Goal: Task Accomplishment & Management: Use online tool/utility

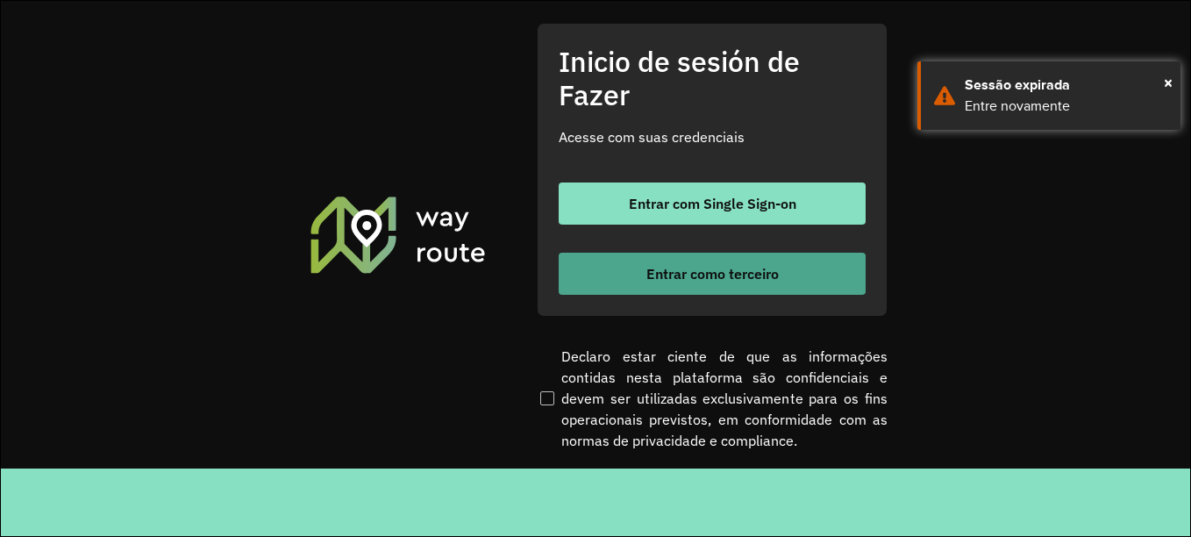
click at [723, 281] on font "Entrar como terceiro" at bounding box center [712, 274] width 132 height 18
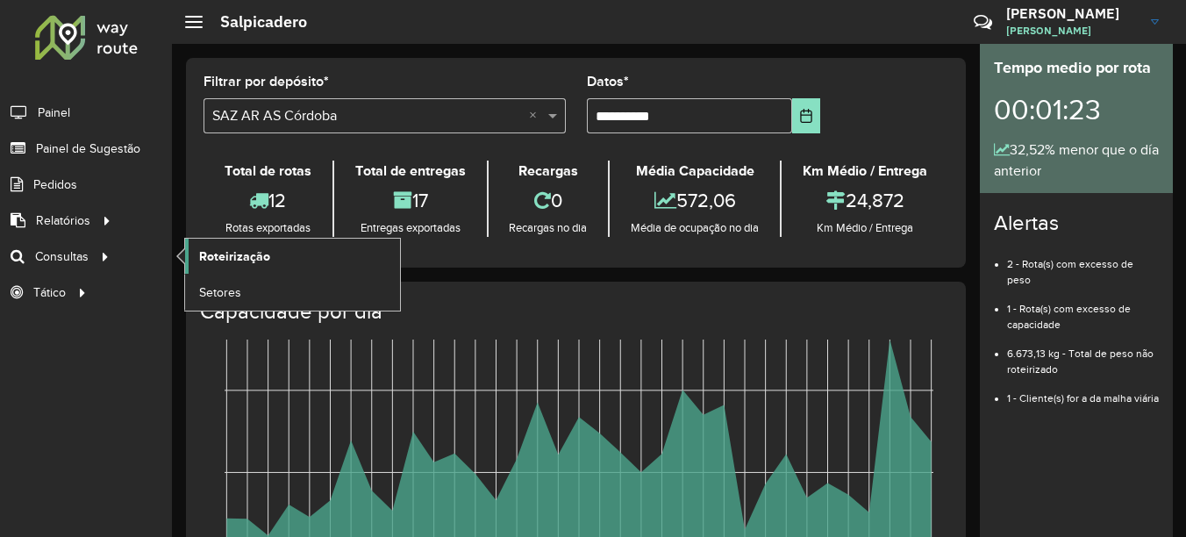
click at [239, 265] on span "Roteirização" at bounding box center [234, 256] width 71 height 18
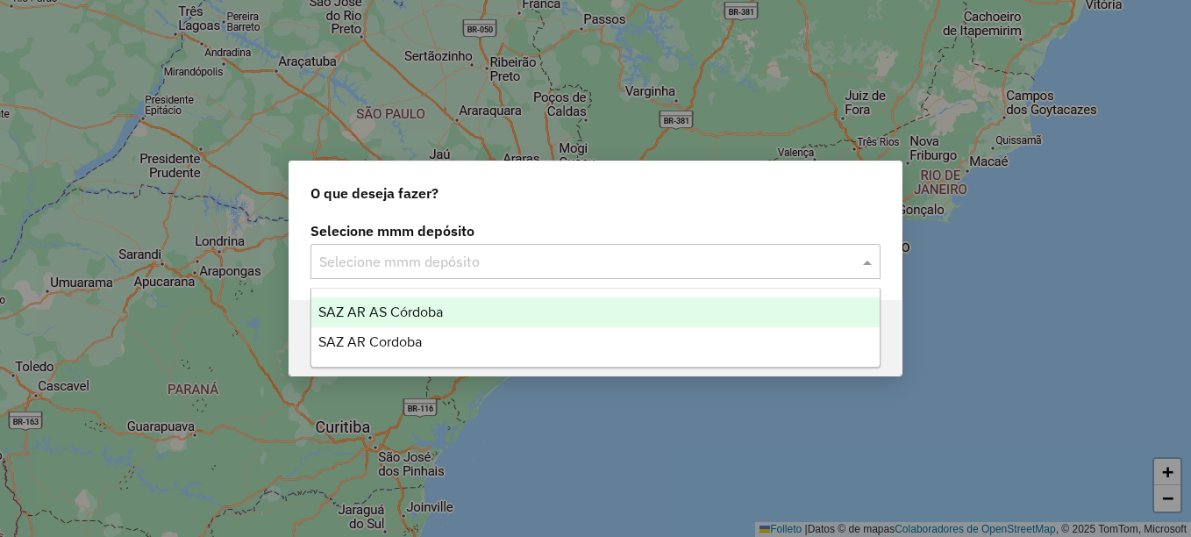
click at [513, 263] on input "text" at bounding box center [577, 262] width 517 height 21
click at [422, 304] on span "SAZ AR AS Córdoba" at bounding box center [380, 311] width 125 height 15
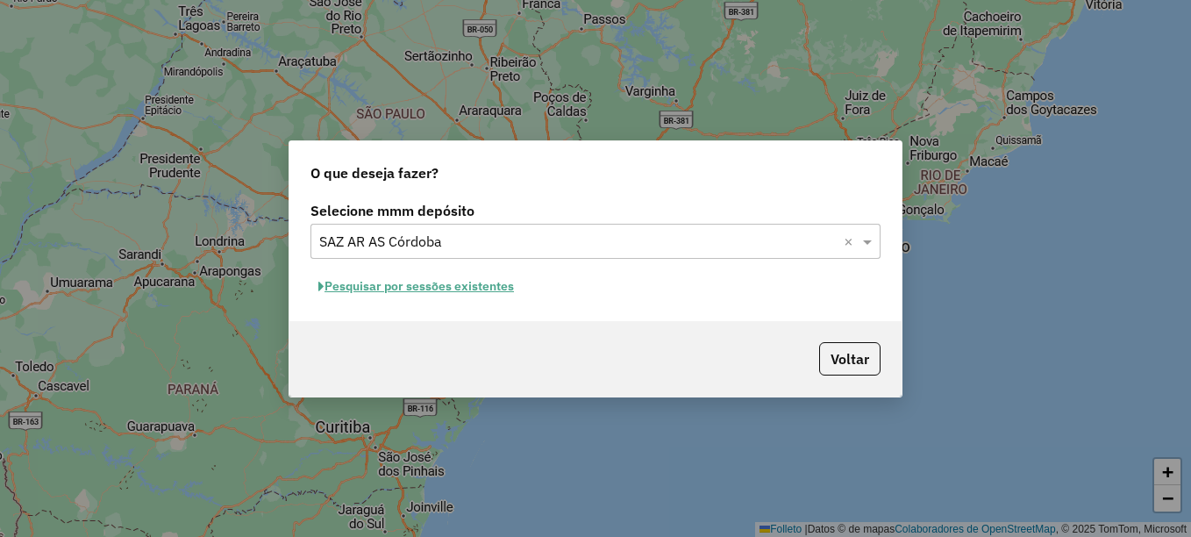
click at [472, 289] on font "Pesquisar por sessões existentes" at bounding box center [418, 286] width 189 height 16
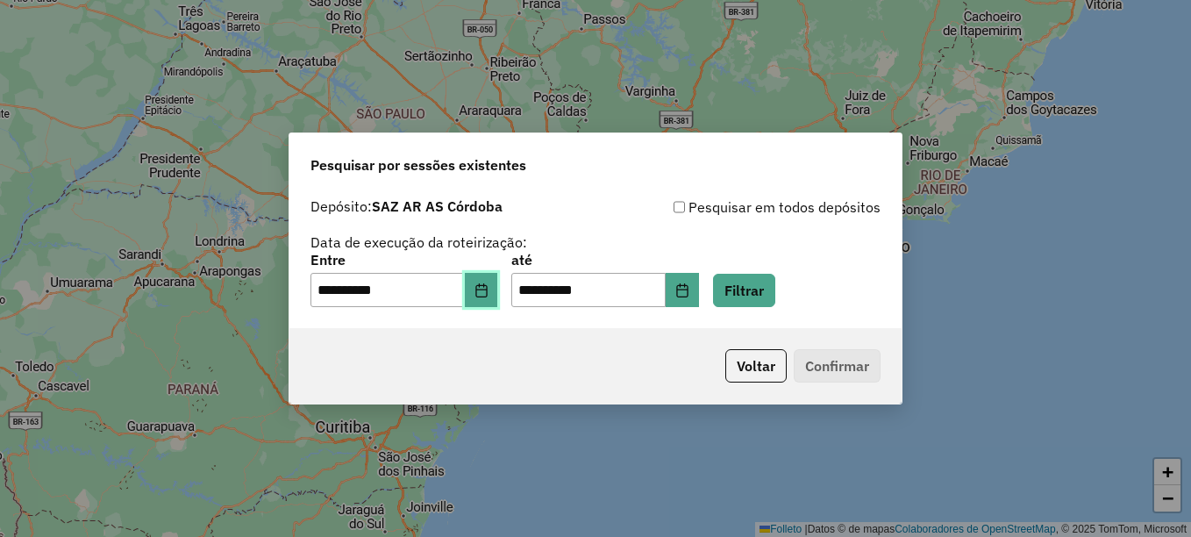
click at [496, 297] on button "Elija la fecha" at bounding box center [481, 290] width 33 height 35
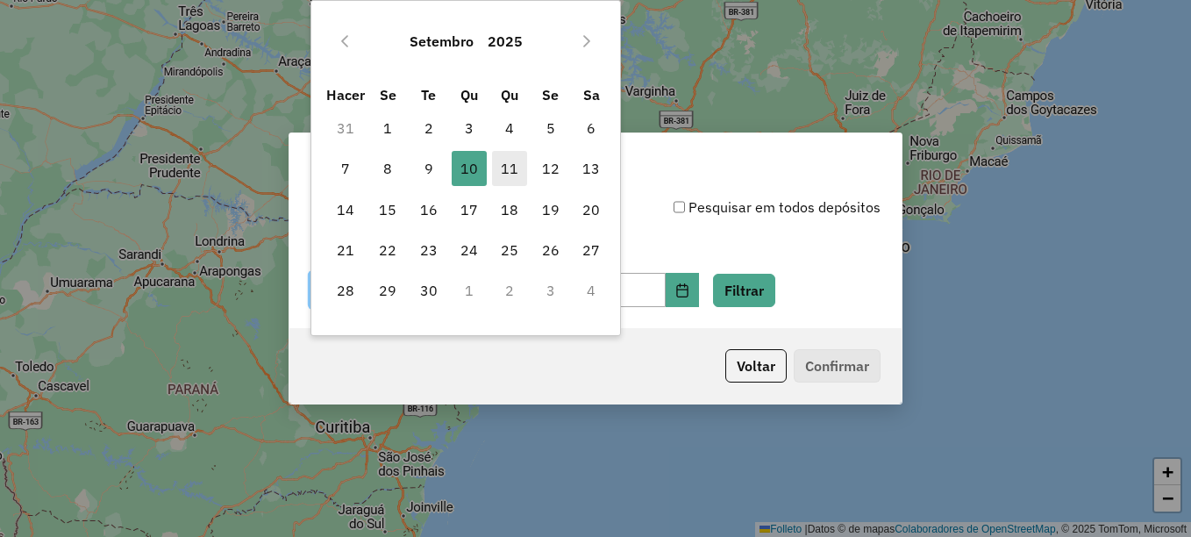
click at [508, 168] on font "11" at bounding box center [510, 168] width 18 height 21
type input "**********"
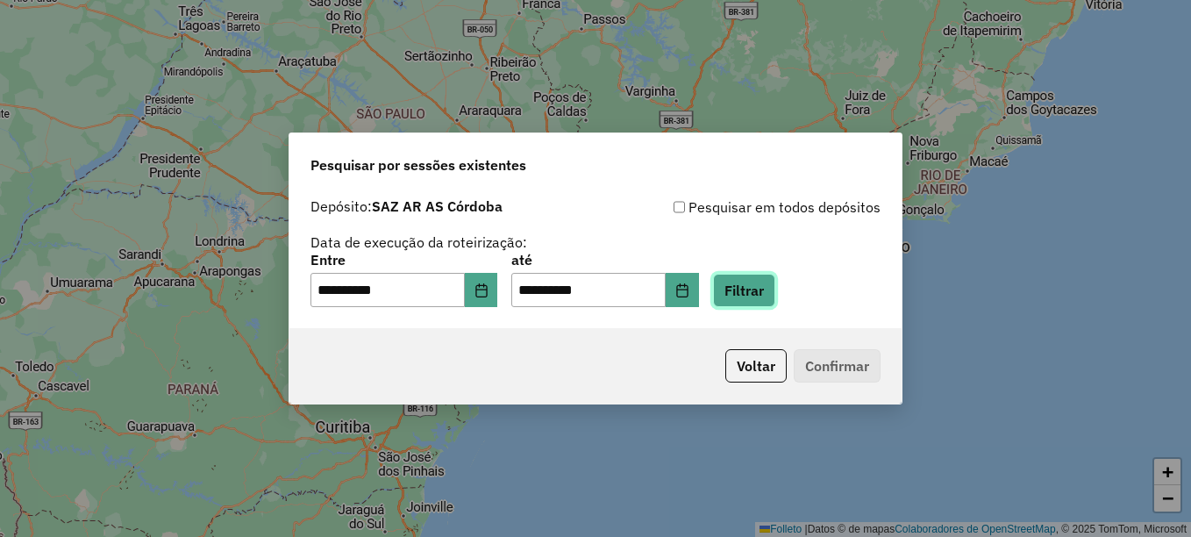
click at [759, 288] on button "Filtrar" at bounding box center [744, 290] width 62 height 33
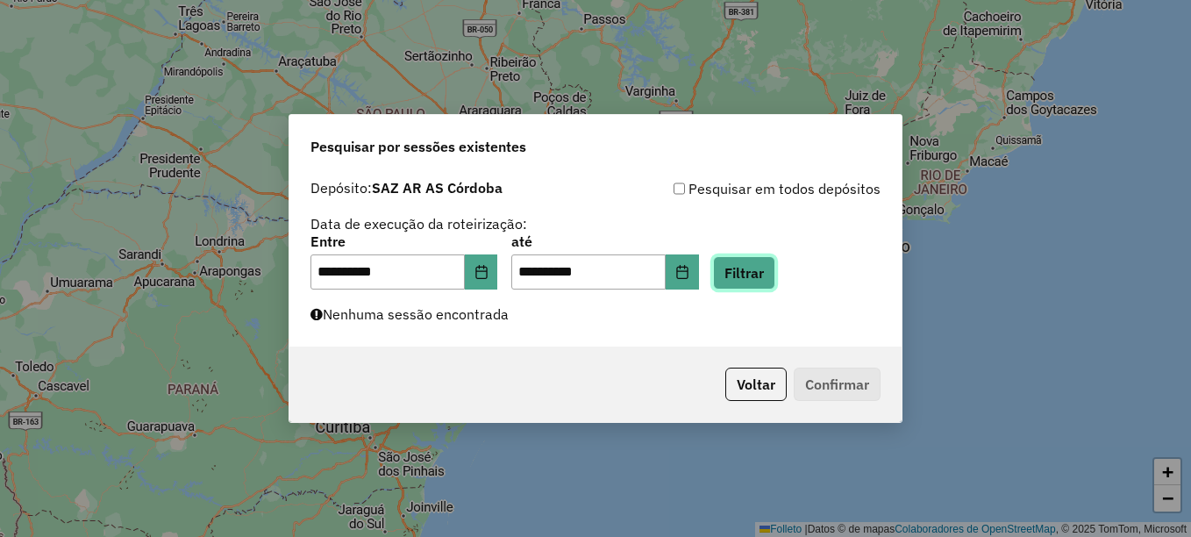
click at [775, 265] on button "Filtrar" at bounding box center [744, 272] width 62 height 33
click at [771, 281] on button "Filtrar" at bounding box center [744, 272] width 62 height 33
click at [773, 282] on button "Filtrar" at bounding box center [744, 272] width 62 height 33
click at [771, 278] on button "Filtrar" at bounding box center [744, 272] width 62 height 33
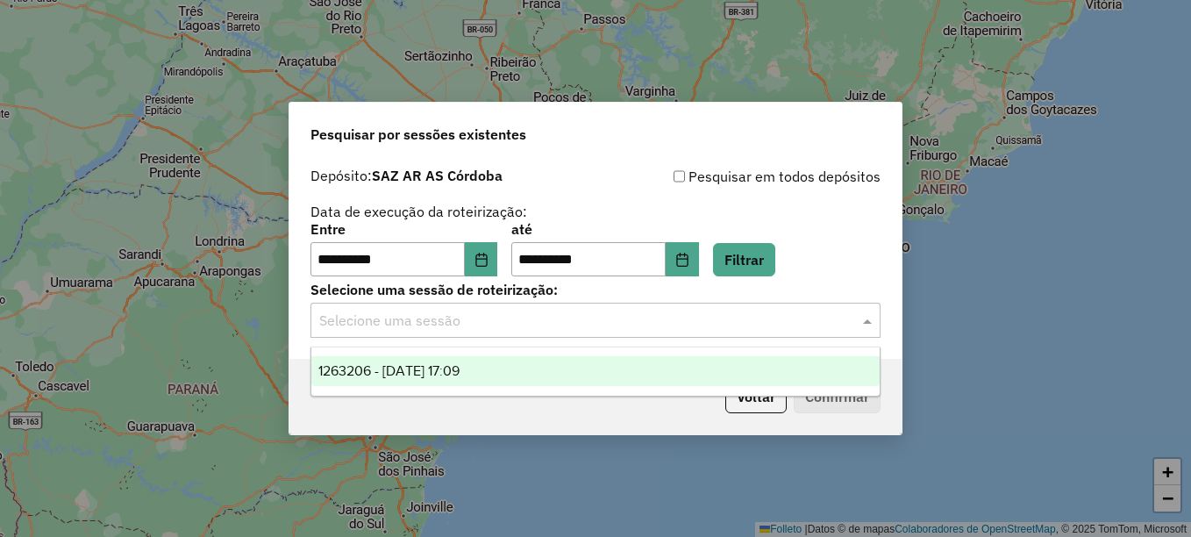
click at [527, 324] on input "text" at bounding box center [577, 320] width 517 height 21
click at [455, 372] on span "1263206 - 11/09/2025 17:09" at bounding box center [388, 370] width 141 height 15
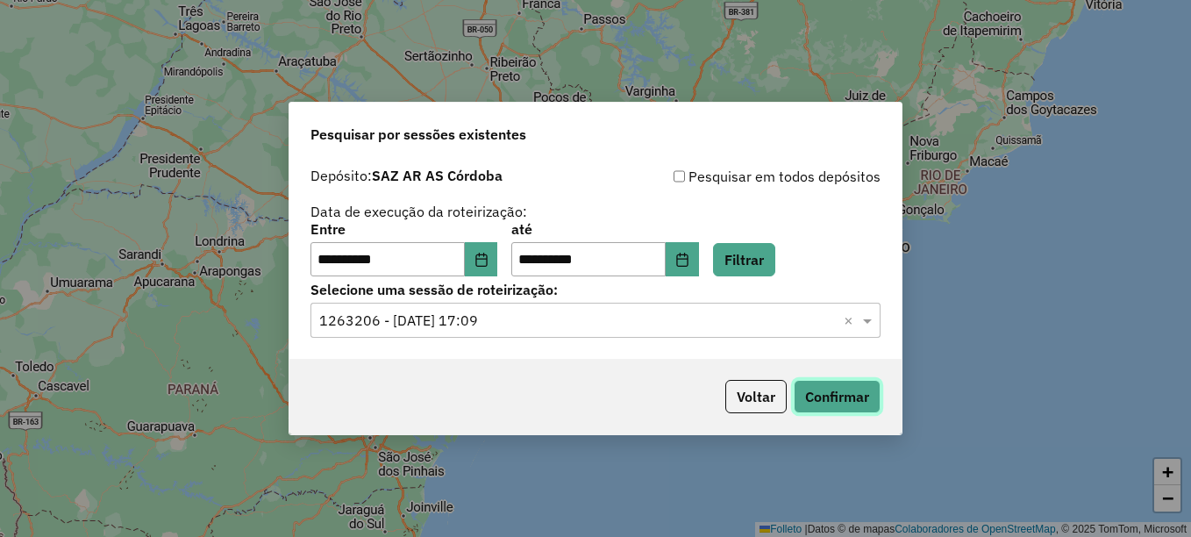
click at [848, 403] on button "Confirmar" at bounding box center [837, 396] width 87 height 33
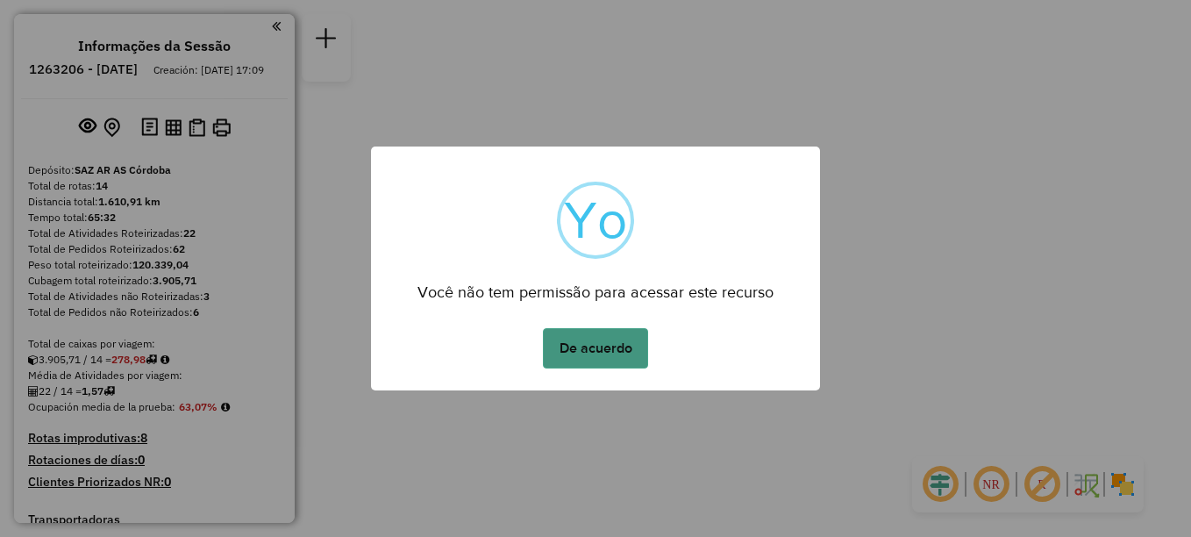
click at [595, 349] on button "De acuerdo" at bounding box center [595, 348] width 105 height 40
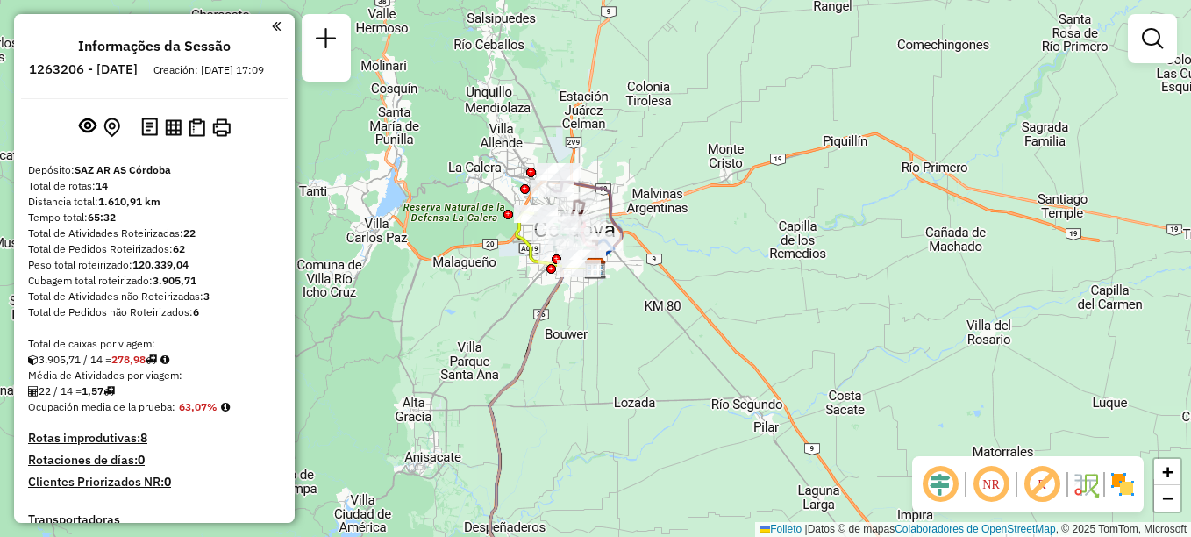
drag, startPoint x: 565, startPoint y: 424, endPoint x: 568, endPoint y: 375, distance: 48.4
click at [558, 401] on div "Janela de atendimento Grade de atendimento Capacidade Transportadoras Veículos …" at bounding box center [595, 268] width 1191 height 537
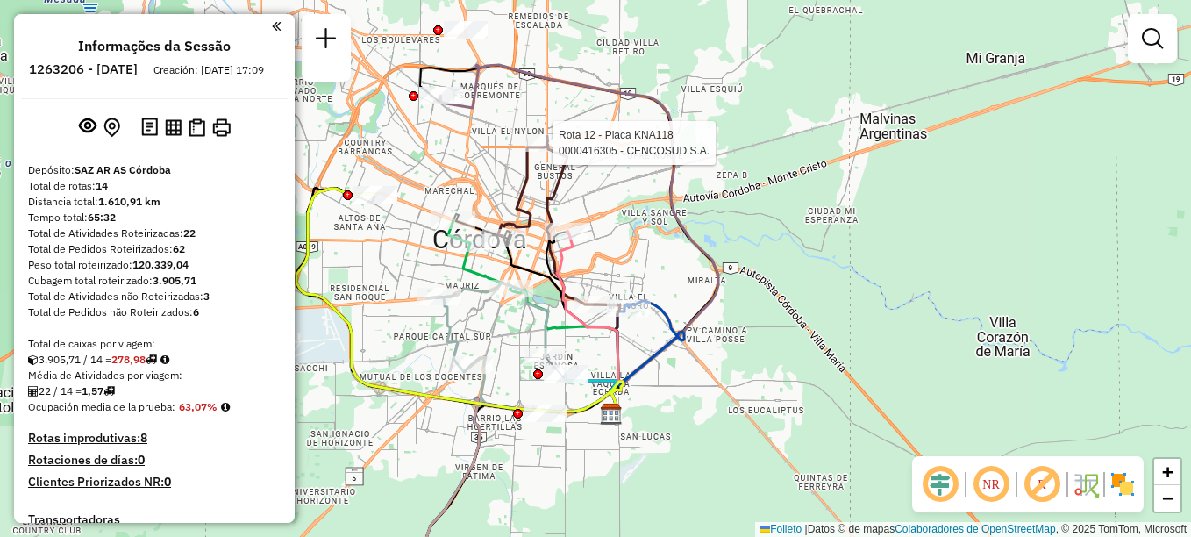
select select "**********"
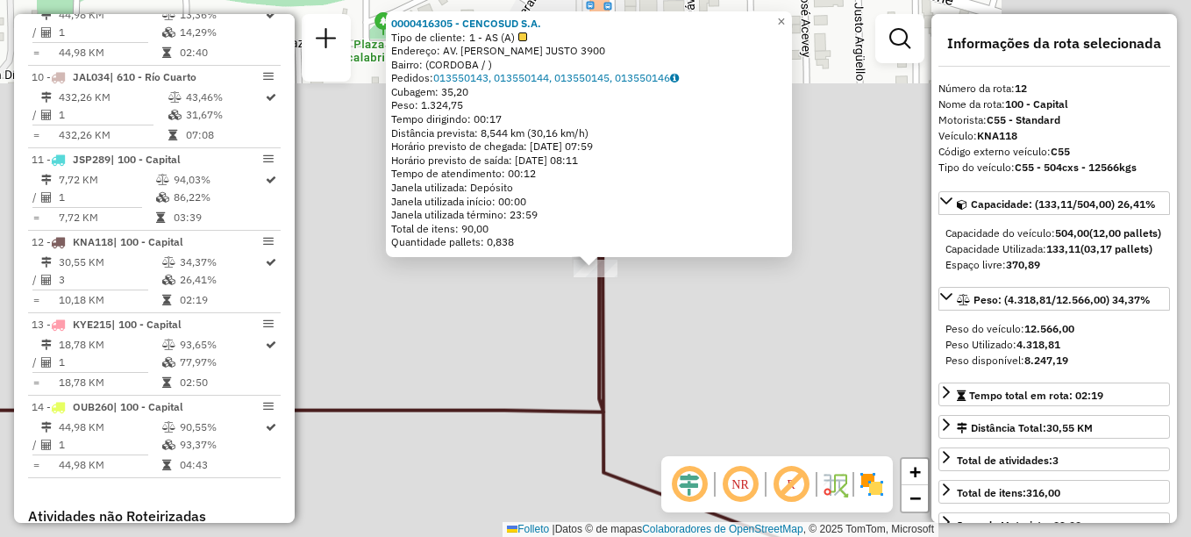
scroll to position [1547, 0]
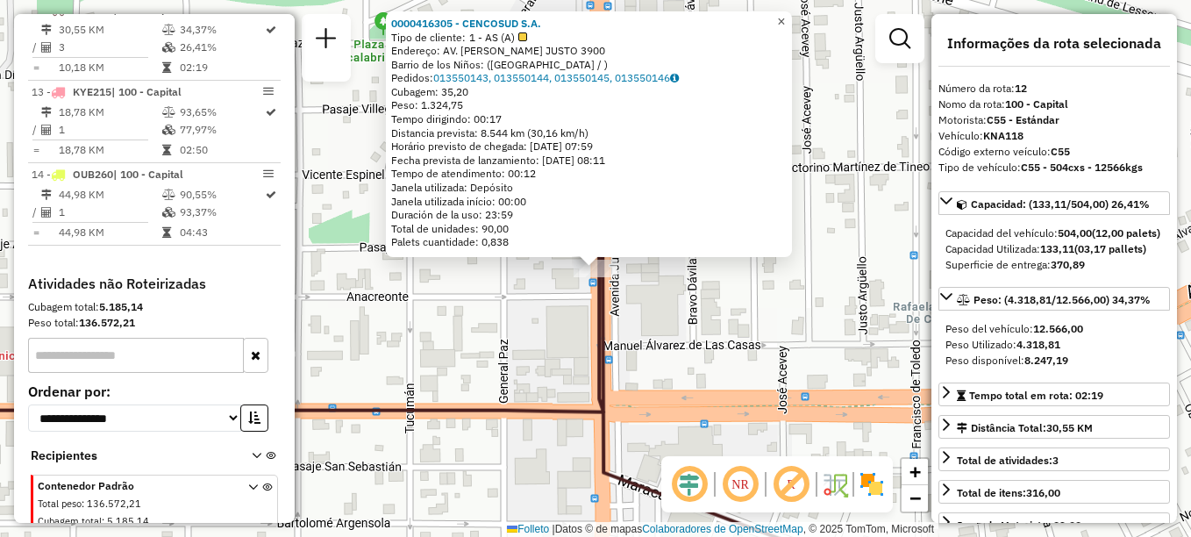
drag, startPoint x: 795, startPoint y: 17, endPoint x: 757, endPoint y: 53, distance: 53.3
click at [785, 18] on span "×" at bounding box center [781, 21] width 8 height 15
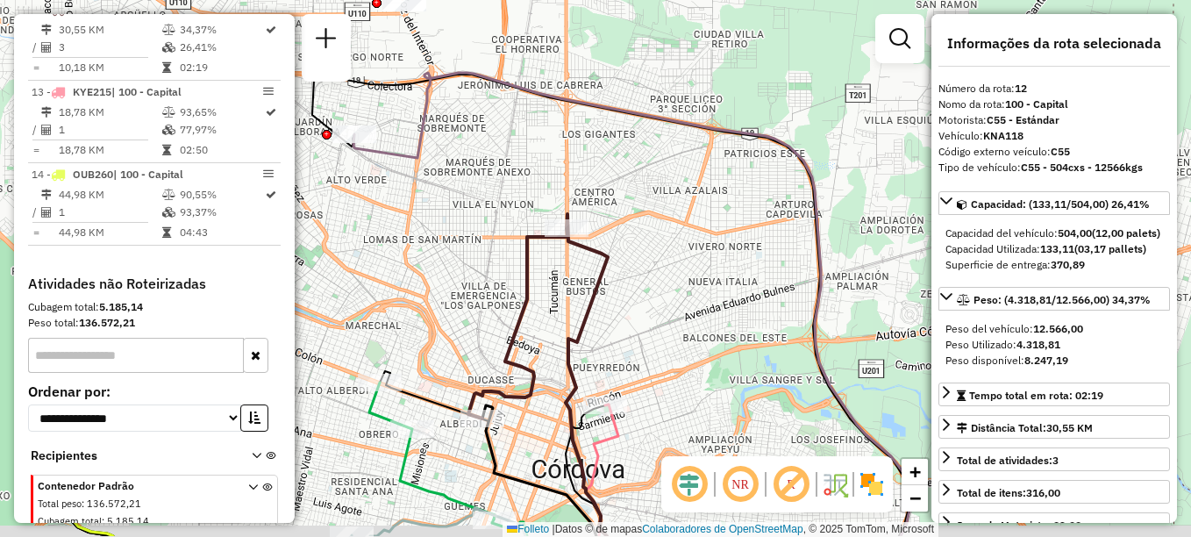
drag, startPoint x: 630, startPoint y: 344, endPoint x: 682, endPoint y: 291, distance: 74.4
click at [682, 291] on div "Janela de atendimento Grade de atendimento Capacidade Transportadoras Veículos …" at bounding box center [595, 268] width 1191 height 537
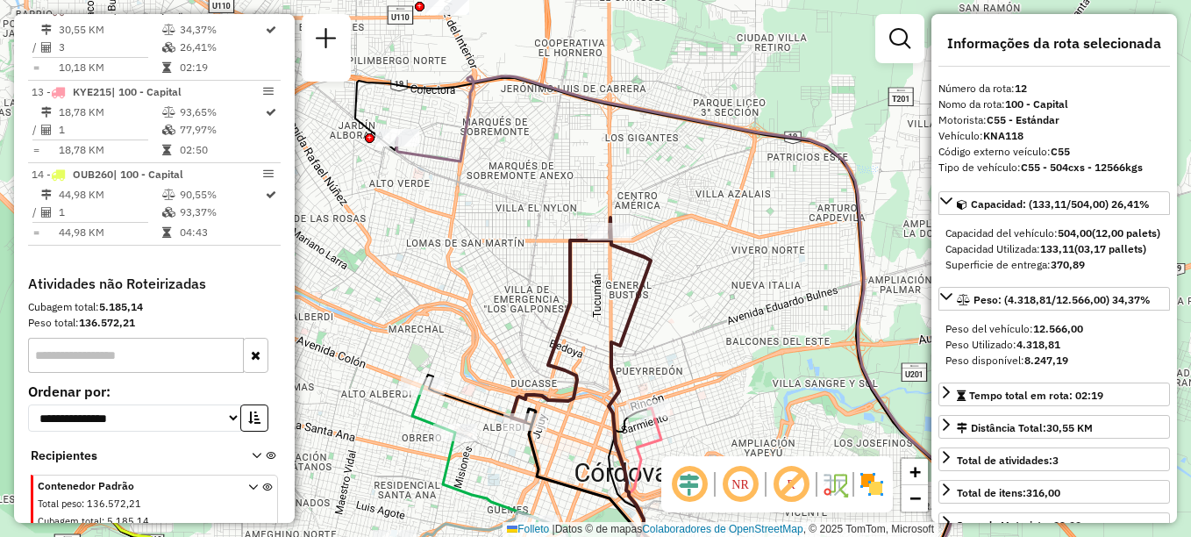
drag, startPoint x: 776, startPoint y: 265, endPoint x: 809, endPoint y: 326, distance: 69.4
click at [809, 326] on div "Janela de atendimento Grade de atendimento Capacidade Transportadoras Veículos …" at bounding box center [595, 268] width 1191 height 537
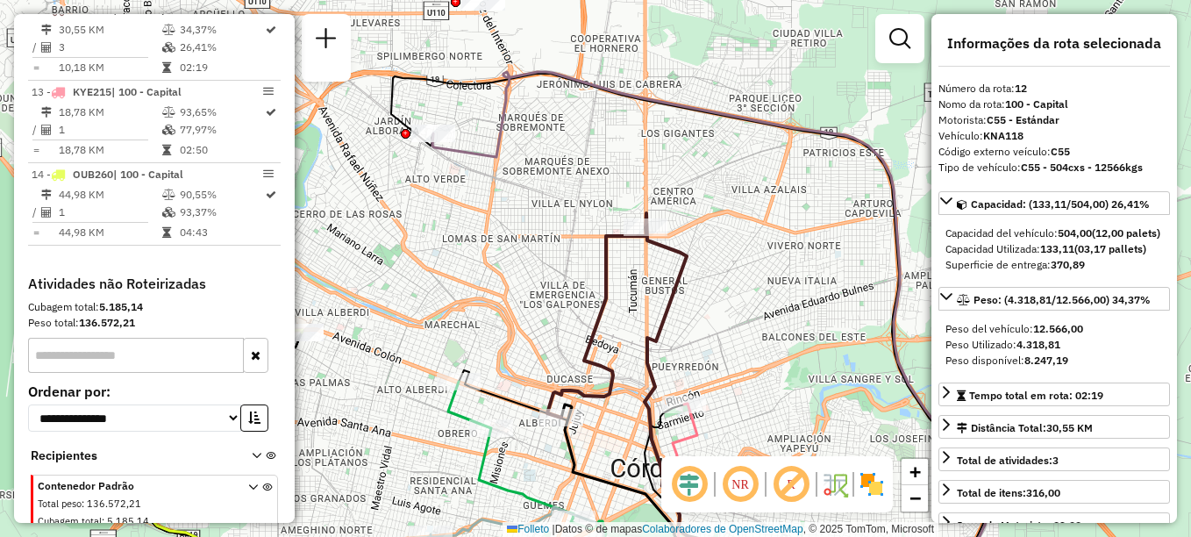
drag, startPoint x: 573, startPoint y: 371, endPoint x: 589, endPoint y: 341, distance: 34.2
click at [589, 341] on icon at bounding box center [645, 382] width 196 height 338
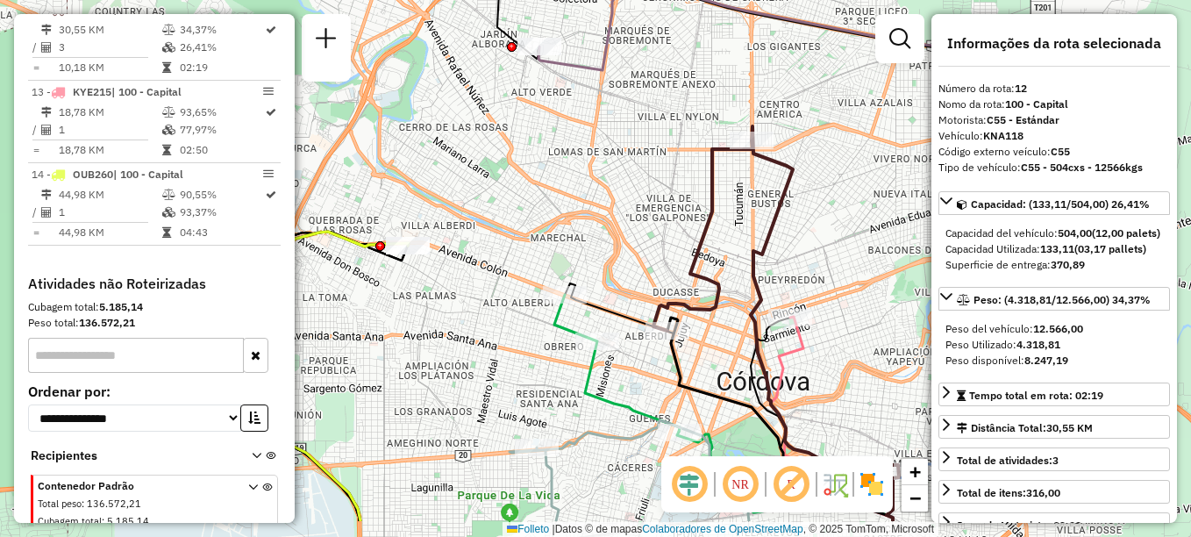
drag, startPoint x: 533, startPoint y: 328, endPoint x: 644, endPoint y: 240, distance: 141.1
click at [644, 240] on div "Janela de atendimento Grade de atendimento Capacidade Transportadoras Veículos …" at bounding box center [595, 268] width 1191 height 537
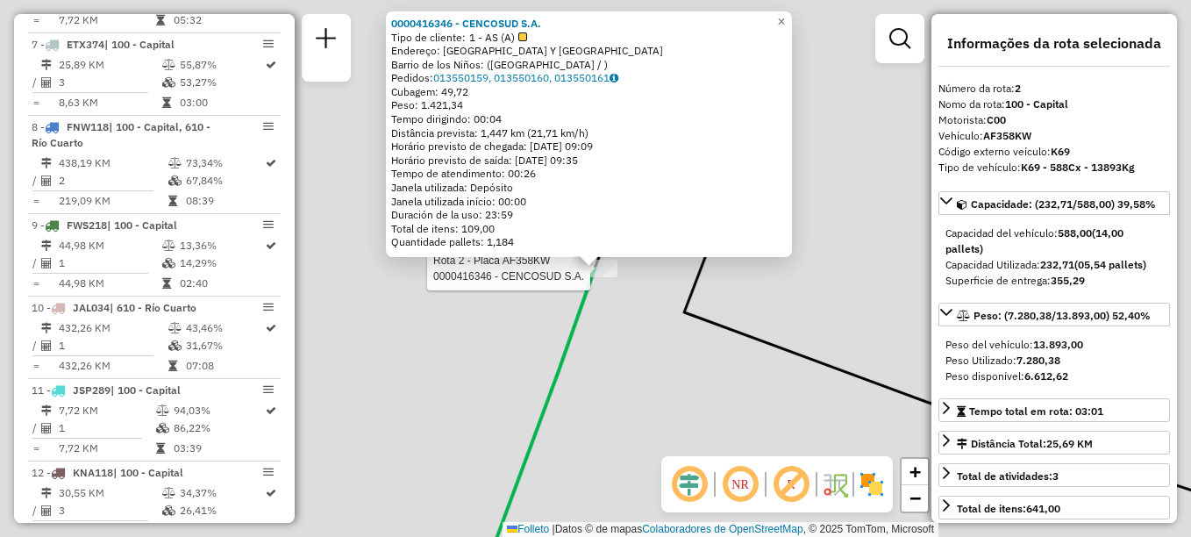
scroll to position [707, 0]
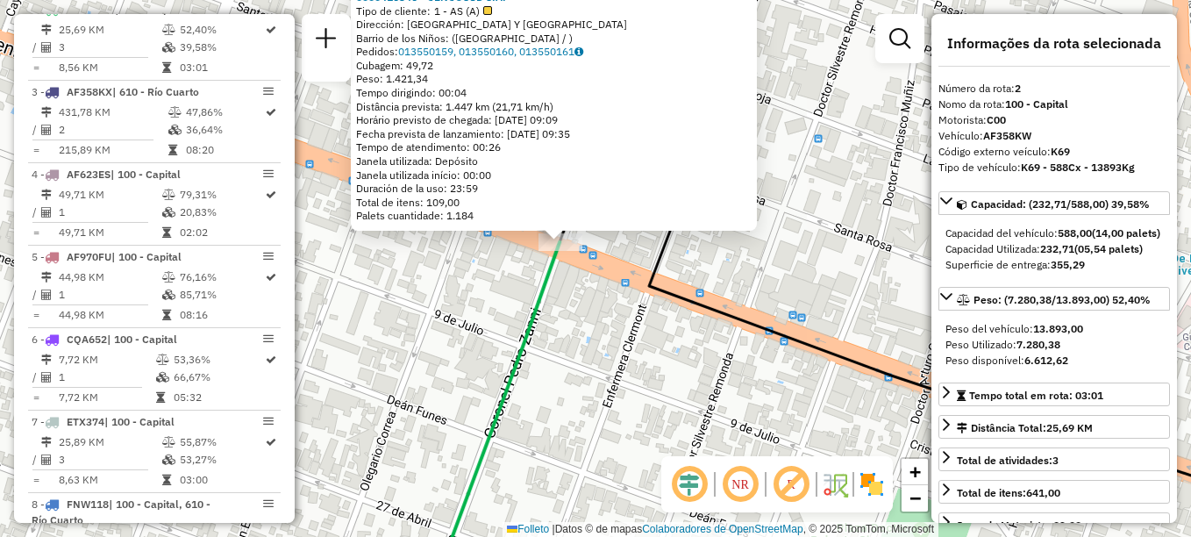
drag, startPoint x: 661, startPoint y: 316, endPoint x: 584, endPoint y: 205, distance: 134.8
click at [584, 205] on div "0000416346 - CENCOSUD S.A. Tipo de cliente: 1 - AS (A) Dirección: AVENIDA COLON…" at bounding box center [595, 268] width 1191 height 537
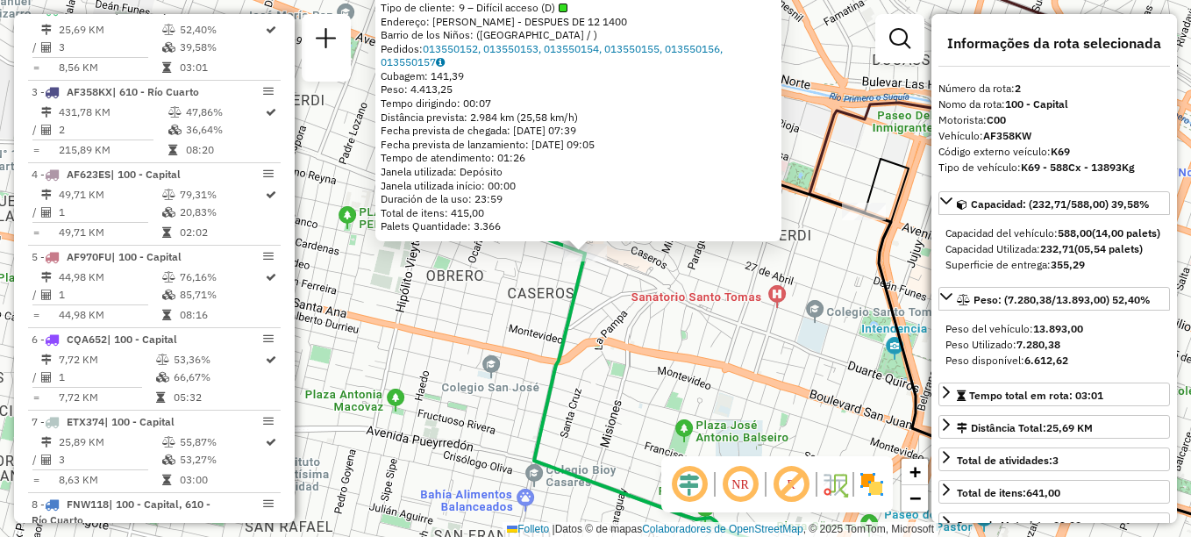
drag, startPoint x: 646, startPoint y: 392, endPoint x: 572, endPoint y: 269, distance: 143.6
click at [581, 279] on div "0000416344 - CENCOSUD S.A. (Sai sozinho) Tipo de cliente: 9 – Difícil acceso (D…" at bounding box center [595, 268] width 1191 height 537
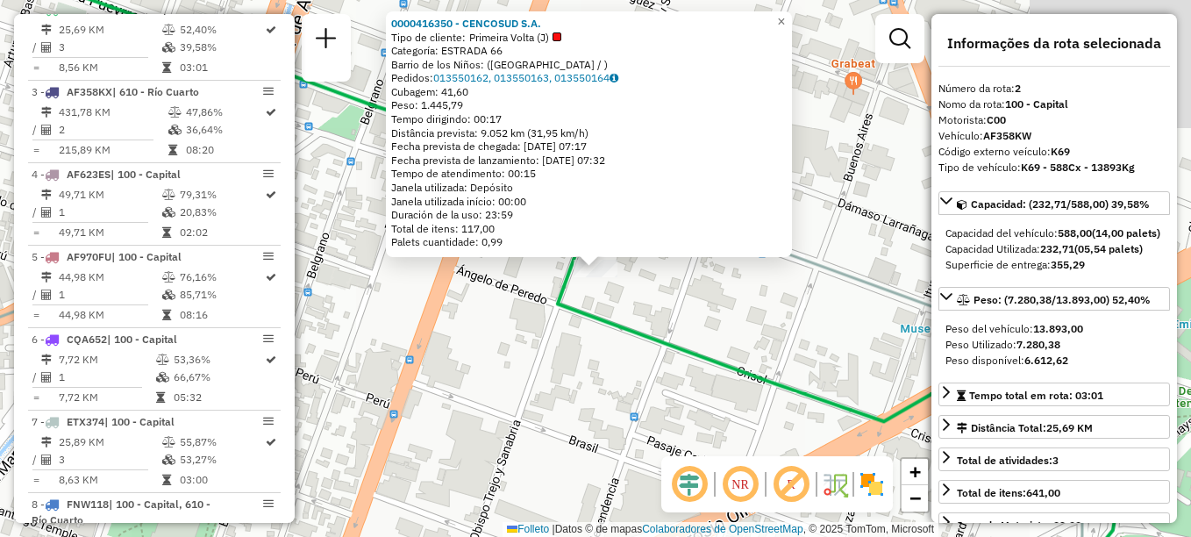
click at [601, 351] on div "0000416350 - CENCOSUD S.A. Tipo de cliente: Primeira Volta (J) Categoría: ESTRA…" at bounding box center [595, 268] width 1191 height 537
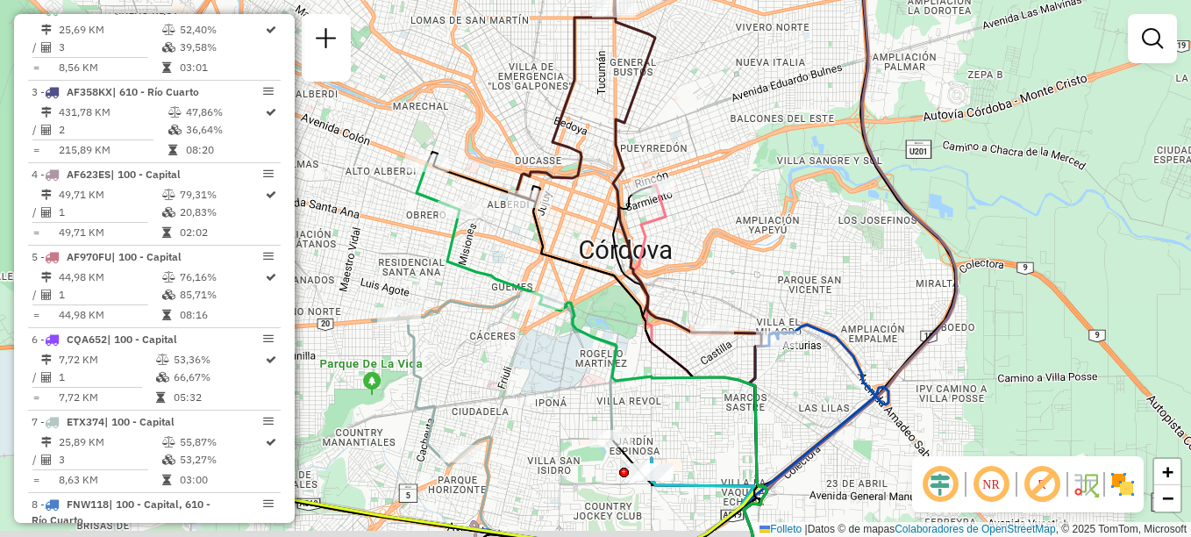
drag, startPoint x: 556, startPoint y: 347, endPoint x: 547, endPoint y: 291, distance: 56.8
click at [549, 293] on div "Janela de atendimento Grade de atendimento Capacidade Transportadoras Veículos …" at bounding box center [595, 268] width 1191 height 537
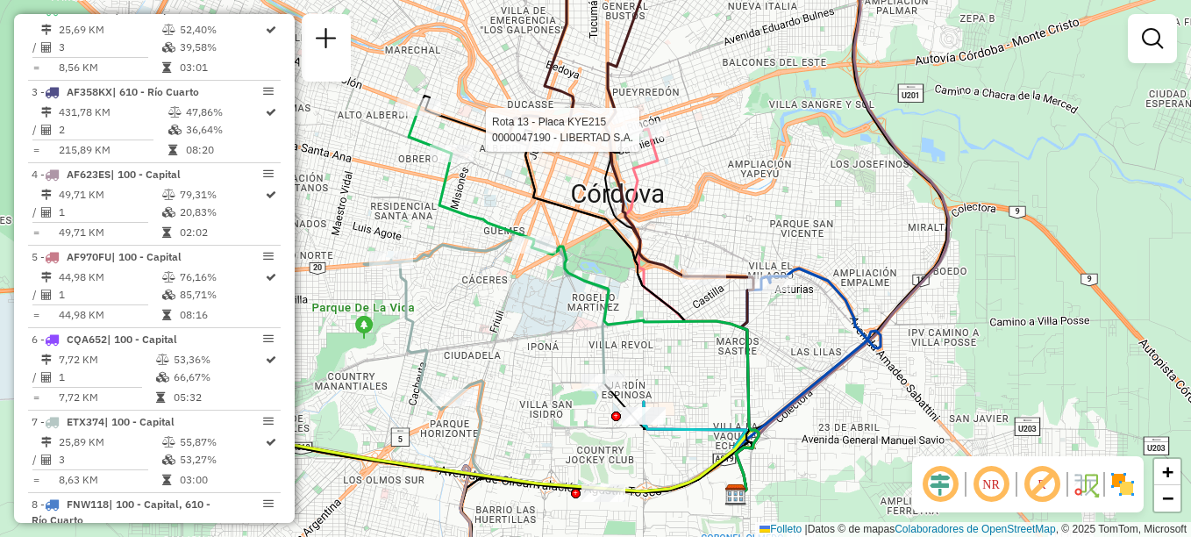
select select "**********"
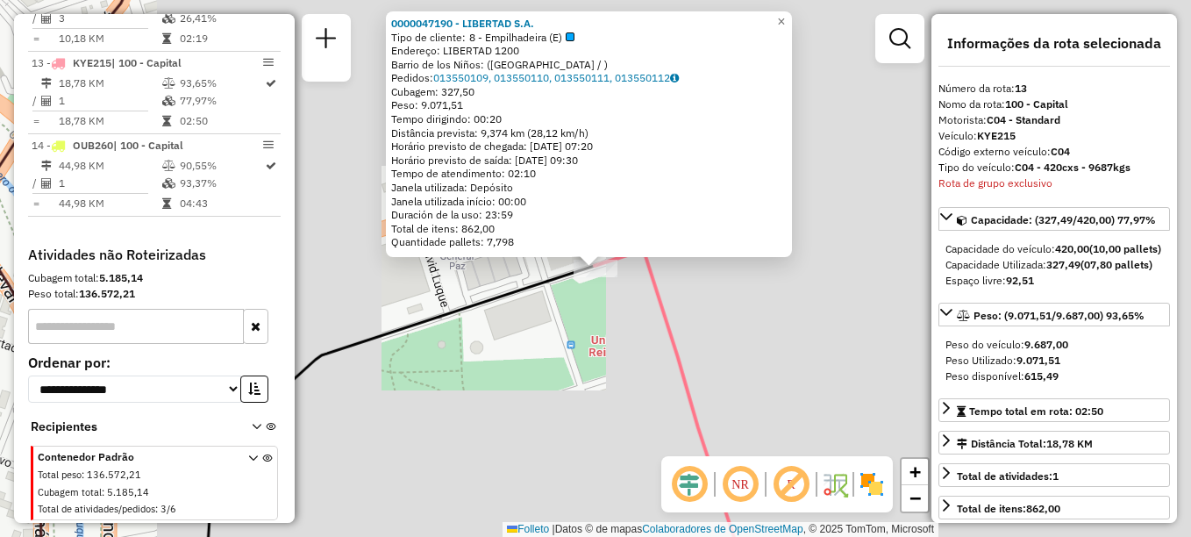
scroll to position [1592, 0]
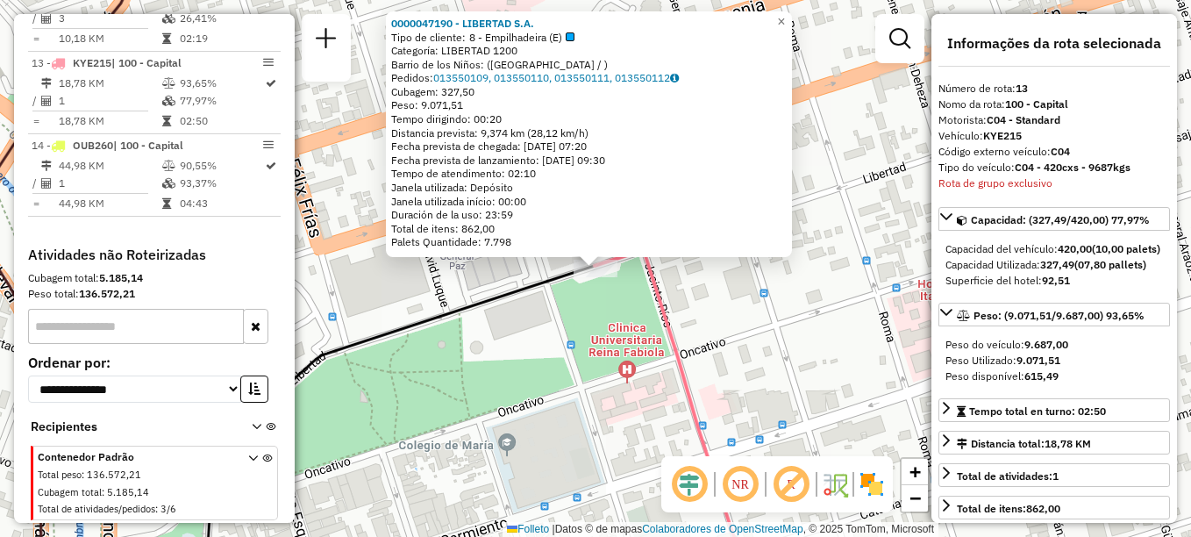
click at [665, 330] on icon at bounding box center [673, 420] width 157 height 340
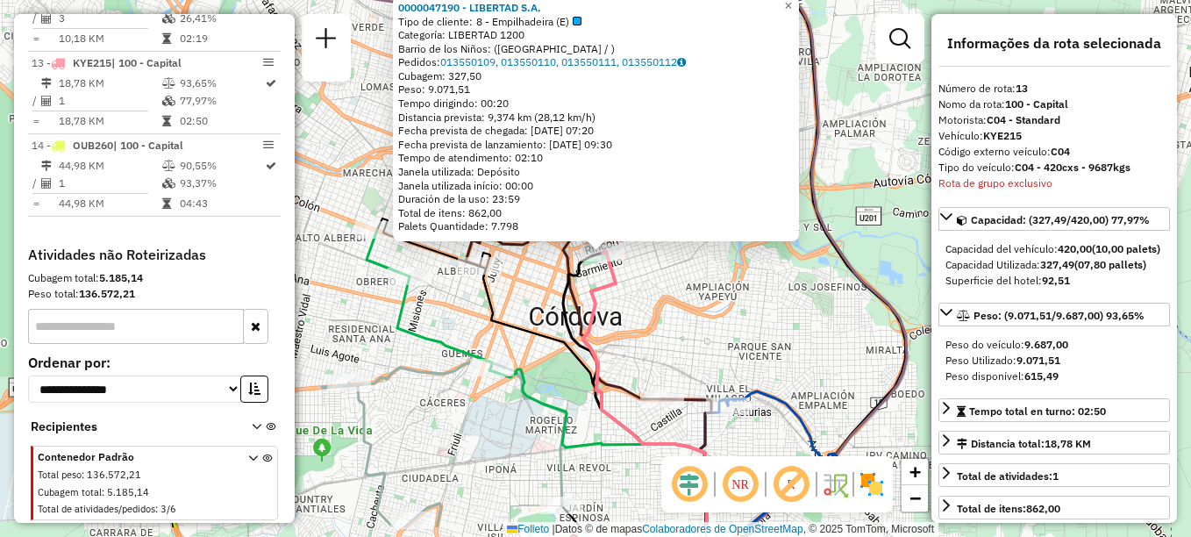
drag, startPoint x: 603, startPoint y: 362, endPoint x: 650, endPoint y: 269, distance: 103.9
click at [622, 244] on div "0000047190 - LIBERTAD S.A. Tipo de cliente: 8 - Empilhadeira (E) Categoría: LIB…" at bounding box center [595, 268] width 1191 height 537
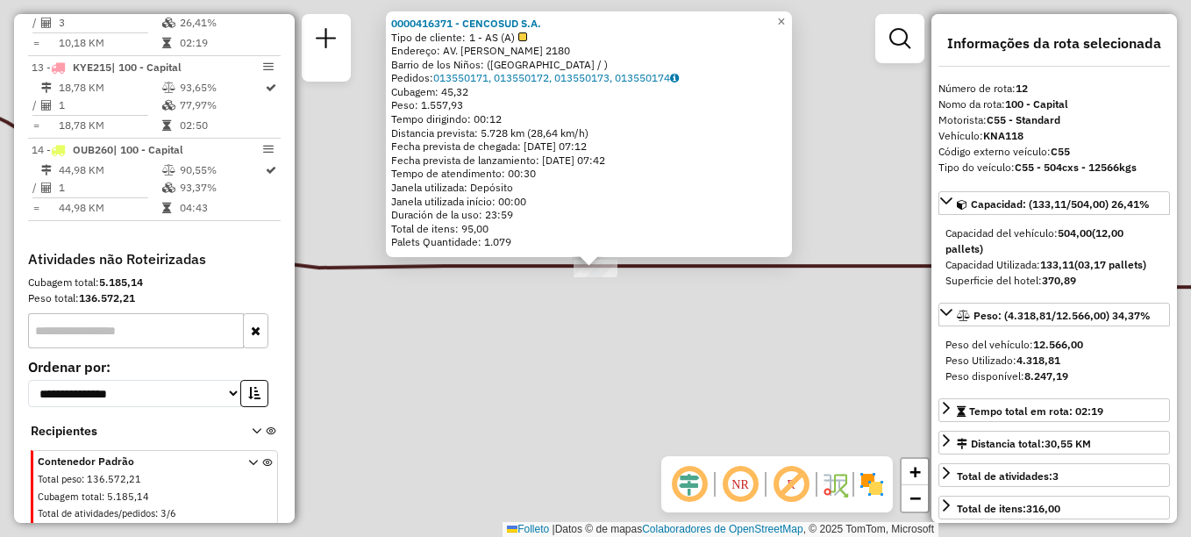
scroll to position [1547, 0]
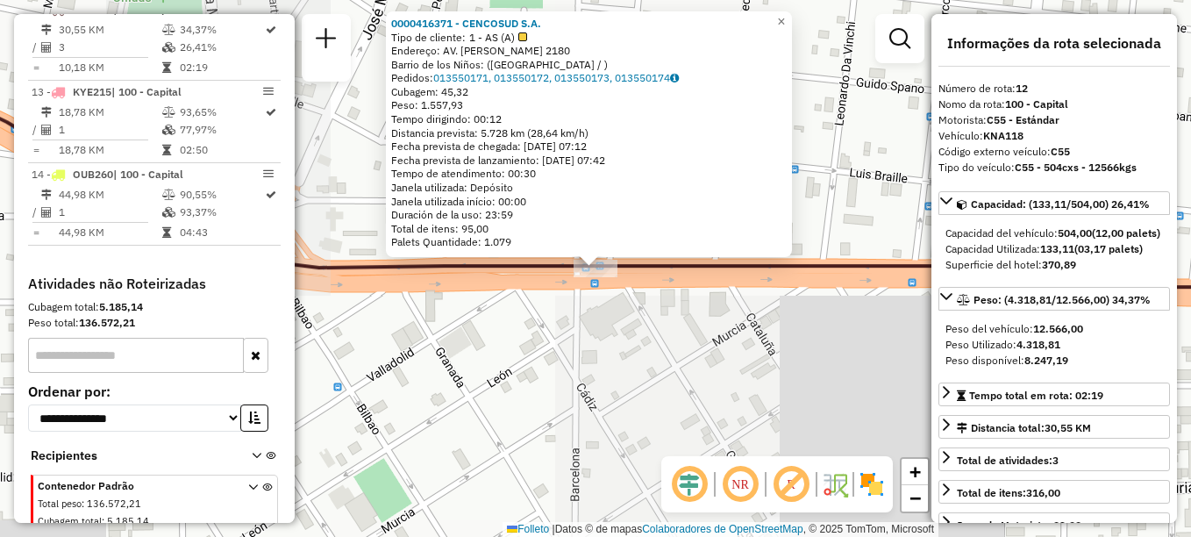
drag, startPoint x: 664, startPoint y: 374, endPoint x: 560, endPoint y: 266, distance: 149.5
click at [561, 267] on div "0000416371 - CENCOSUD S.A. Tipo de cliente: 1 - AS (A) Endereço: AV. AMADEO SAB…" at bounding box center [595, 268] width 1191 height 537
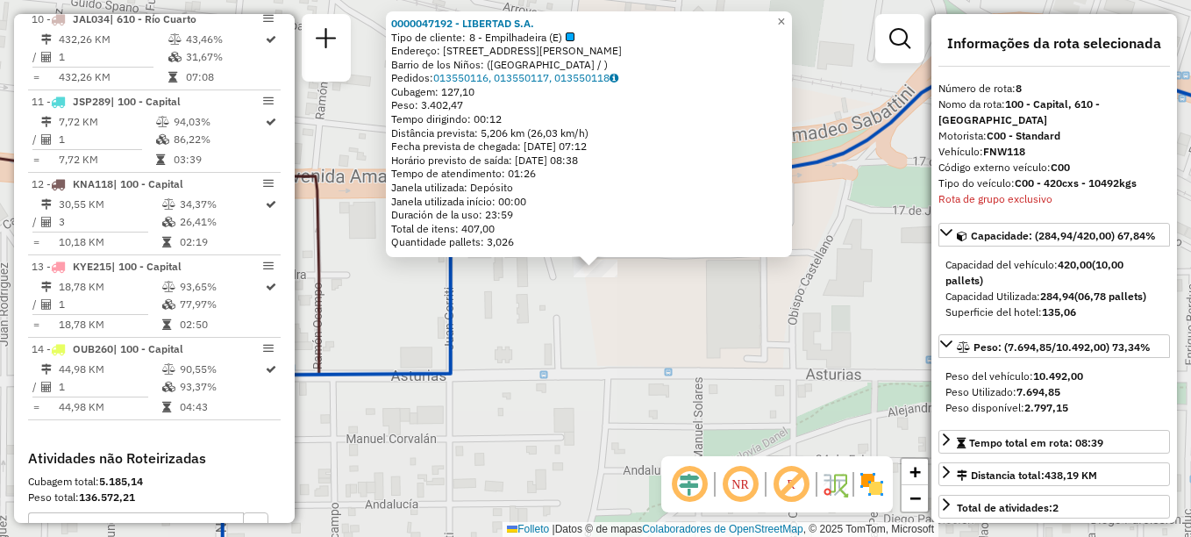
scroll to position [1201, 0]
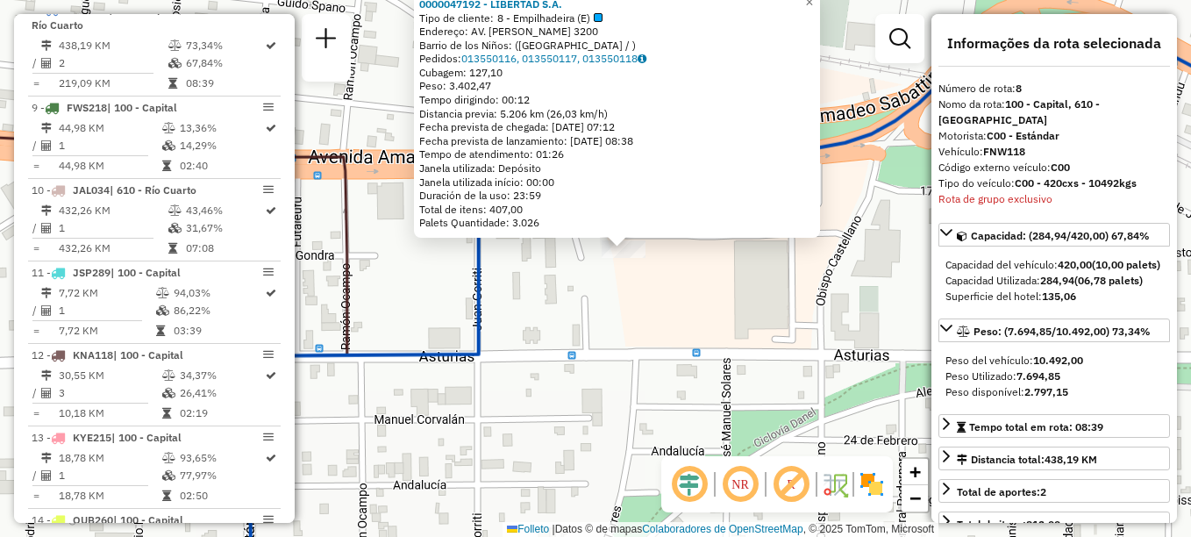
drag, startPoint x: 548, startPoint y: 320, endPoint x: 610, endPoint y: 279, distance: 74.7
click at [599, 284] on div "0000047192 - LIBERTAD S.A. Tipo de cliente: 8 - Empilhadeira (E) Endereço: AV. …" at bounding box center [595, 268] width 1191 height 537
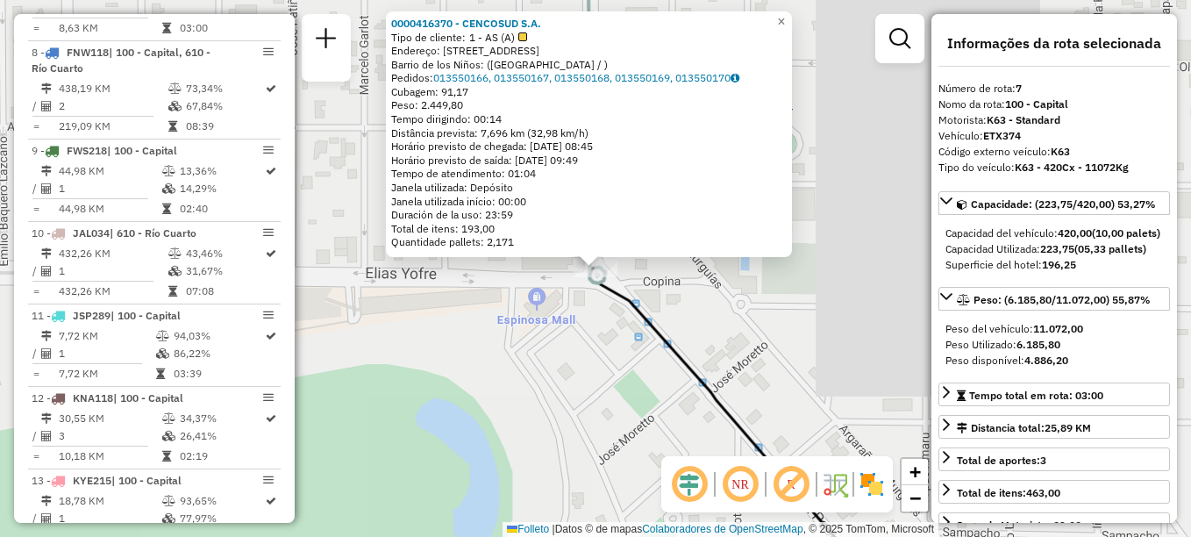
scroll to position [1119, 0]
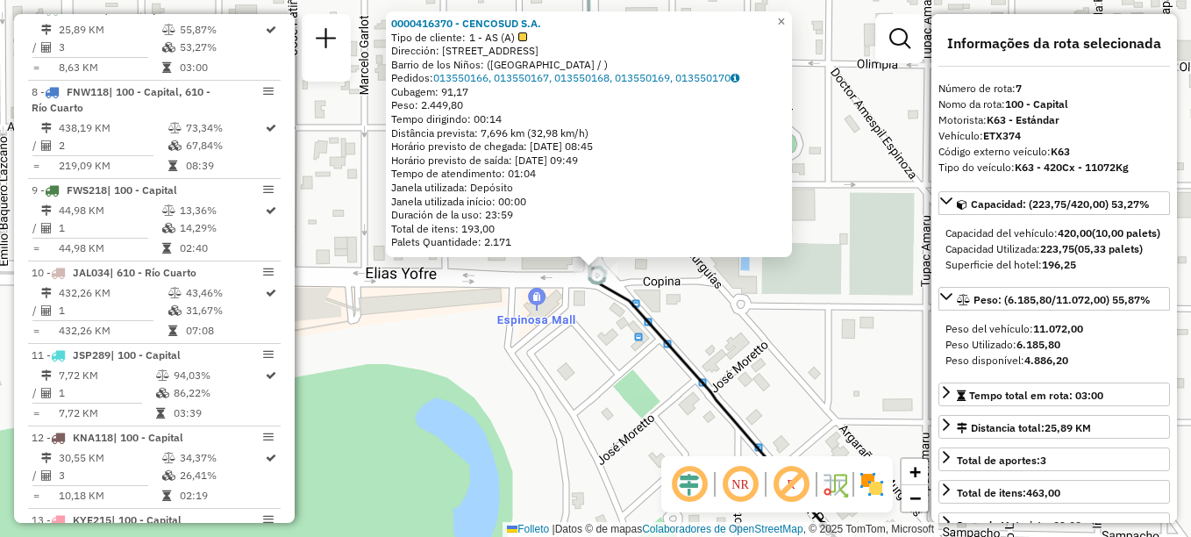
drag, startPoint x: 510, startPoint y: 346, endPoint x: 581, endPoint y: 335, distance: 72.7
click at [576, 338] on div "0000416370 - CENCOSUD S.A. Tipo de cliente: 1 - AS (A) Dirección: AVENIDA RICHI…" at bounding box center [595, 268] width 1191 height 537
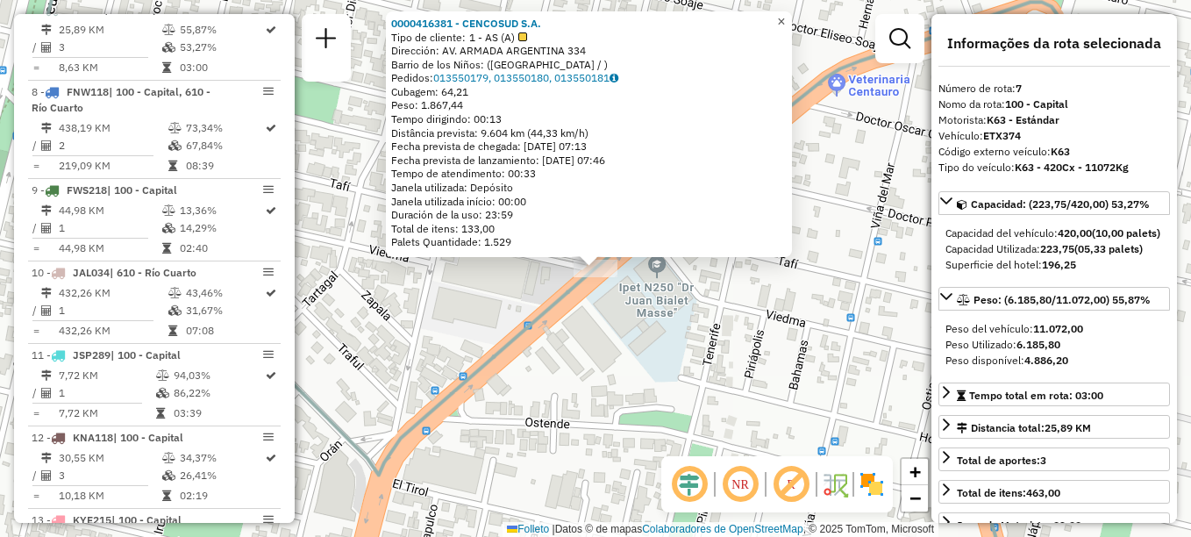
click at [785, 14] on span "×" at bounding box center [781, 21] width 8 height 15
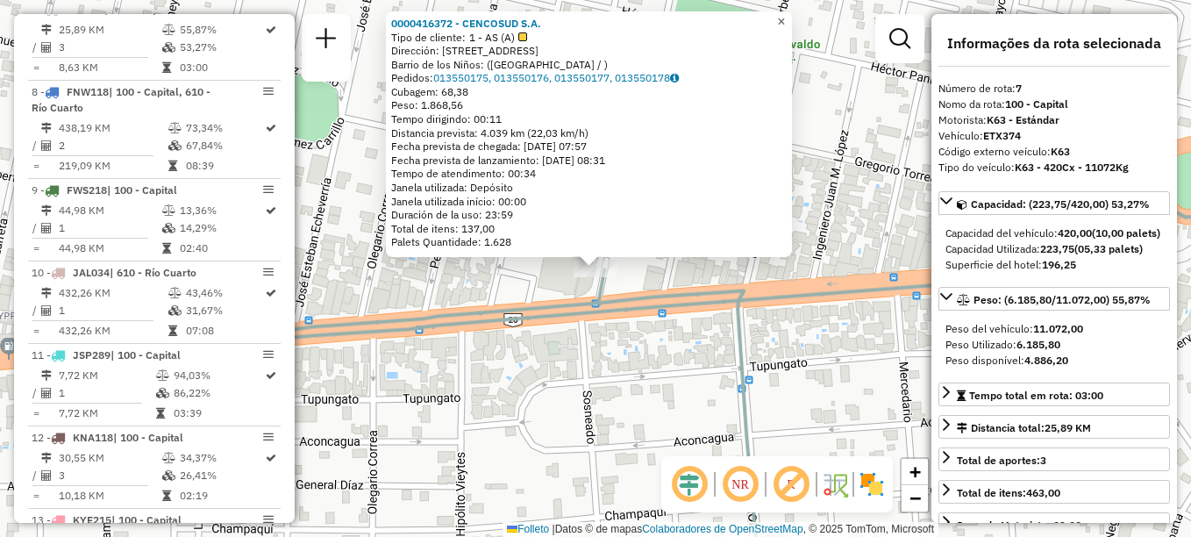
click at [787, 18] on link "×" at bounding box center [781, 21] width 21 height 21
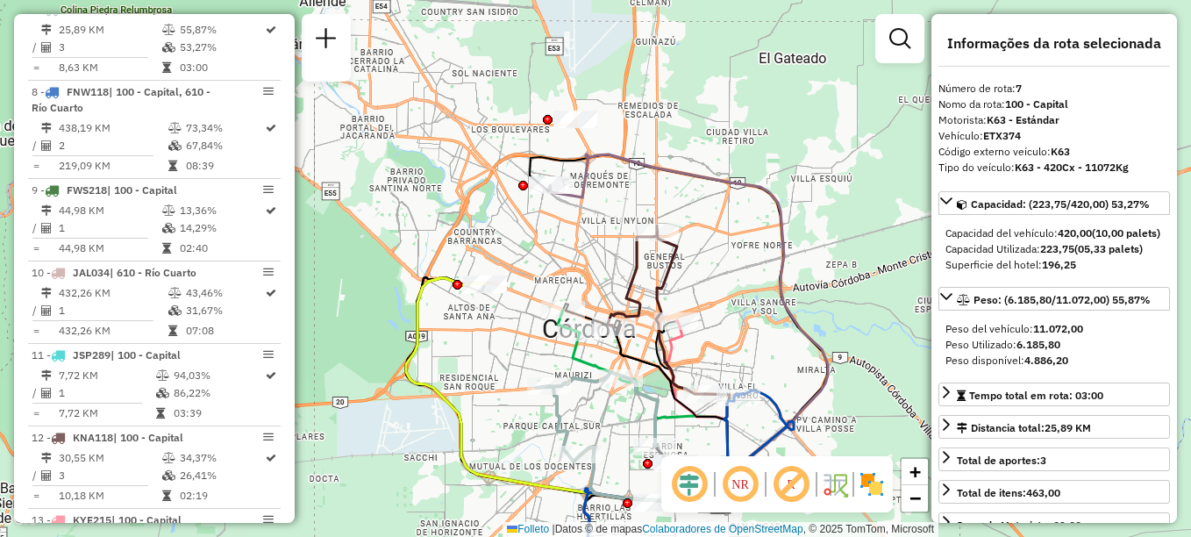
drag, startPoint x: 534, startPoint y: 354, endPoint x: 539, endPoint y: 137, distance: 217.6
click at [539, 137] on div "Janela de atendimento Grade de atendimento Capacidade Transportadoras Veículos …" at bounding box center [595, 268] width 1191 height 537
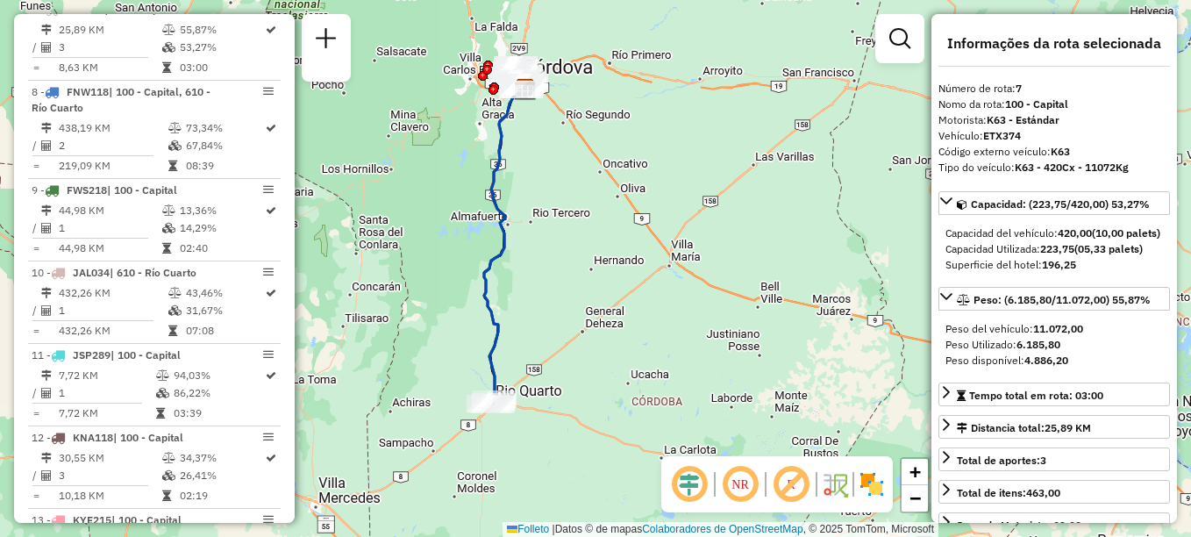
drag, startPoint x: 569, startPoint y: 354, endPoint x: 601, endPoint y: 118, distance: 238.0
click at [601, 118] on div "Janela de atendimento Grade de atendimento Capacidade Transportadoras Veículos …" at bounding box center [595, 268] width 1191 height 537
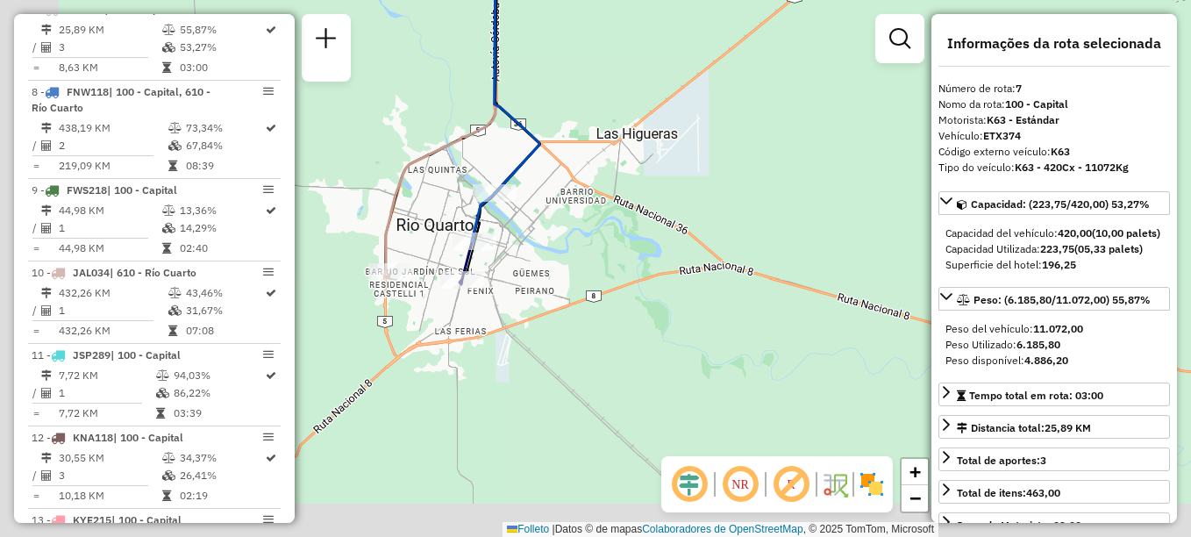
drag, startPoint x: 640, startPoint y: 279, endPoint x: 702, endPoint y: 247, distance: 69.8
click at [698, 248] on div "Janela de atendimento Grade de atendimento Capacidade Transportadoras Veículos …" at bounding box center [595, 268] width 1191 height 537
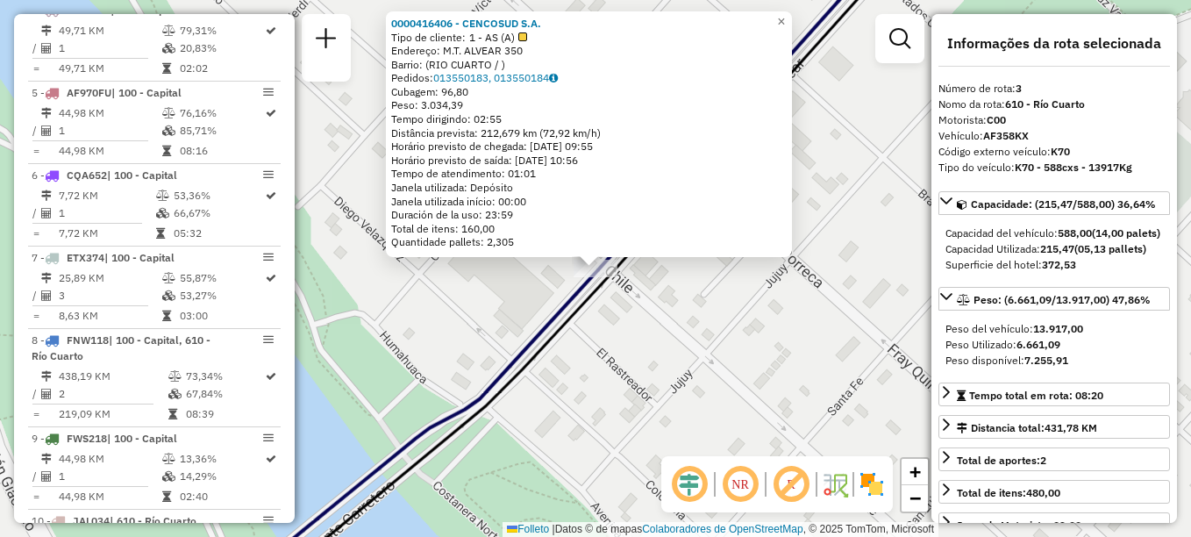
scroll to position [789, 0]
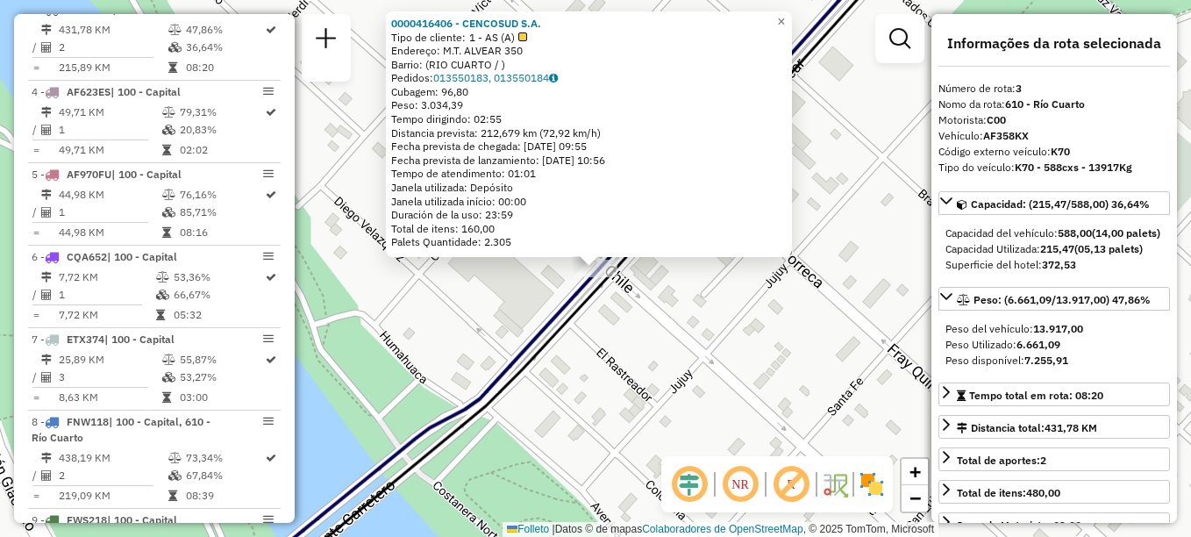
click at [642, 325] on div "0000416406 - CENCOSUD S.A. Tipo de cliente: 1 - AS (A) Endereço: M.T. ALVEAR 35…" at bounding box center [595, 268] width 1191 height 537
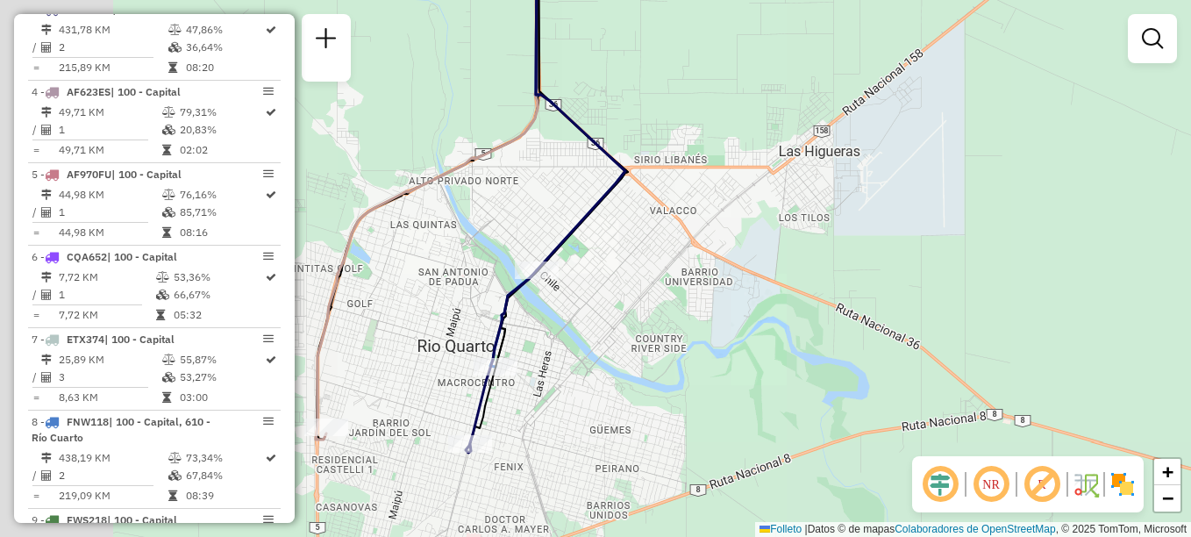
drag, startPoint x: 566, startPoint y: 360, endPoint x: 597, endPoint y: 198, distance: 164.4
click at [595, 203] on div "Janela de atendimento Grade de atendimento Capacidade Transportadoras Veículos …" at bounding box center [595, 268] width 1191 height 537
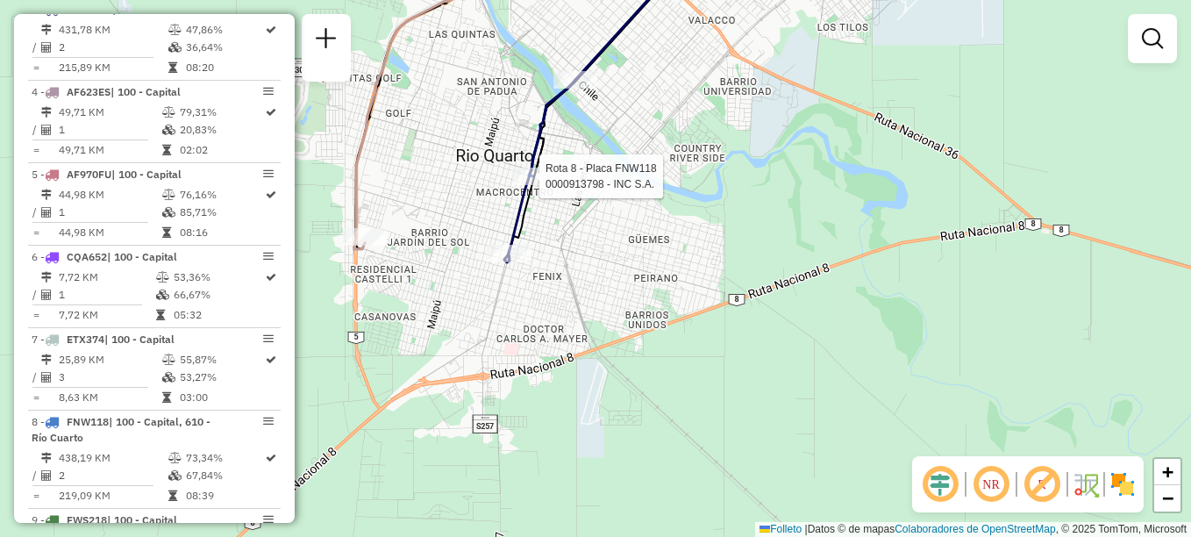
select select "**********"
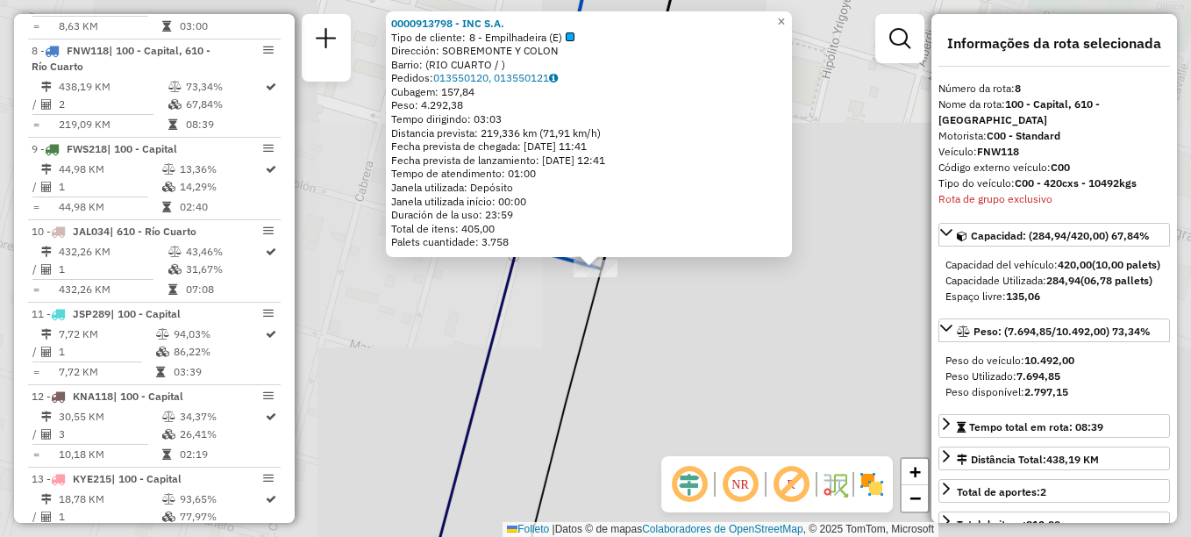
scroll to position [1201, 0]
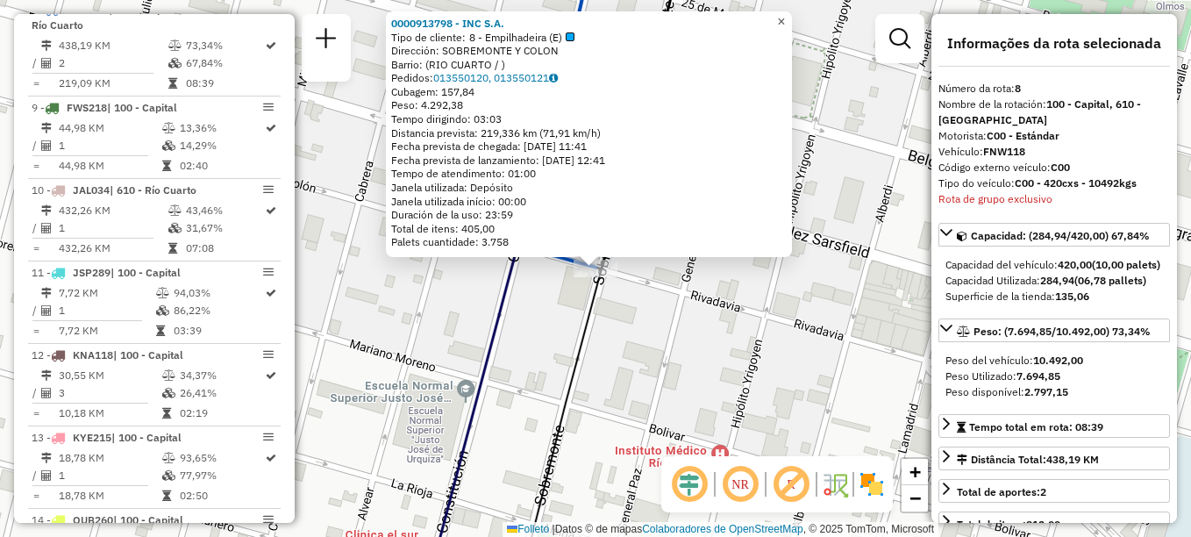
click at [785, 14] on span "×" at bounding box center [781, 21] width 8 height 15
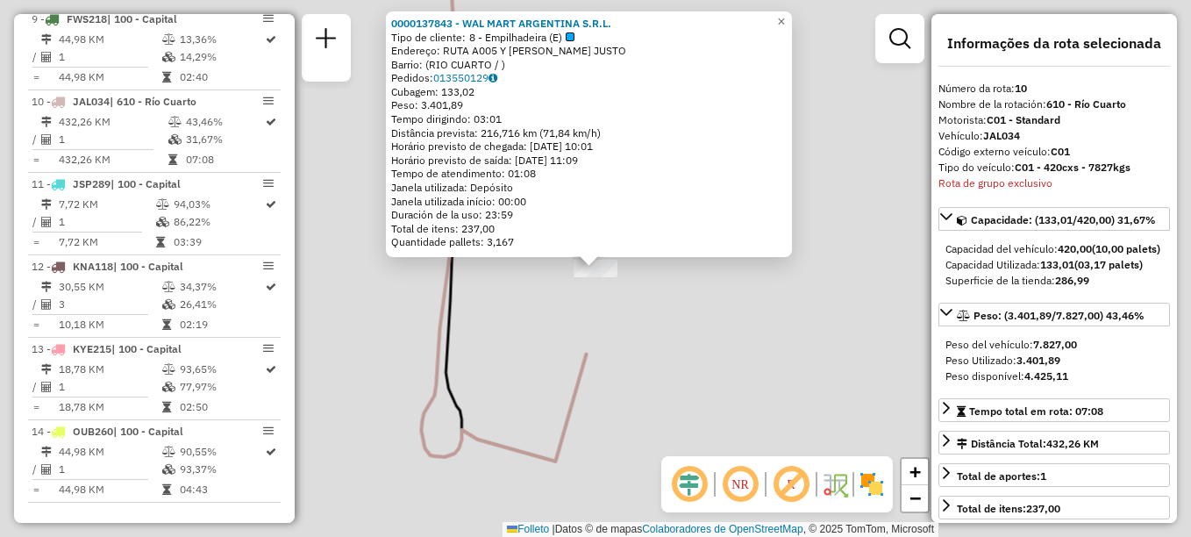
scroll to position [1382, 0]
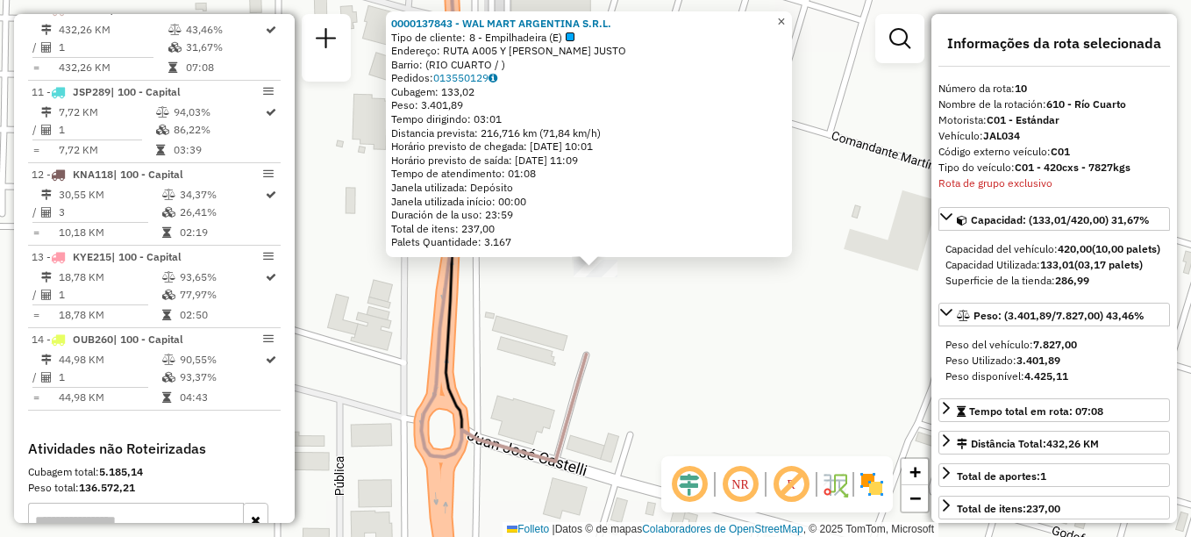
click at [785, 14] on span "×" at bounding box center [781, 21] width 8 height 15
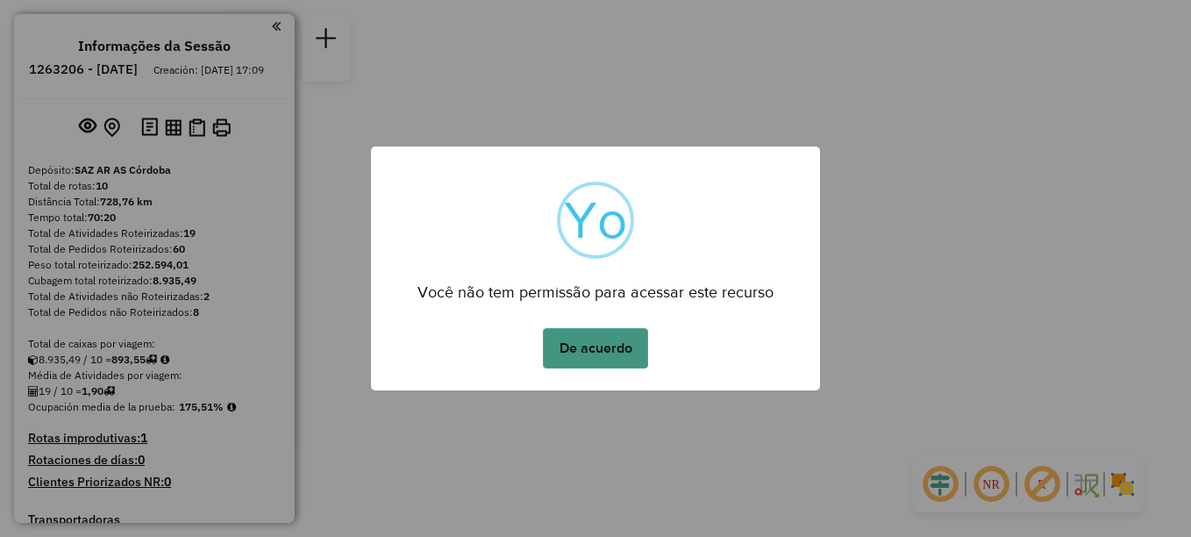
click at [560, 337] on button "De acuerdo" at bounding box center [595, 348] width 105 height 40
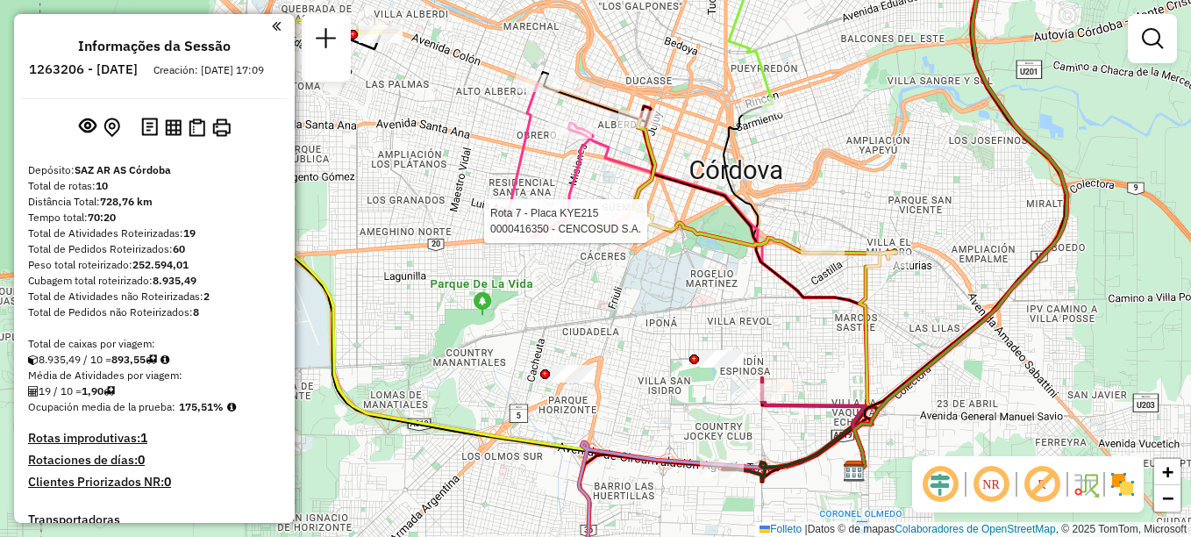
select select "**********"
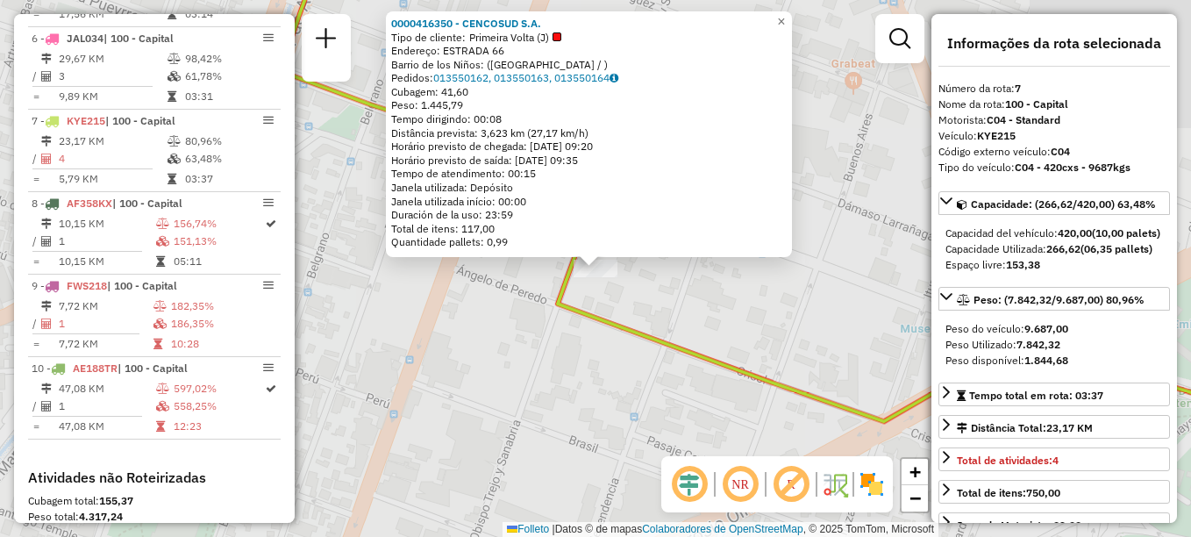
scroll to position [1119, 0]
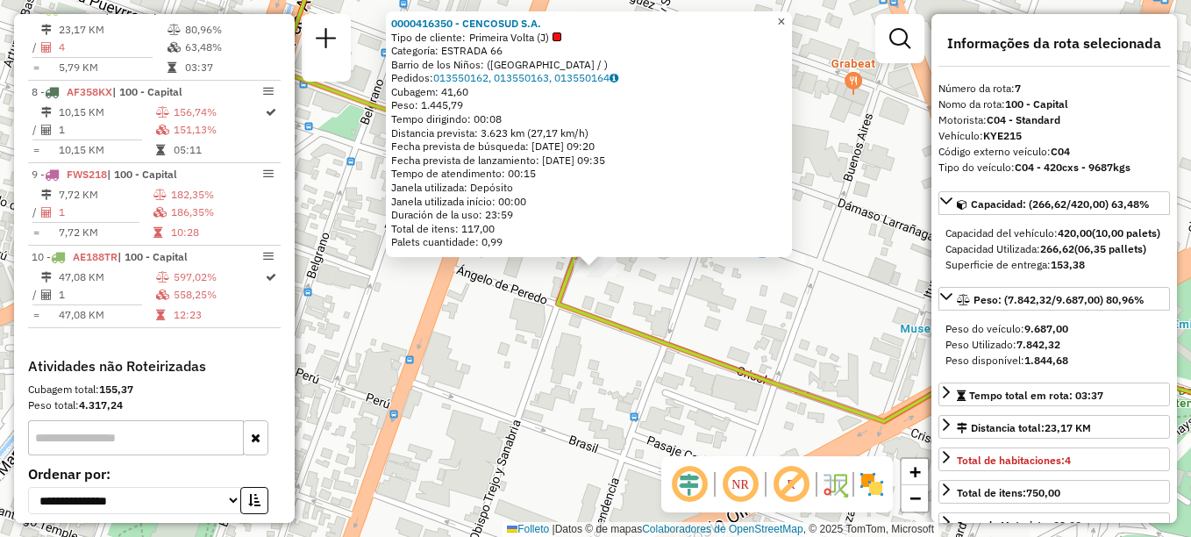
click at [792, 18] on link "×" at bounding box center [781, 21] width 21 height 21
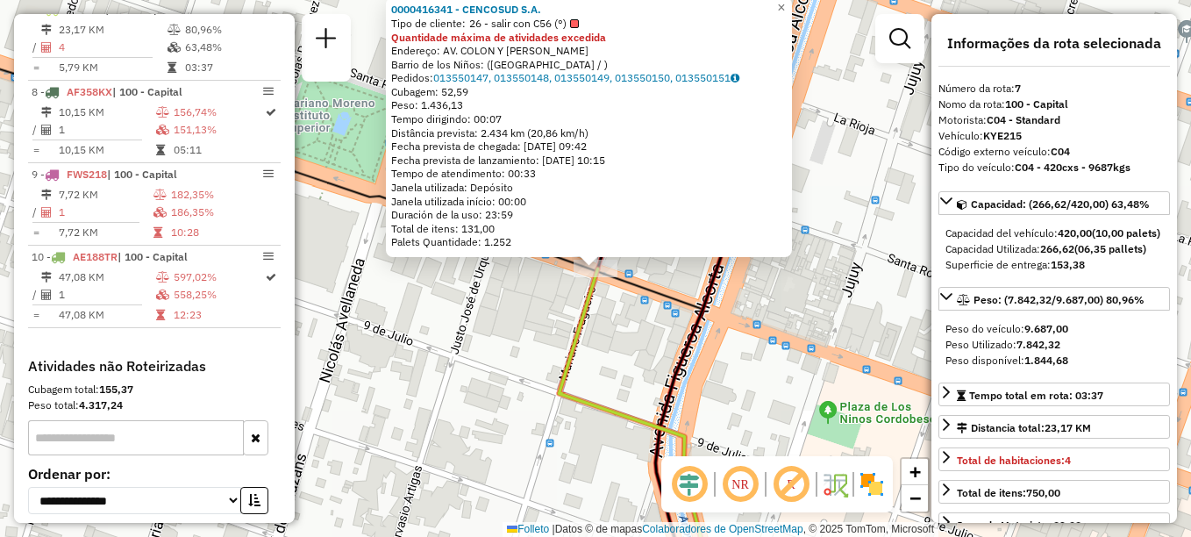
click at [576, 403] on icon at bounding box center [636, 428] width 155 height 321
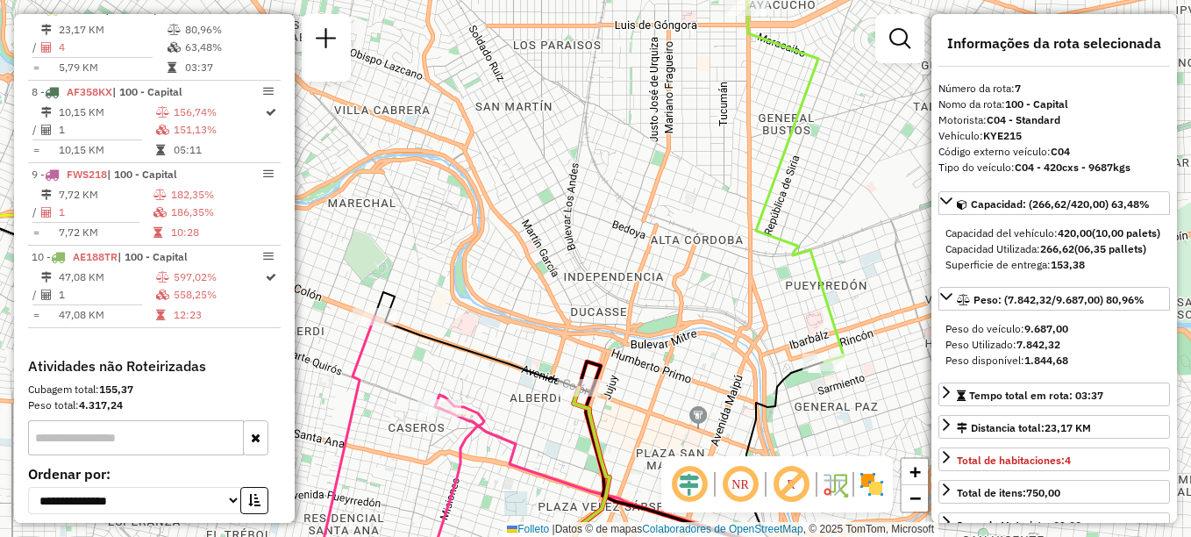
drag, startPoint x: 541, startPoint y: 452, endPoint x: 604, endPoint y: 301, distance: 163.5
click at [603, 302] on div "Janela de atendimento Grade de atendimento Capacidade Transportadoras Veículos …" at bounding box center [595, 268] width 1191 height 537
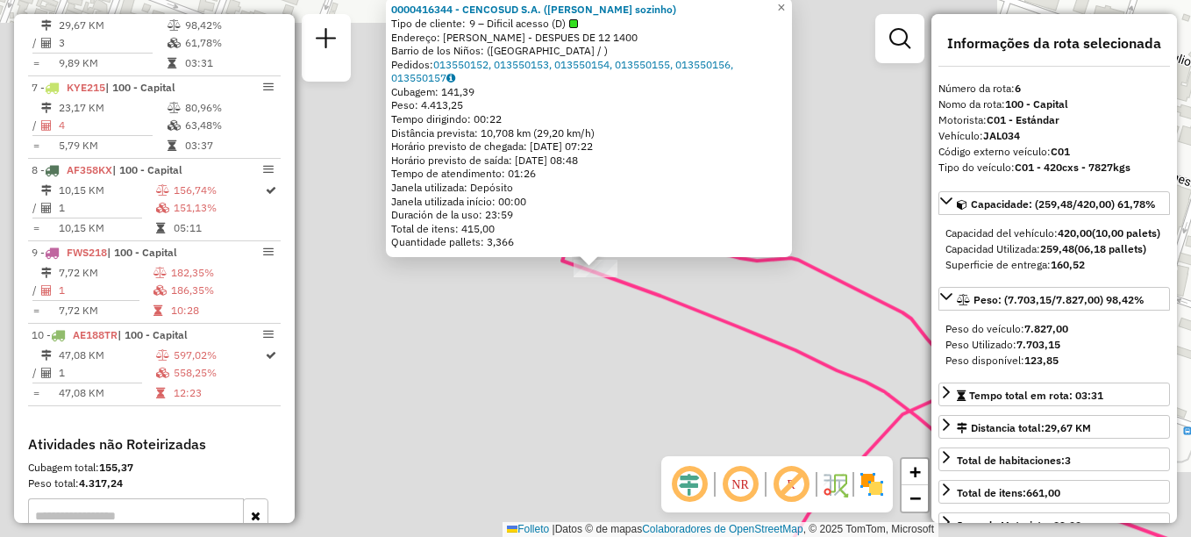
scroll to position [1037, 0]
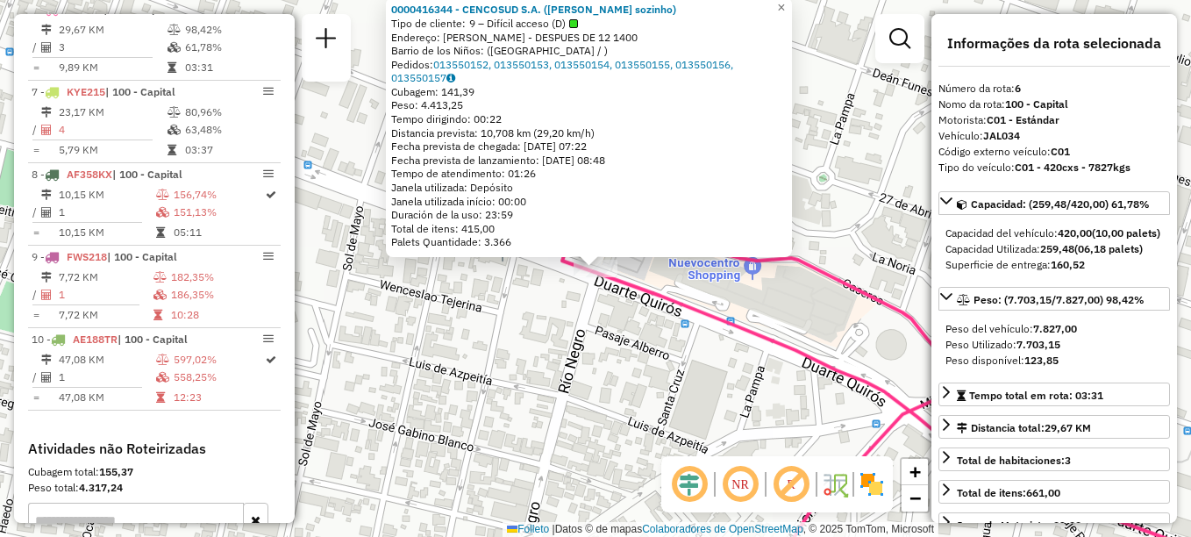
click at [681, 371] on div "0000416344 - CENCOSUD S.A. (Sai sozinho) Tipo de cliente: 9 – Difícil acceso (D…" at bounding box center [595, 268] width 1191 height 537
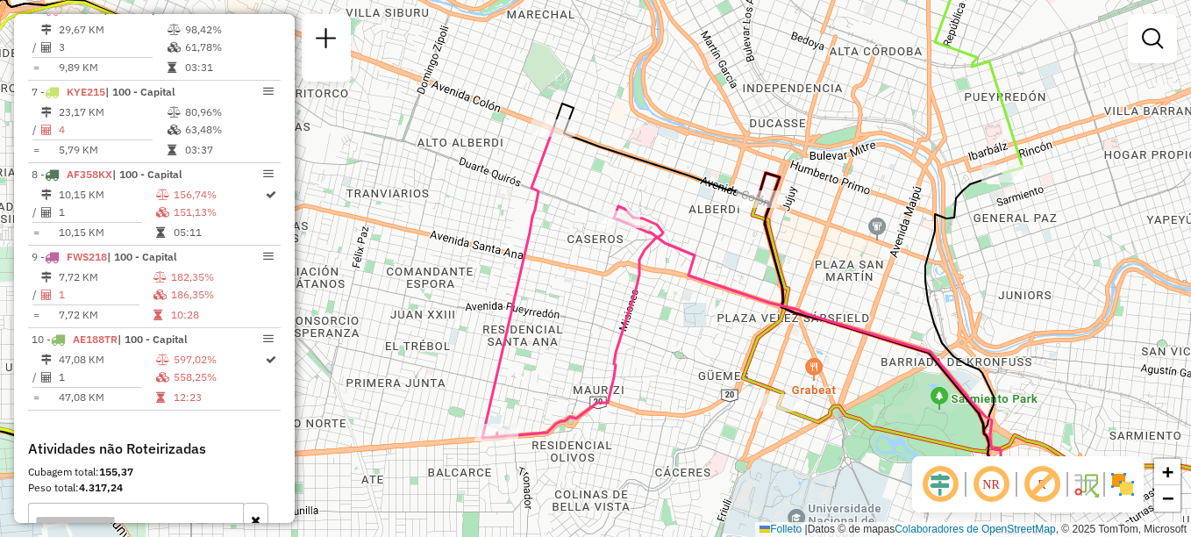
drag, startPoint x: 793, startPoint y: 276, endPoint x: 794, endPoint y: 266, distance: 10.6
click at [793, 267] on icon at bounding box center [1006, 334] width 527 height 271
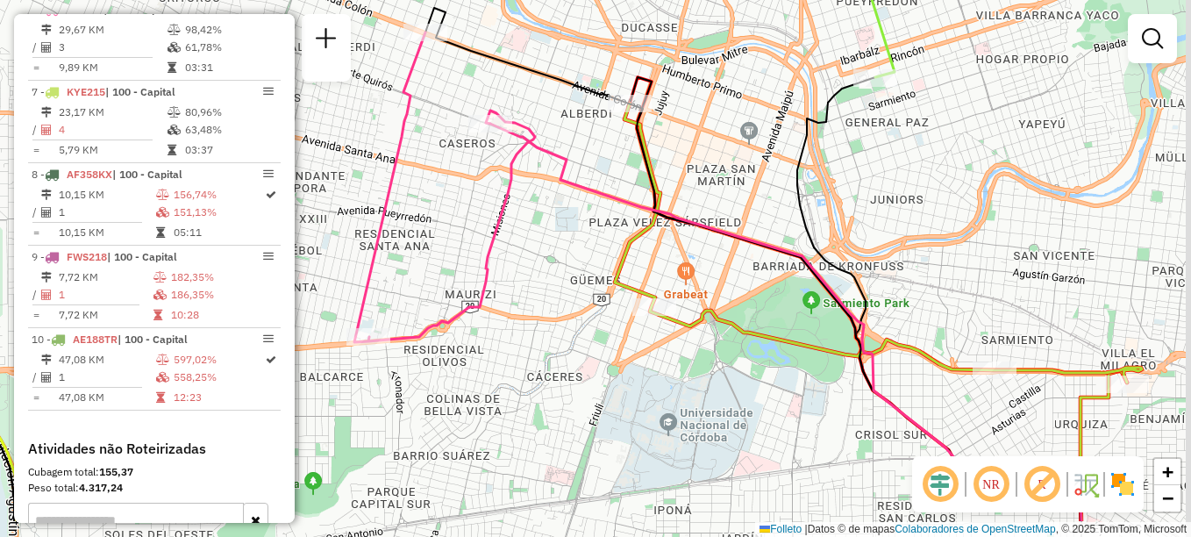
drag, startPoint x: 609, startPoint y: 362, endPoint x: 534, endPoint y: 313, distance: 89.3
click at [534, 313] on div "Janela de atendimento Grade de atendimento Capacidade Transportadoras Veículos …" at bounding box center [595, 268] width 1191 height 537
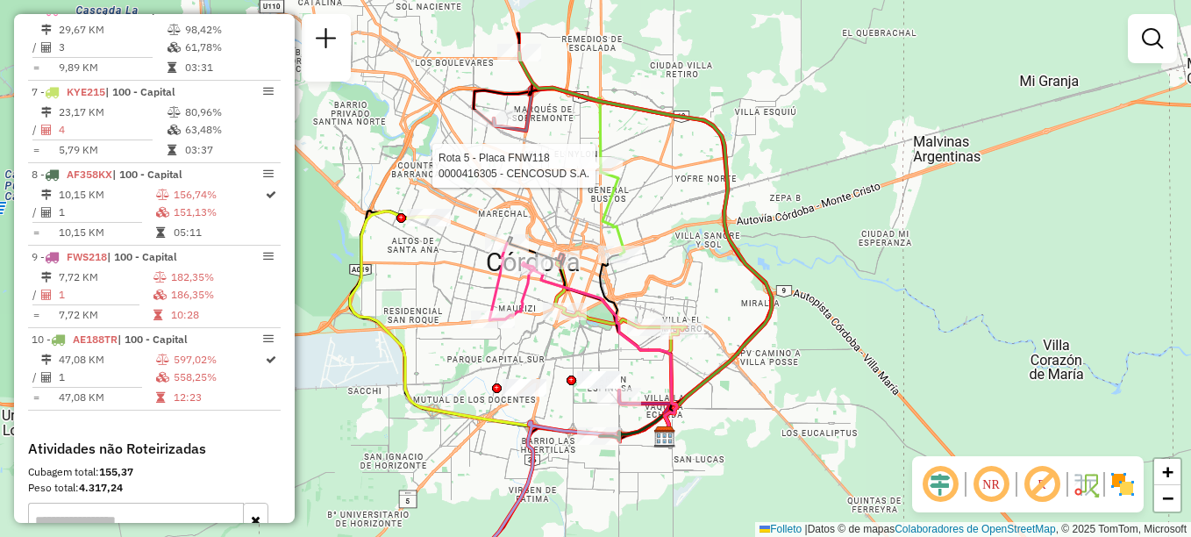
select select "**********"
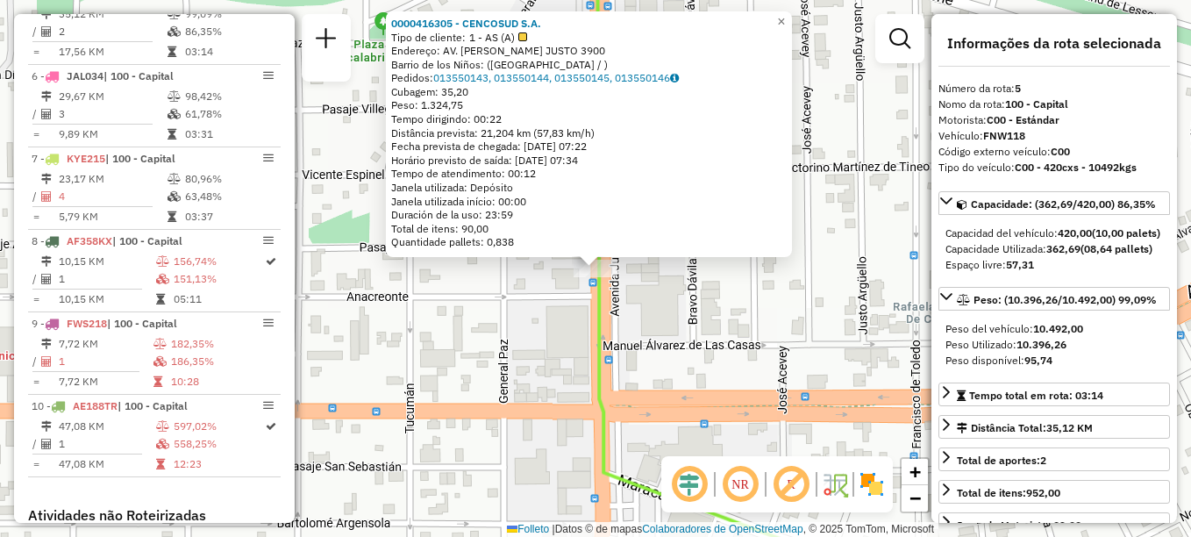
scroll to position [954, 0]
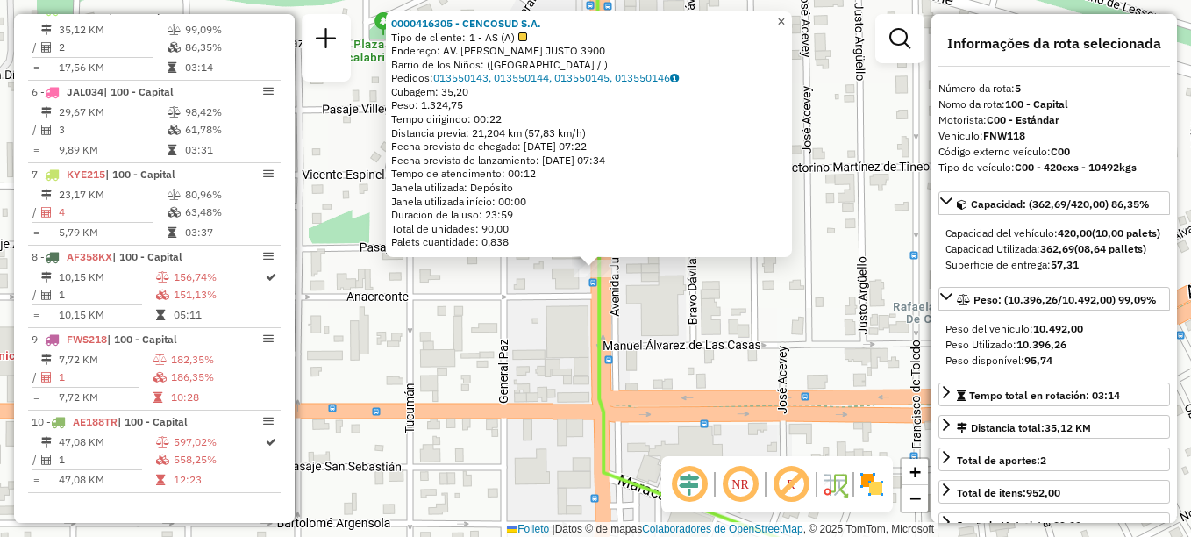
click at [785, 18] on span "×" at bounding box center [781, 21] width 8 height 15
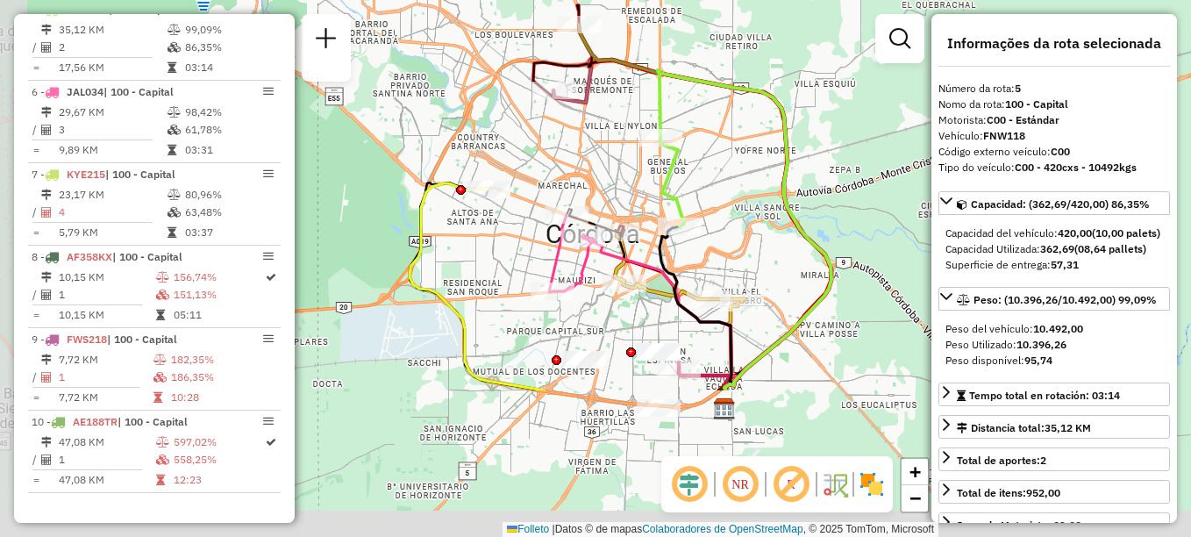
drag, startPoint x: 718, startPoint y: 296, endPoint x: 777, endPoint y: 174, distance: 135.3
click at [777, 174] on div "Janela de atendimento Grade de atendimento Capacidade Transportadoras Veículos …" at bounding box center [595, 268] width 1191 height 537
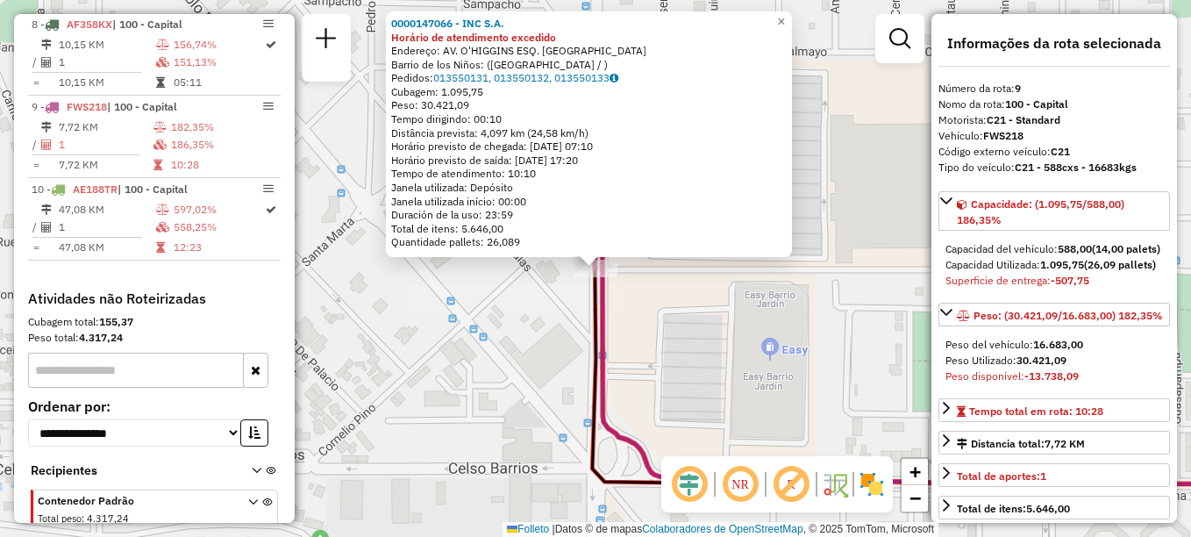
scroll to position [1246, 0]
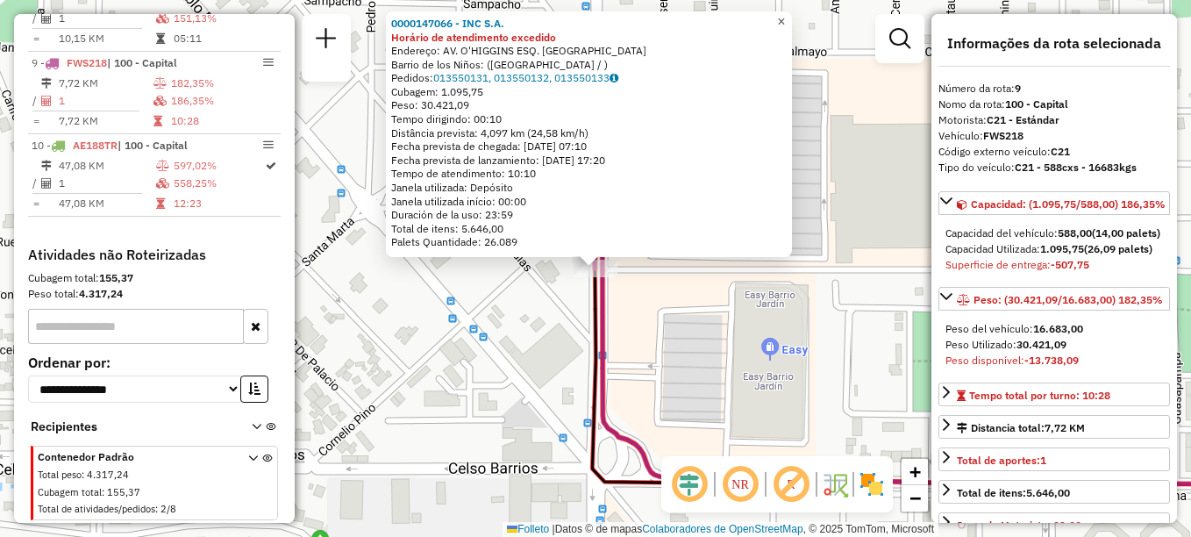
click at [792, 17] on link "×" at bounding box center [781, 21] width 21 height 21
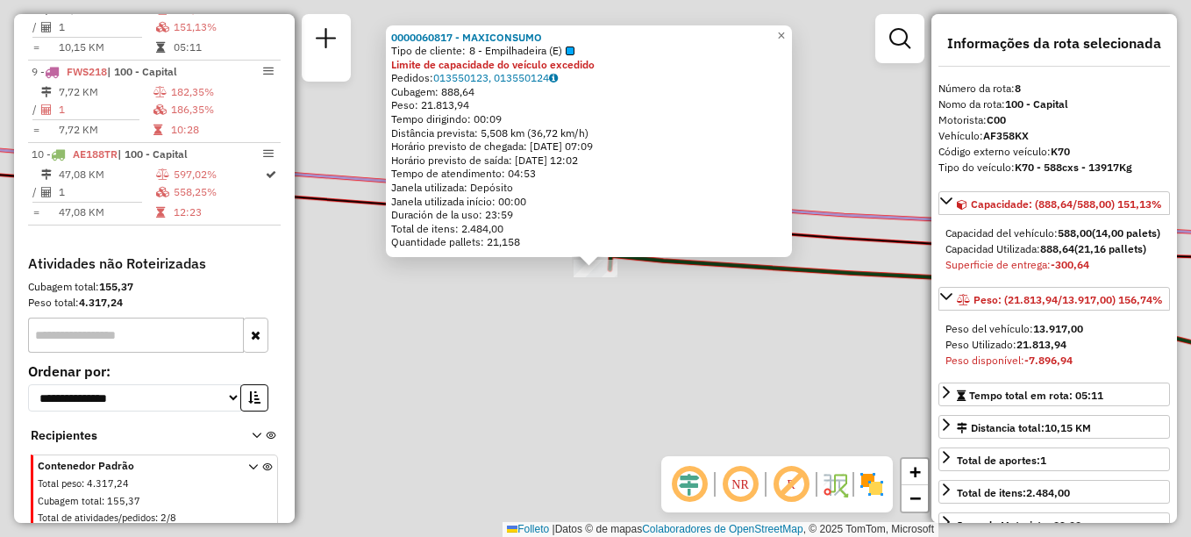
scroll to position [1201, 0]
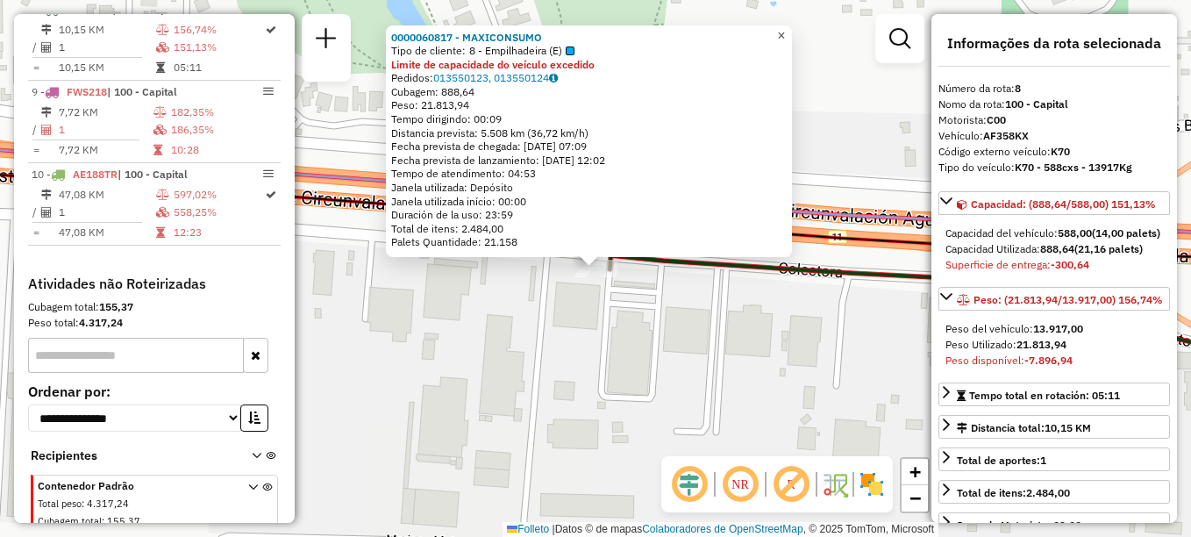
click at [785, 28] on span "×" at bounding box center [781, 35] width 8 height 15
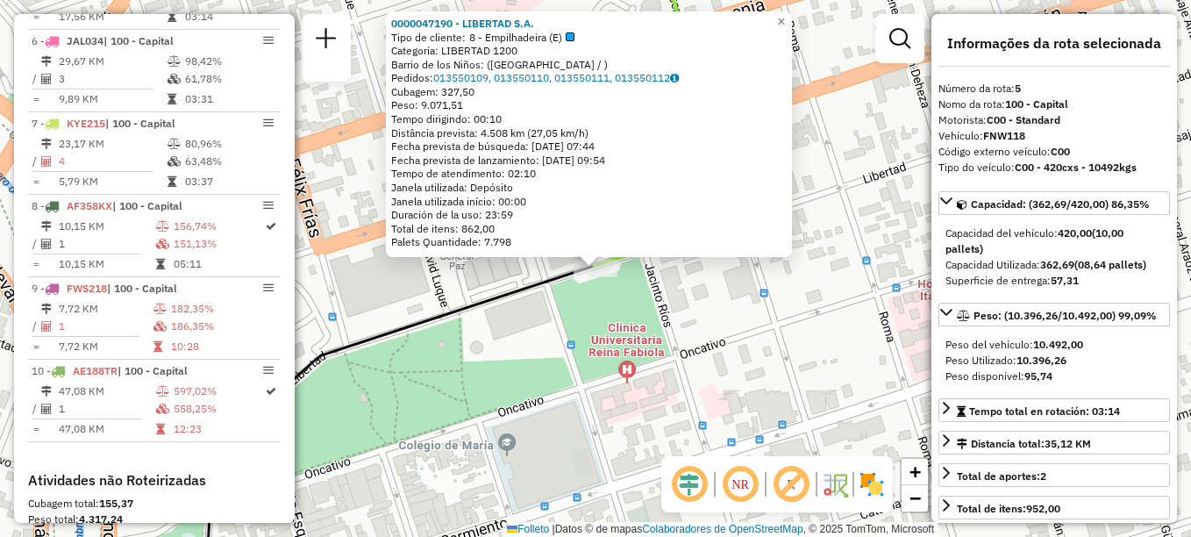
scroll to position [954, 0]
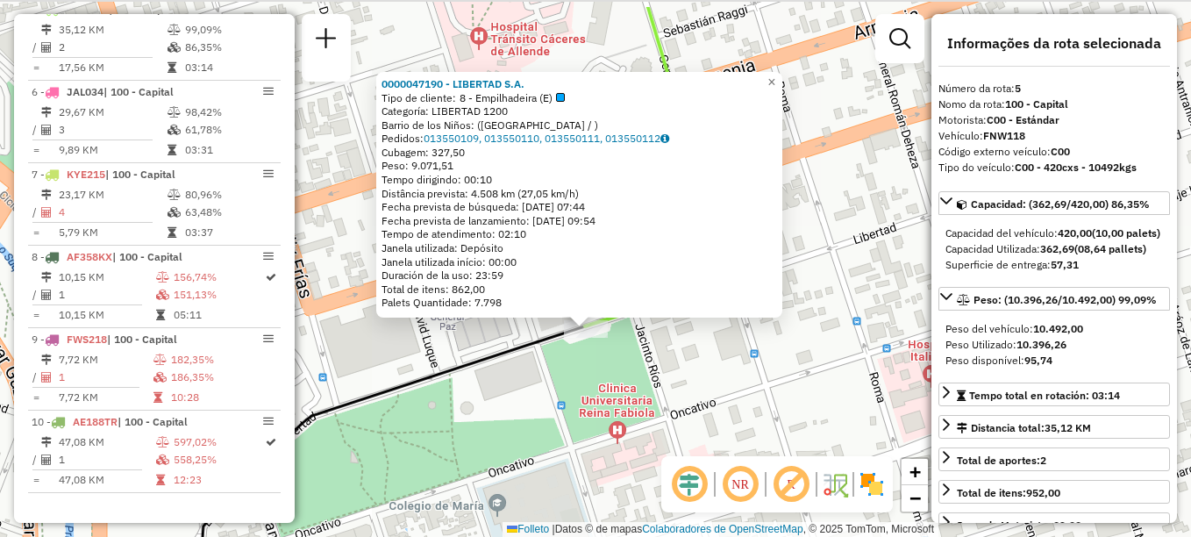
drag, startPoint x: 549, startPoint y: 355, endPoint x: 539, endPoint y: 416, distance: 61.3
click at [539, 416] on div "0000047190 - LIBERTAD S.A. Tipo de cliente: 8 - Empilhadeira (E) Categoría: LIB…" at bounding box center [595, 268] width 1191 height 537
click at [636, 448] on div "0000047190 - LIBERTAD S.A. Tipo de cliente: 8 - Empilhadeira (E) Categoría: LIB…" at bounding box center [595, 268] width 1191 height 537
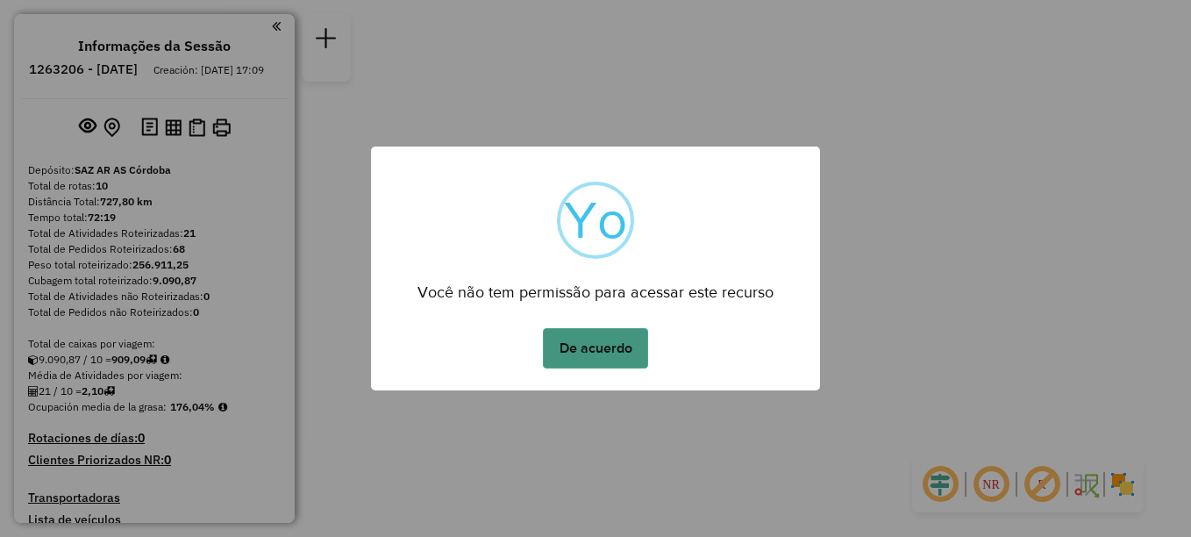
click at [606, 344] on button "De acuerdo" at bounding box center [595, 348] width 105 height 40
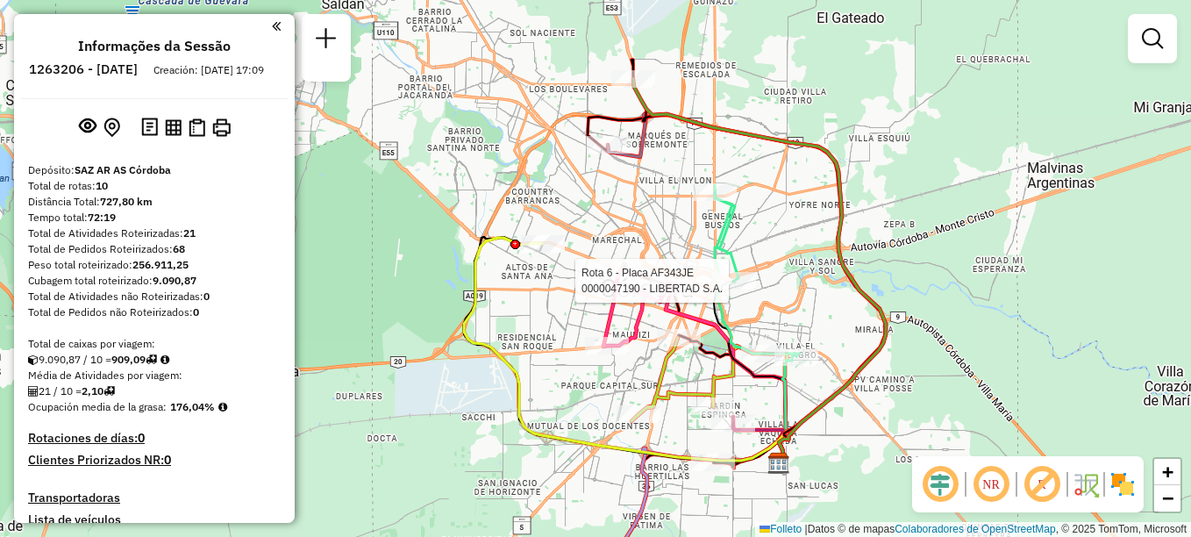
select select "**********"
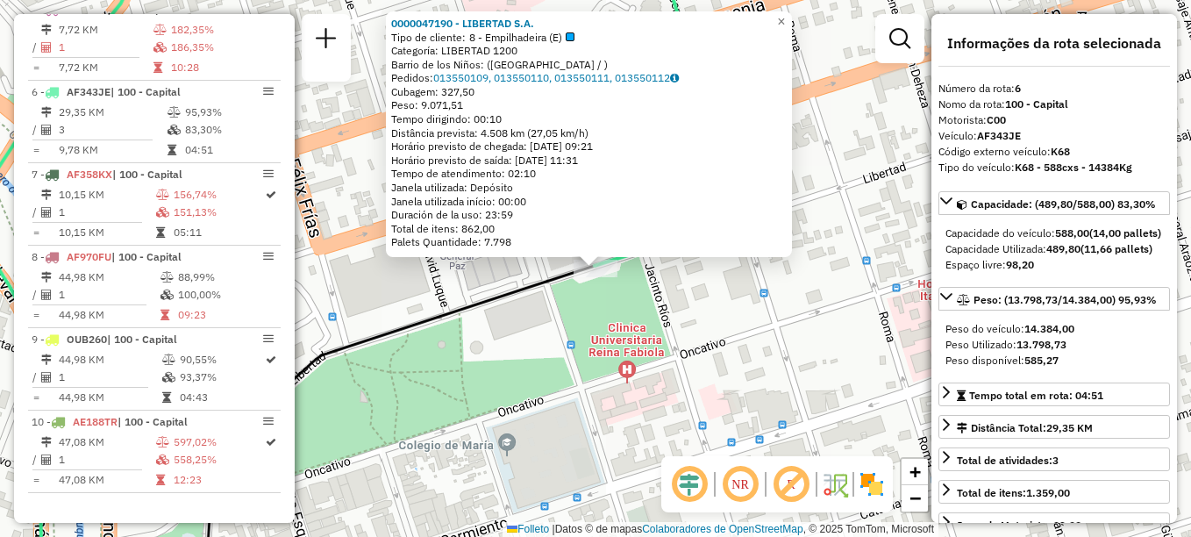
scroll to position [948, 0]
click at [792, 25] on link "×" at bounding box center [781, 21] width 21 height 21
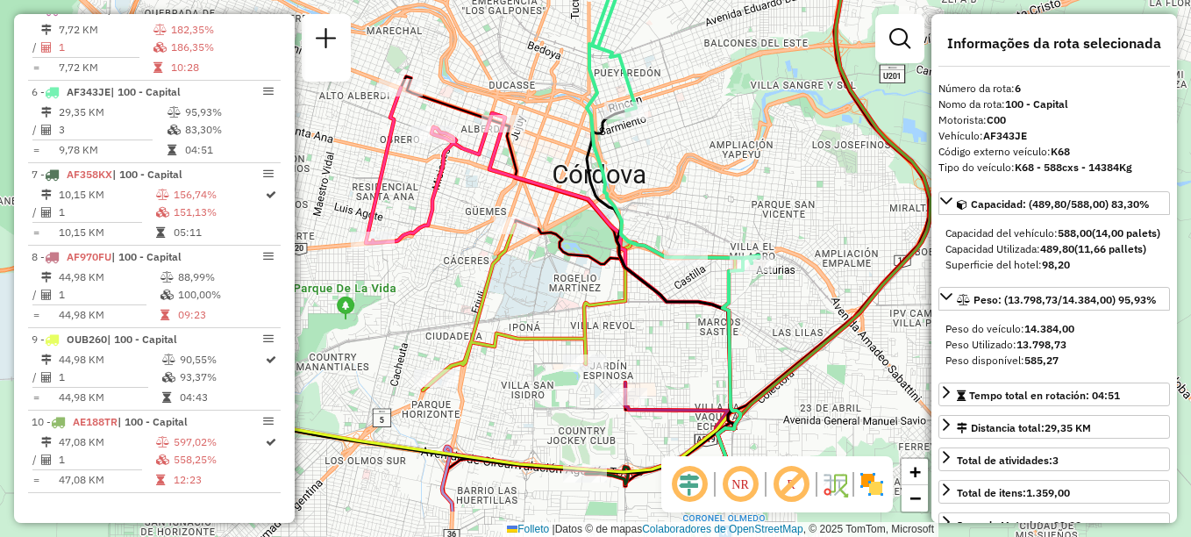
drag, startPoint x: 717, startPoint y: 303, endPoint x: 701, endPoint y: 222, distance: 82.2
click at [701, 222] on div "Janela de atendimento Grade de atendimento Capacidade Transportadoras Veículos …" at bounding box center [595, 268] width 1191 height 537
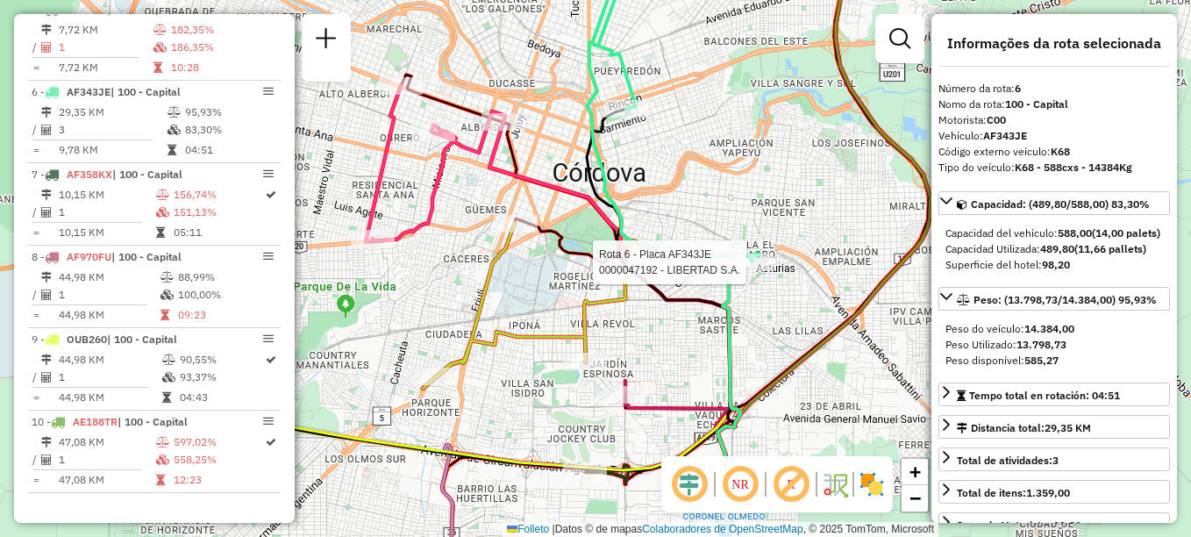
click at [756, 271] on div at bounding box center [752, 262] width 44 height 18
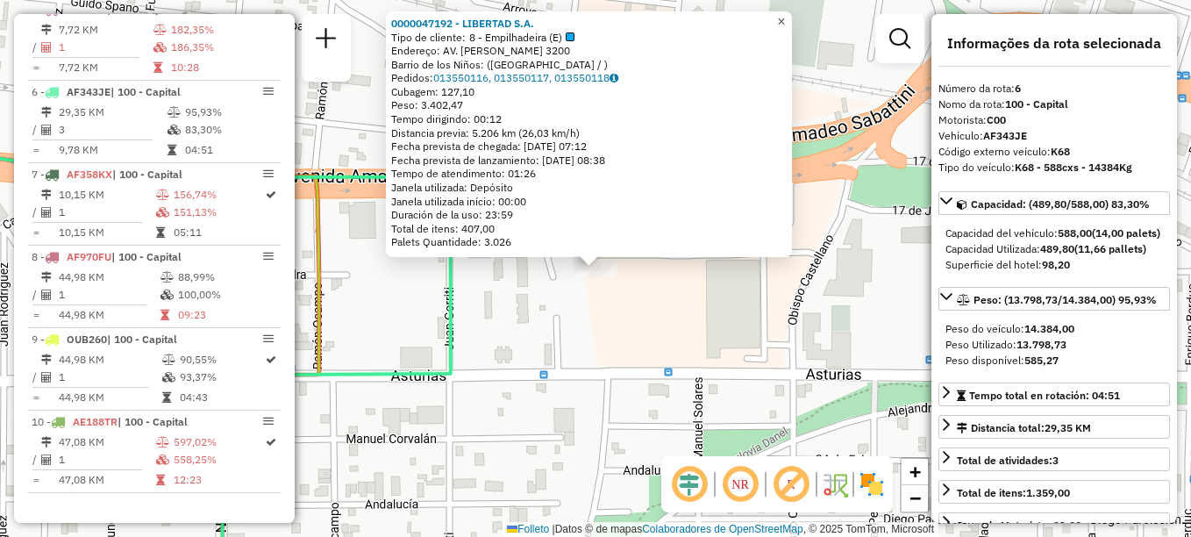
click at [785, 14] on span "×" at bounding box center [781, 21] width 8 height 15
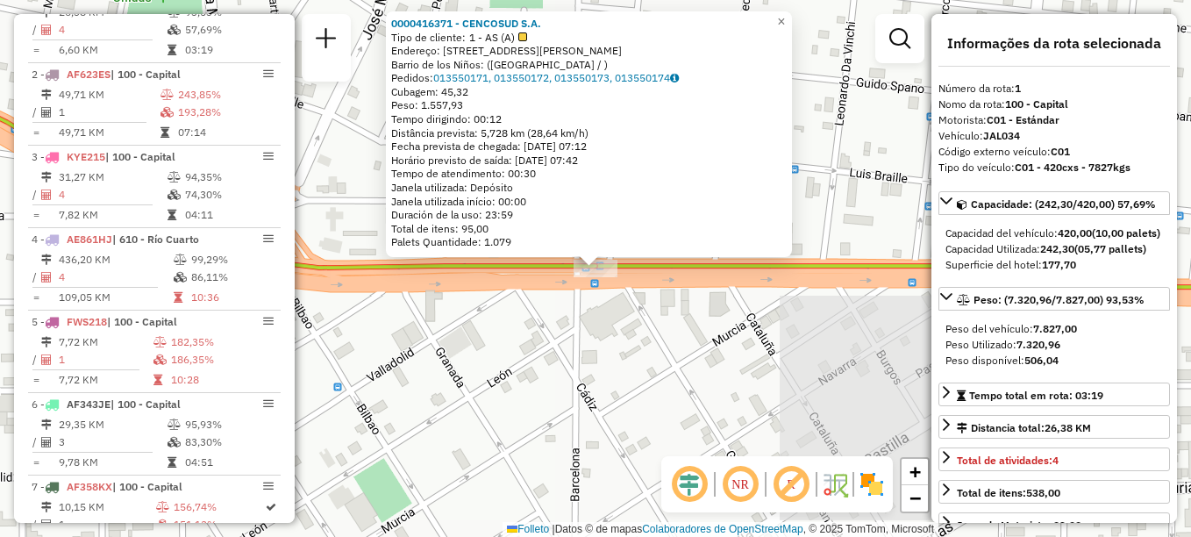
scroll to position [603, 0]
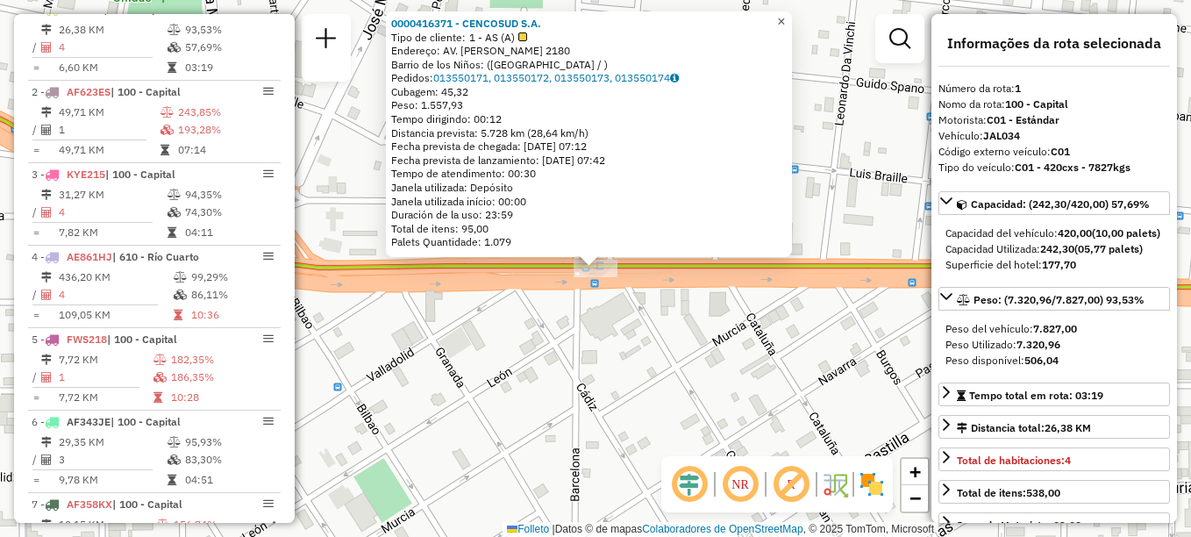
click at [785, 14] on span "×" at bounding box center [781, 21] width 8 height 15
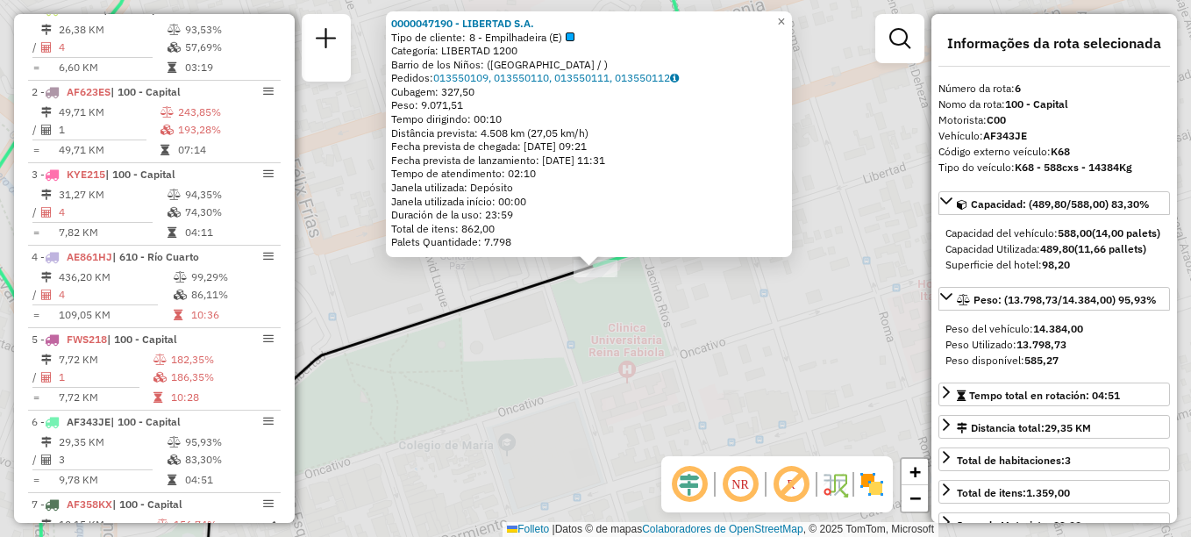
scroll to position [948, 0]
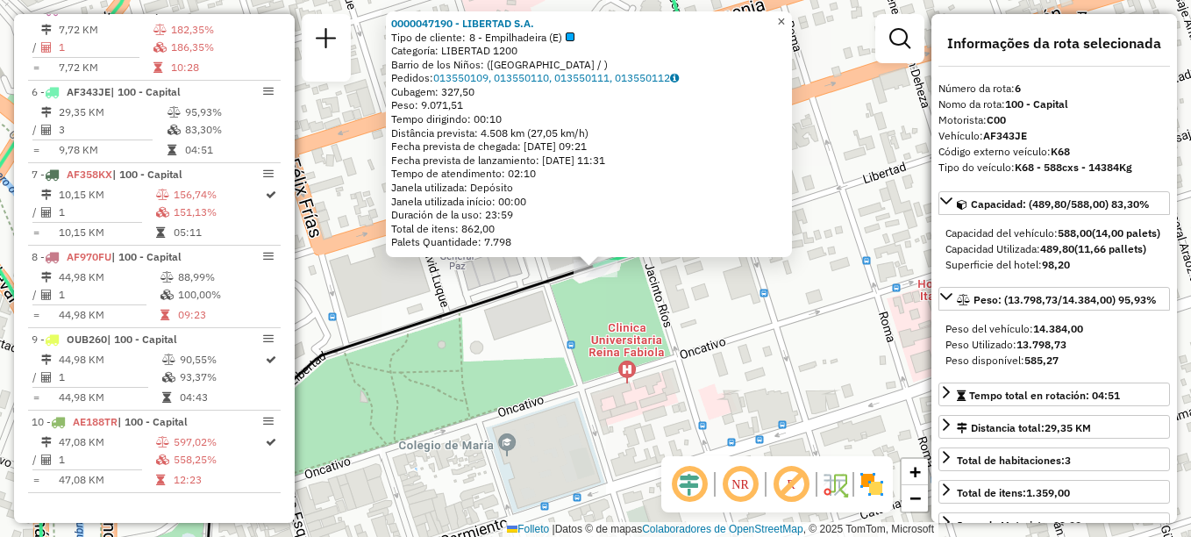
click at [785, 17] on span "×" at bounding box center [781, 21] width 8 height 15
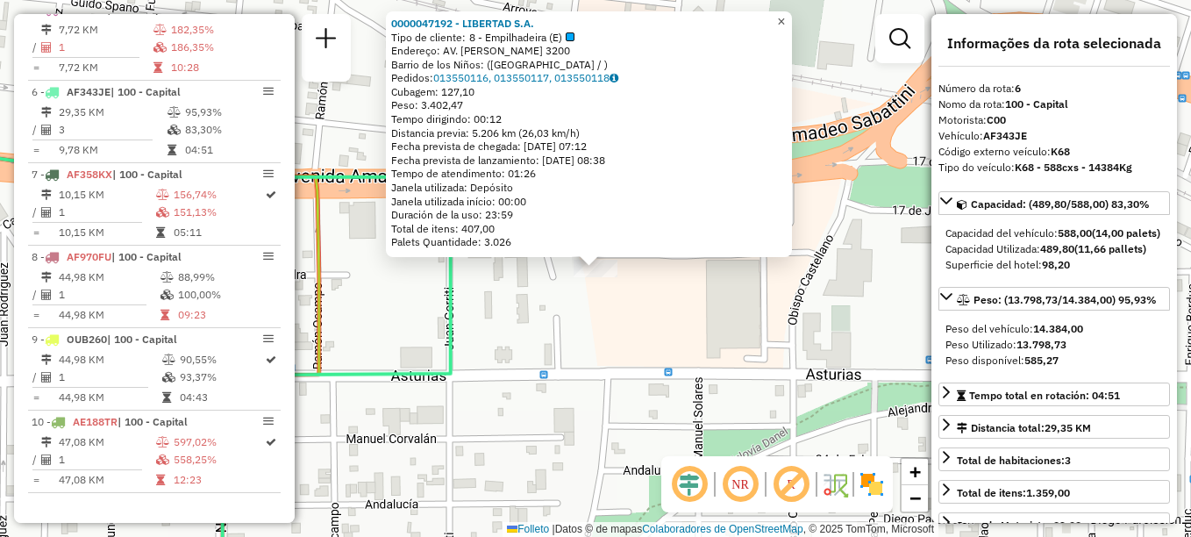
drag, startPoint x: 799, startPoint y: 12, endPoint x: 793, endPoint y: 37, distance: 25.3
click at [792, 12] on link "×" at bounding box center [781, 21] width 21 height 21
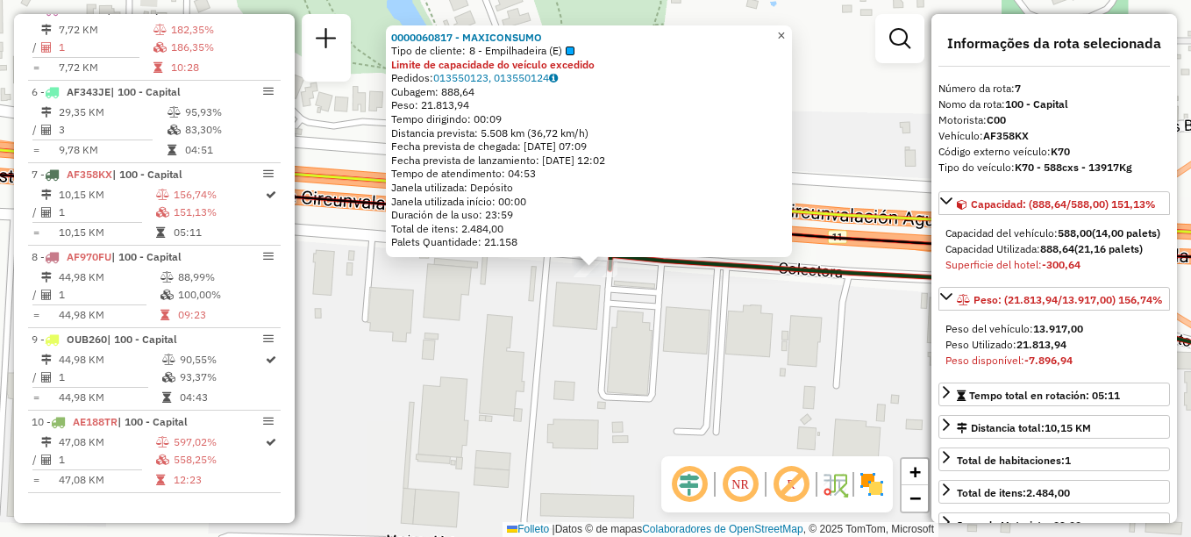
click at [792, 33] on link "×" at bounding box center [781, 35] width 21 height 21
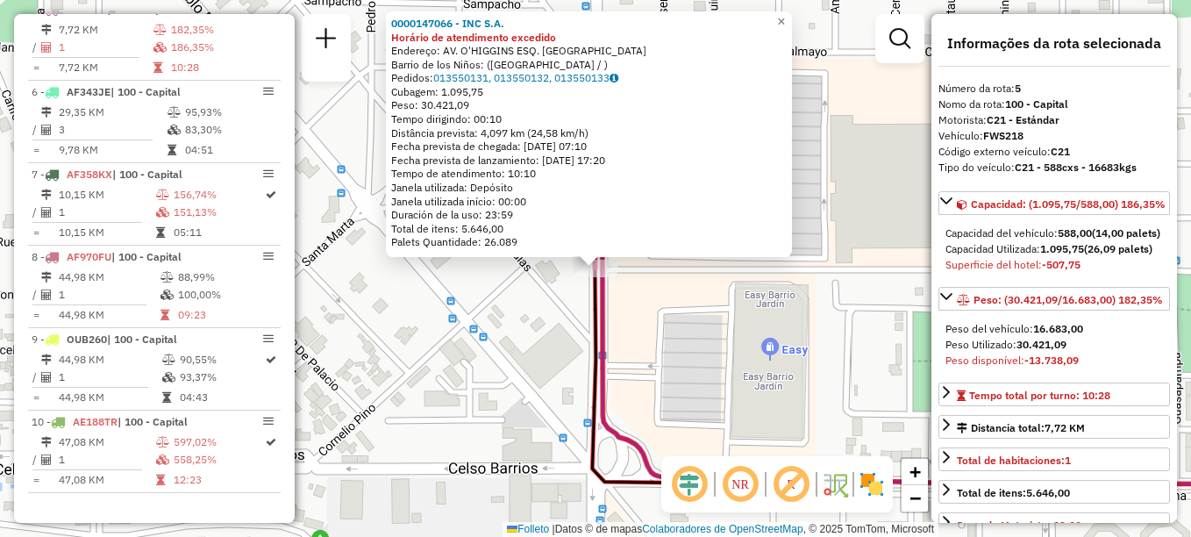
scroll to position [932, 0]
click at [785, 22] on span "×" at bounding box center [781, 21] width 8 height 15
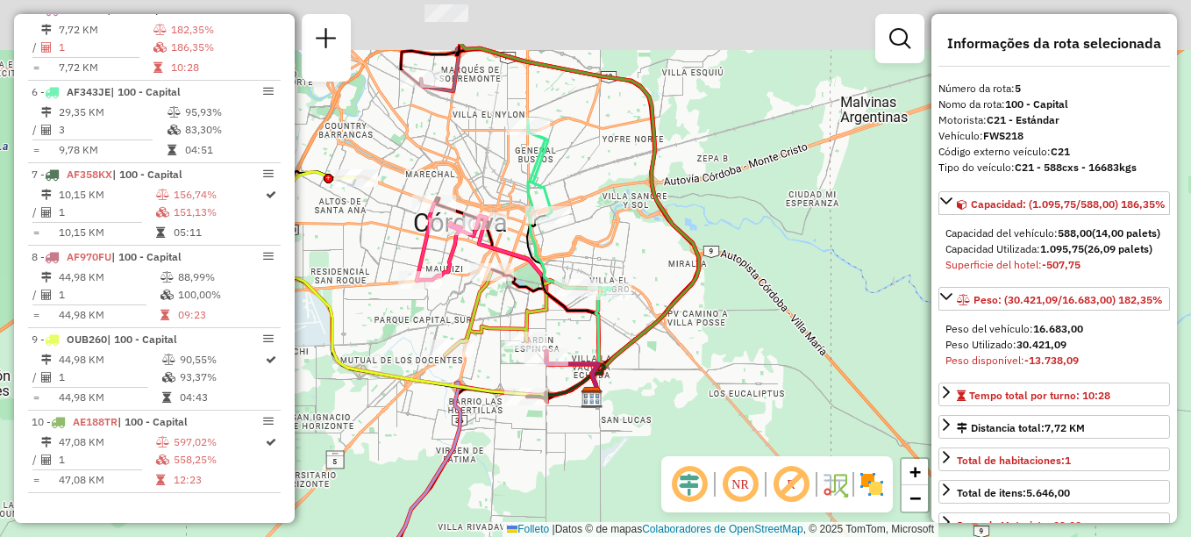
drag, startPoint x: 660, startPoint y: 397, endPoint x: 683, endPoint y: 439, distance: 47.1
click at [683, 439] on div "Janela de atendimento Grade de atendimento Capacidade Transportadoras Veículos …" at bounding box center [595, 268] width 1191 height 537
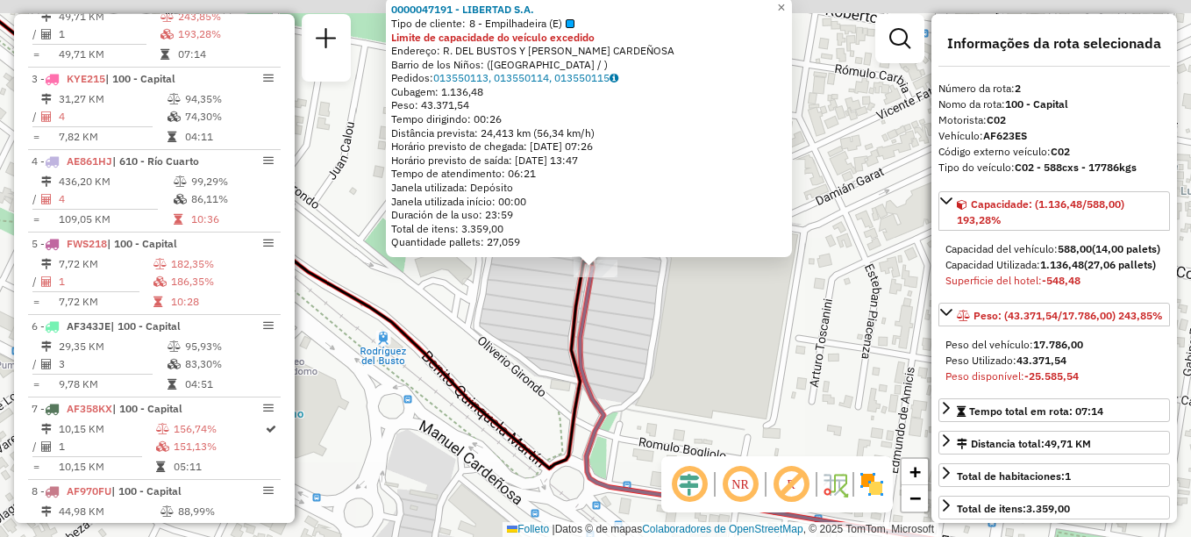
scroll to position [685, 0]
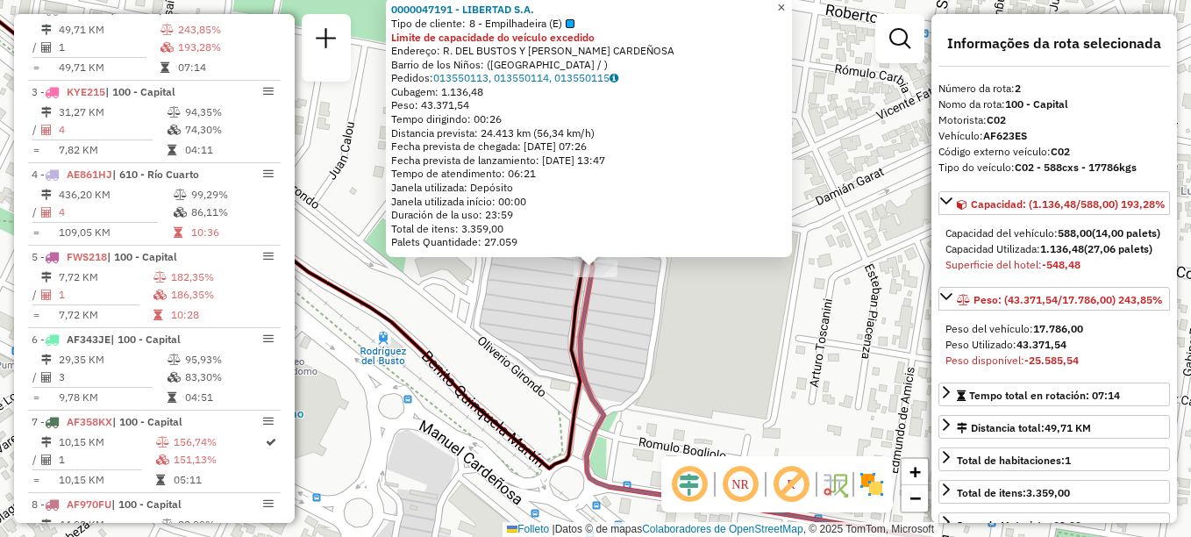
click at [785, 5] on span "×" at bounding box center [781, 7] width 8 height 15
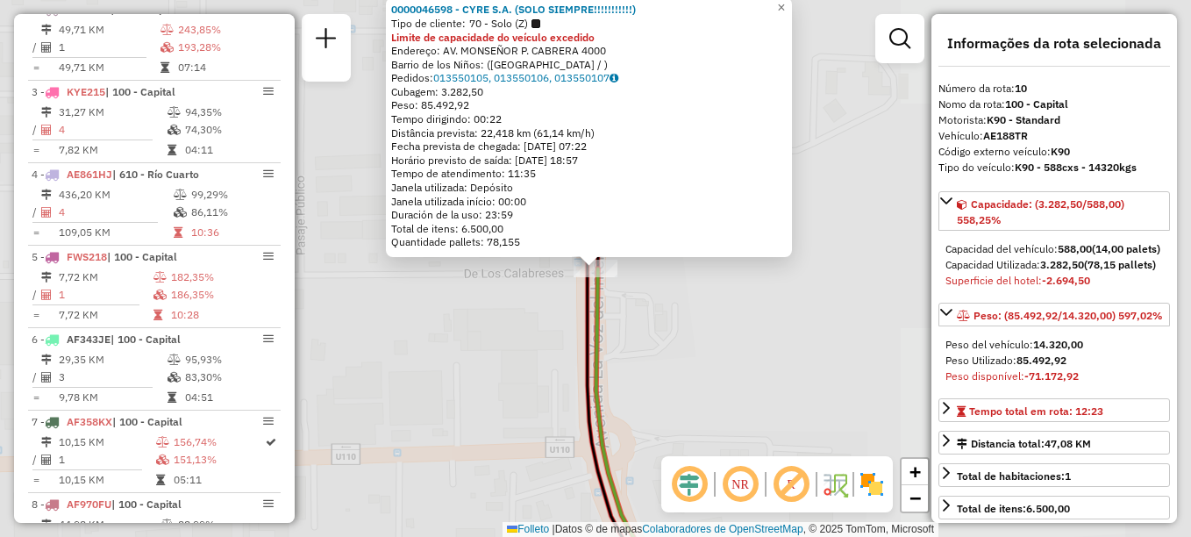
scroll to position [948, 0]
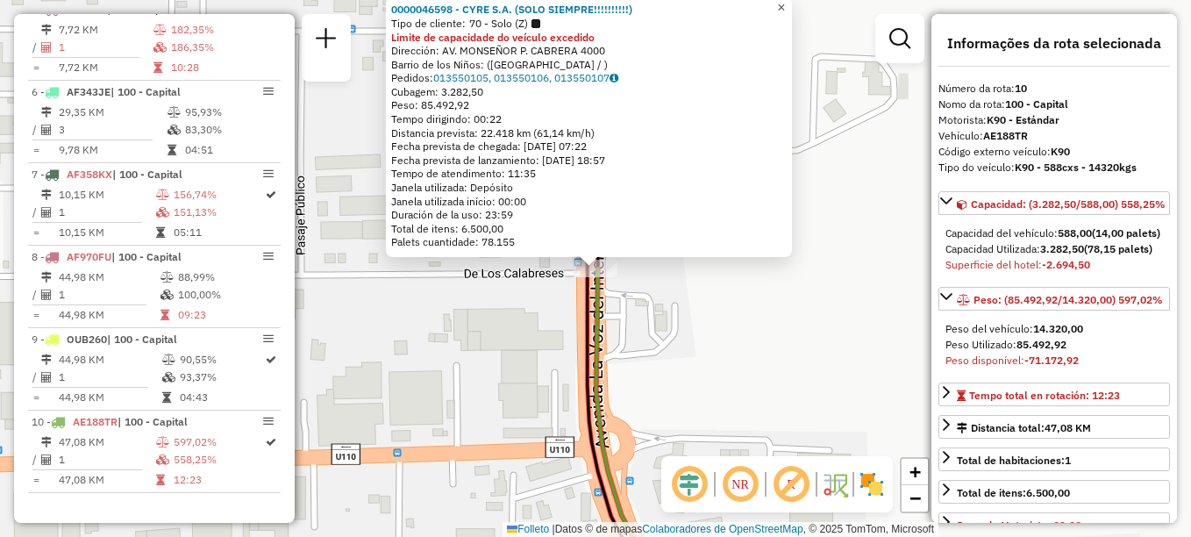
click at [785, 6] on span "×" at bounding box center [781, 7] width 8 height 15
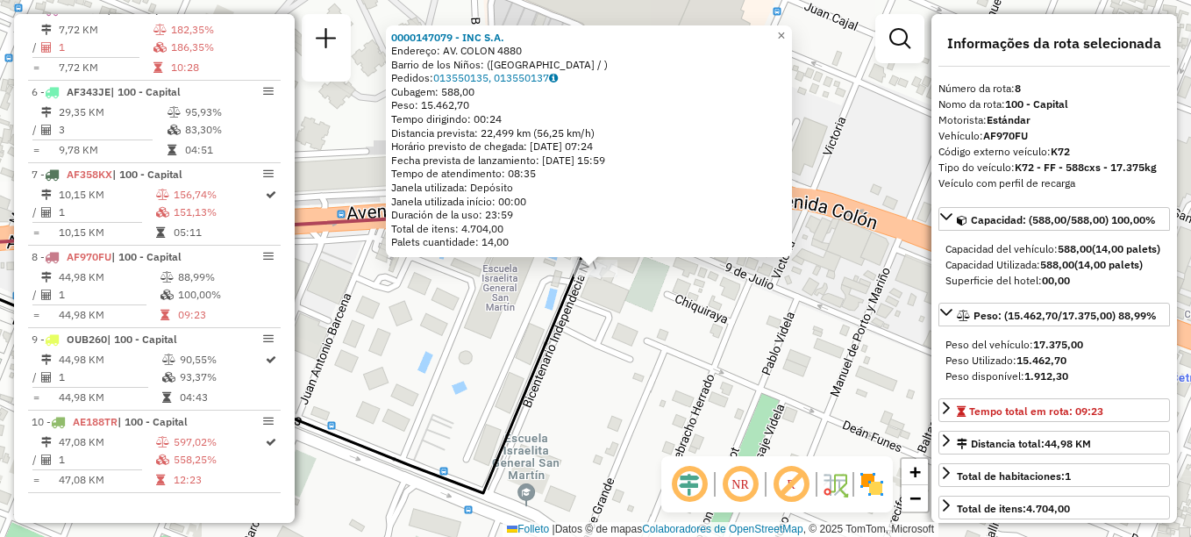
click at [677, 317] on div "0000147079 - INC S.A. Endereço: AV. COLON 4880 Barrio de los Niños: (CÓRDOBA / …" at bounding box center [595, 268] width 1191 height 537
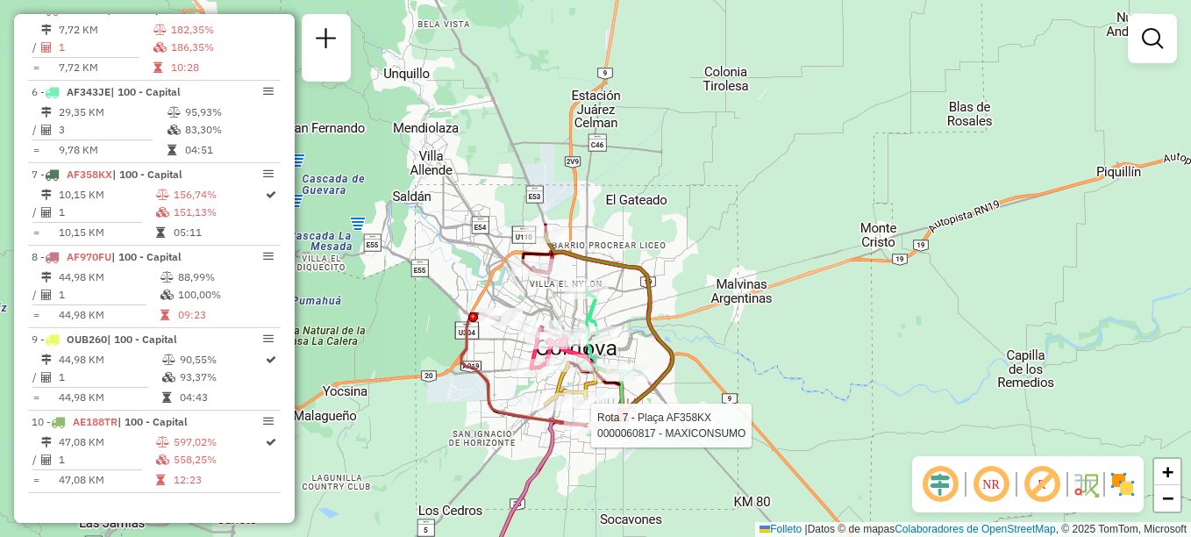
select select "**********"
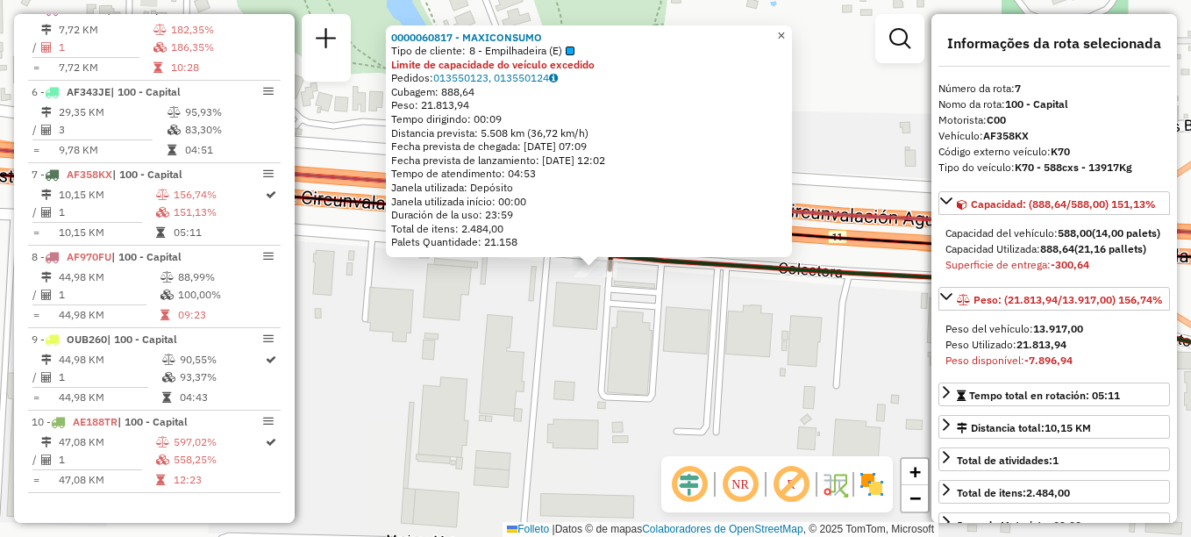
click at [785, 28] on span "×" at bounding box center [781, 35] width 8 height 15
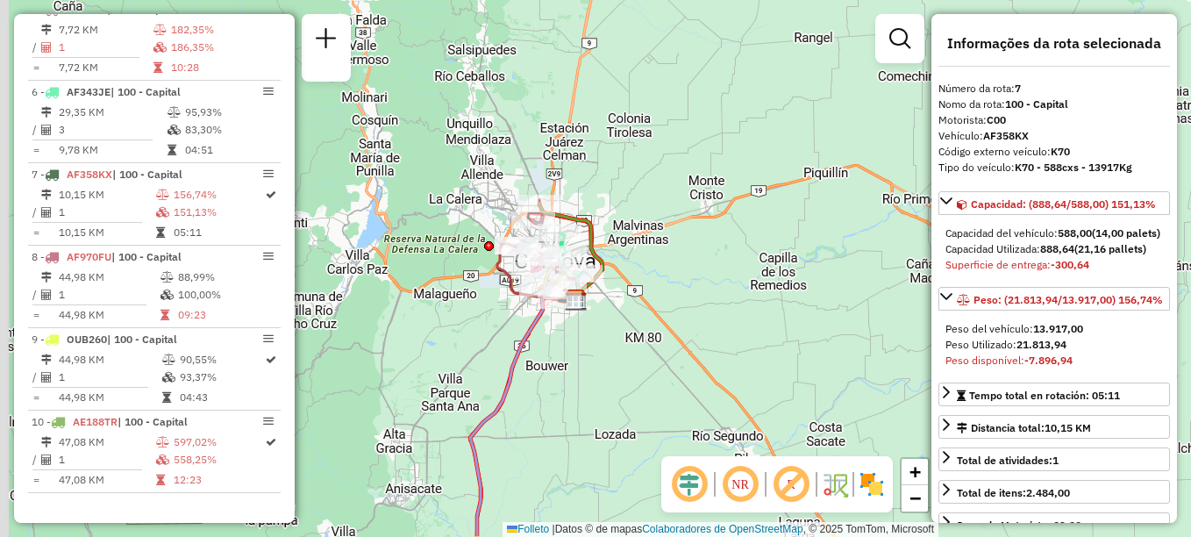
drag, startPoint x: 598, startPoint y: 303, endPoint x: 783, endPoint y: -91, distance: 435.1
click at [783, 0] on html "Aguarde... Pop-up bloqueado! Seu navegador bloqueou automáticamente a abertura …" at bounding box center [595, 268] width 1191 height 537
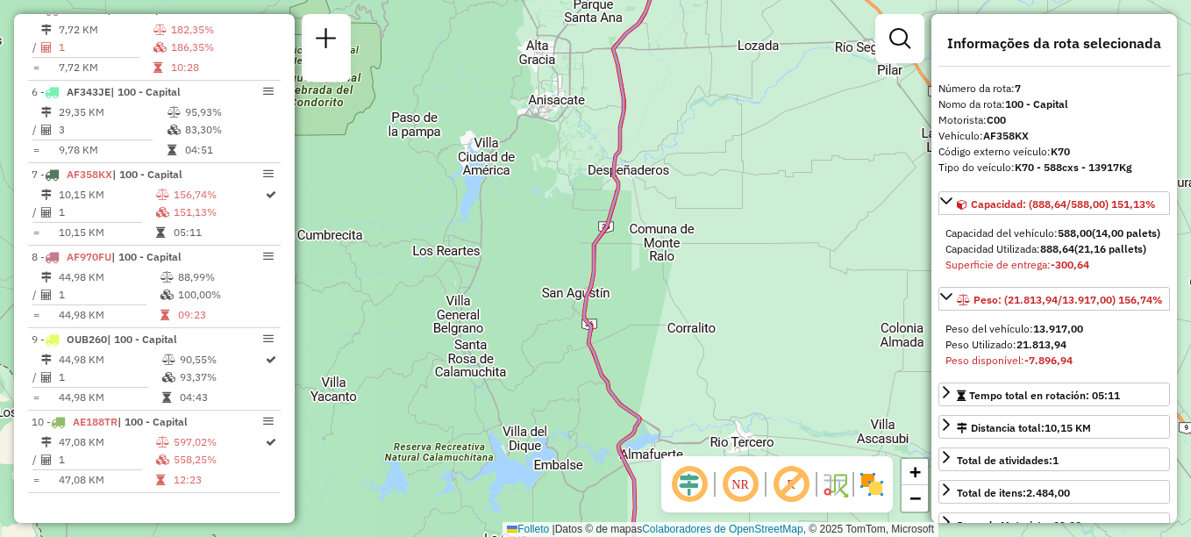
drag, startPoint x: 713, startPoint y: 271, endPoint x: 621, endPoint y: -22, distance: 307.1
click at [621, 0] on html "Aguarde... Pop-up bloqueado! Seu navegador bloqueou automáticamente a abertura …" at bounding box center [595, 268] width 1191 height 537
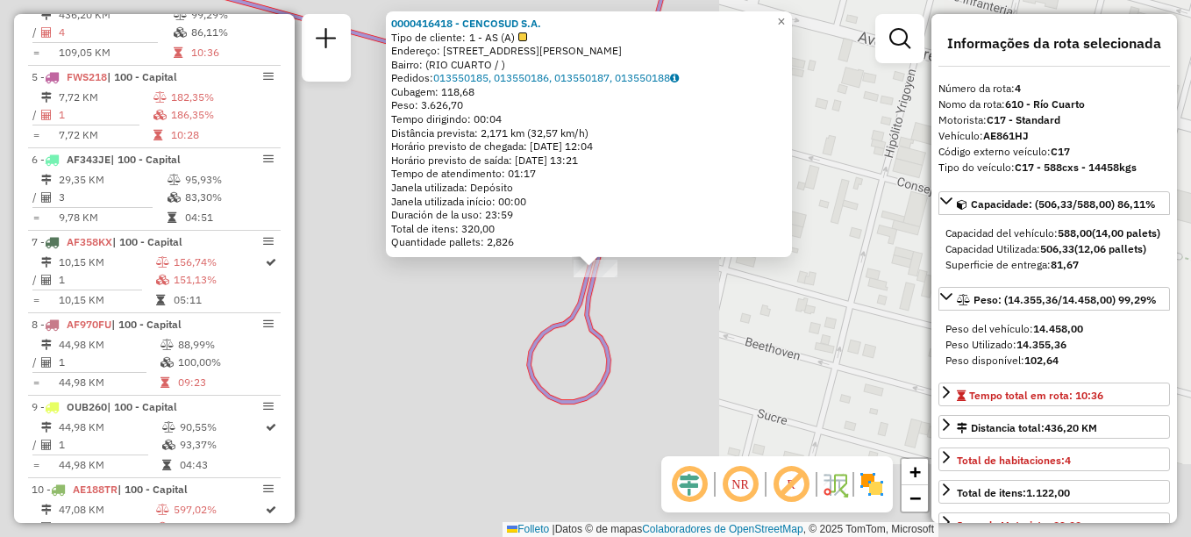
scroll to position [850, 0]
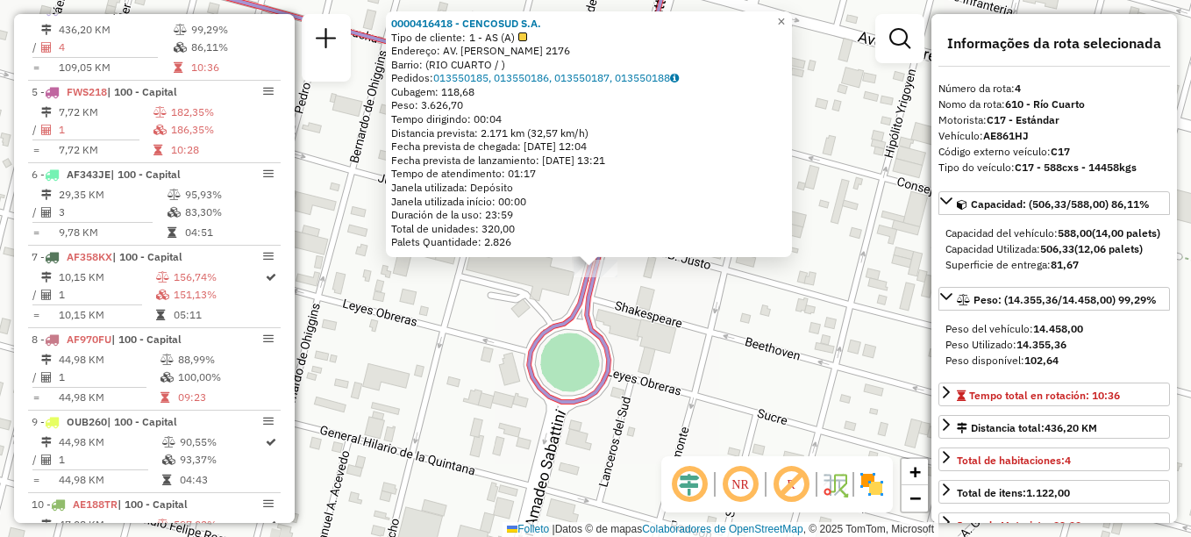
click at [648, 335] on div "0000416418 - CENCOSUD S.A. Tipo de cliente: 1 - AS (A) Endereço: AV. AMADEO SAB…" at bounding box center [595, 268] width 1191 height 537
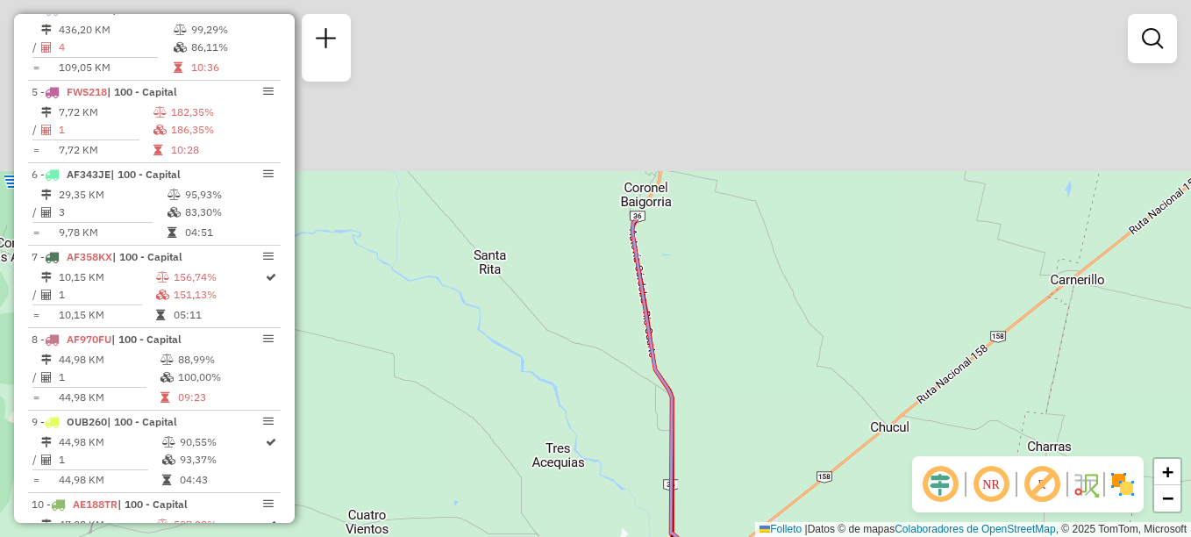
drag, startPoint x: 709, startPoint y: 225, endPoint x: 730, endPoint y: 572, distance: 347.9
click at [730, 536] on html "Aguarde... Pop-up bloqueado! Seu navegador bloqueou automáticamente a abertura …" at bounding box center [595, 268] width 1191 height 537
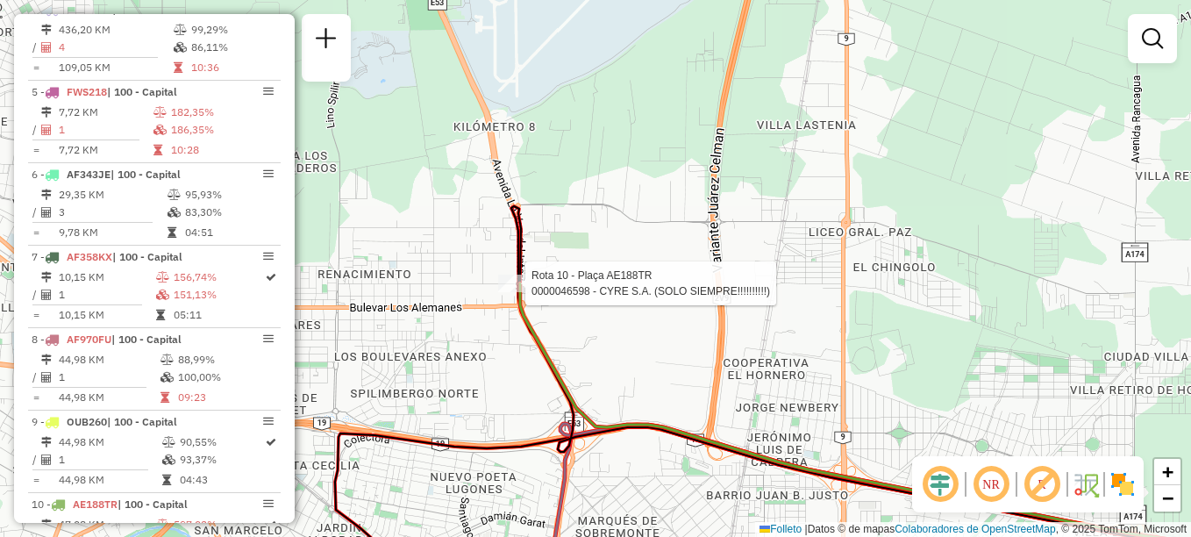
scroll to position [948, 0]
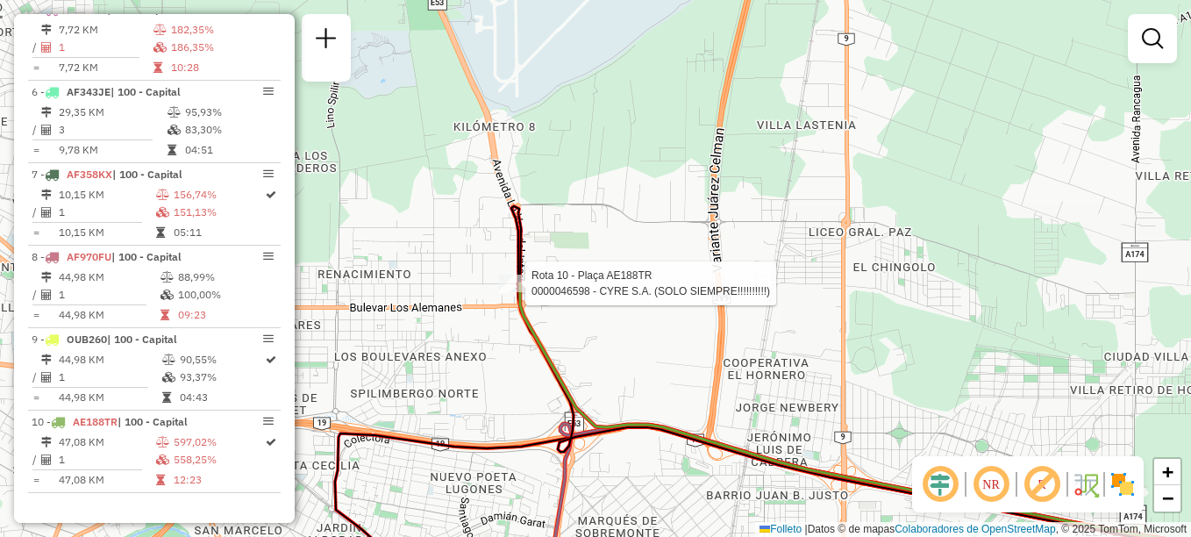
select select "**********"
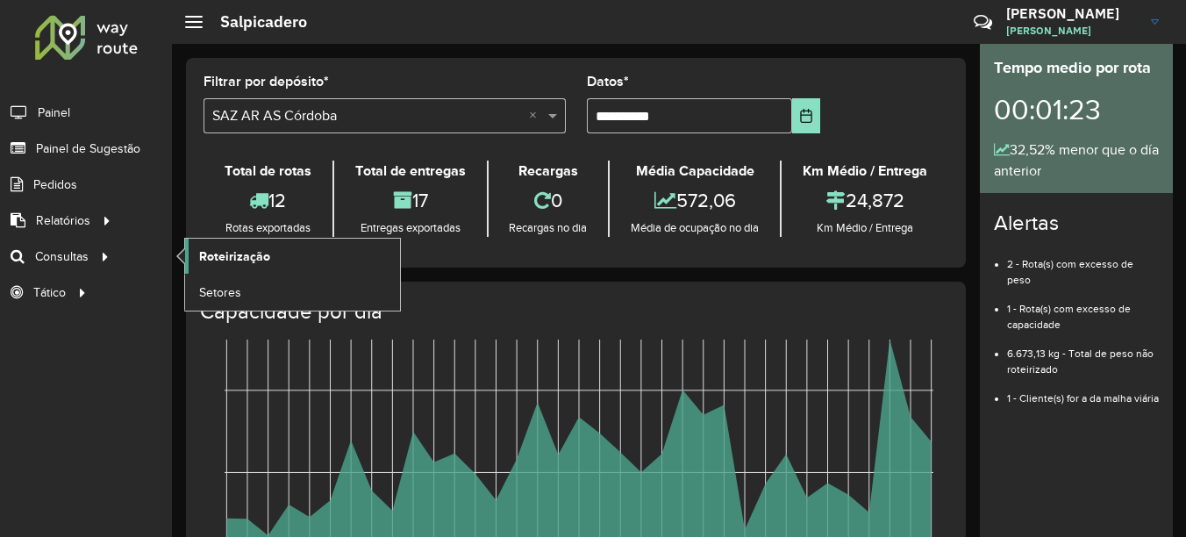
click at [226, 253] on span "Roteirização" at bounding box center [234, 256] width 71 height 18
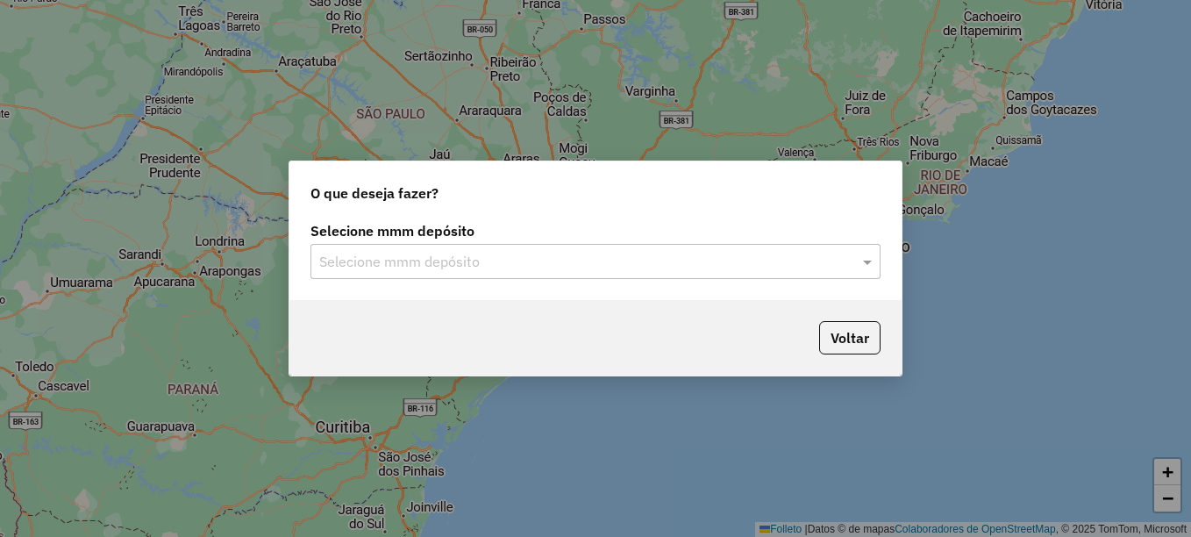
click at [391, 260] on input "text" at bounding box center [577, 262] width 517 height 21
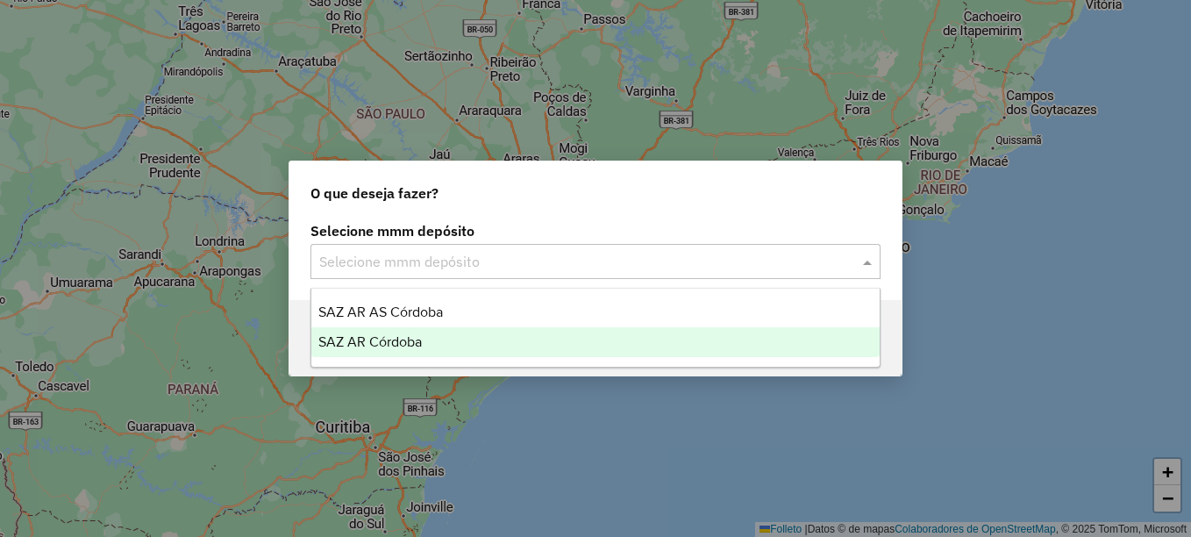
click at [371, 342] on span "SAZ AR Córdoba" at bounding box center [369, 341] width 103 height 15
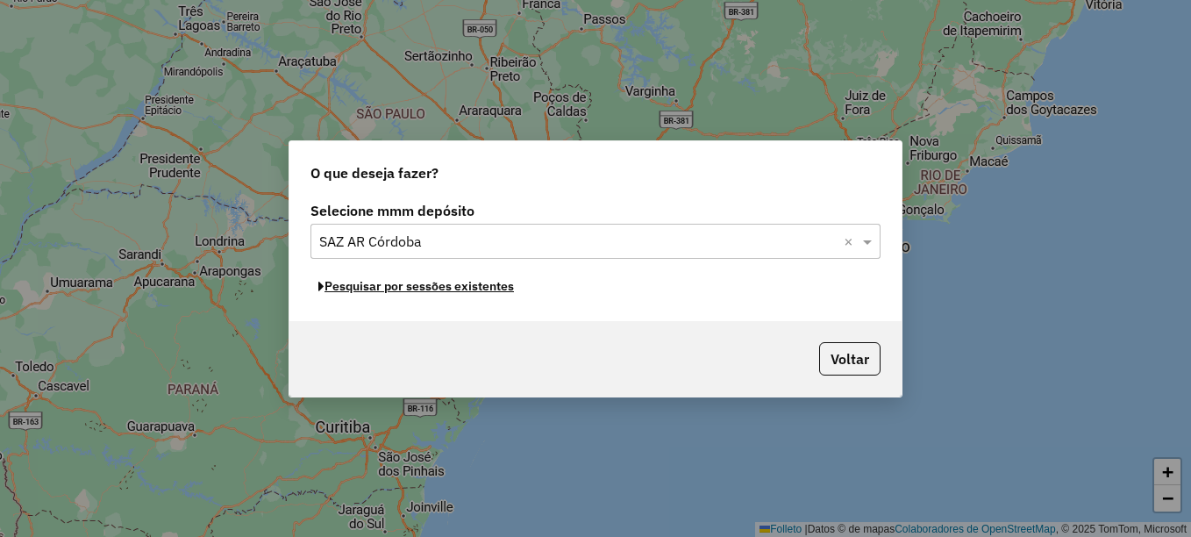
click at [454, 294] on button "Pesquisar por sessões existentes" at bounding box center [415, 286] width 211 height 27
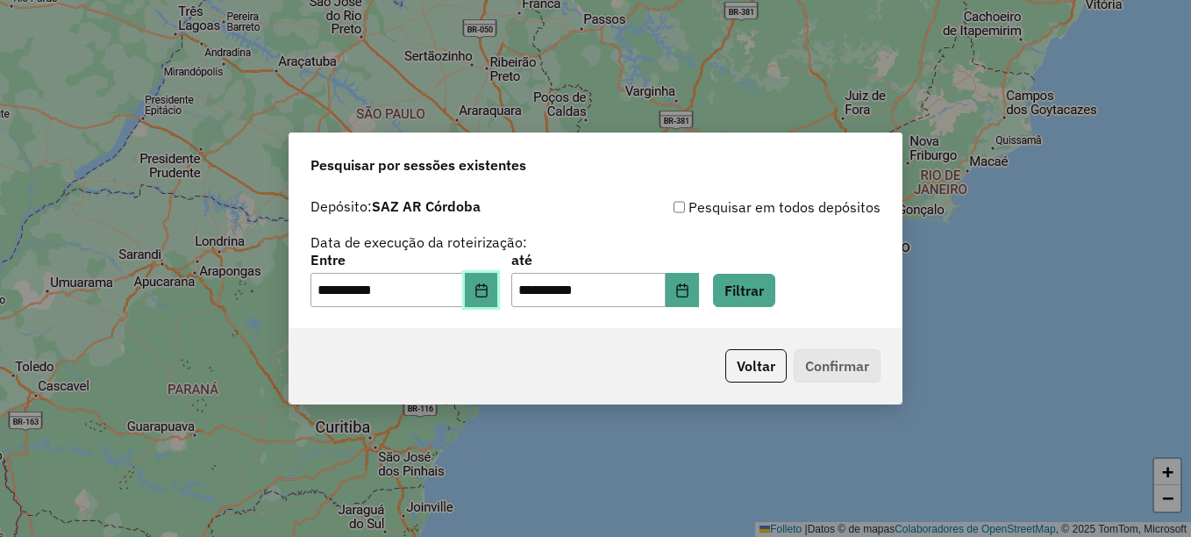
click at [481, 296] on button "Elija la fecha" at bounding box center [481, 290] width 33 height 35
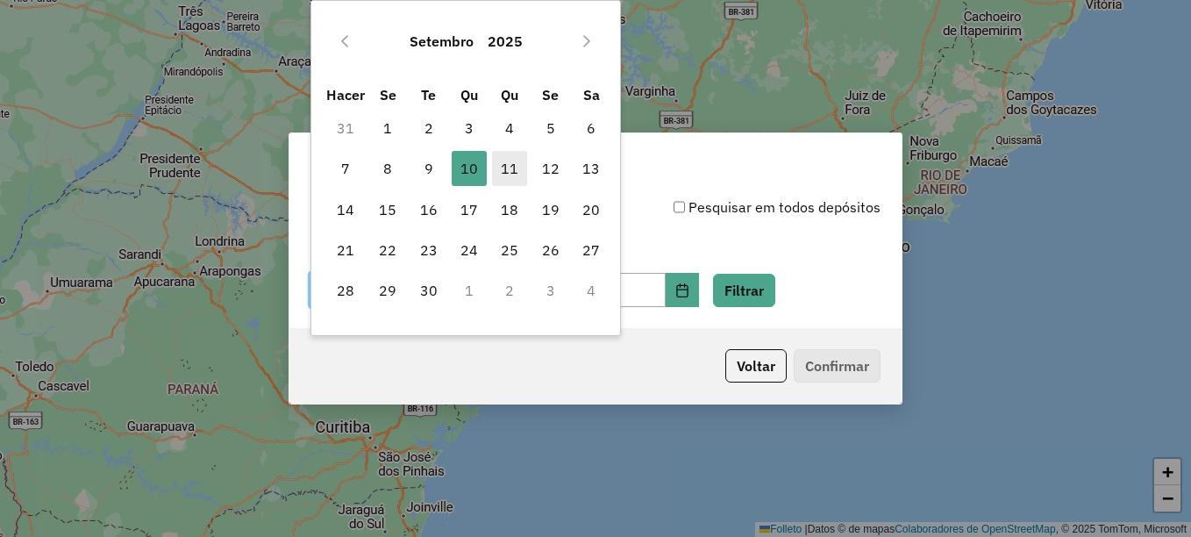
click at [510, 163] on font "11" at bounding box center [510, 168] width 18 height 21
type input "**********"
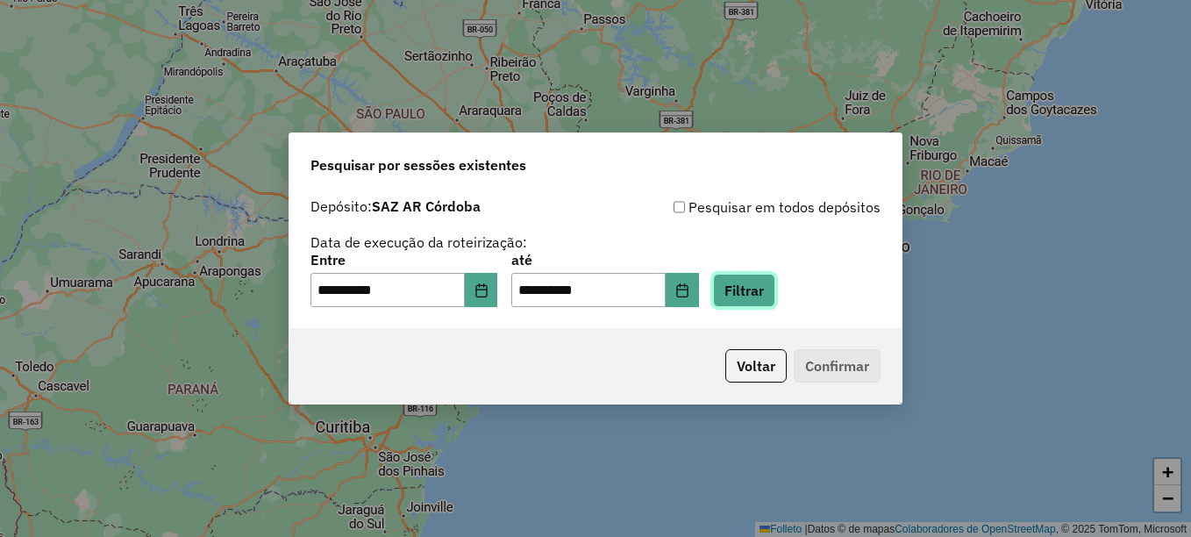
click at [775, 280] on button "Filtrar" at bounding box center [744, 290] width 62 height 33
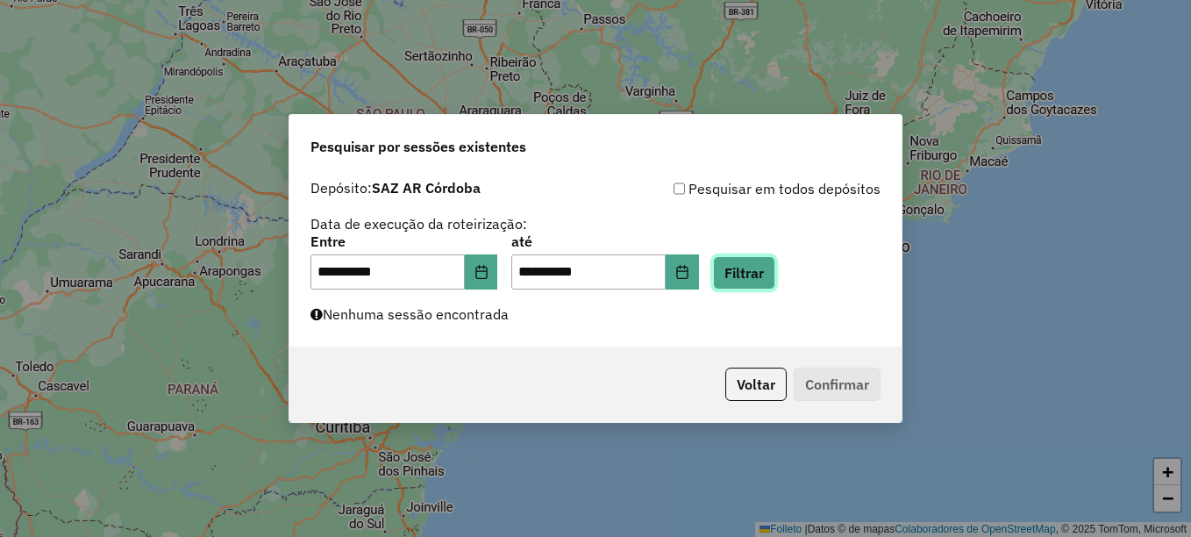
click at [762, 265] on button "Filtrar" at bounding box center [744, 272] width 62 height 33
click at [769, 264] on button "Filtrar" at bounding box center [744, 272] width 62 height 33
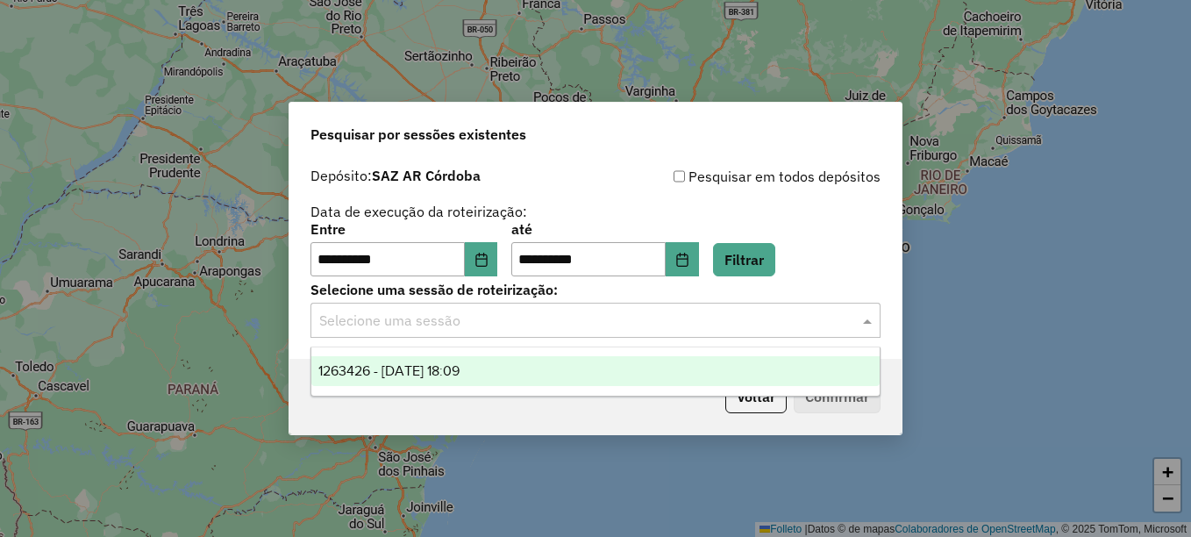
click at [502, 319] on input "text" at bounding box center [577, 320] width 517 height 21
click at [442, 374] on span "1263426 - [DATE] 18:09" at bounding box center [388, 370] width 141 height 15
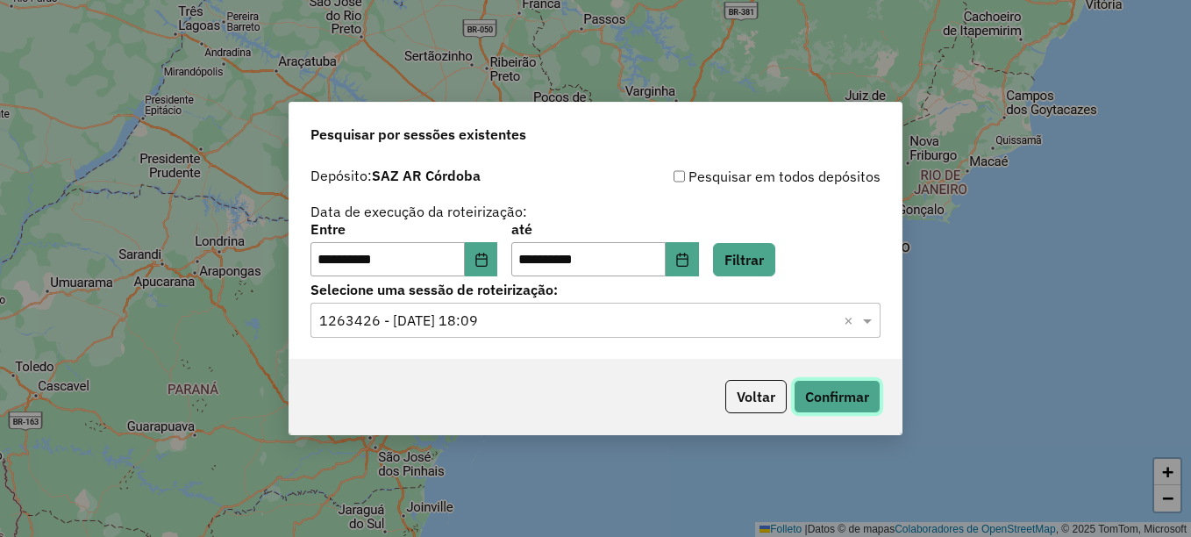
click at [852, 403] on button "Confirmar" at bounding box center [837, 396] width 87 height 33
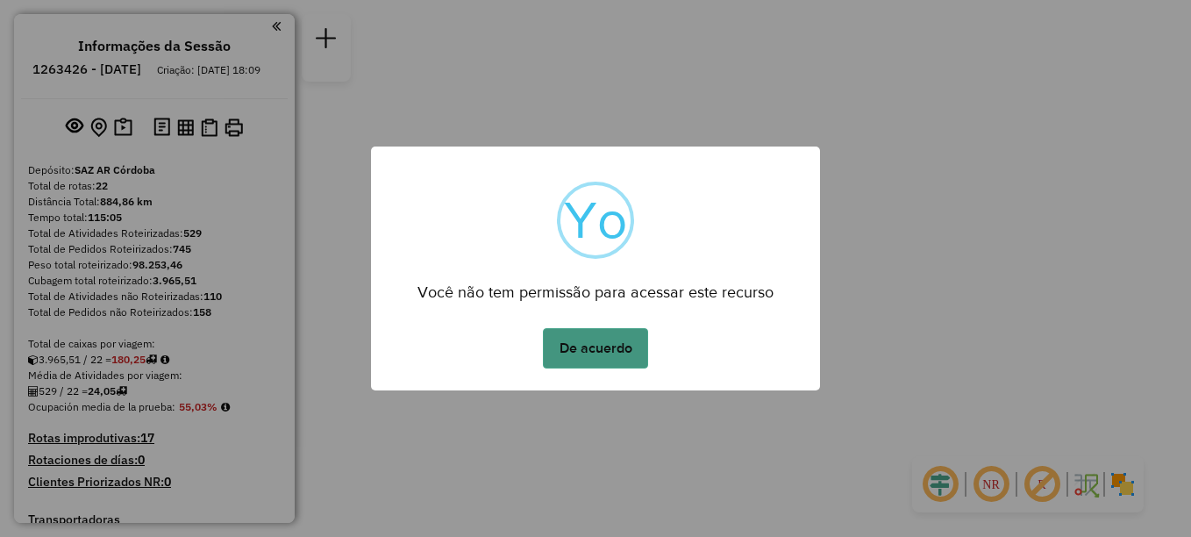
click at [575, 358] on button "De acuerdo" at bounding box center [595, 348] width 105 height 40
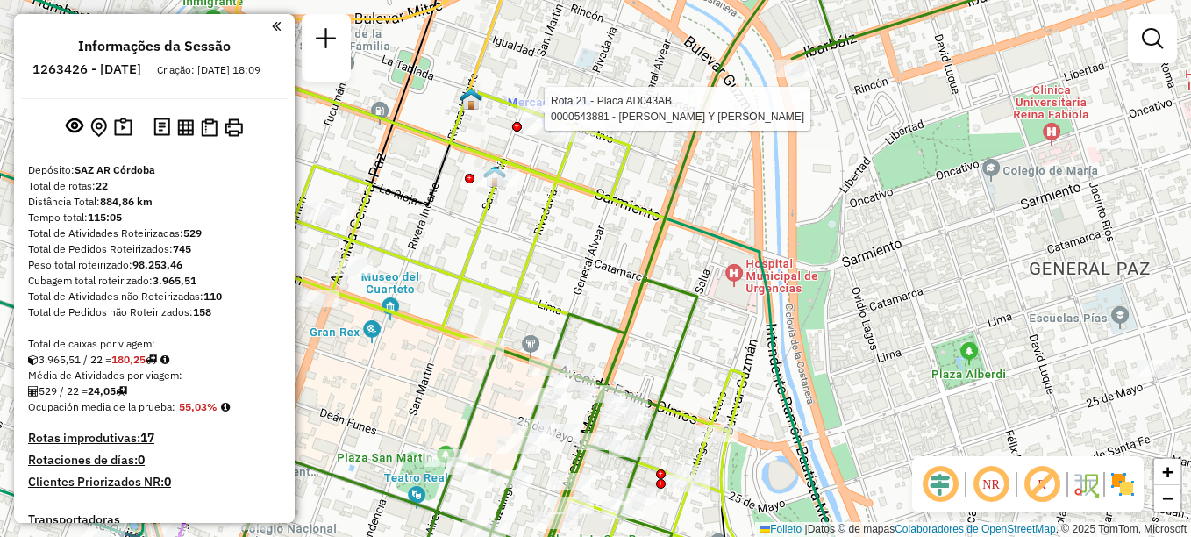
select select "**********"
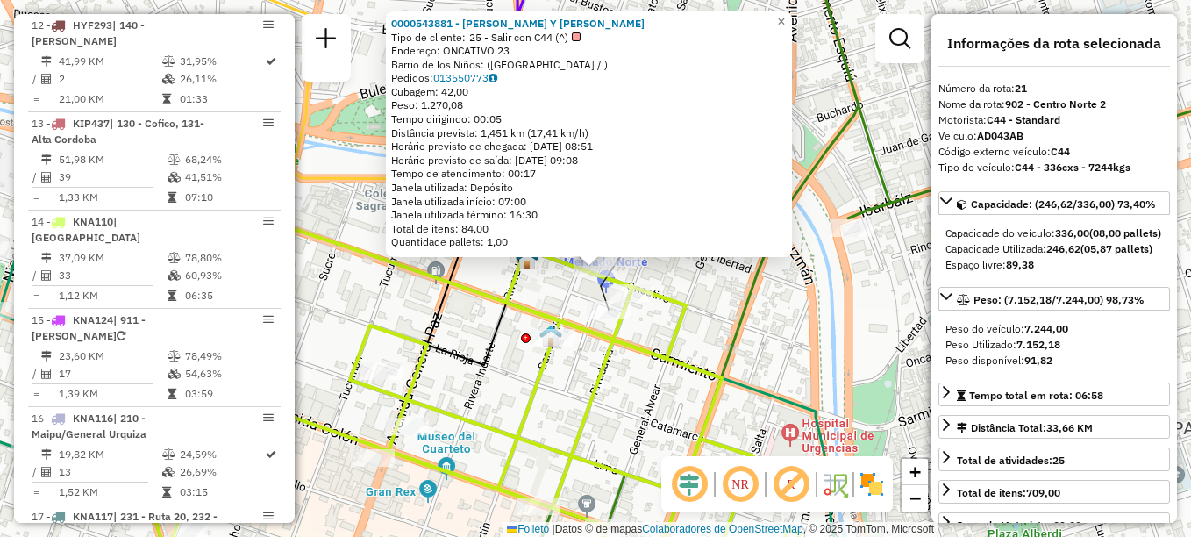
scroll to position [2478, 0]
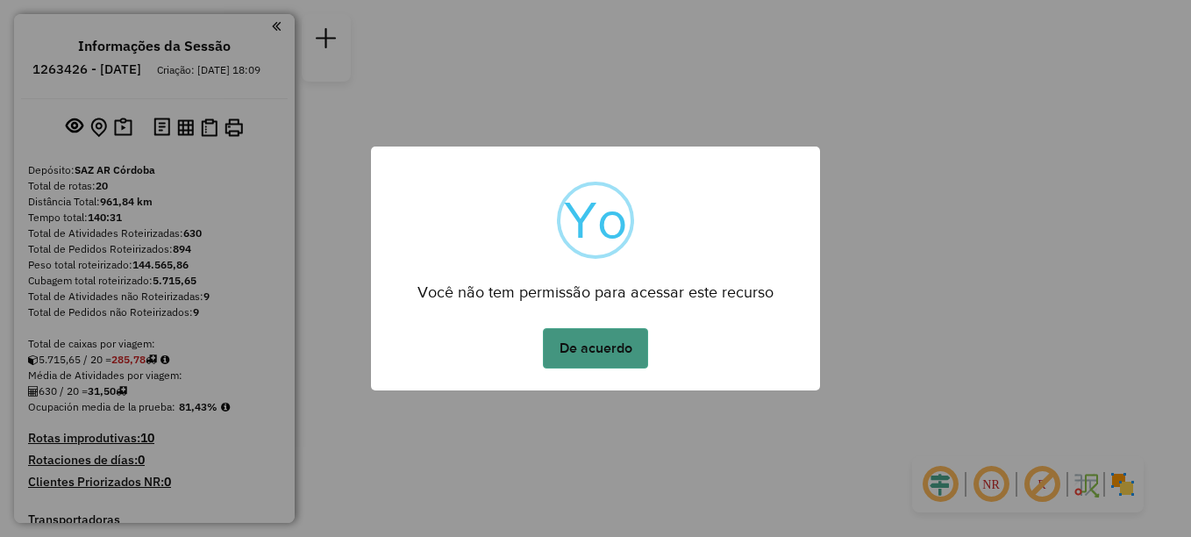
click at [592, 346] on button "De acuerdo" at bounding box center [595, 348] width 105 height 40
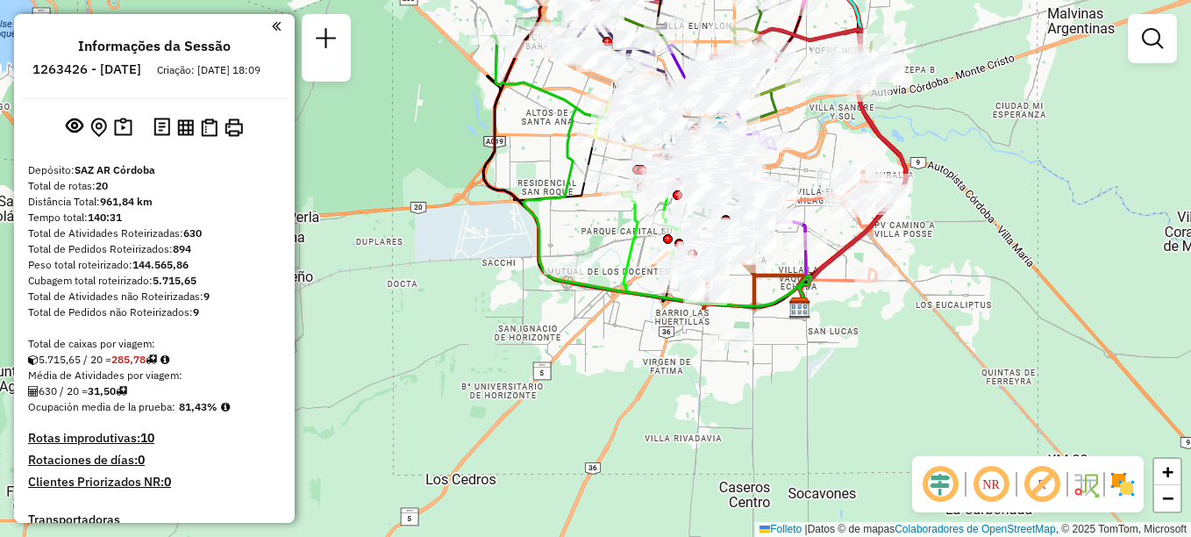
click at [716, 0] on html "Aguarde... Pop-up bloqueado! Seu navegador bloqueou automáticamente a abertura …" at bounding box center [595, 268] width 1191 height 537
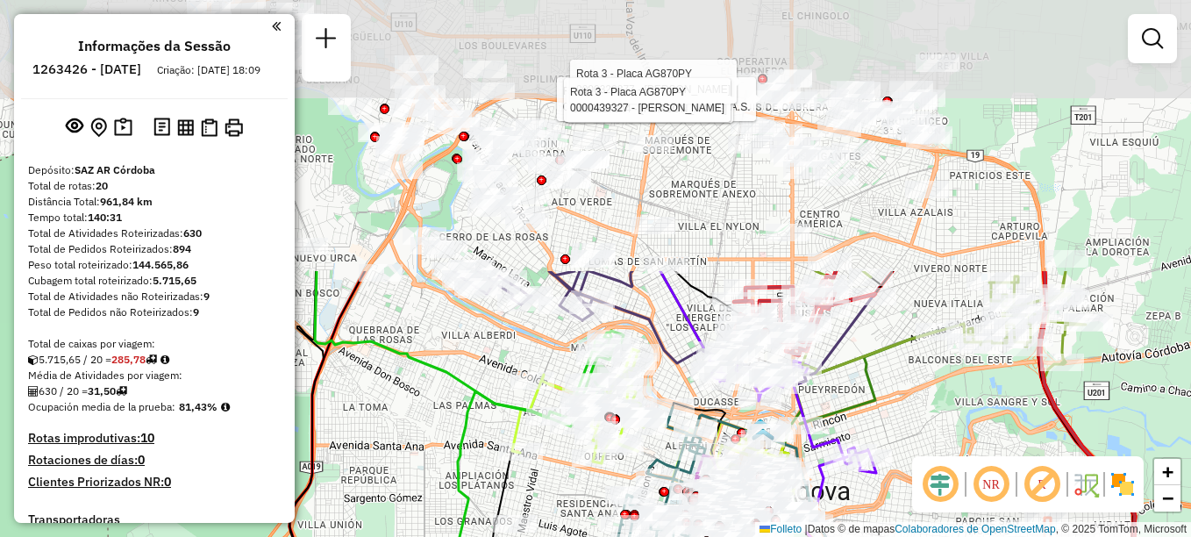
drag, startPoint x: 615, startPoint y: 195, endPoint x: 566, endPoint y: 474, distance: 284.0
click at [566, 474] on div "Rota 3 - Plaça AG870PY 0000458993 - Distribuidora Eege S.A.S. Rota 3 - Plaça AG…" at bounding box center [595, 268] width 1191 height 537
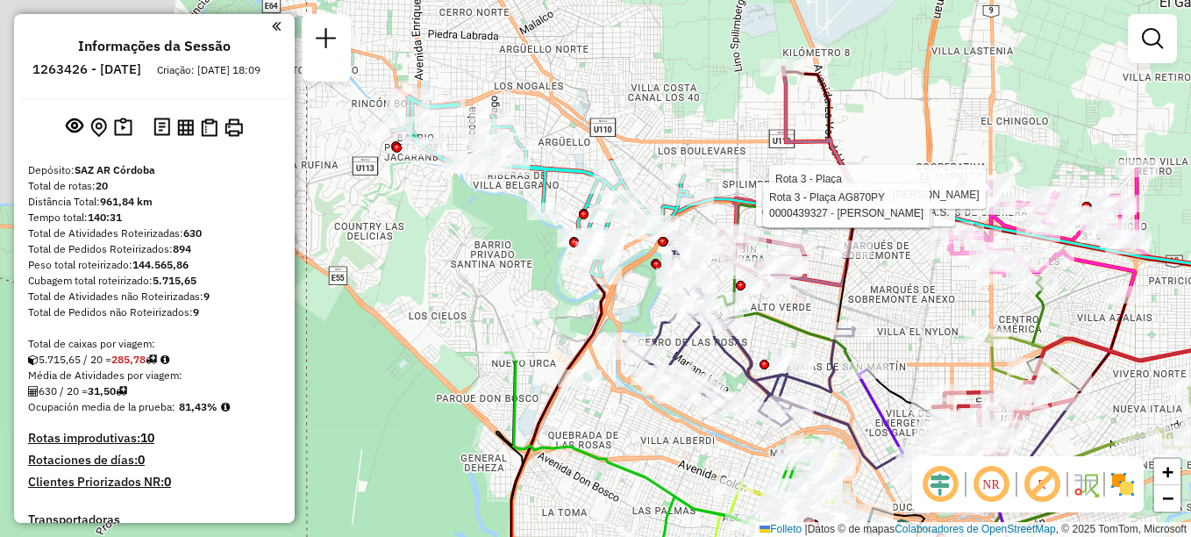
drag, startPoint x: 674, startPoint y: 418, endPoint x: 692, endPoint y: 430, distance: 21.7
click at [692, 430] on div "Rota 3 - Plaça AG870PY 0000458993 - Distribuidora Eege S.A.S. Rota 3 - Plaça AG…" at bounding box center [595, 268] width 1191 height 537
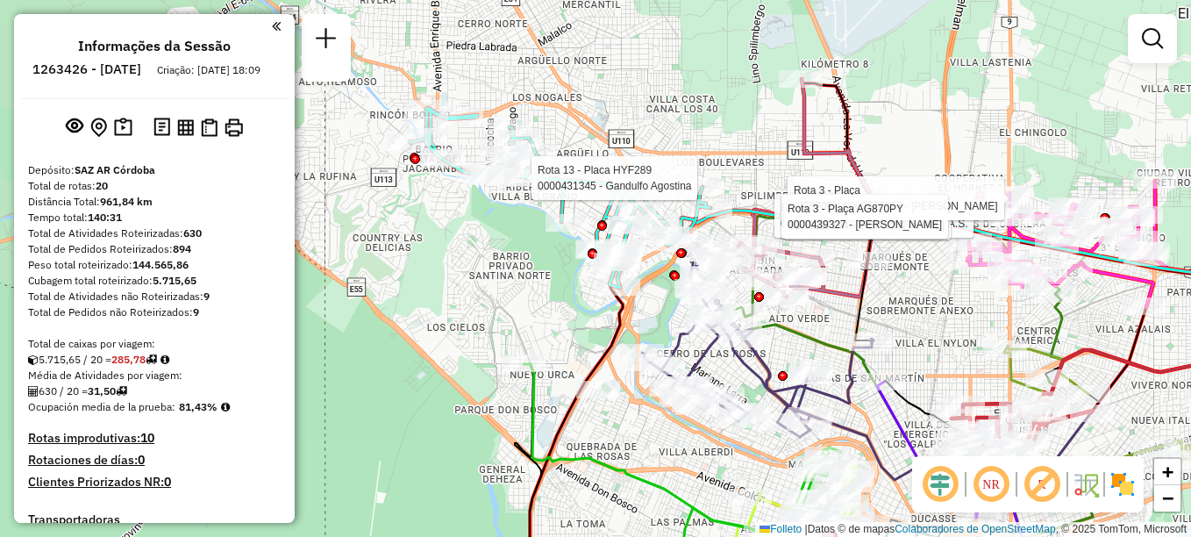
select select "**********"
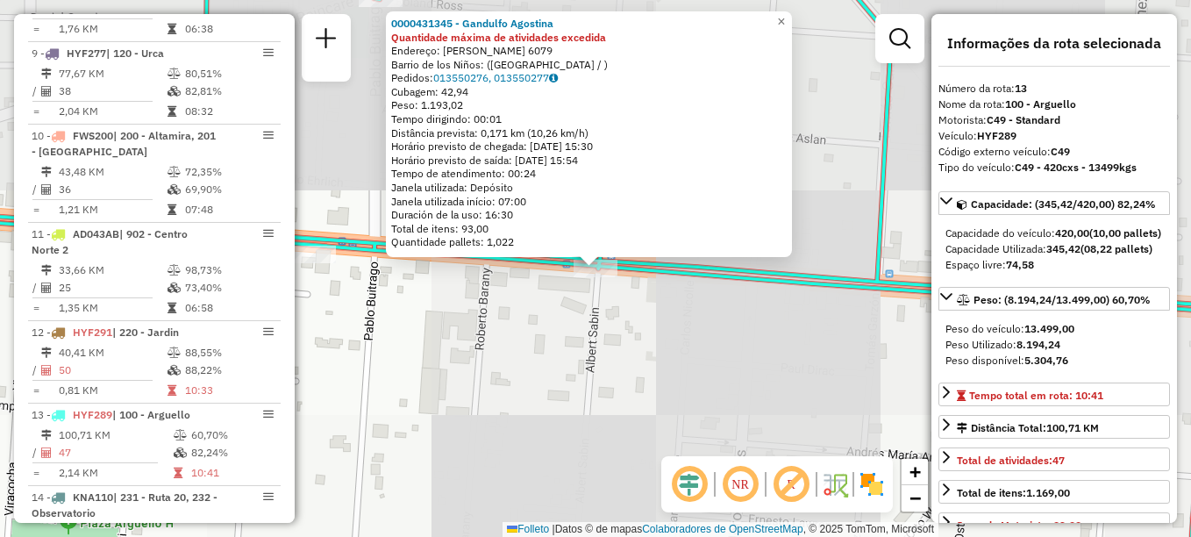
scroll to position [1708, 0]
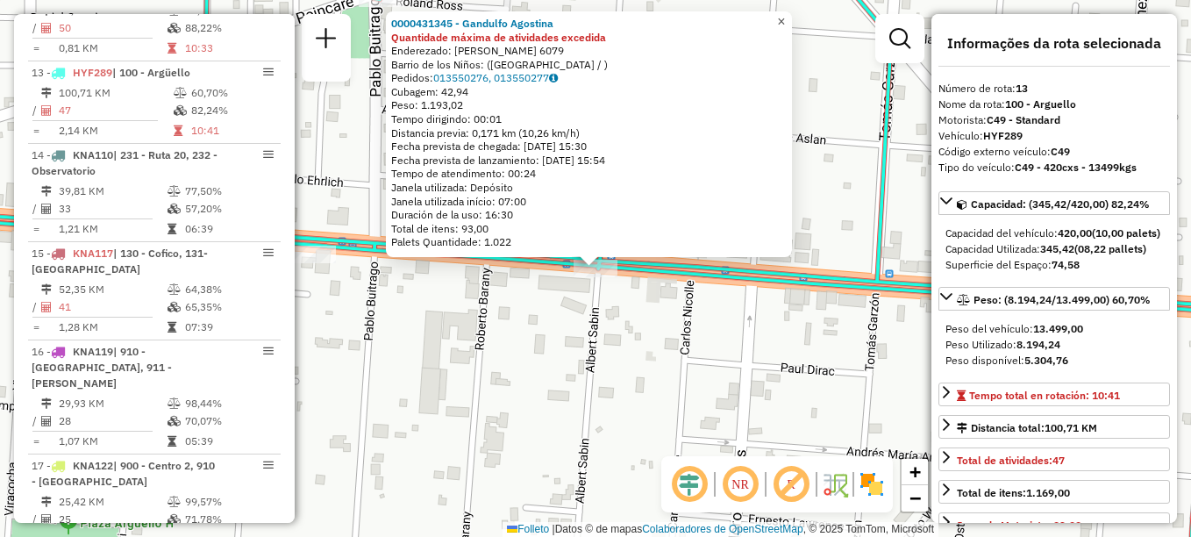
click at [785, 18] on span "×" at bounding box center [781, 21] width 8 height 15
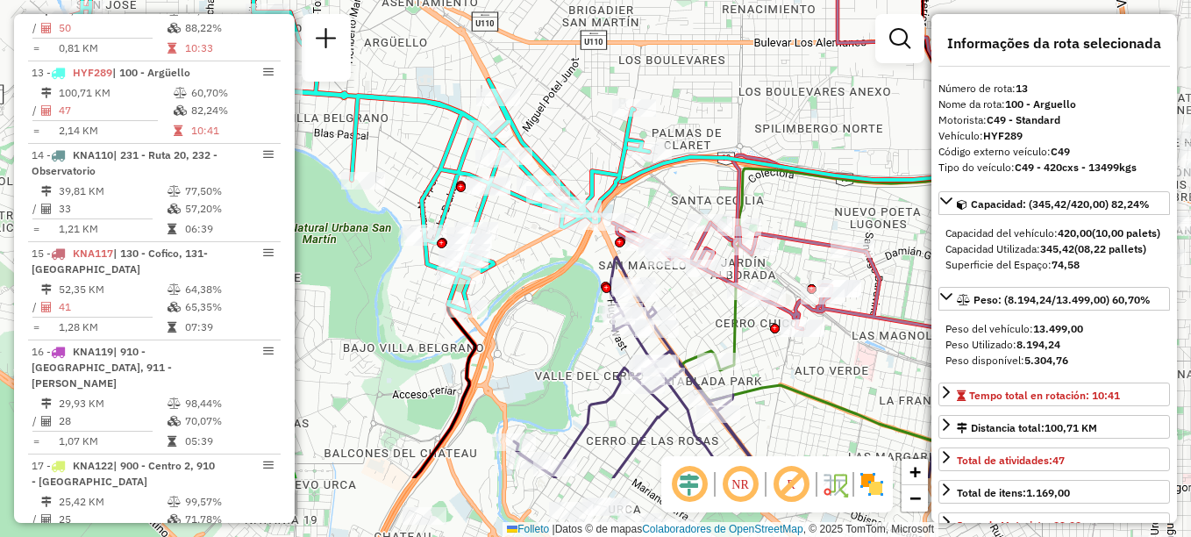
drag, startPoint x: 492, startPoint y: 332, endPoint x: 318, endPoint y: 220, distance: 206.8
click at [318, 220] on div "Janela de atendimento Grade de atendimento Capacidade Transportadoras Veículos …" at bounding box center [595, 268] width 1191 height 537
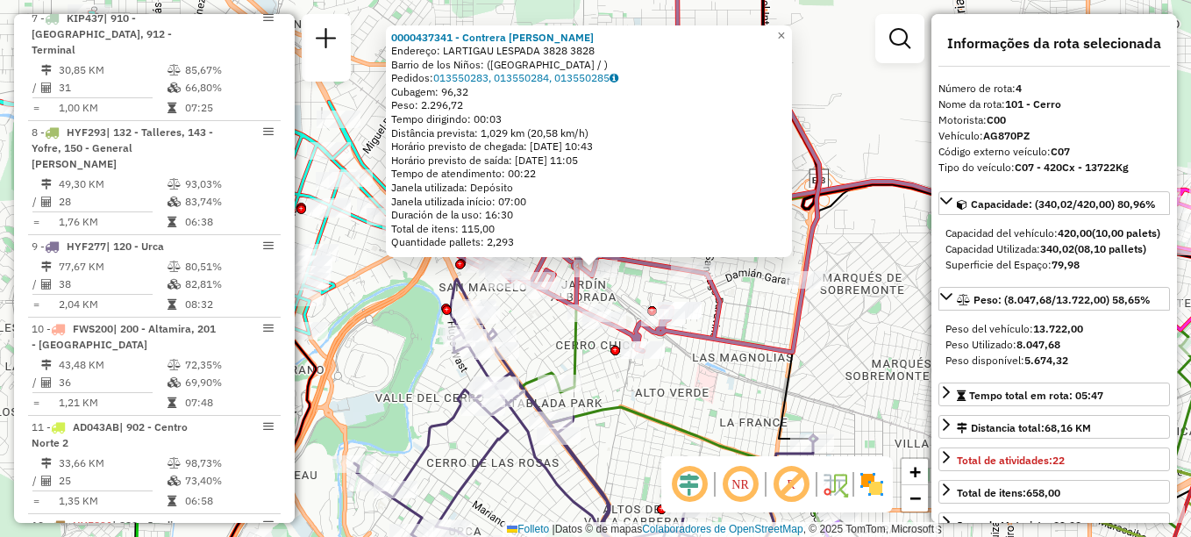
scroll to position [888, 0]
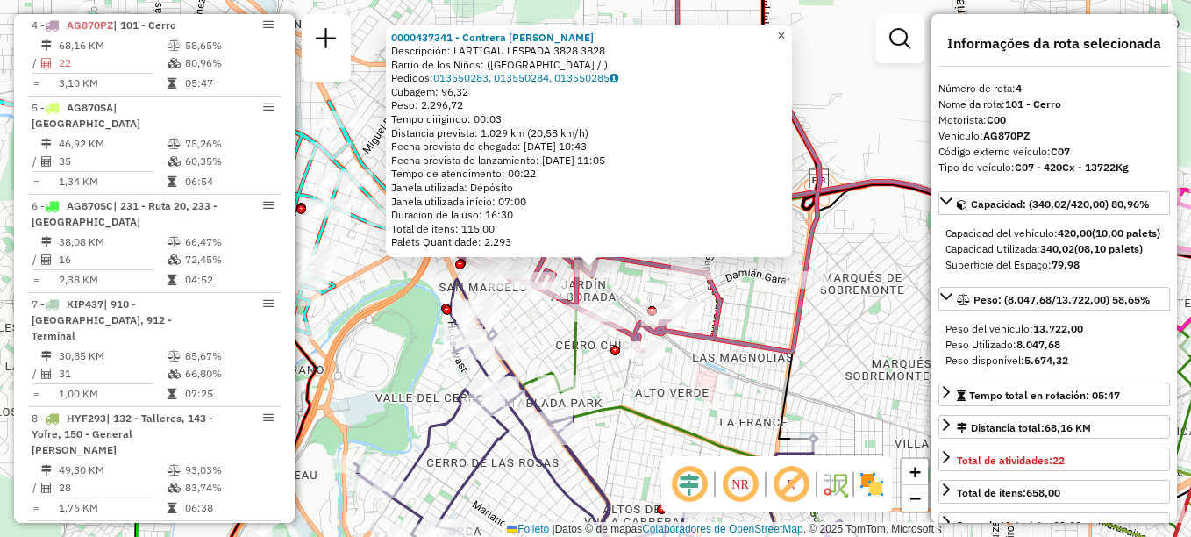
click at [785, 32] on span "×" at bounding box center [781, 35] width 8 height 15
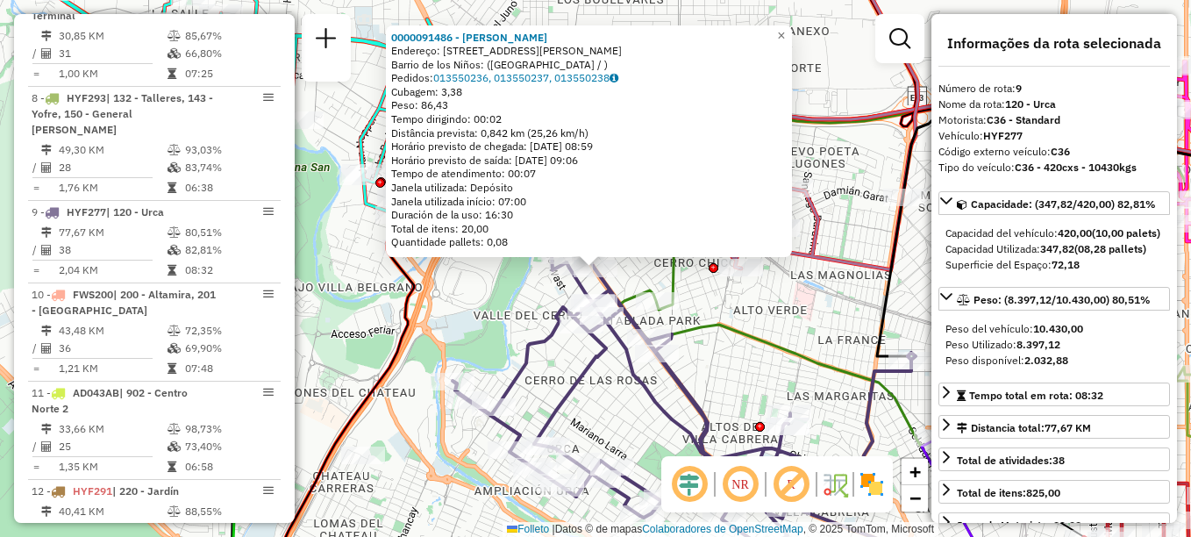
scroll to position [1347, 0]
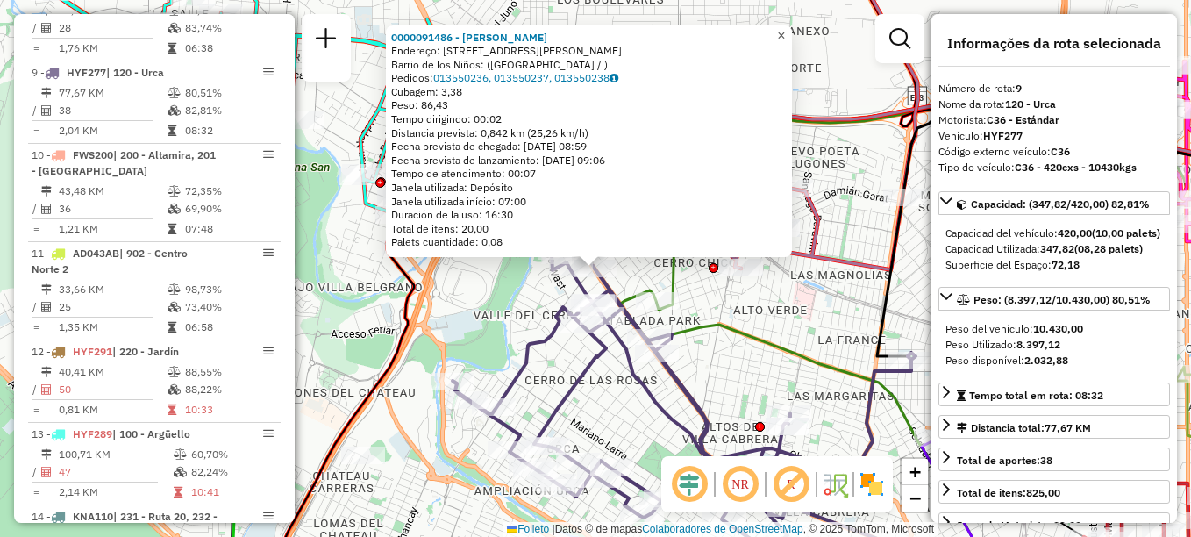
click at [785, 32] on span "×" at bounding box center [781, 35] width 8 height 15
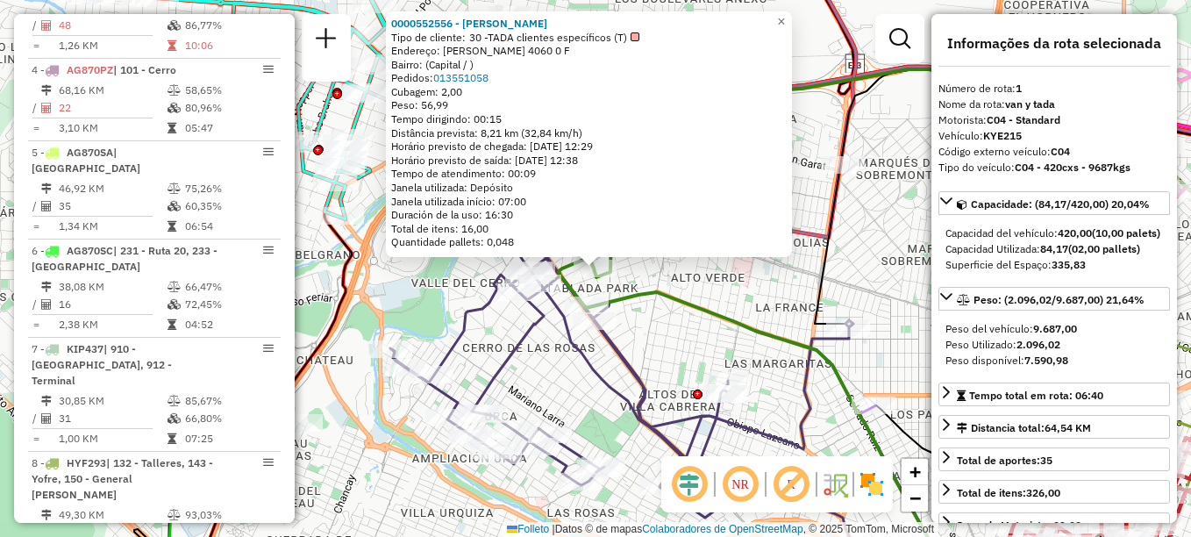
scroll to position [624, 0]
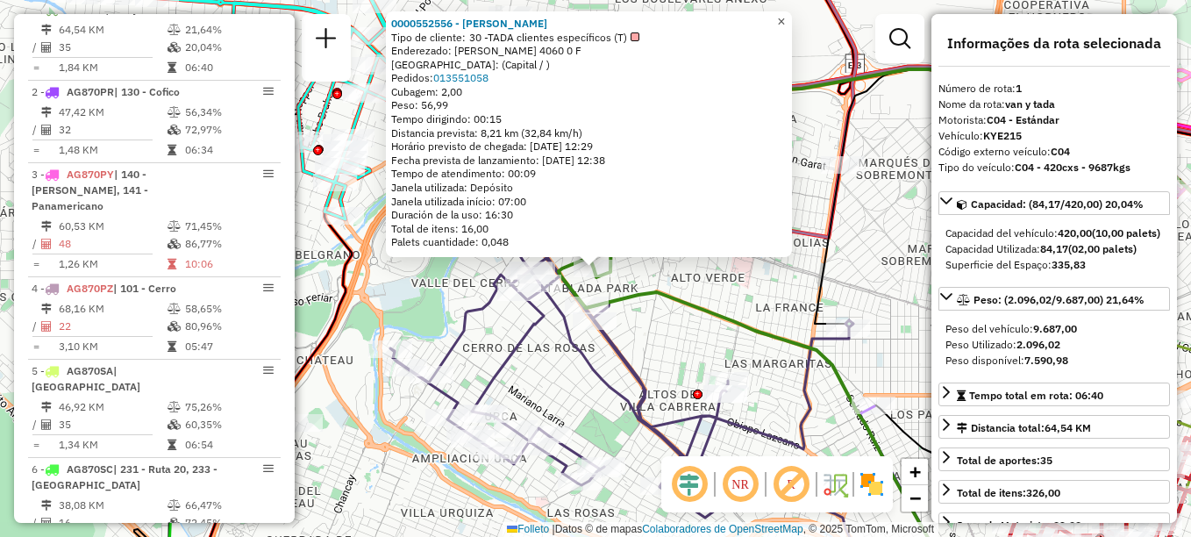
click at [785, 14] on span "×" at bounding box center [781, 21] width 8 height 15
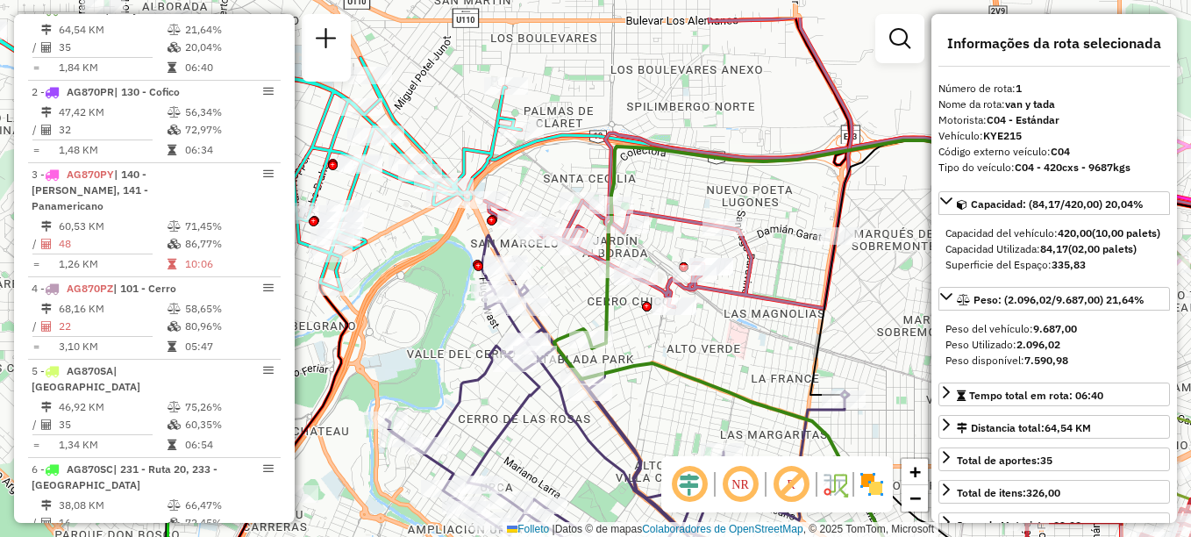
drag, startPoint x: 693, startPoint y: 338, endPoint x: 689, endPoint y: 371, distance: 33.5
click at [689, 371] on div "Janela de atendimento Grade de atendimento Capacidade Transportadoras Veículos …" at bounding box center [595, 268] width 1191 height 537
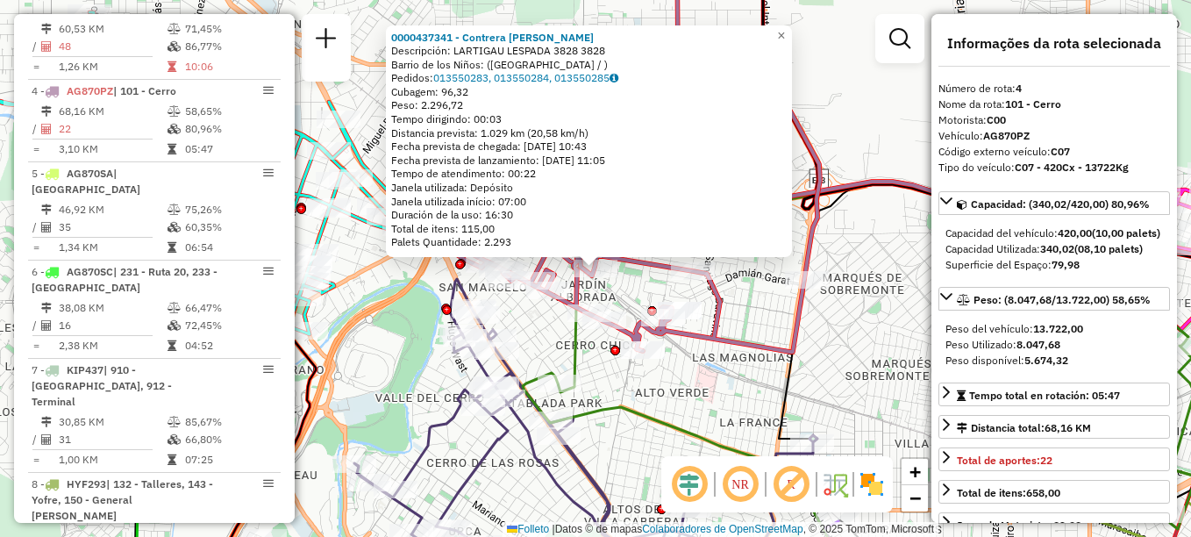
scroll to position [888, 0]
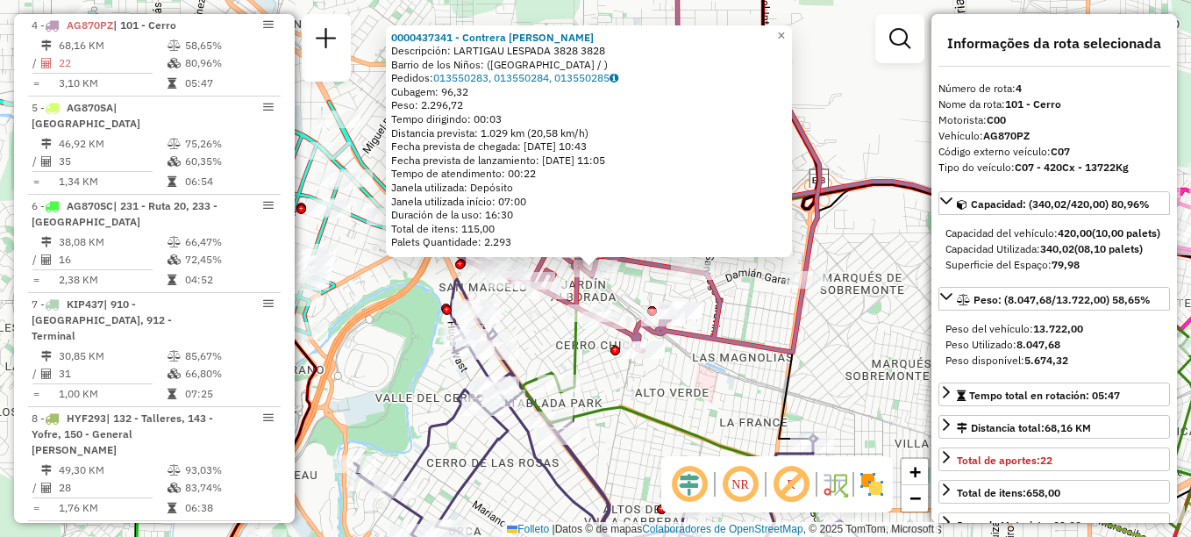
click at [805, 22] on div "0000437341 - Contrera [PERSON_NAME]: LARTIGAU LESPADA 3828 3828 [GEOGRAPHIC_DAT…" at bounding box center [595, 268] width 1191 height 537
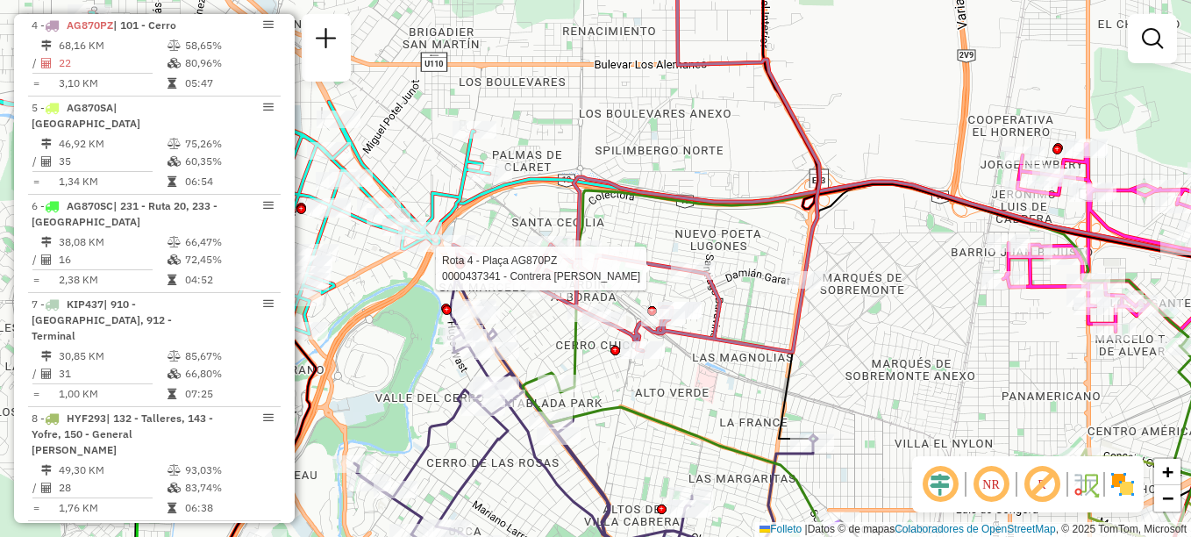
select select "**********"
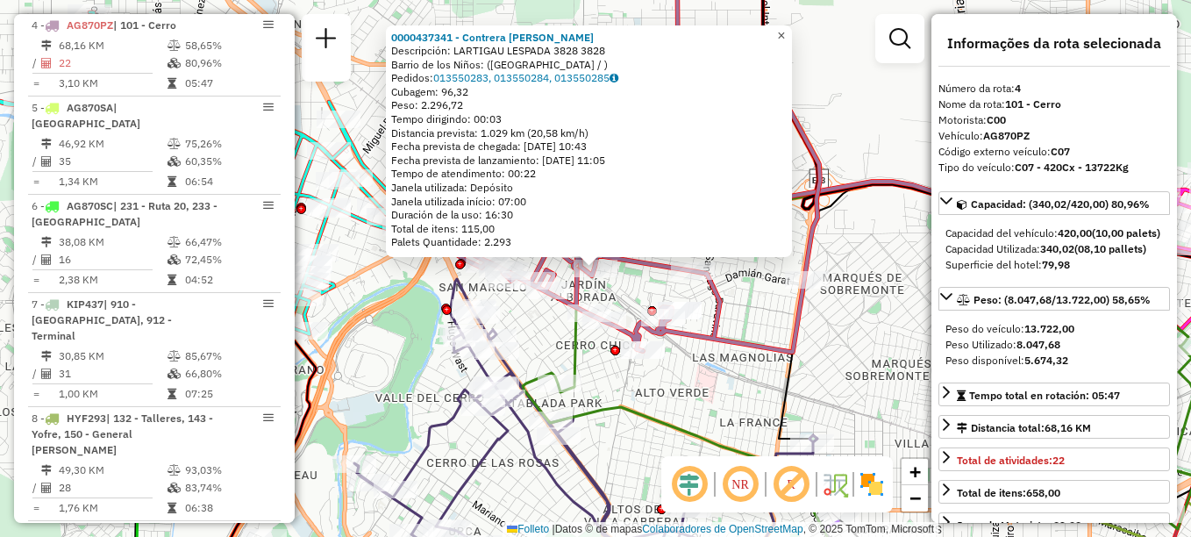
click at [785, 28] on span "×" at bounding box center [781, 35] width 8 height 15
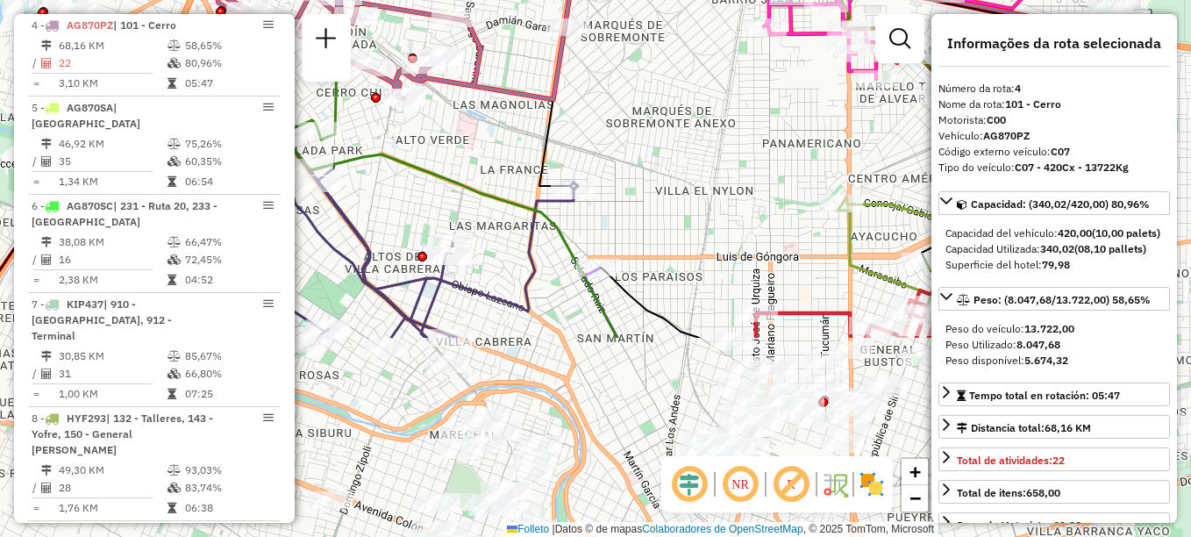
drag, startPoint x: 644, startPoint y: 433, endPoint x: 410, endPoint y: 193, distance: 334.9
click at [410, 193] on div "Janela de atendimento Grade de atendimento Capacidade Transportadoras Veículos …" at bounding box center [595, 268] width 1191 height 537
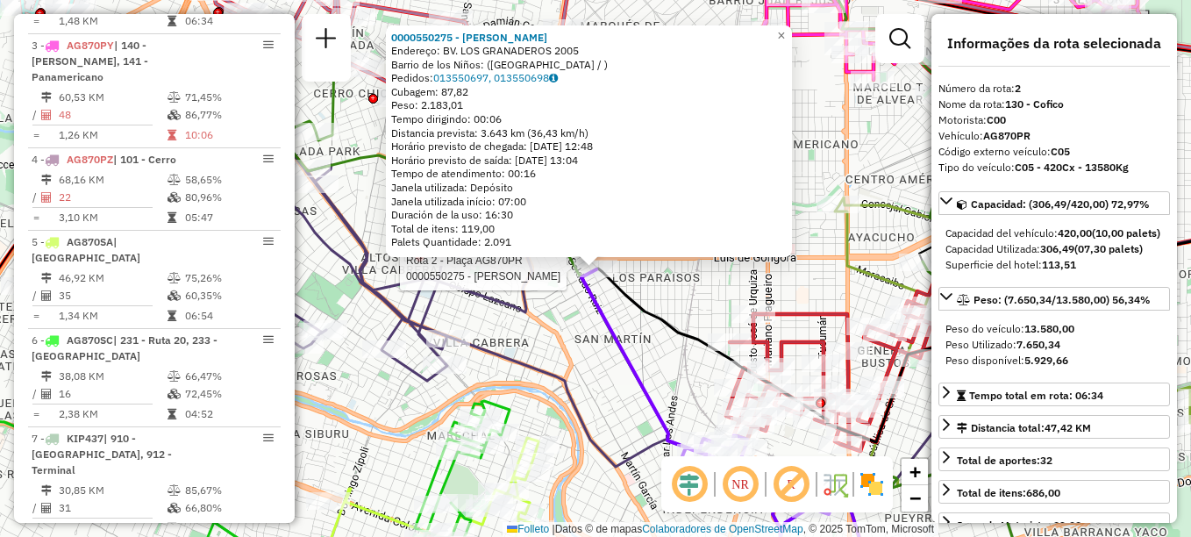
scroll to position [707, 0]
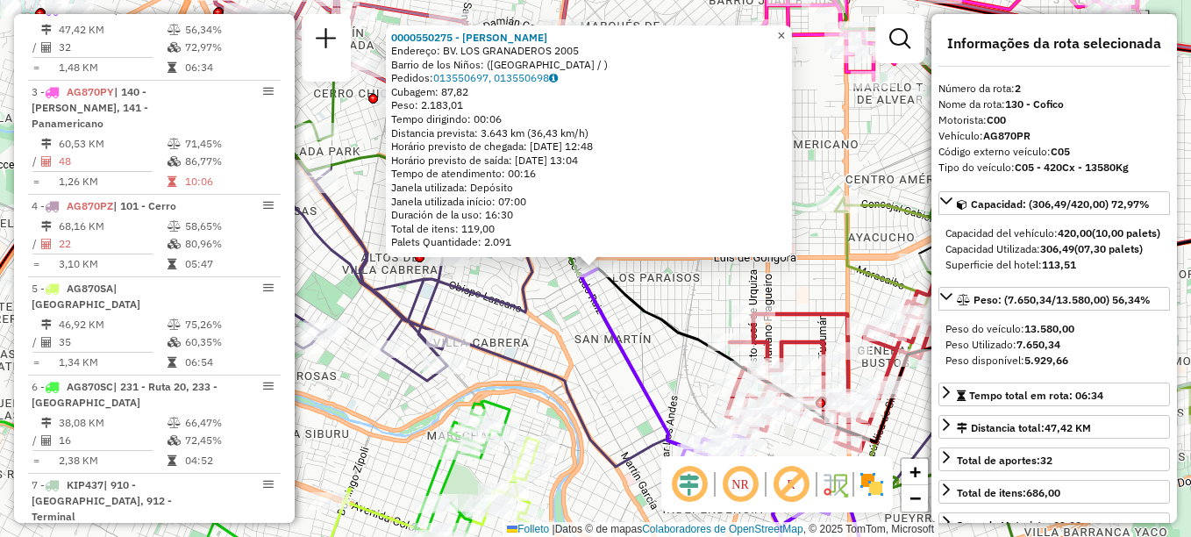
click at [785, 28] on span "×" at bounding box center [781, 35] width 8 height 15
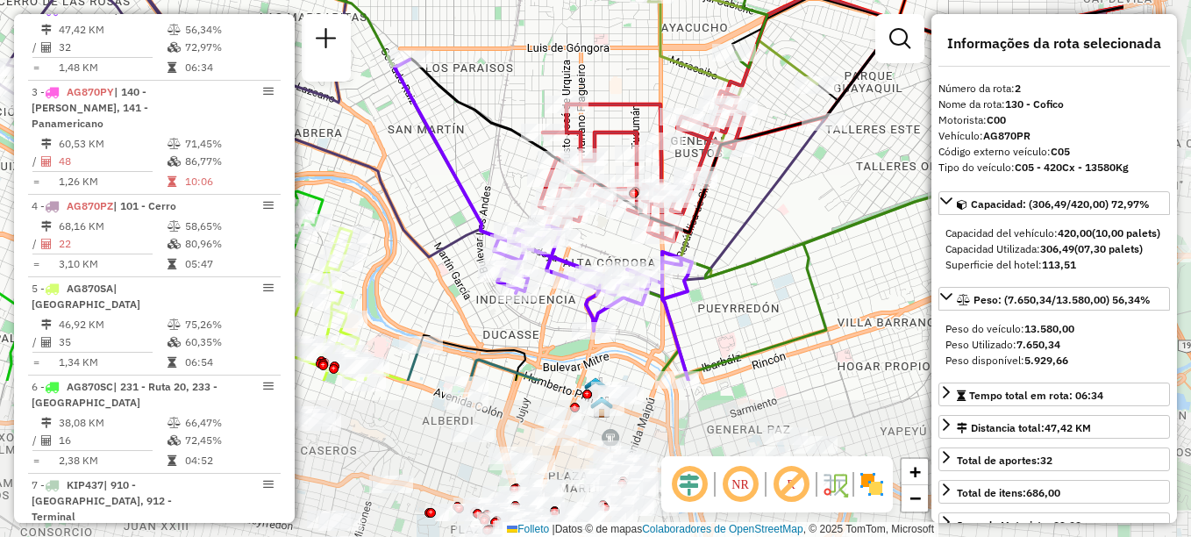
drag, startPoint x: 542, startPoint y: 150, endPoint x: 426, endPoint y: 4, distance: 186.7
click at [426, 4] on div "Janela de atendimento Grade de atendimento Capacidade Transportadoras Veículos …" at bounding box center [595, 268] width 1191 height 537
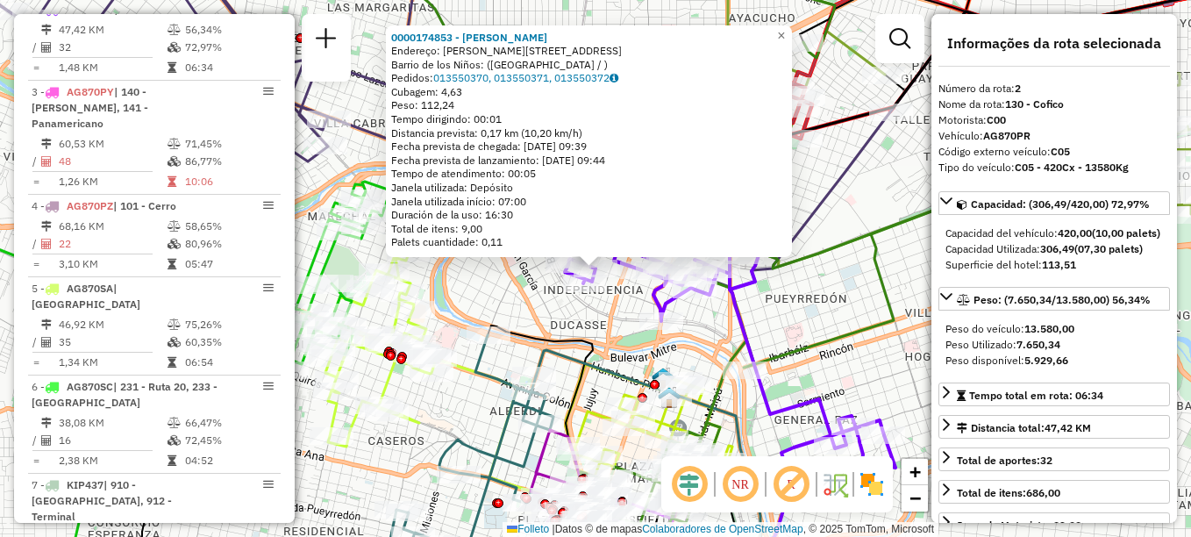
click at [626, 324] on div "Rota 2 - Plaça AG870PR 0000174853 - [PERSON_NAME] 0000174853 - [PERSON_NAME]: […" at bounding box center [595, 268] width 1191 height 537
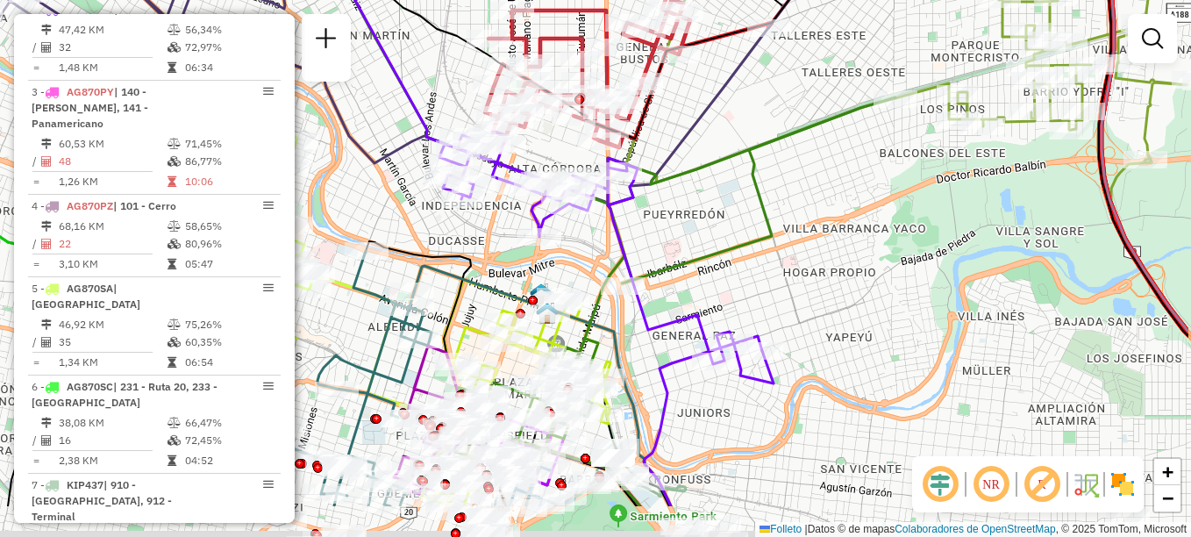
drag, startPoint x: 502, startPoint y: 234, endPoint x: 477, endPoint y: 219, distance: 28.7
click at [477, 219] on div "Janela de atendimento Grade de atendimento Capacidade Transportadoras Veículos …" at bounding box center [595, 268] width 1191 height 537
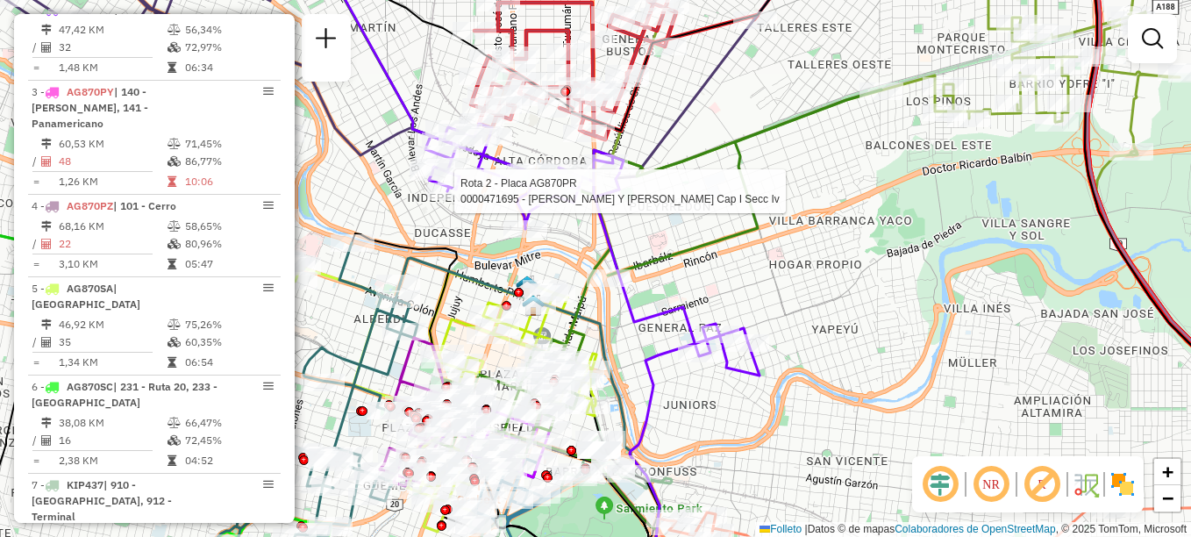
click at [872, 310] on div "Rota 2 - Placa AG870PR 0000471695 - [PERSON_NAME] Y Dai Lunan S. Cap I Secc Iv …" at bounding box center [595, 268] width 1191 height 537
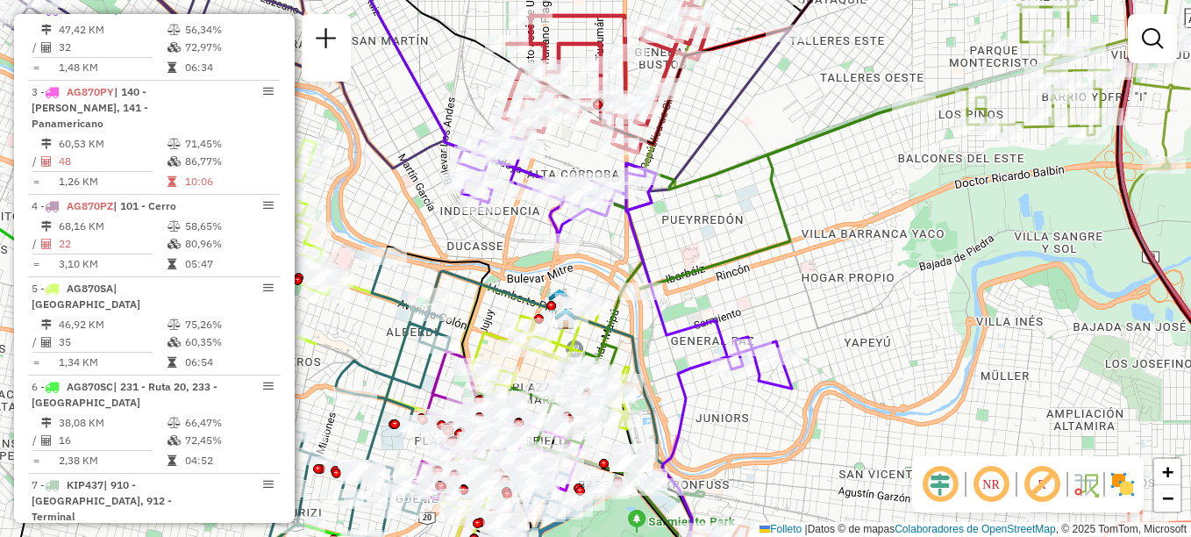
drag, startPoint x: 824, startPoint y: 287, endPoint x: 760, endPoint y: 224, distance: 89.9
click at [760, 224] on div "Janela de atendimento Grade de atendimento Capacidade Transportadoras Veículos …" at bounding box center [595, 268] width 1191 height 537
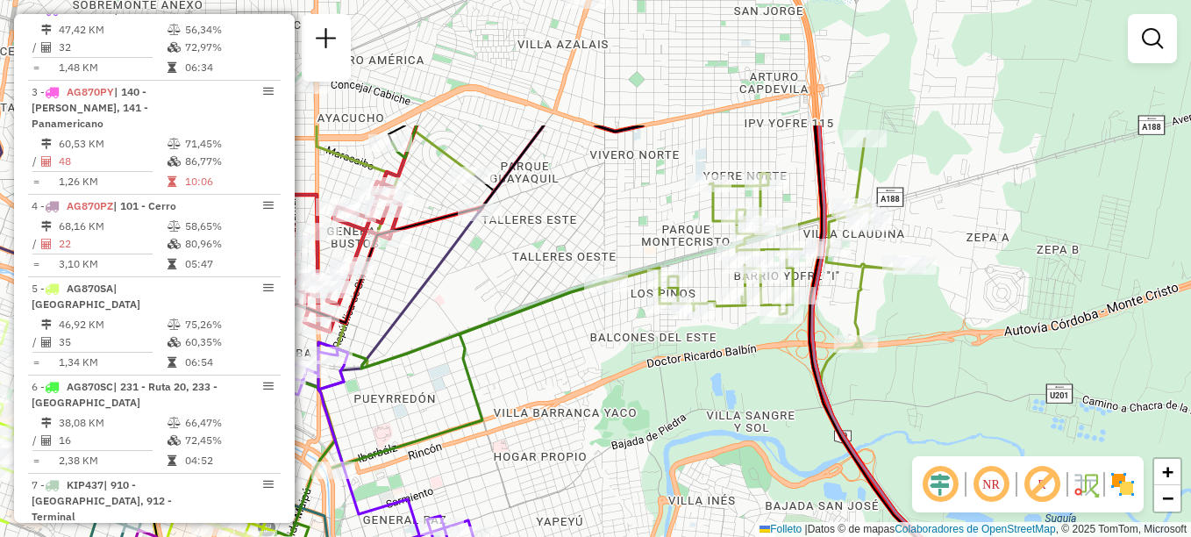
drag, startPoint x: 717, startPoint y: 313, endPoint x: 590, endPoint y: 371, distance: 138.9
click at [548, 398] on div "Janela de atendimento Grade de atendimento Capacidade Transportadoras Veículos …" at bounding box center [595, 268] width 1191 height 537
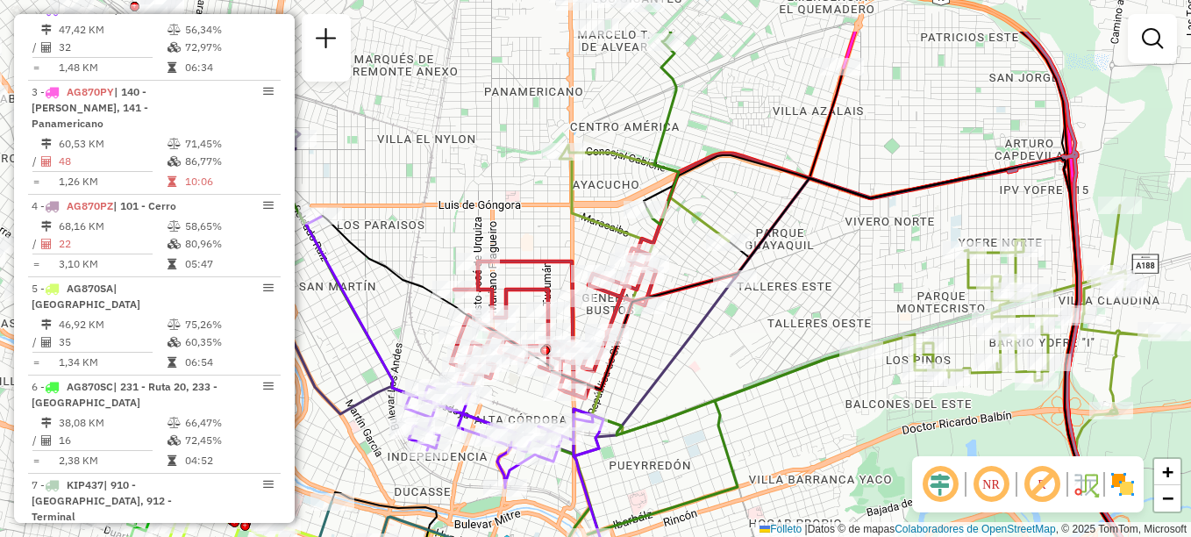
drag, startPoint x: 609, startPoint y: 339, endPoint x: 854, endPoint y: 424, distance: 259.9
click at [854, 424] on div "Janela de atendimento Grade de atendimento Capacidade Transportadoras Veículos …" at bounding box center [595, 268] width 1191 height 537
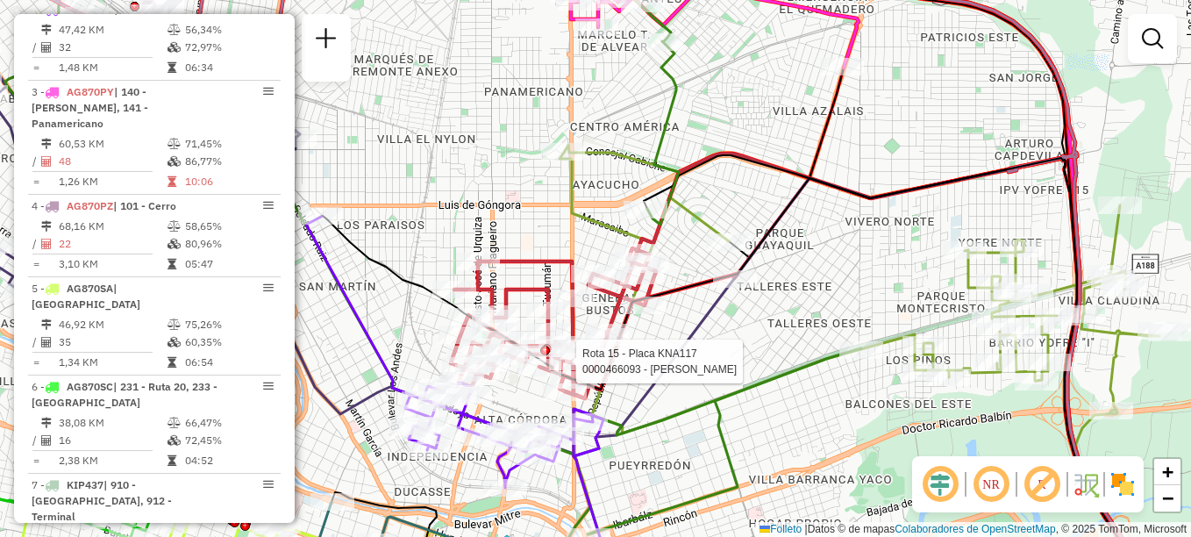
select select "**********"
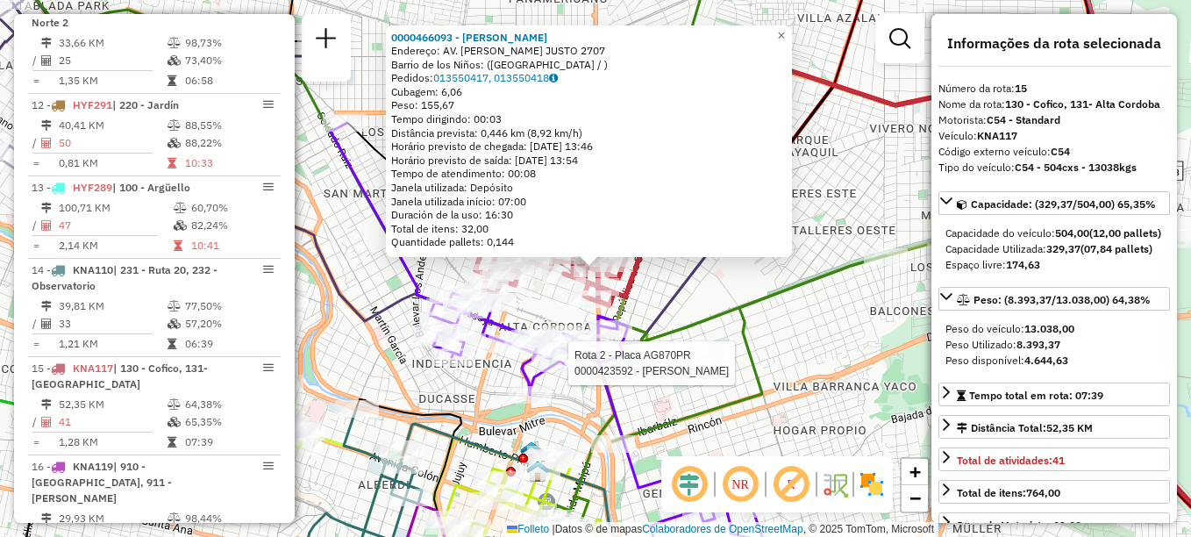
scroll to position [1889, 0]
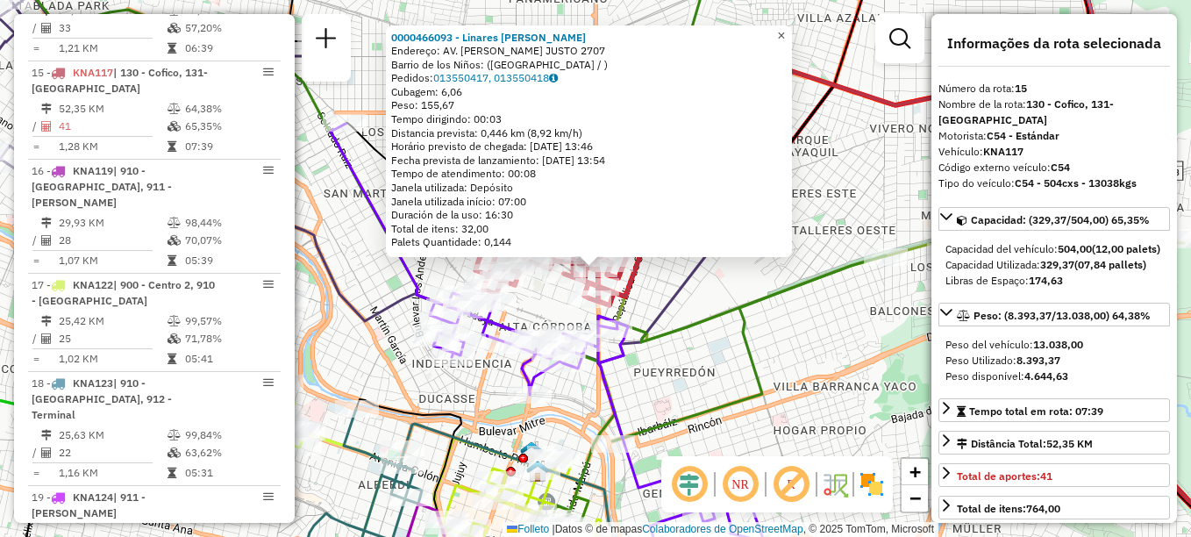
click at [785, 28] on span "×" at bounding box center [781, 35] width 8 height 15
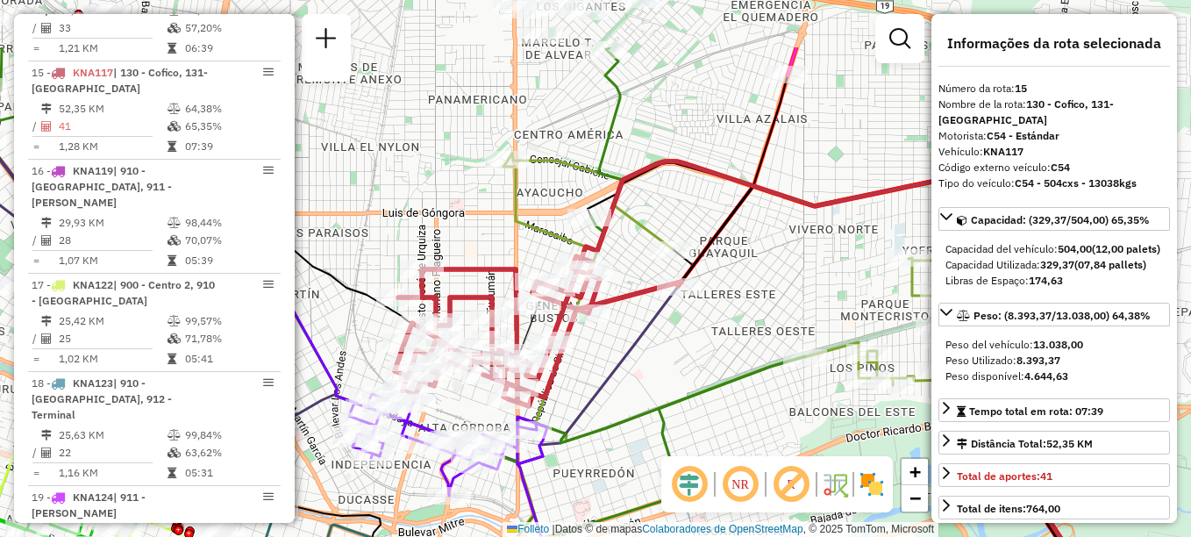
drag, startPoint x: 621, startPoint y: 310, endPoint x: 583, endPoint y: 352, distance: 56.5
click at [583, 352] on div "Janela de atendimento Grade de atendimento Capacidade Transportadoras Veículos …" at bounding box center [595, 268] width 1191 height 537
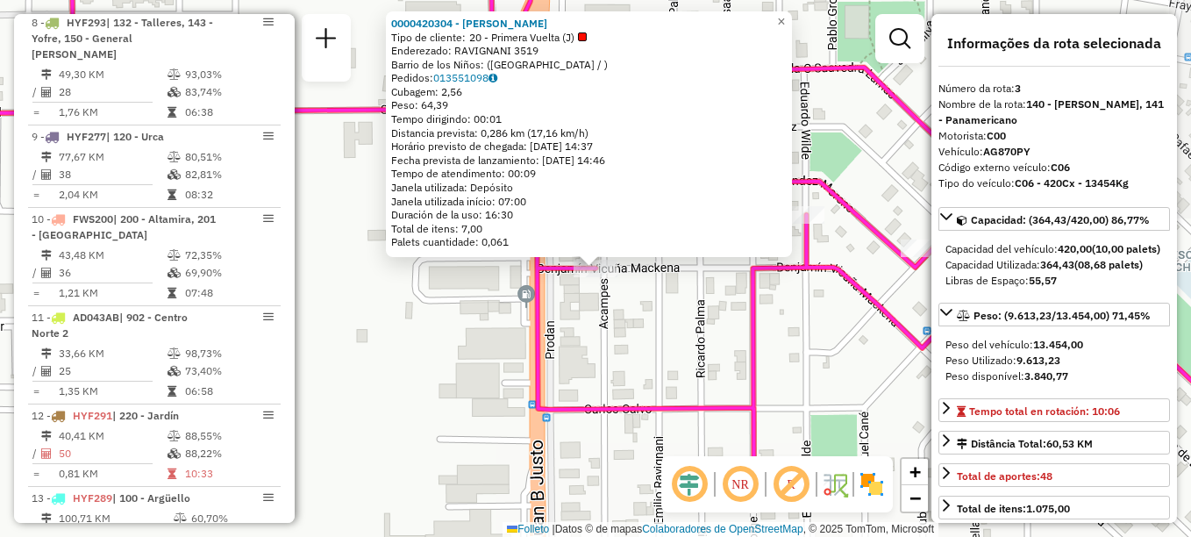
scroll to position [789, 0]
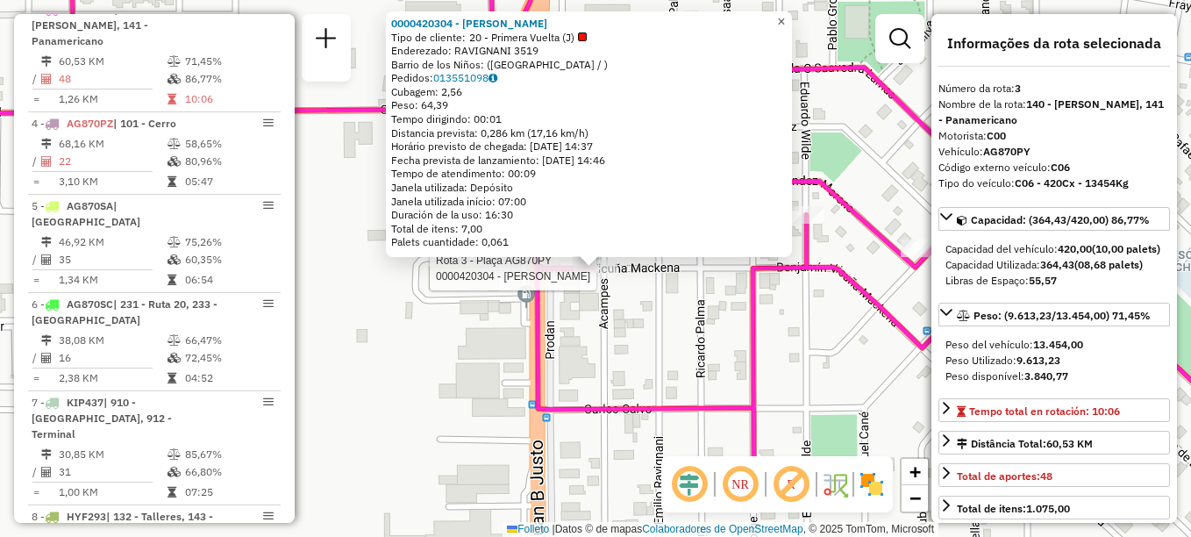
click at [785, 15] on span "×" at bounding box center [781, 21] width 8 height 15
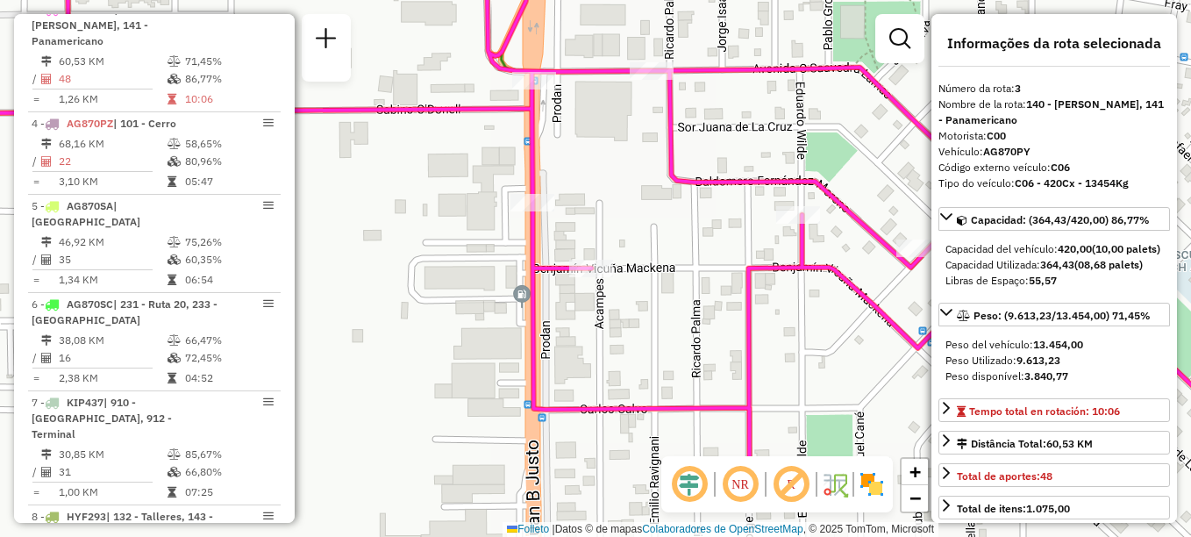
drag, startPoint x: 643, startPoint y: 272, endPoint x: 531, endPoint y: 184, distance: 141.8
click at [533, 189] on div "Janela de atendimento Grade de atendimento Capacidade Transportadoras Veículos …" at bounding box center [595, 268] width 1191 height 537
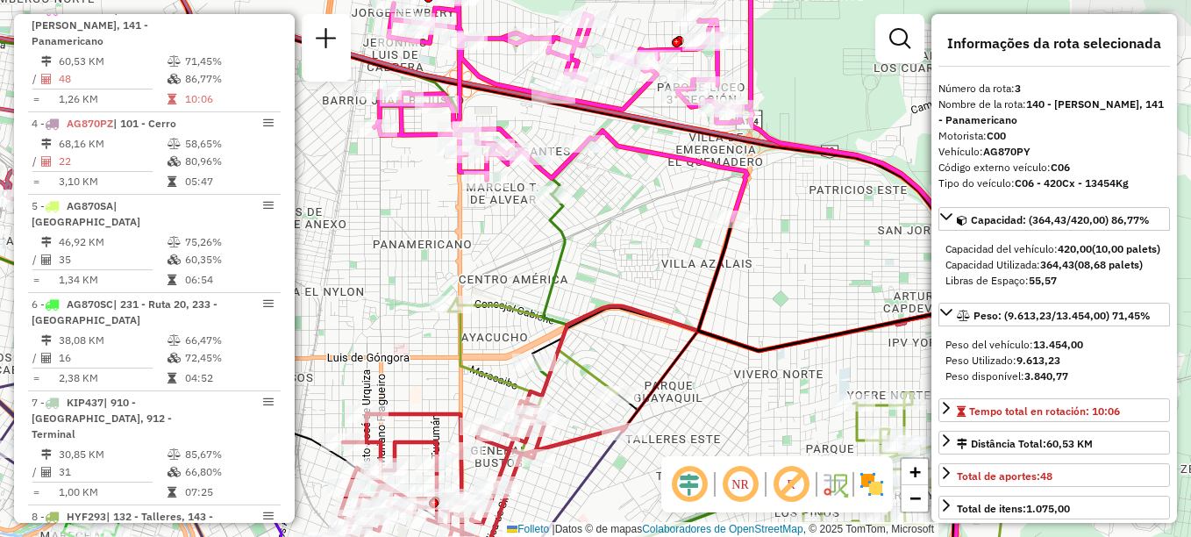
drag, startPoint x: 475, startPoint y: 225, endPoint x: 466, endPoint y: 139, distance: 87.4
click at [466, 145] on div "Janela de atendimento Grade de atendimento Capacidade Transportadoras Veículos …" at bounding box center [595, 268] width 1191 height 537
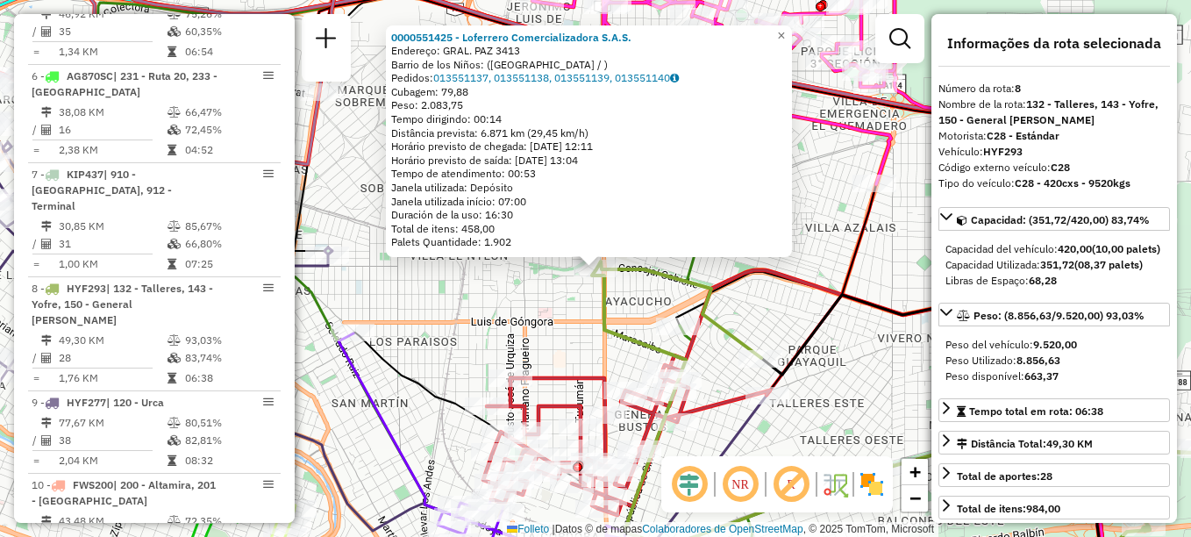
scroll to position [1249, 0]
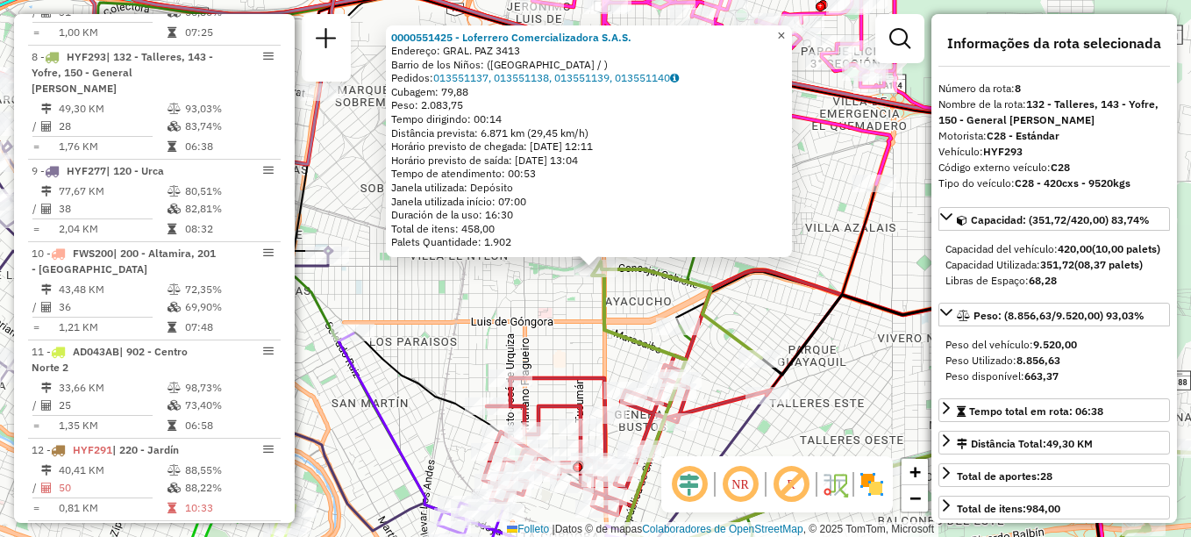
click at [785, 35] on span "×" at bounding box center [781, 35] width 8 height 15
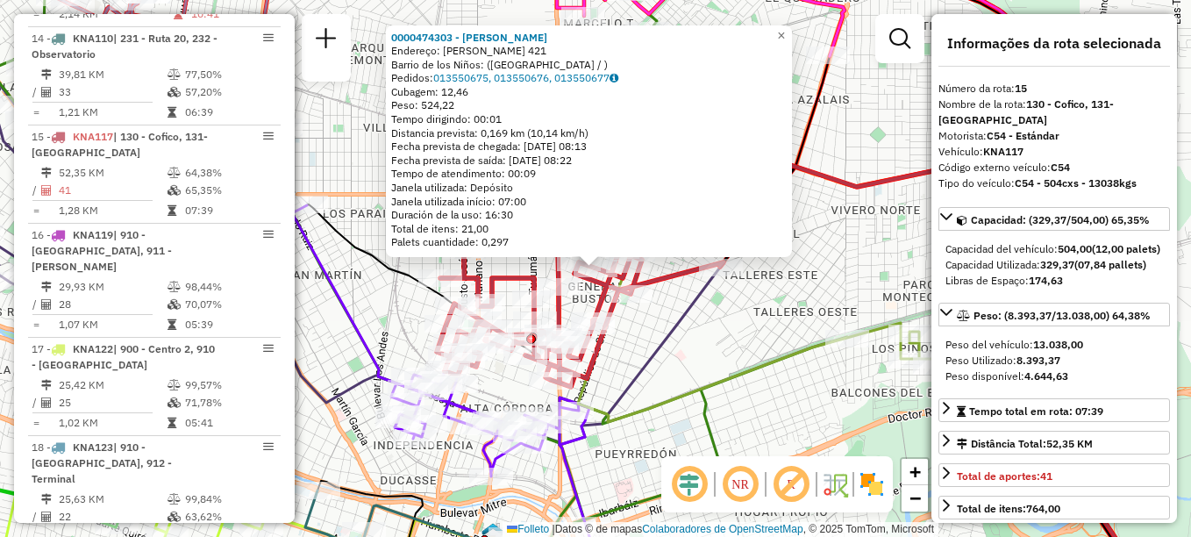
scroll to position [1889, 0]
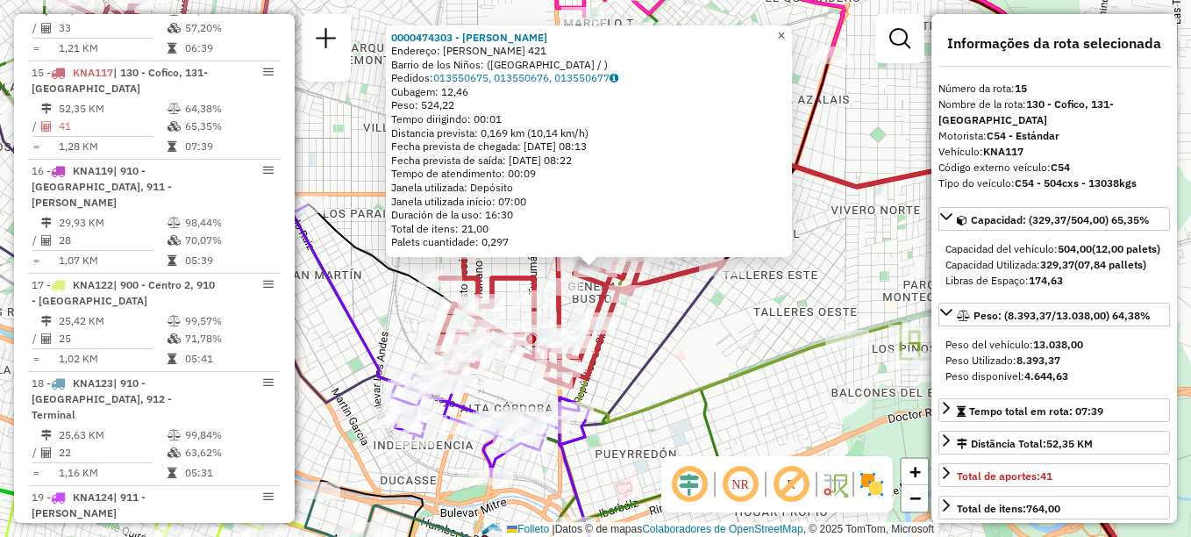
click at [785, 28] on span "×" at bounding box center [781, 35] width 8 height 15
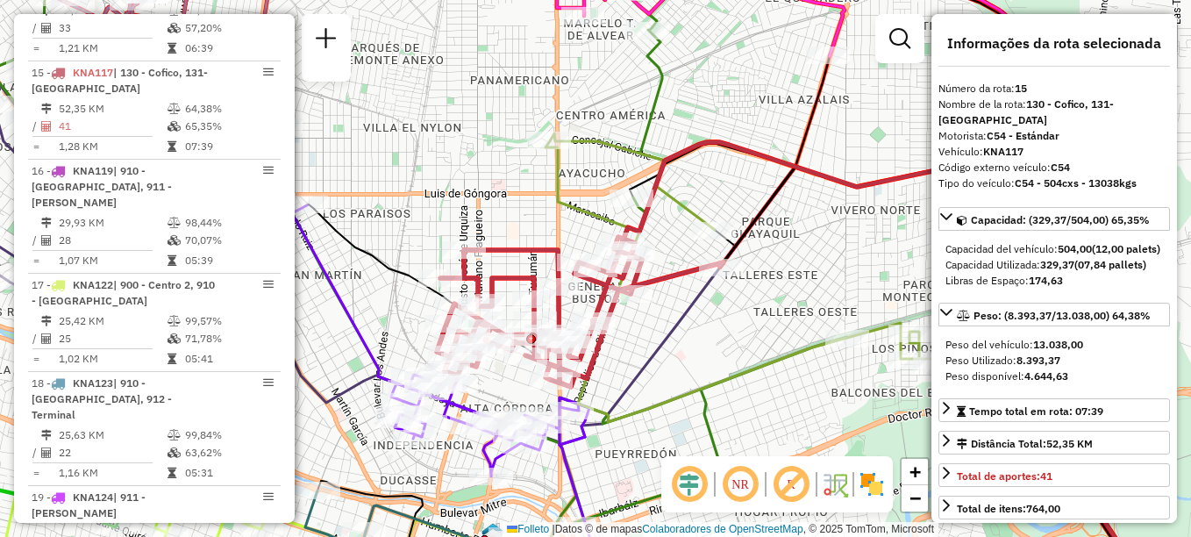
click at [475, 168] on div "Janela de atendimento Grade de atendimento Capacidade Transportadoras Veículos …" at bounding box center [595, 268] width 1191 height 537
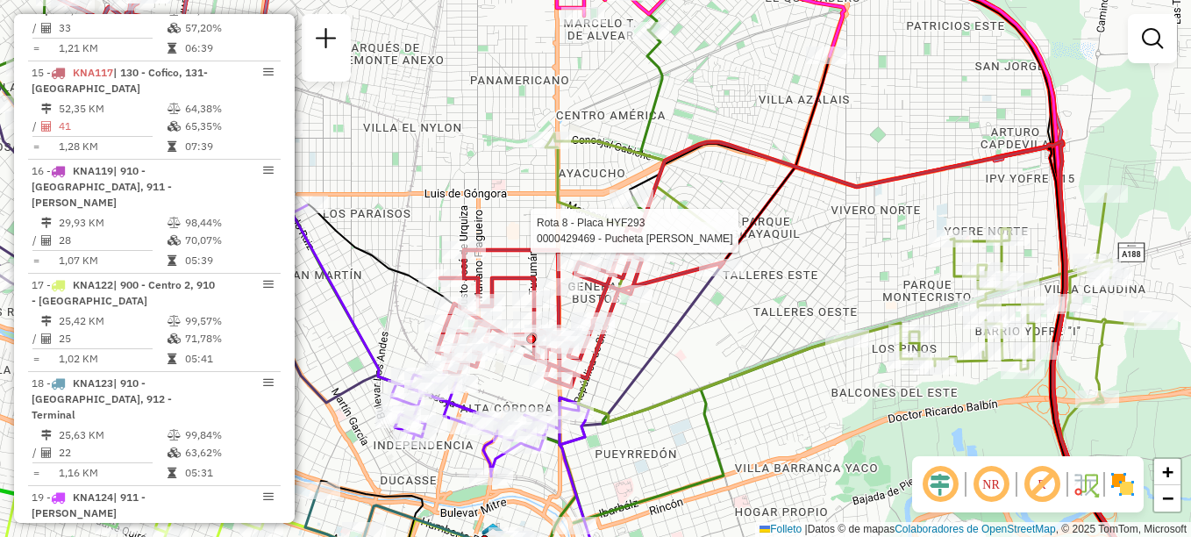
select select "**********"
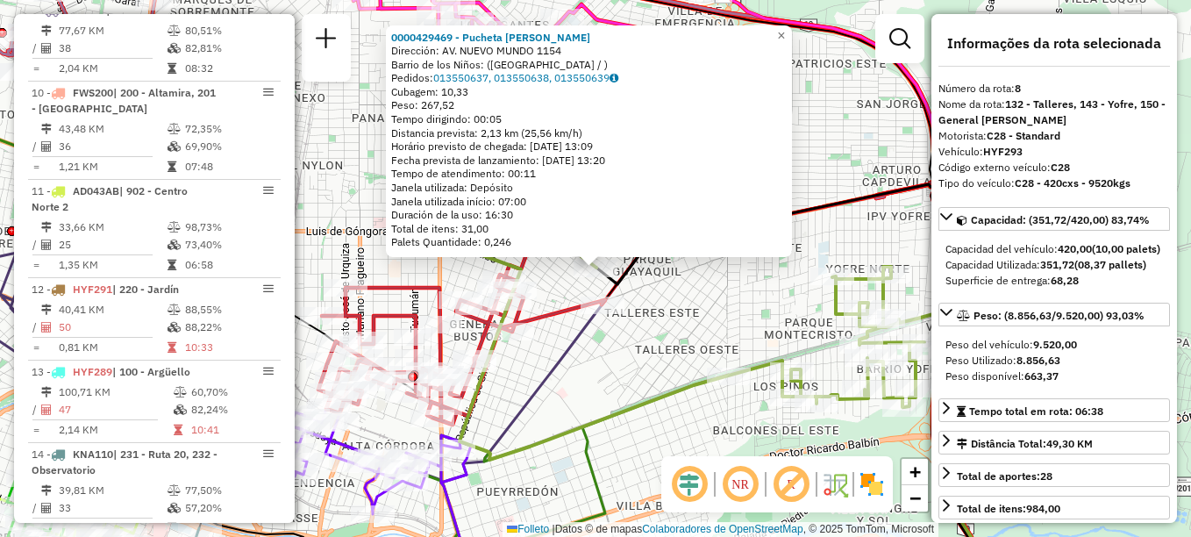
scroll to position [1249, 0]
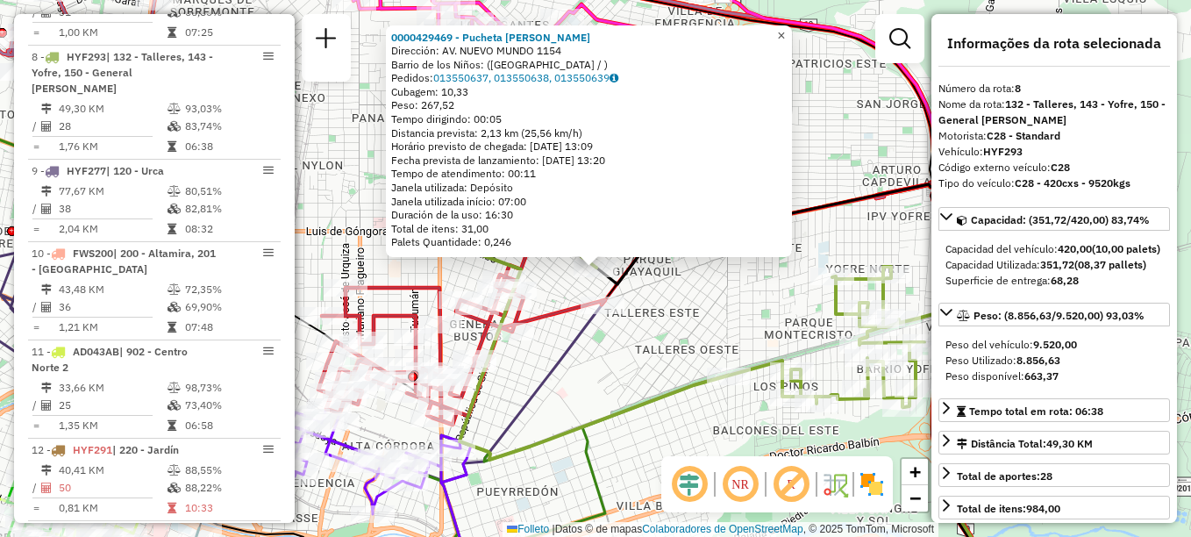
click at [785, 35] on span "×" at bounding box center [781, 35] width 8 height 15
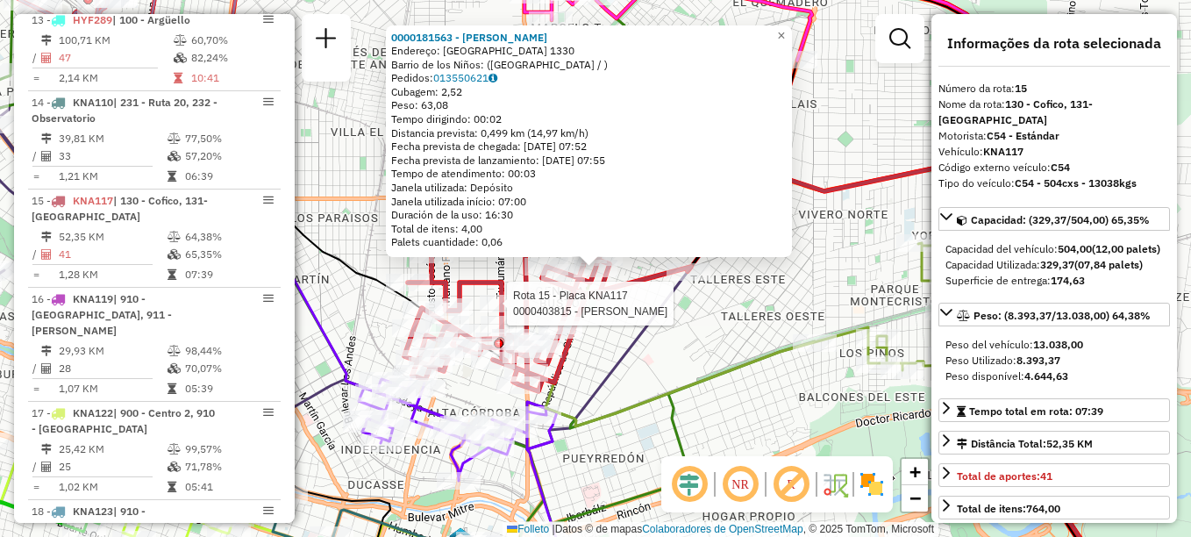
scroll to position [1889, 0]
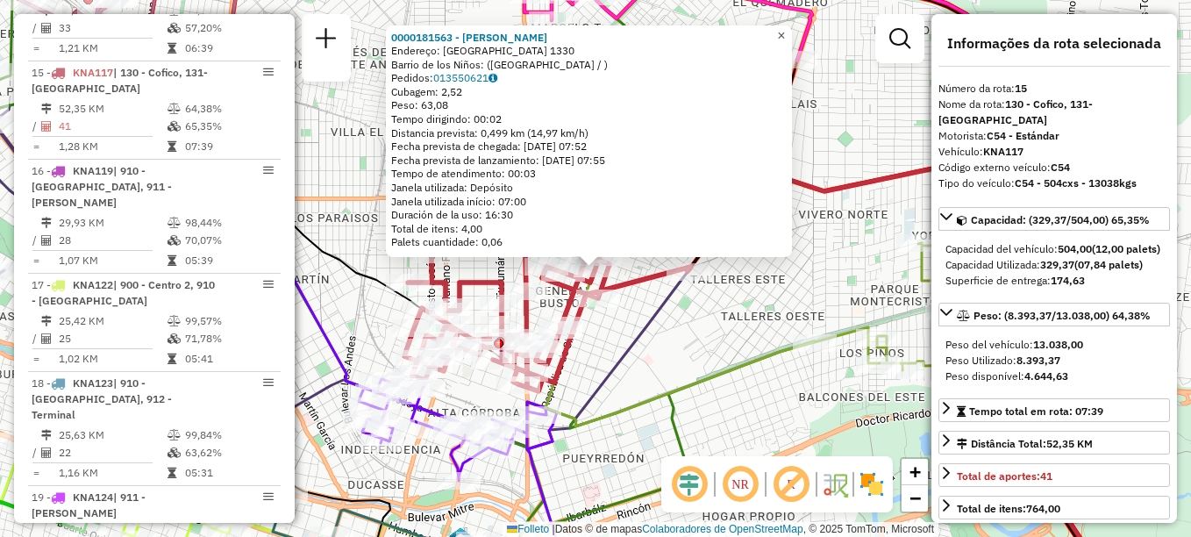
click at [785, 28] on span "×" at bounding box center [781, 35] width 8 height 15
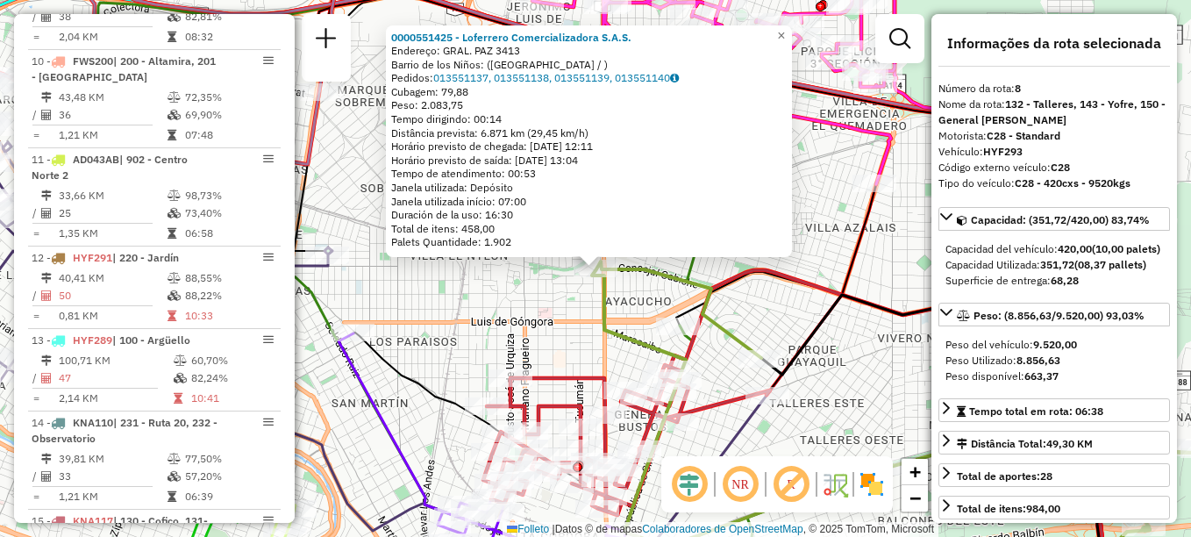
scroll to position [1249, 0]
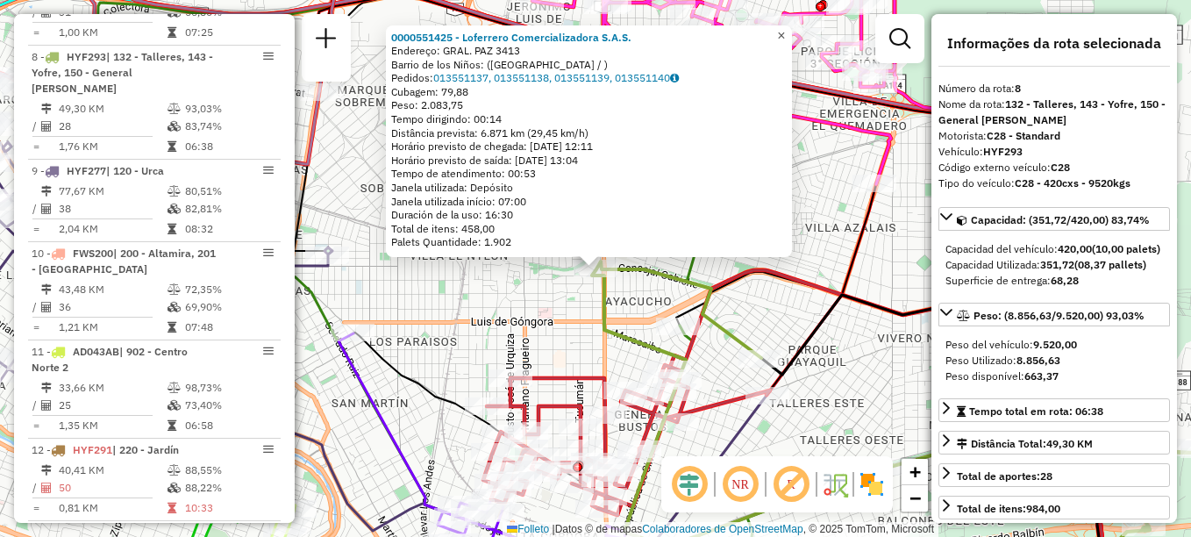
click at [785, 30] on span "×" at bounding box center [781, 35] width 8 height 15
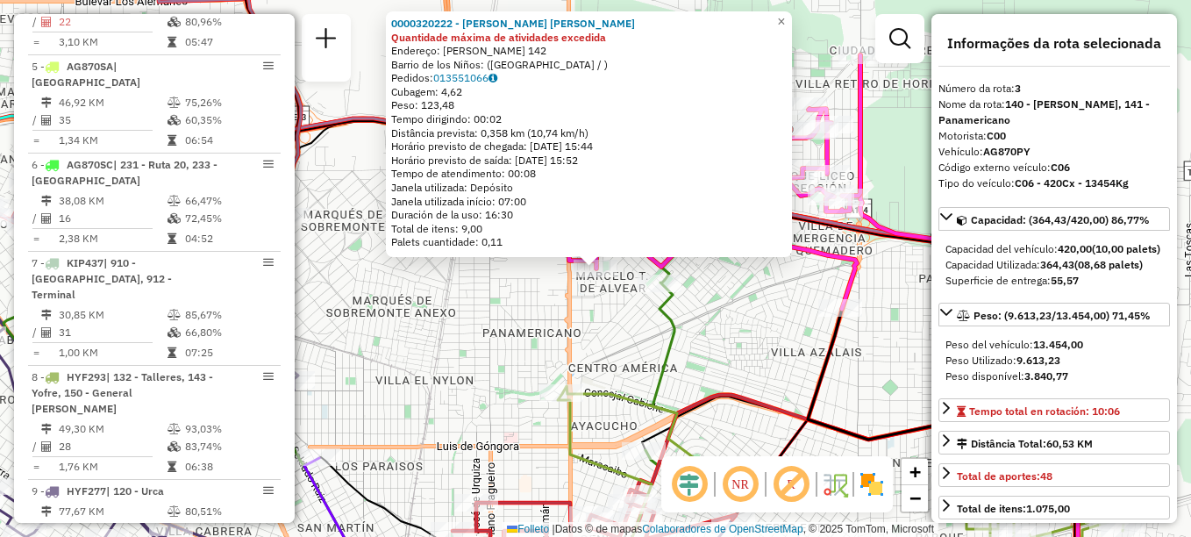
scroll to position [789, 0]
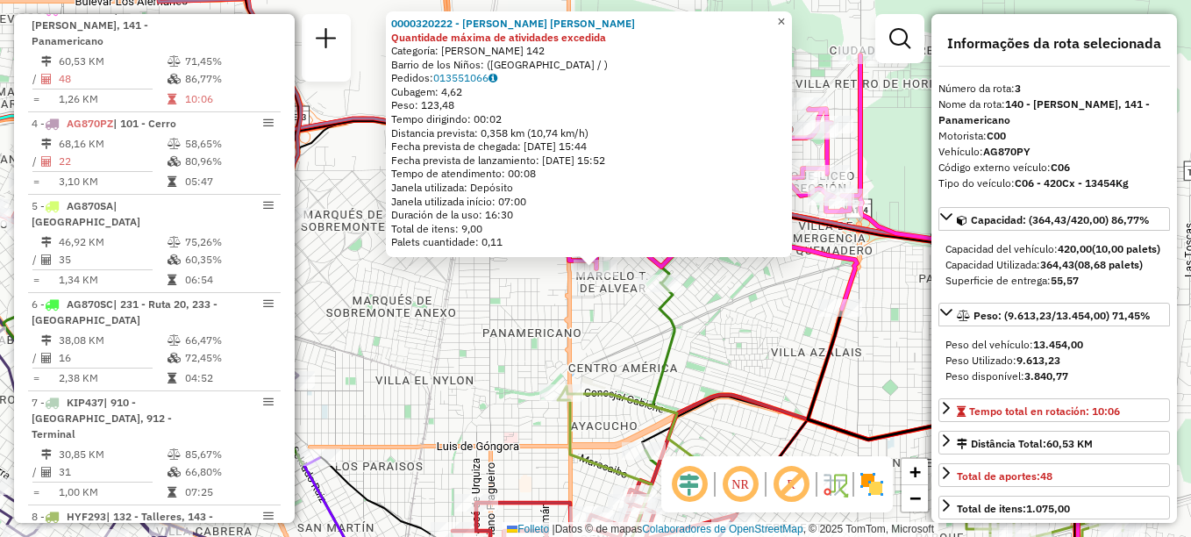
drag, startPoint x: 795, startPoint y: 11, endPoint x: 754, endPoint y: 68, distance: 69.1
click at [785, 14] on span "×" at bounding box center [781, 21] width 8 height 15
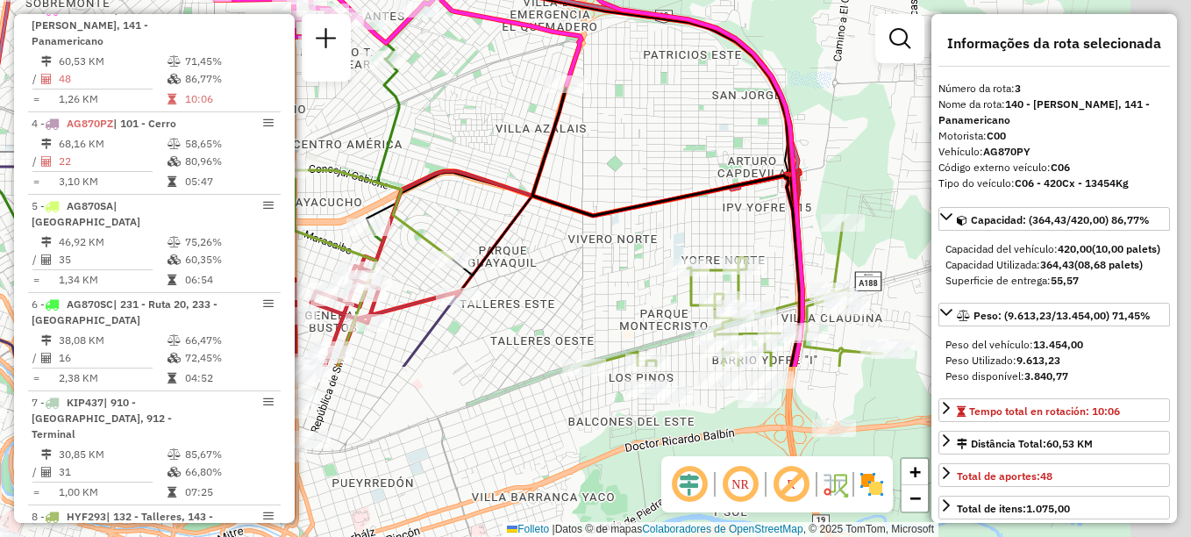
drag, startPoint x: 652, startPoint y: 264, endPoint x: 417, endPoint y: 113, distance: 279.3
click at [417, 113] on div "Janela de atendimento Grade de atendimento Capacidade Transportadoras Veículos …" at bounding box center [595, 268] width 1191 height 537
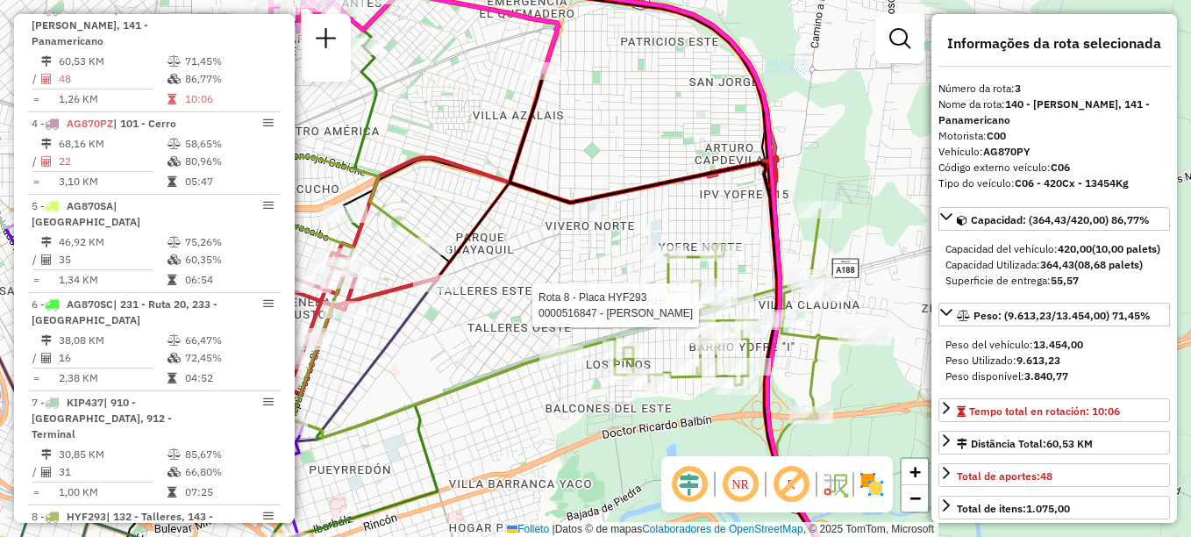
click at [723, 314] on div at bounding box center [710, 305] width 44 height 18
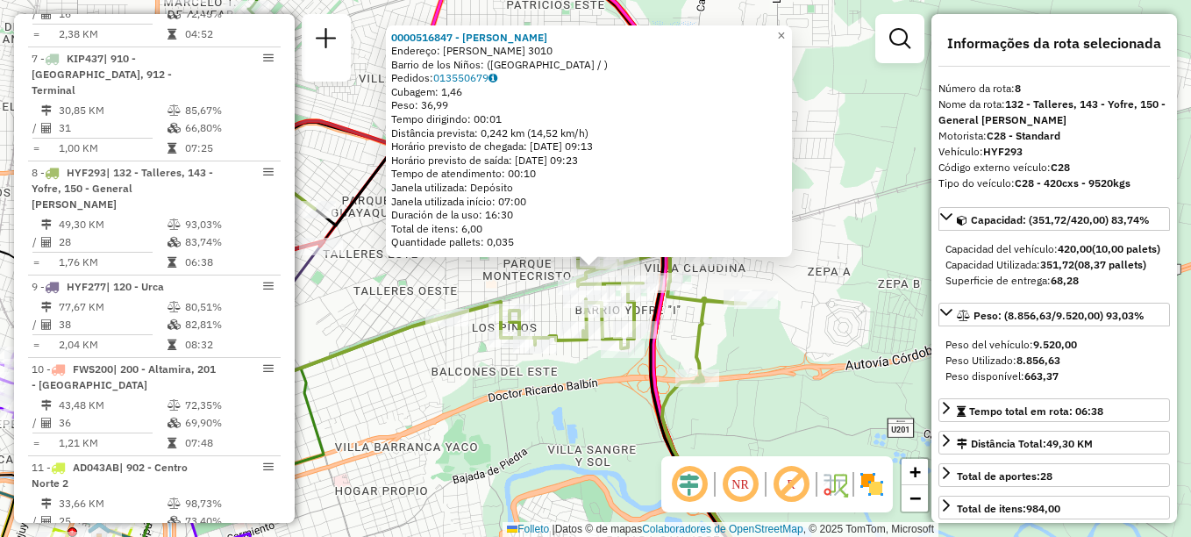
scroll to position [1249, 0]
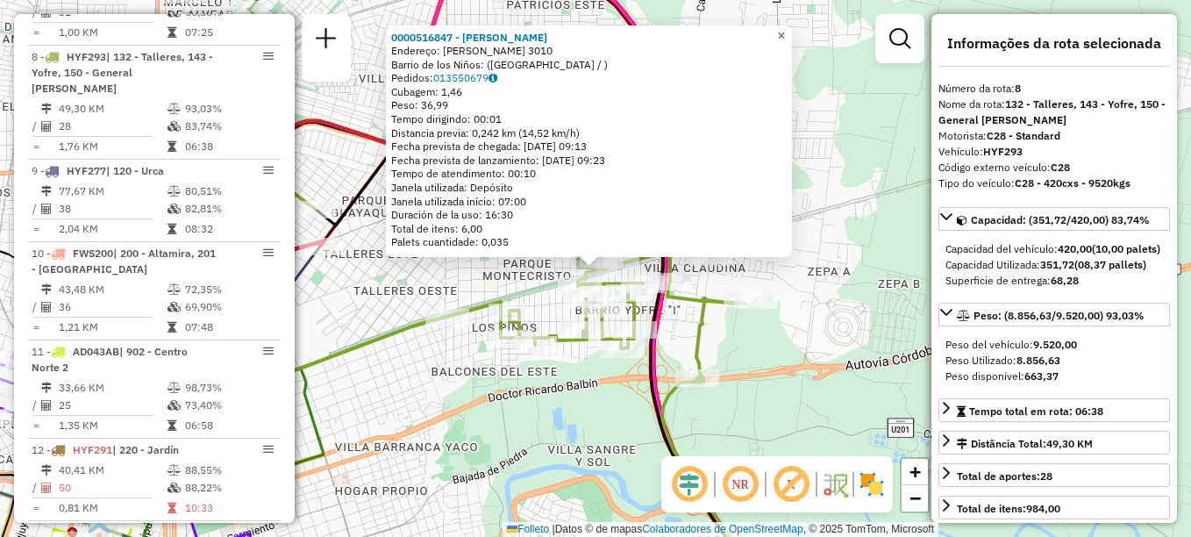
click at [785, 28] on span "×" at bounding box center [781, 35] width 8 height 15
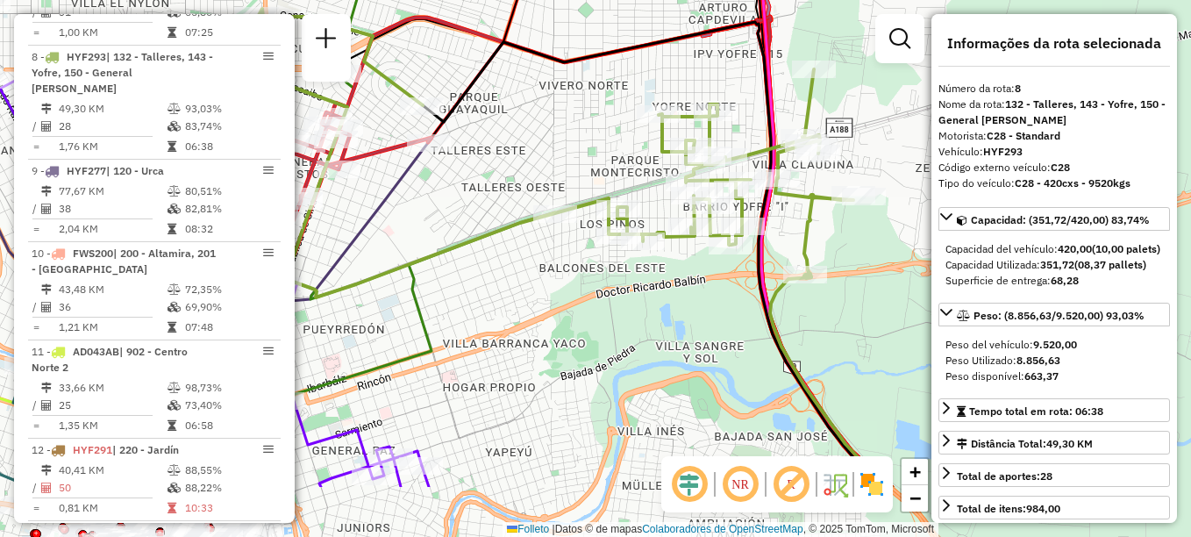
drag, startPoint x: 565, startPoint y: 409, endPoint x: 790, endPoint y: 164, distance: 332.7
click at [777, 182] on div "Janela de atendimento Grade de atendimento Capacidade Transportadoras Veículos …" at bounding box center [595, 268] width 1191 height 537
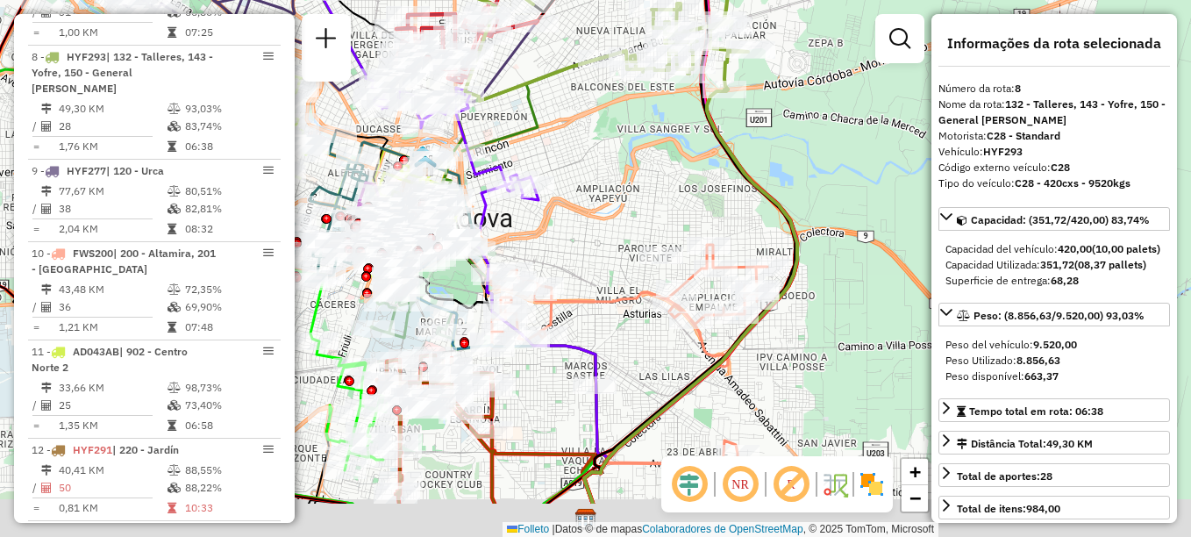
drag, startPoint x: 731, startPoint y: 303, endPoint x: 567, endPoint y: 152, distance: 223.4
click at [579, 163] on div "Janela de atendimento Grade de atendimento Capacidade Transportadoras Veículos …" at bounding box center [595, 268] width 1191 height 537
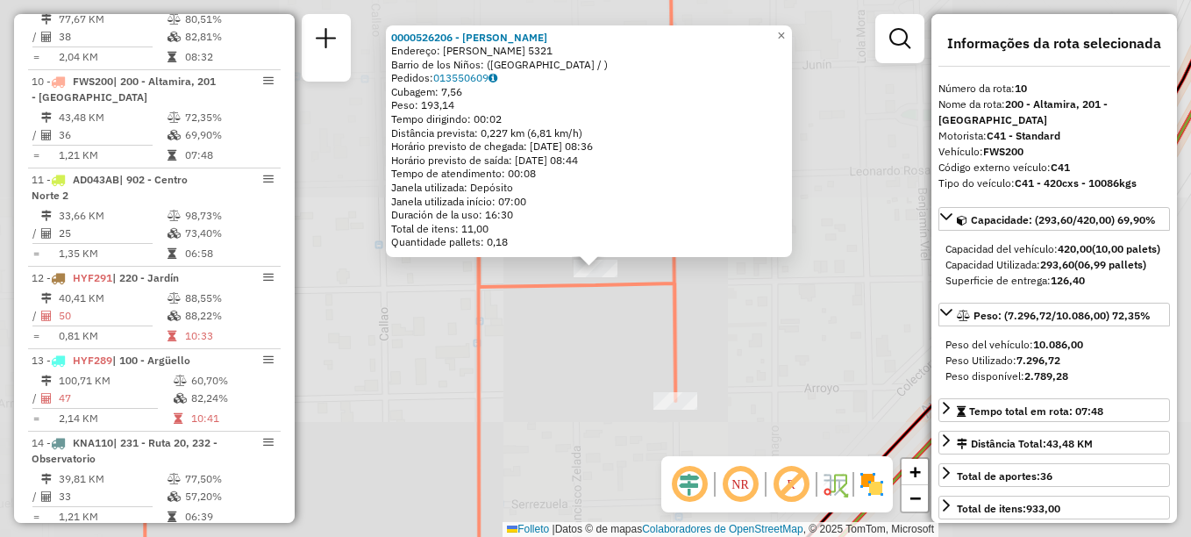
scroll to position [1430, 0]
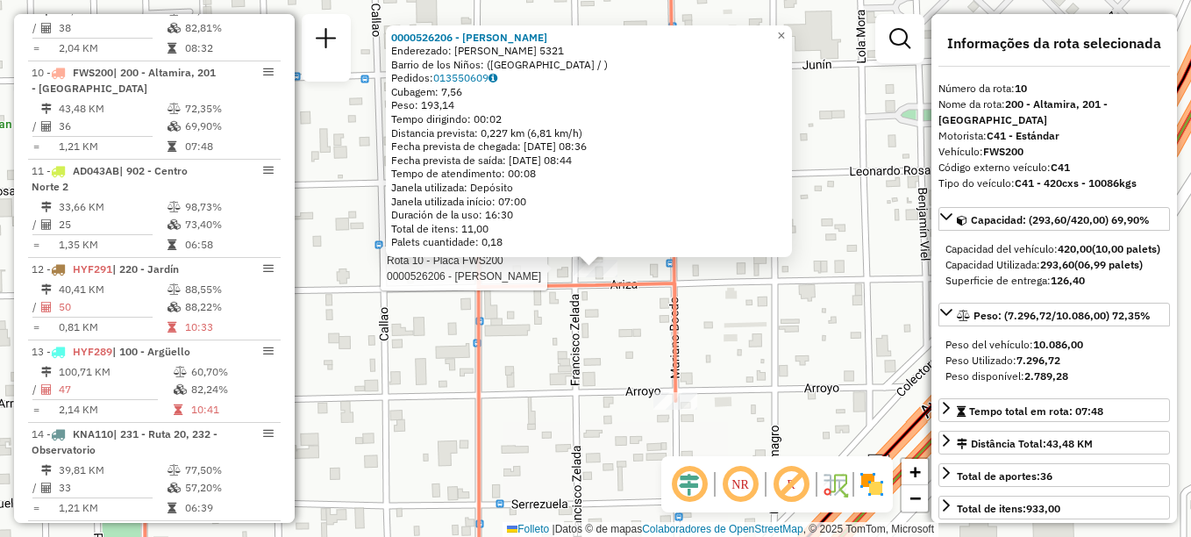
click at [581, 377] on div "Rota 10 - Placa FWS200 0000526206 - [PERSON_NAME] 0000526206 - [PERSON_NAME]: […" at bounding box center [595, 268] width 1191 height 537
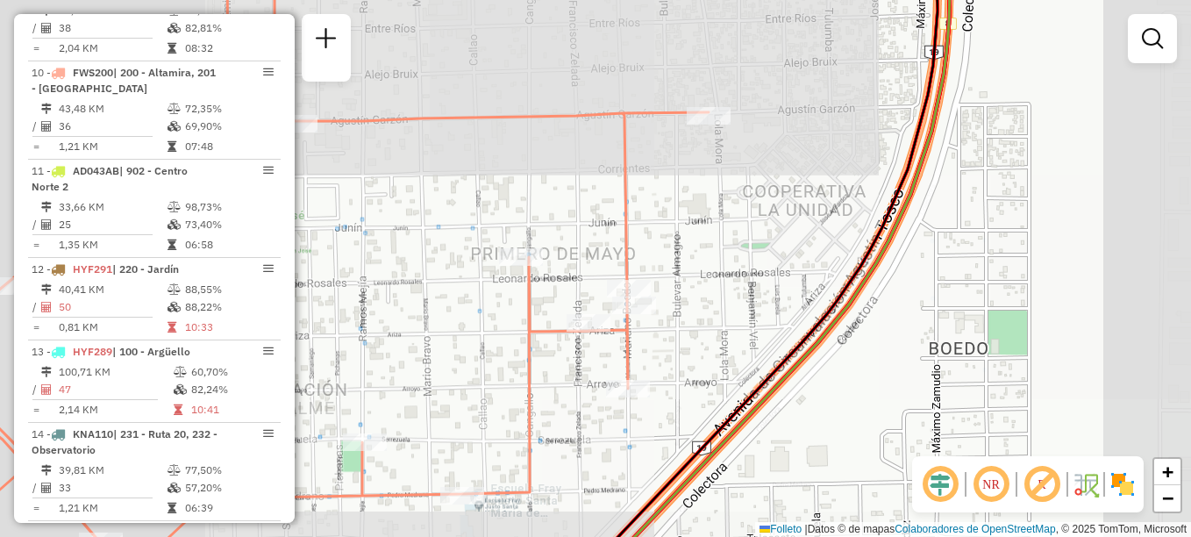
drag, startPoint x: 542, startPoint y: 428, endPoint x: 743, endPoint y: 331, distance: 223.2
click at [733, 335] on div "Janela de atendimento Grade de atendimento Capacidade Transportadoras Veículos …" at bounding box center [595, 268] width 1191 height 537
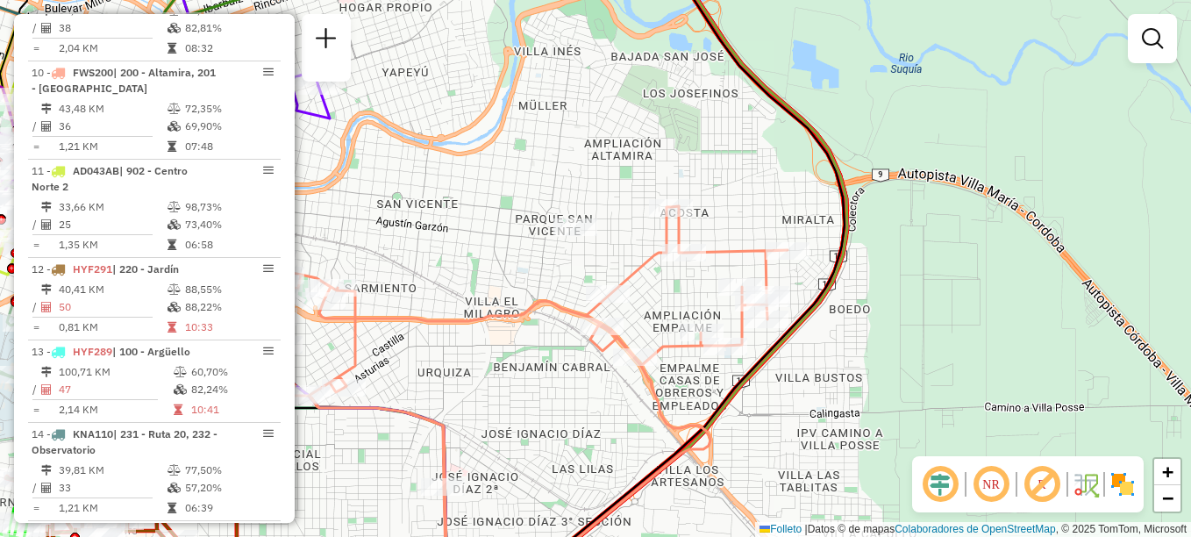
drag, startPoint x: 611, startPoint y: 383, endPoint x: 915, endPoint y: 264, distance: 326.0
click at [902, 268] on div "Janela de atendimento Grade de atendimento Capacidade Transportadoras Veículos …" at bounding box center [595, 268] width 1191 height 537
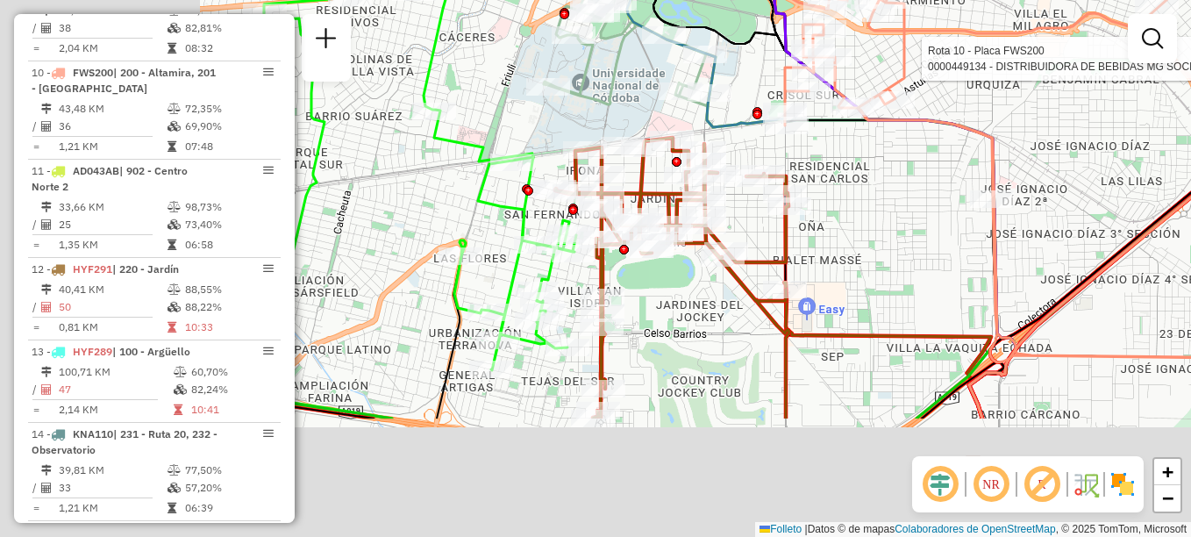
drag, startPoint x: 731, startPoint y: 358, endPoint x: 1004, endPoint y: 178, distance: 327.4
click at [1004, 178] on icon at bounding box center [1056, 140] width 560 height 444
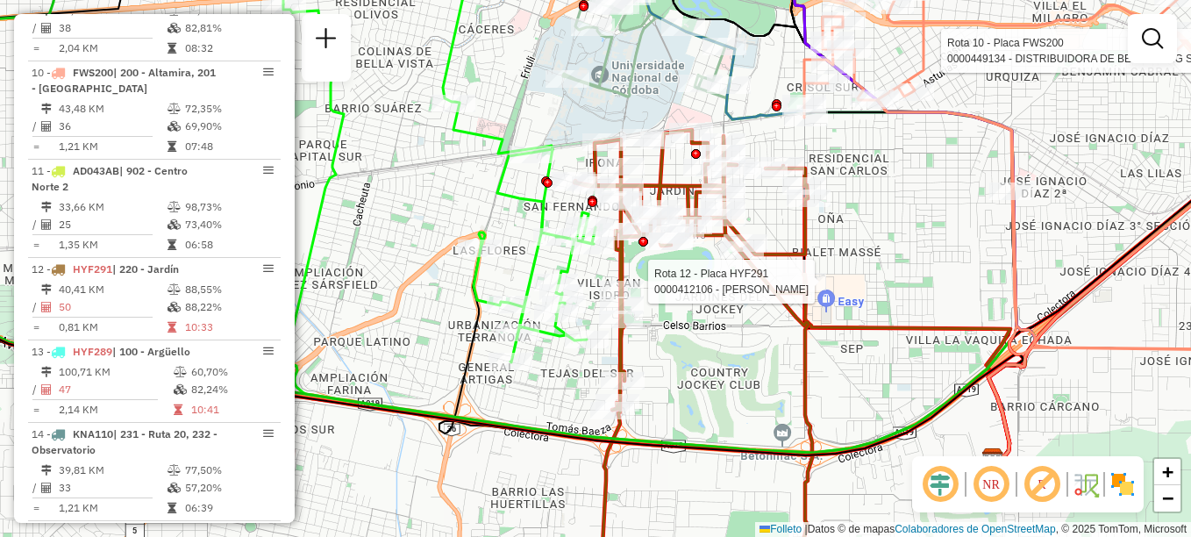
select select "**********"
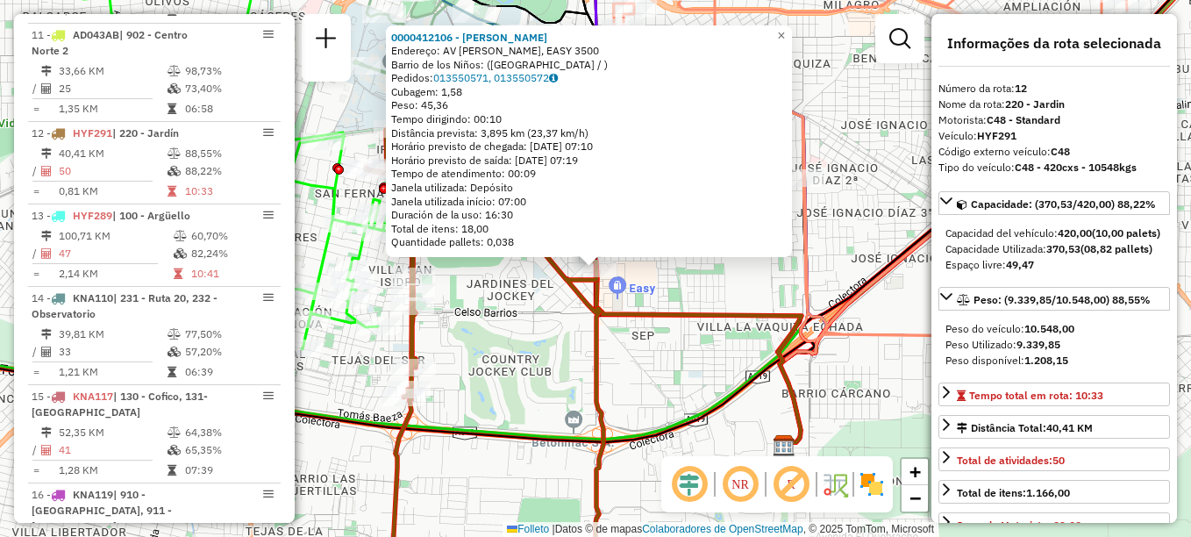
scroll to position [1626, 0]
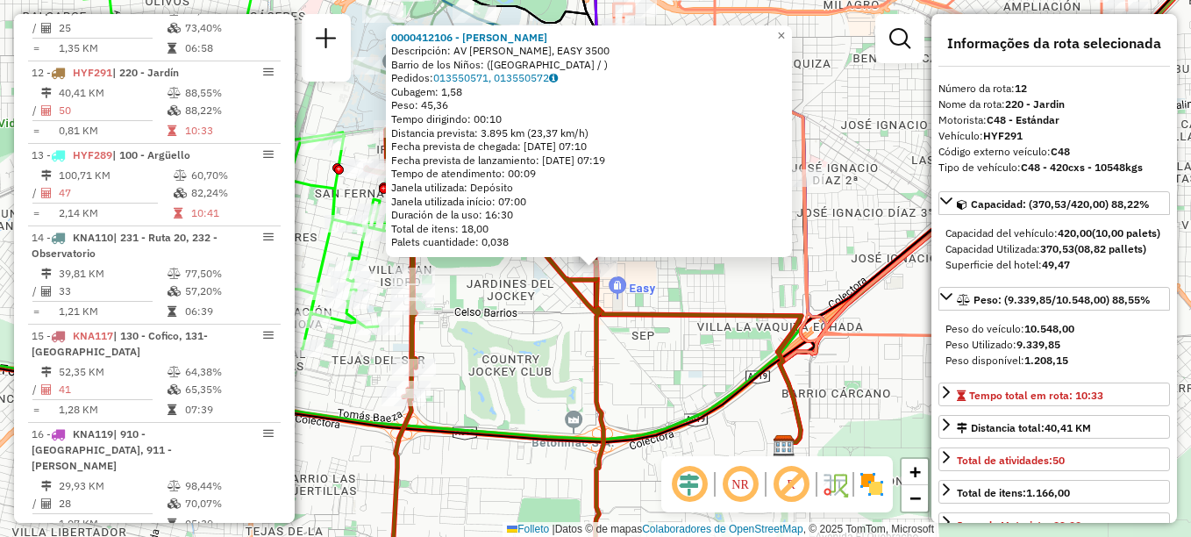
click at [678, 317] on icon at bounding box center [698, 353] width 207 height 184
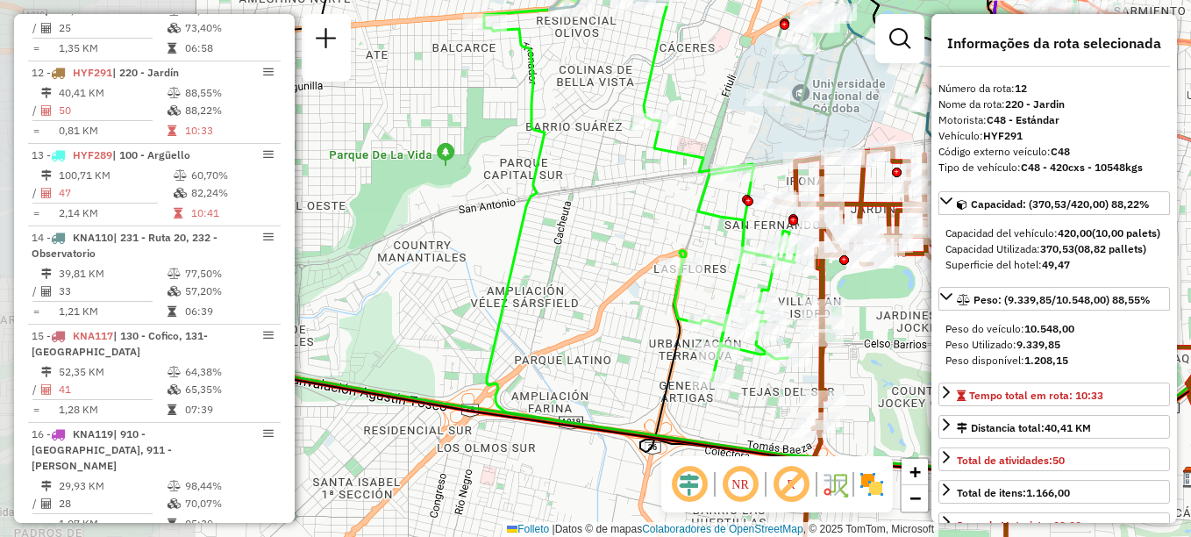
drag, startPoint x: 566, startPoint y: 361, endPoint x: 973, endPoint y: 382, distance: 408.3
click at [973, 382] on hb-router-mapa "Informações da Sessão 1263426 - [DATE] Criação: [DATE] 18:09 Depósito: SAZ AR C…" at bounding box center [595, 268] width 1191 height 537
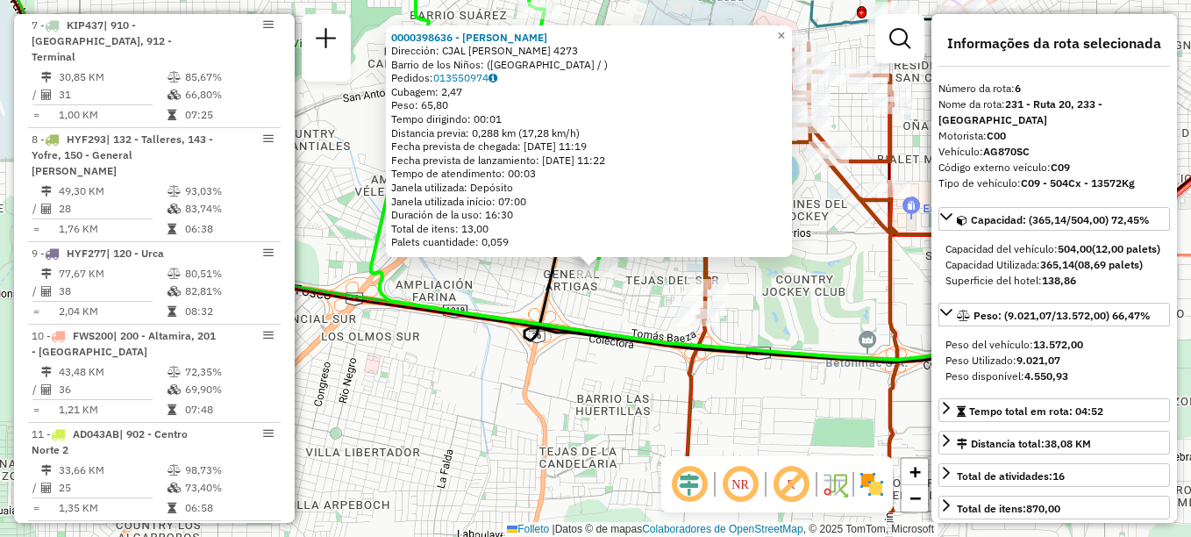
scroll to position [1052, 0]
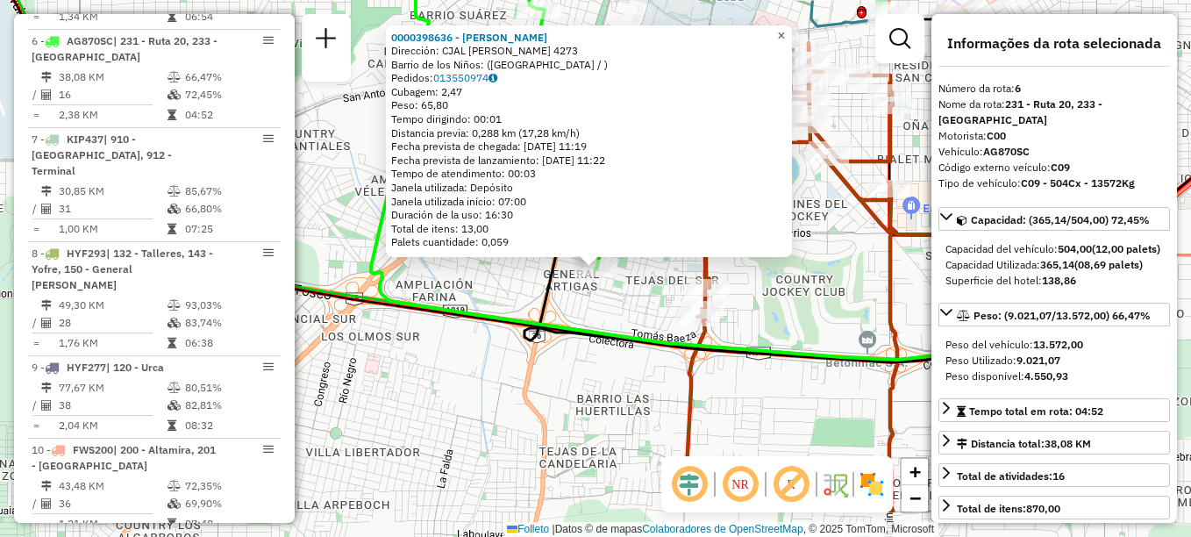
click at [785, 28] on span "×" at bounding box center [781, 35] width 8 height 15
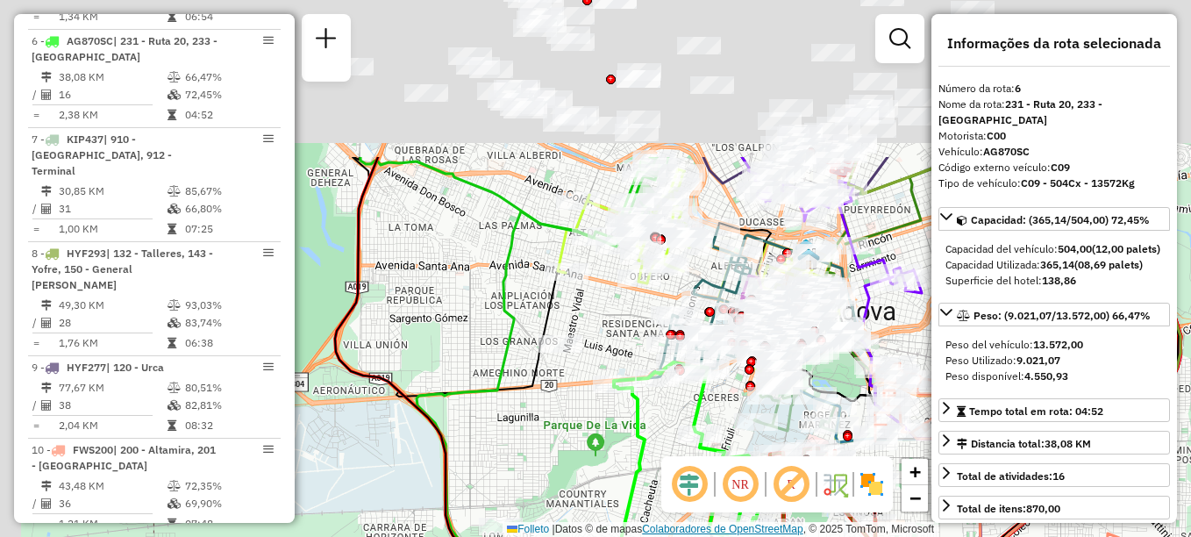
drag, startPoint x: 527, startPoint y: 424, endPoint x: 662, endPoint y: 531, distance: 171.8
click at [662, 531] on div "Janela de atendimento Grade de atendimento Capacidade Transportadoras Veículos …" at bounding box center [595, 268] width 1191 height 537
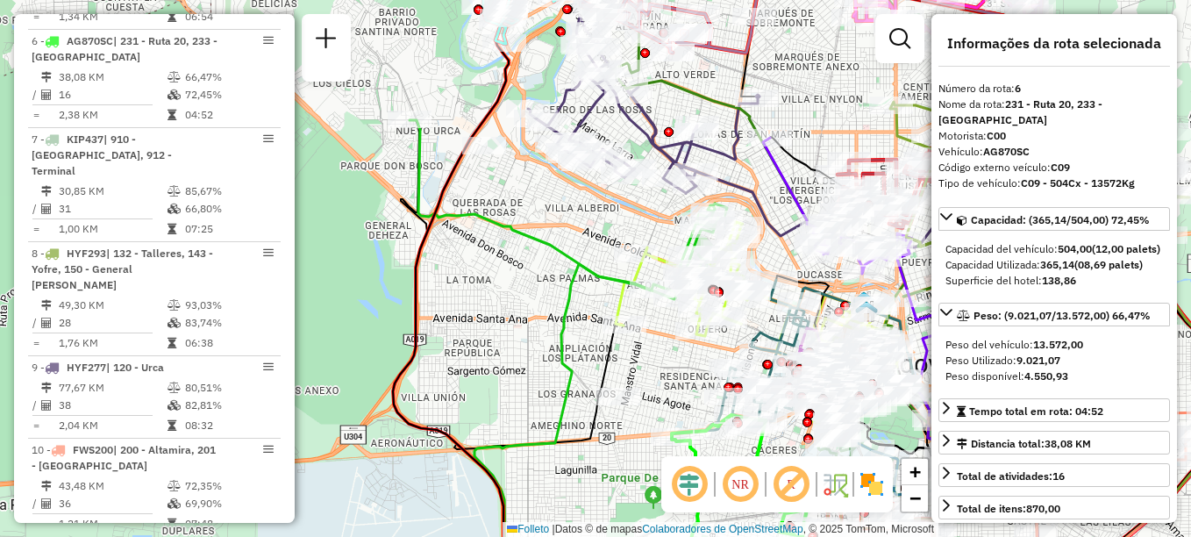
click at [554, 413] on icon at bounding box center [761, 452] width 574 height 376
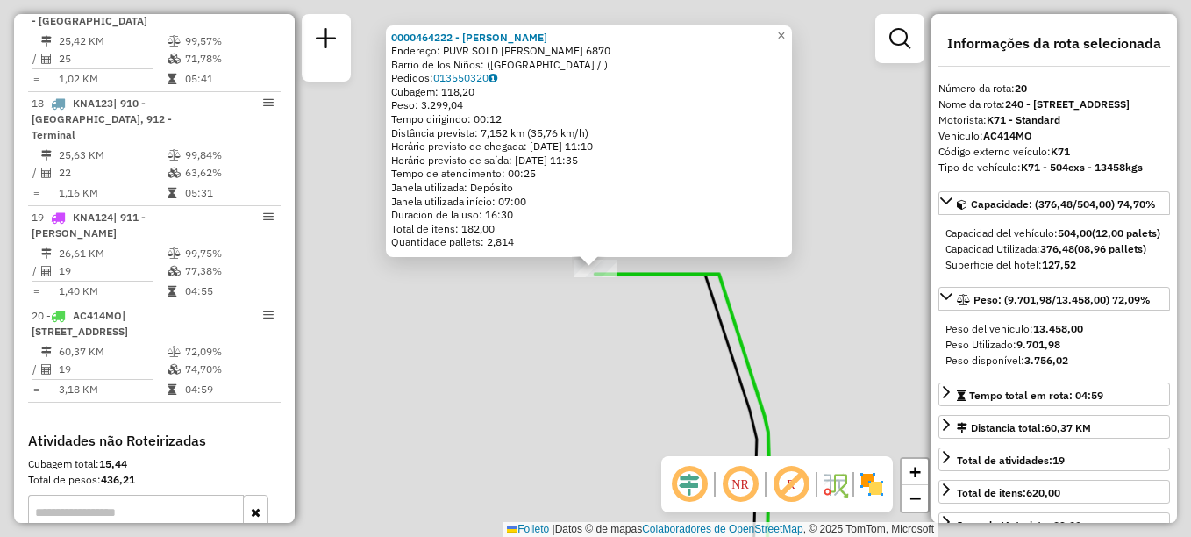
scroll to position [2364, 0]
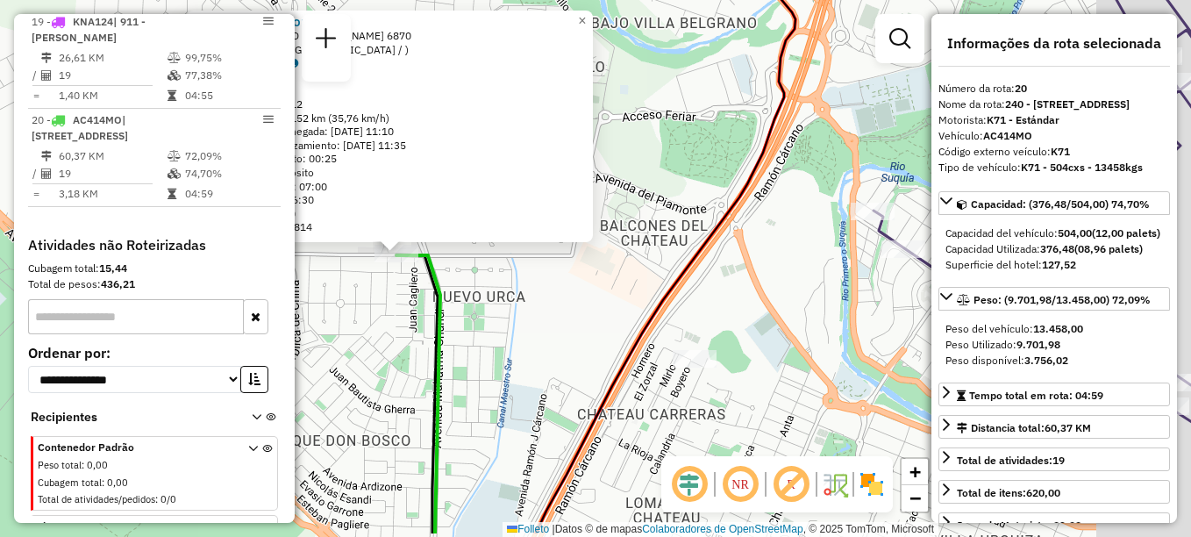
drag, startPoint x: 609, startPoint y: 336, endPoint x: 559, endPoint y: 299, distance: 62.1
click at [580, 317] on div "0000464222 - [PERSON_NAME]: PUVR SOLD [PERSON_NAME] 6870 Barrio de los Niños: (…" at bounding box center [595, 268] width 1191 height 537
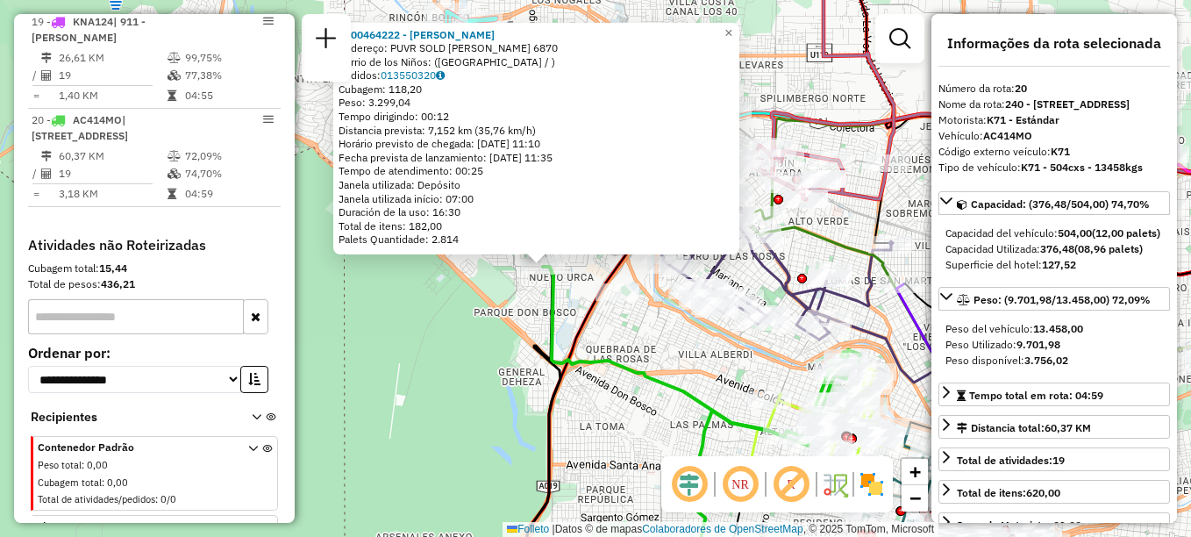
drag, startPoint x: 580, startPoint y: 380, endPoint x: 626, endPoint y: 367, distance: 48.3
click at [626, 367] on icon at bounding box center [701, 356] width 317 height 179
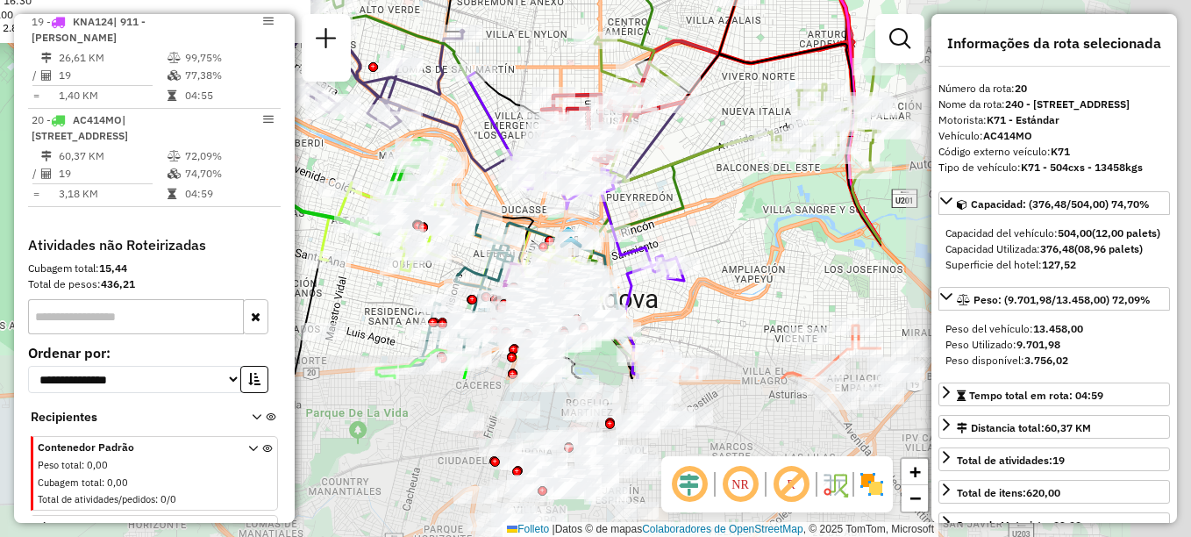
drag, startPoint x: 700, startPoint y: 347, endPoint x: 271, endPoint y: 136, distance: 478.1
click at [271, 136] on hb-router-mapa "Informações da Sessão 1263426 - [DATE] Criação: [DATE] 18:09 Depósito: SAZ AR C…" at bounding box center [595, 268] width 1191 height 537
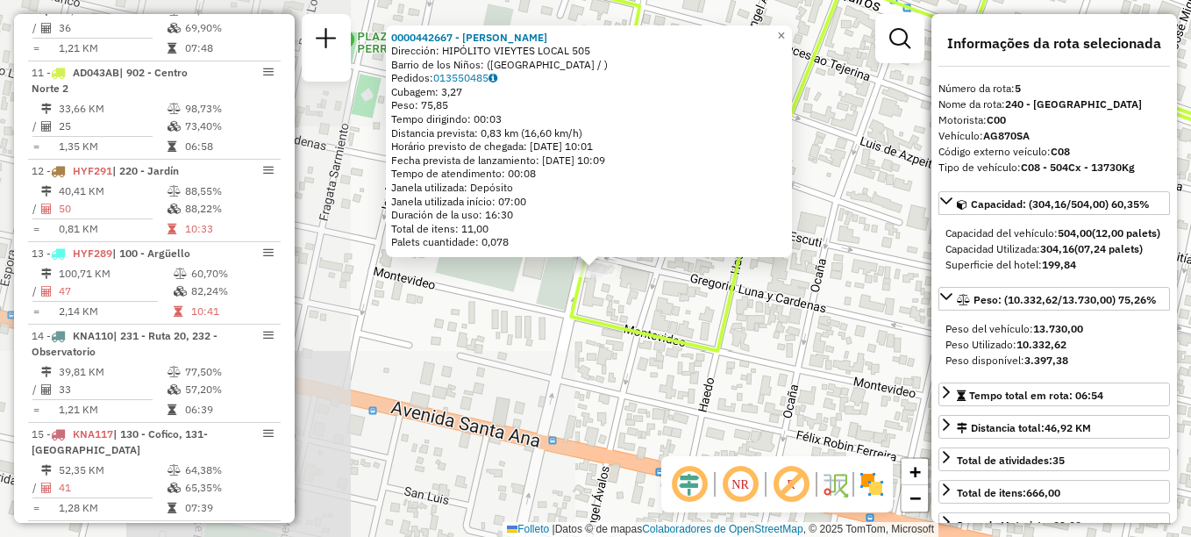
scroll to position [970, 0]
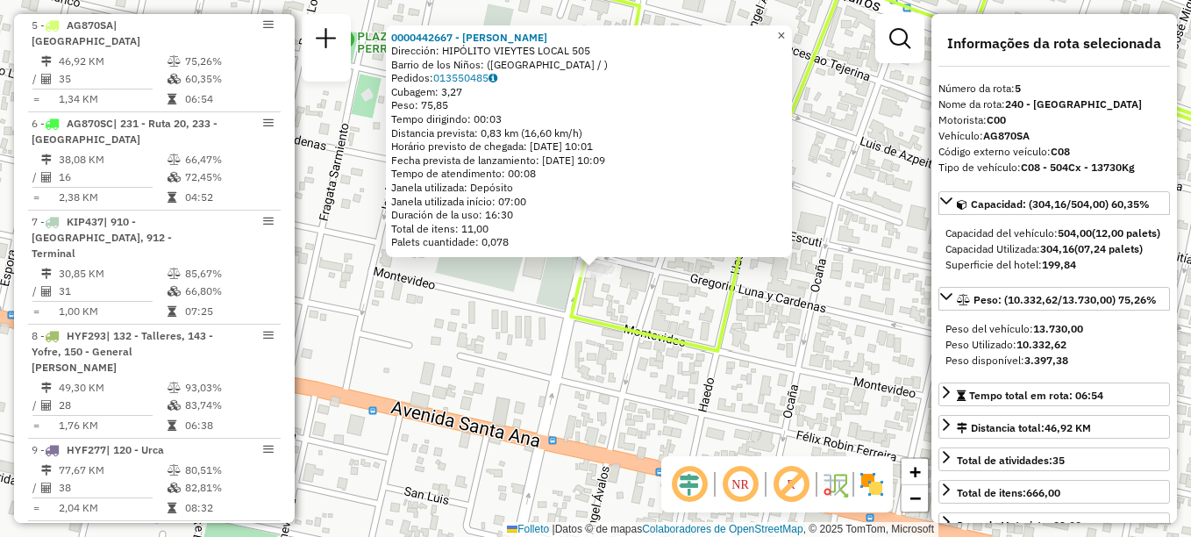
drag, startPoint x: 799, startPoint y: 31, endPoint x: 773, endPoint y: 67, distance: 44.6
click at [792, 31] on link "×" at bounding box center [781, 35] width 21 height 21
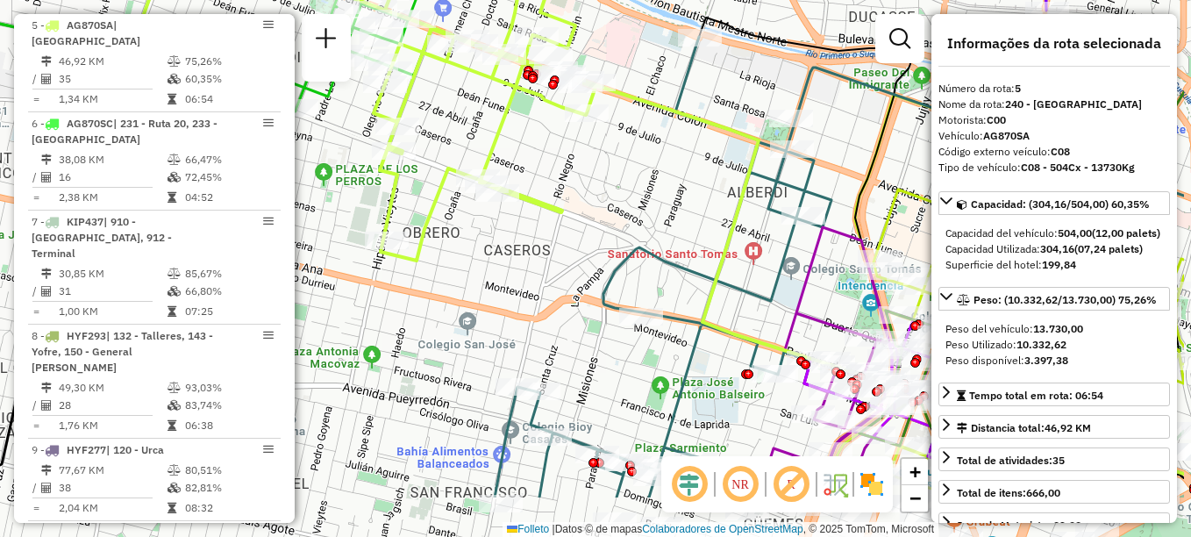
drag, startPoint x: 622, startPoint y: 351, endPoint x: 436, endPoint y: 196, distance: 241.6
click at [440, 205] on div "Janela de atendimento Grade de atendimento Capacidade Transportadoras Veículos …" at bounding box center [595, 268] width 1191 height 537
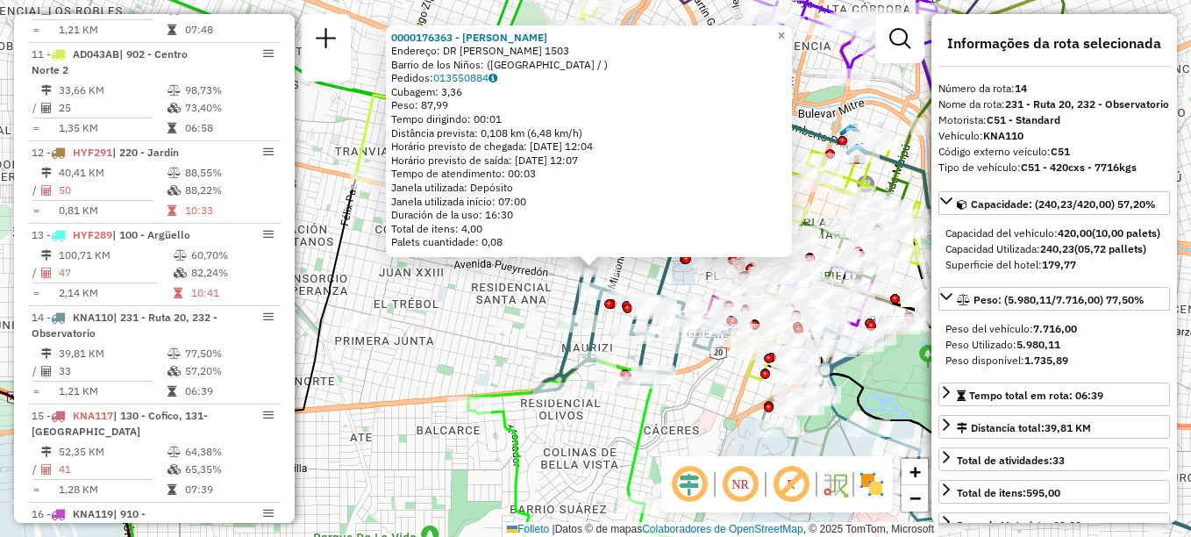
scroll to position [1791, 0]
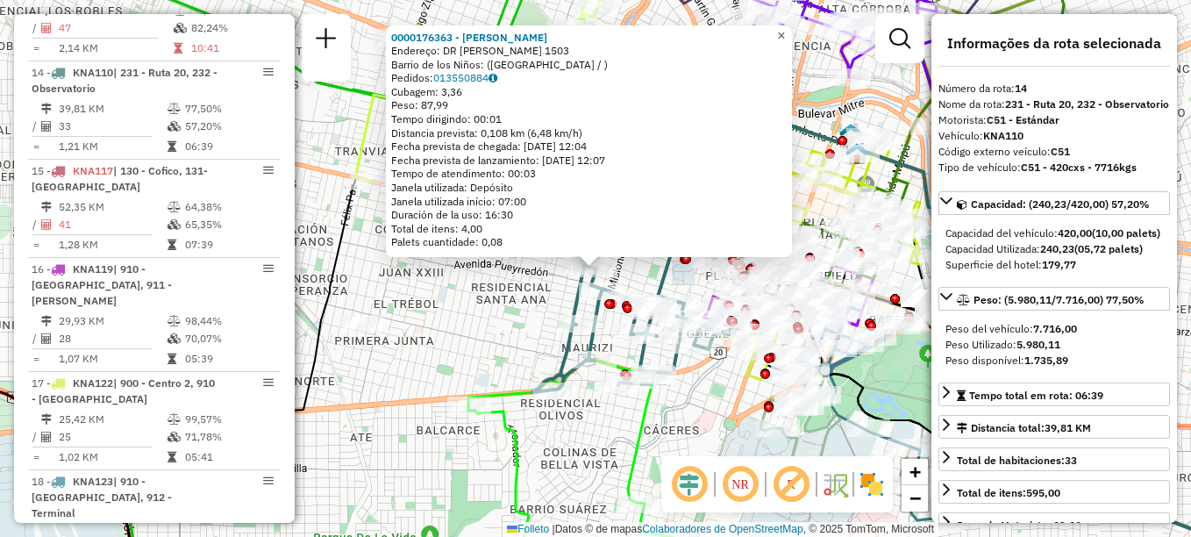
click at [792, 35] on link "×" at bounding box center [781, 35] width 21 height 21
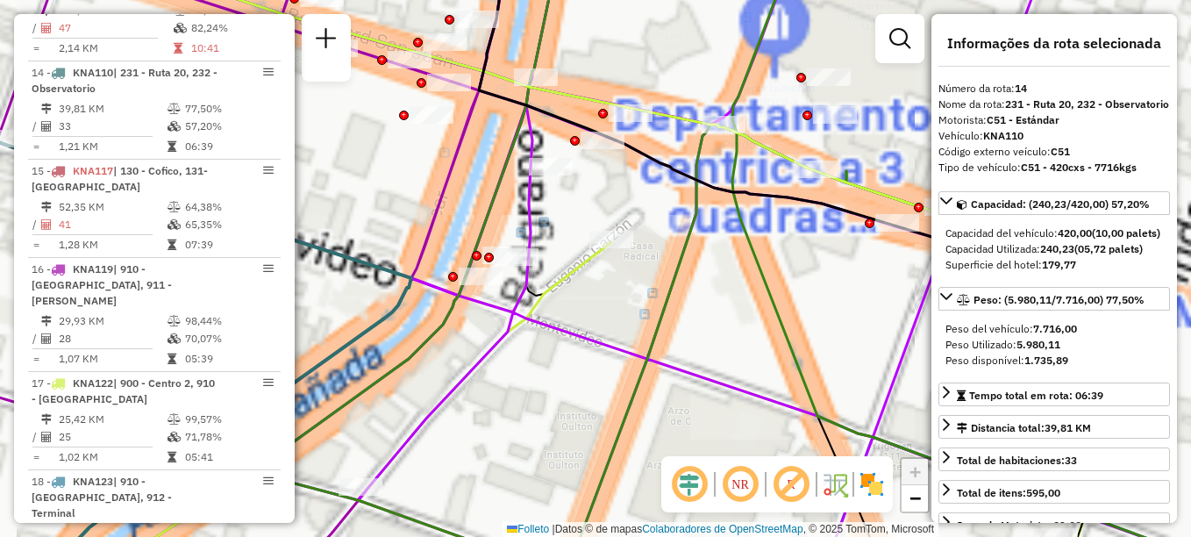
drag, startPoint x: 719, startPoint y: 360, endPoint x: 558, endPoint y: 354, distance: 161.5
click at [556, 360] on div "Janela de atendimento Grade de atendimento Capacidade Transportadoras Veículos …" at bounding box center [595, 268] width 1191 height 537
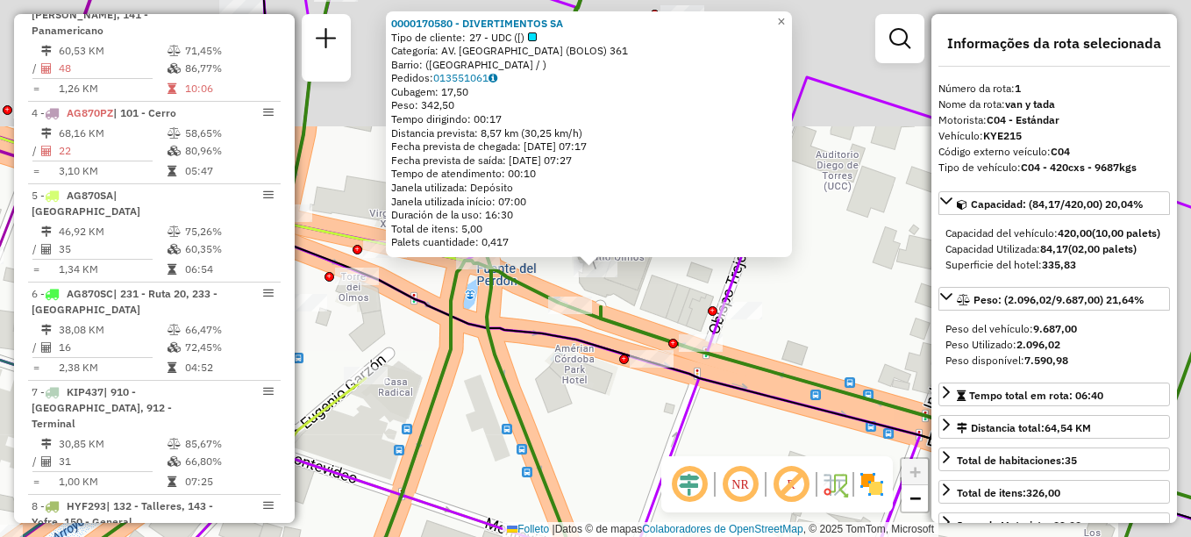
scroll to position [624, 0]
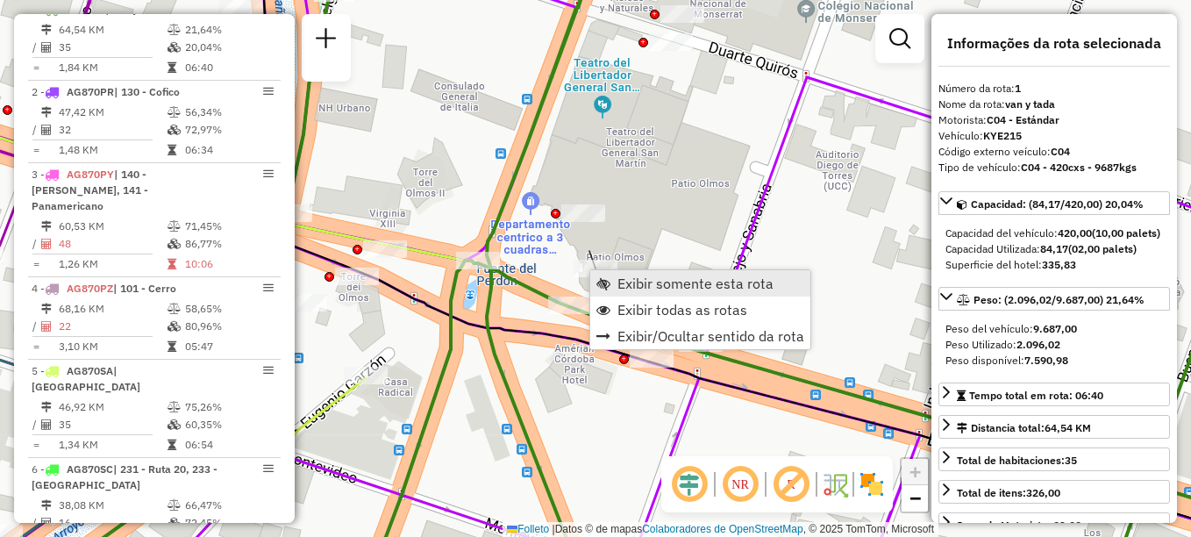
click at [639, 286] on span "Exibir somente esta rota" at bounding box center [695, 283] width 156 height 14
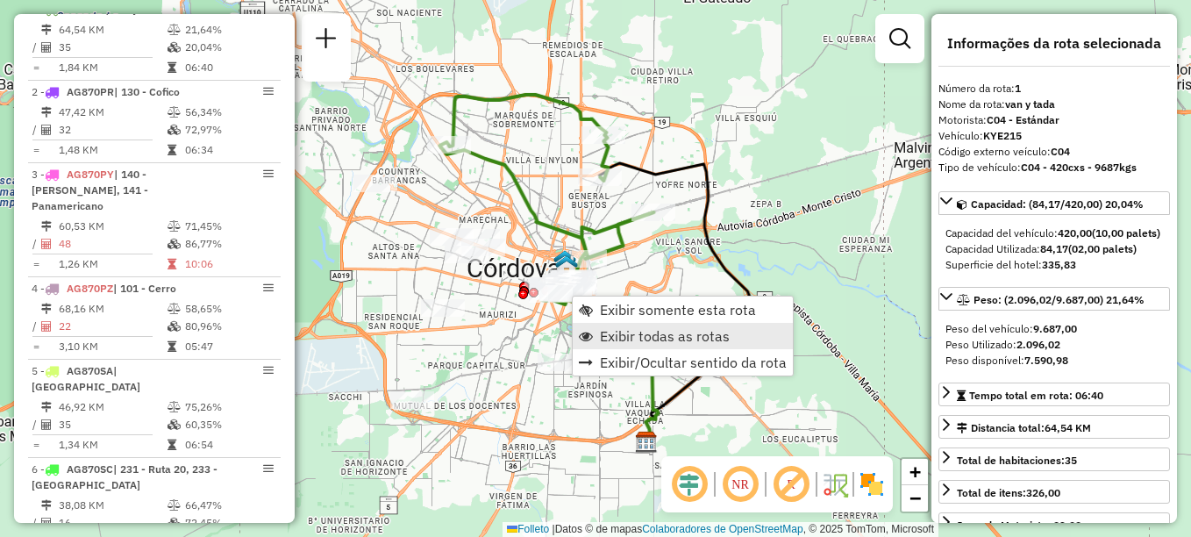
click at [624, 334] on span "Exibir todas as rotas" at bounding box center [665, 336] width 130 height 14
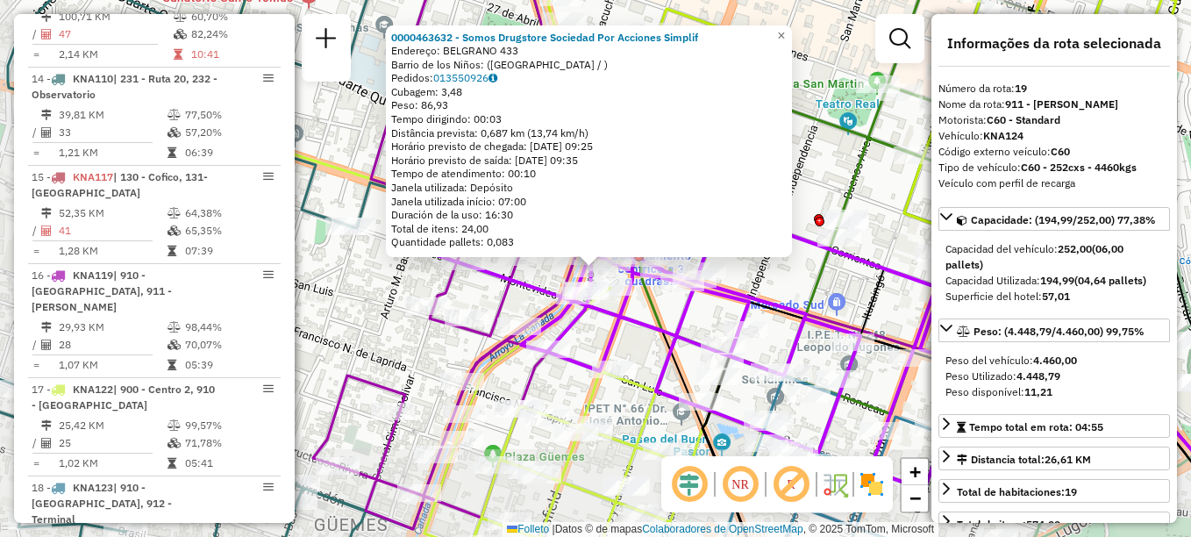
scroll to position [2282, 0]
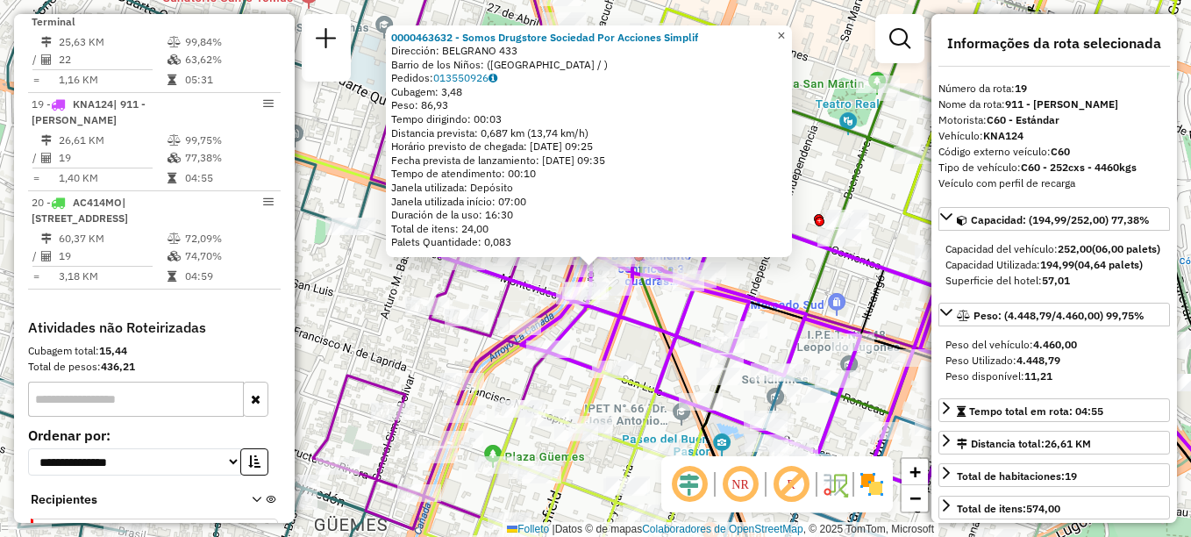
drag, startPoint x: 791, startPoint y: 31, endPoint x: 782, endPoint y: 49, distance: 20.4
click at [785, 31] on span "×" at bounding box center [781, 35] width 8 height 15
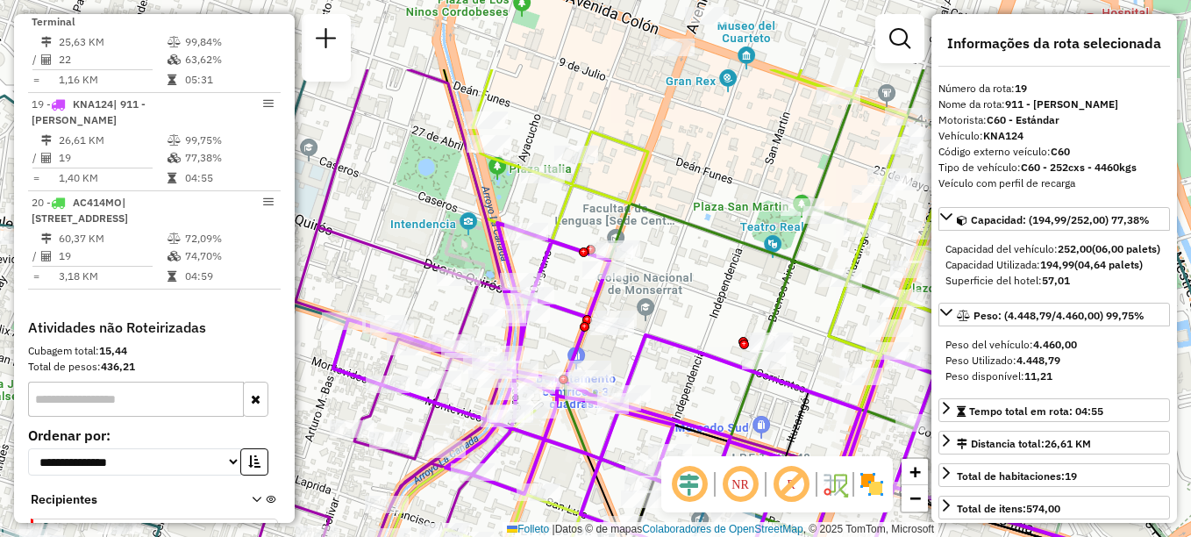
drag, startPoint x: 722, startPoint y: 182, endPoint x: 660, endPoint y: 276, distance: 112.1
click at [660, 276] on div "Janela de atendimento Grade de atendimento Capacidade Transportadoras Veículos …" at bounding box center [595, 268] width 1191 height 537
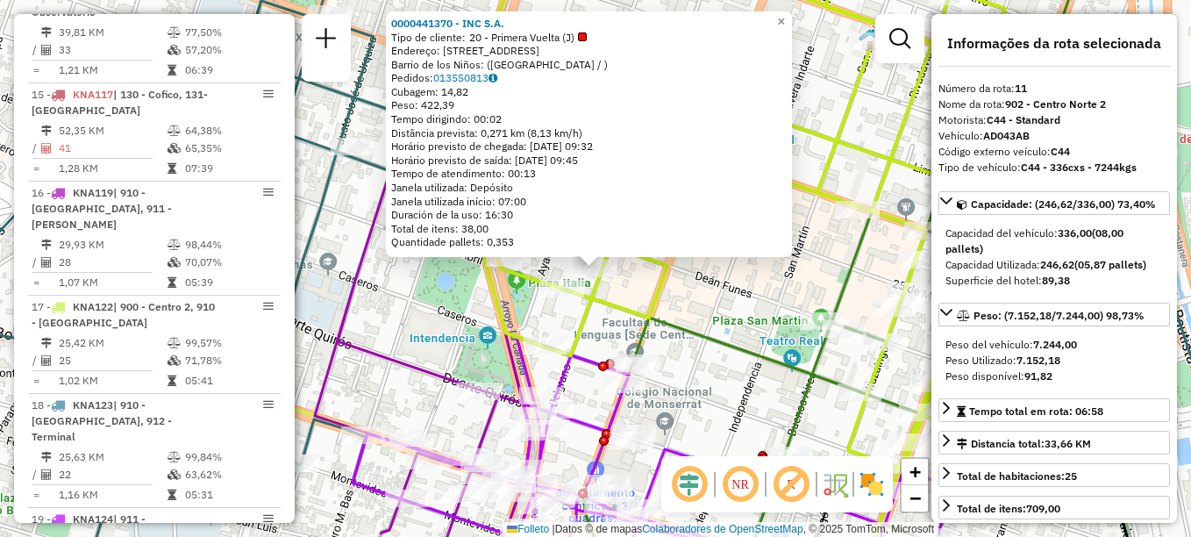
scroll to position [1528, 0]
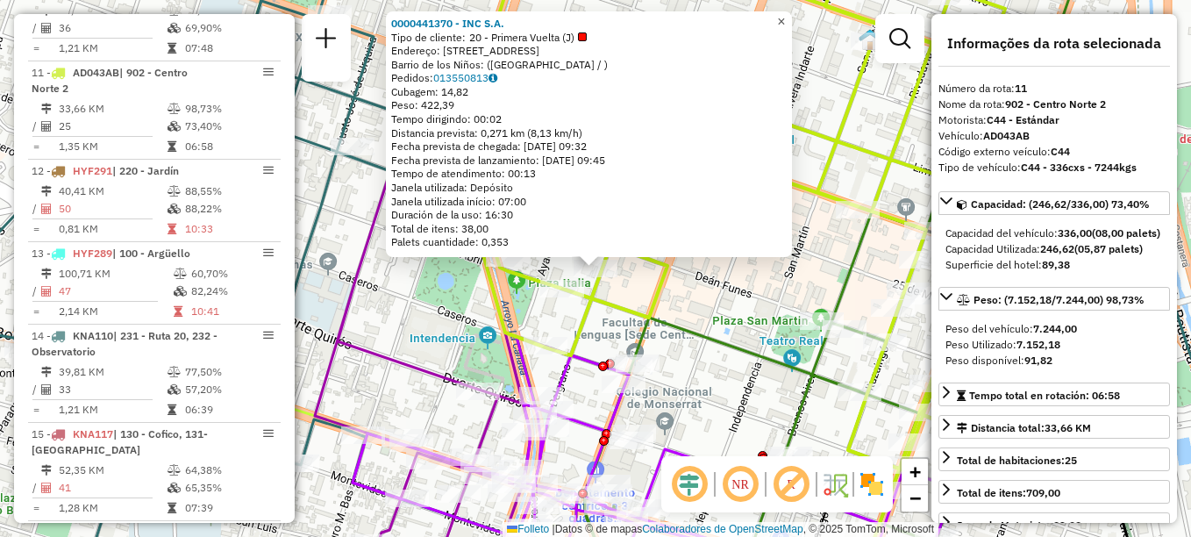
click at [785, 16] on span "×" at bounding box center [781, 21] width 8 height 15
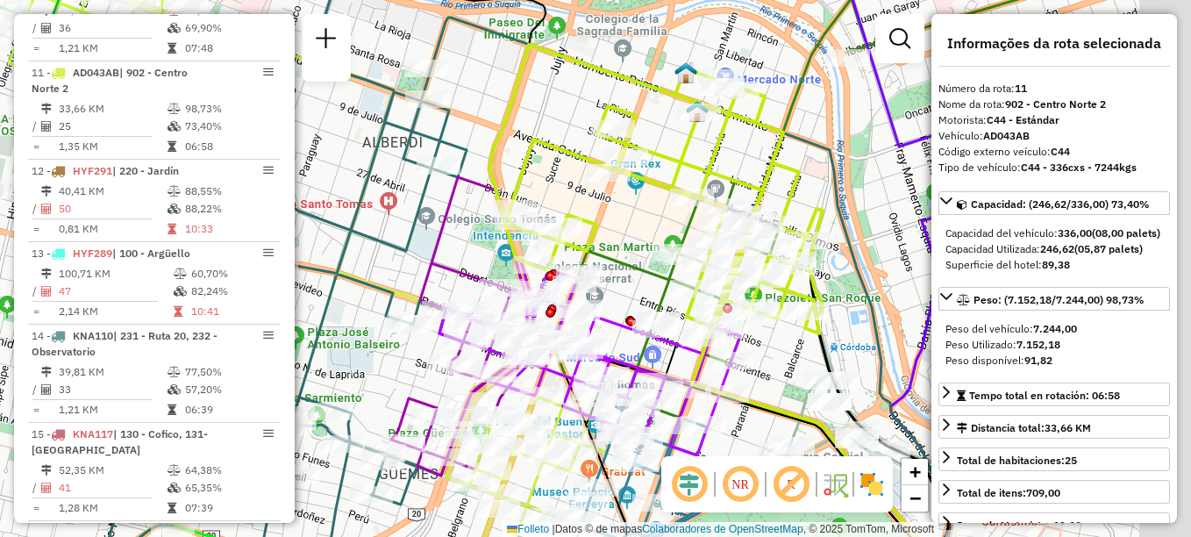
drag, startPoint x: 638, startPoint y: 273, endPoint x: 528, endPoint y: 233, distance: 116.5
click at [528, 233] on icon at bounding box center [821, 171] width 652 height 494
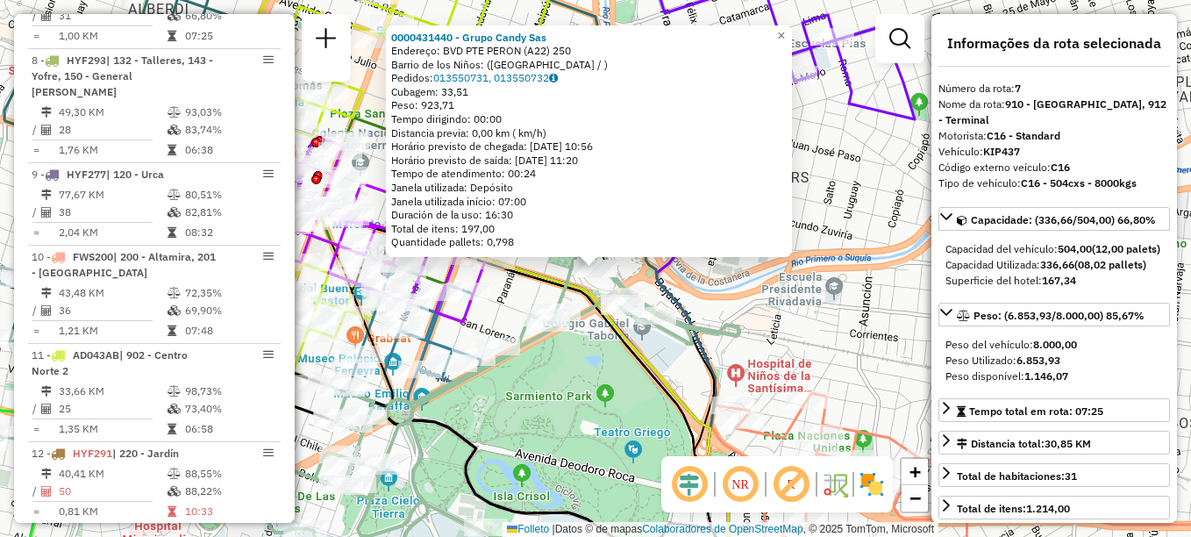
scroll to position [1151, 0]
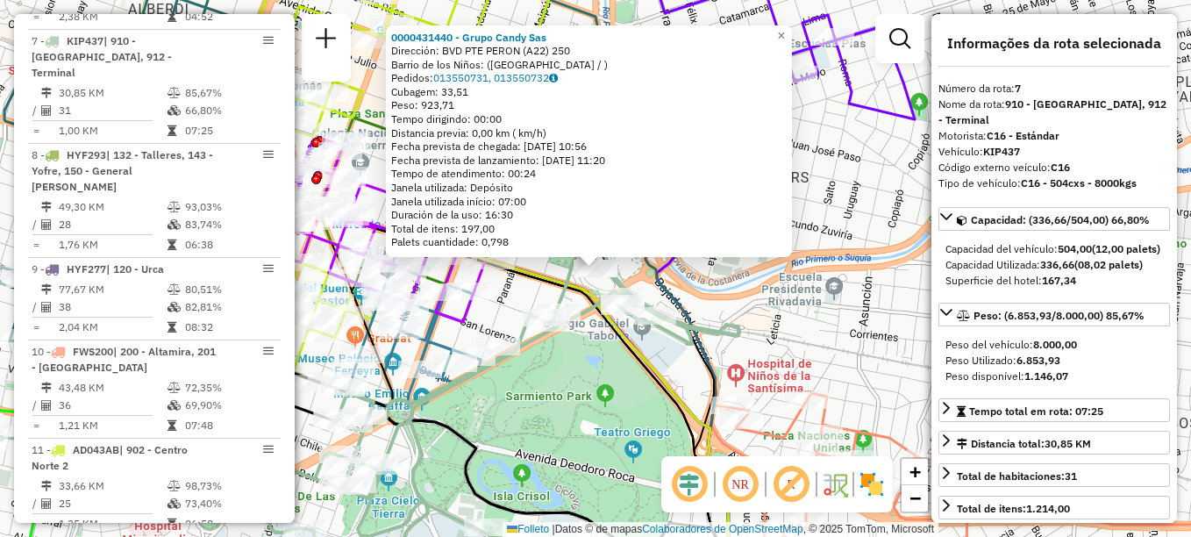
click at [660, 404] on div "Rota 10 - Placa FWS200 0000444182 - Brochers S.A.S. 0000431440 - Grupo Candy Sa…" at bounding box center [595, 268] width 1191 height 537
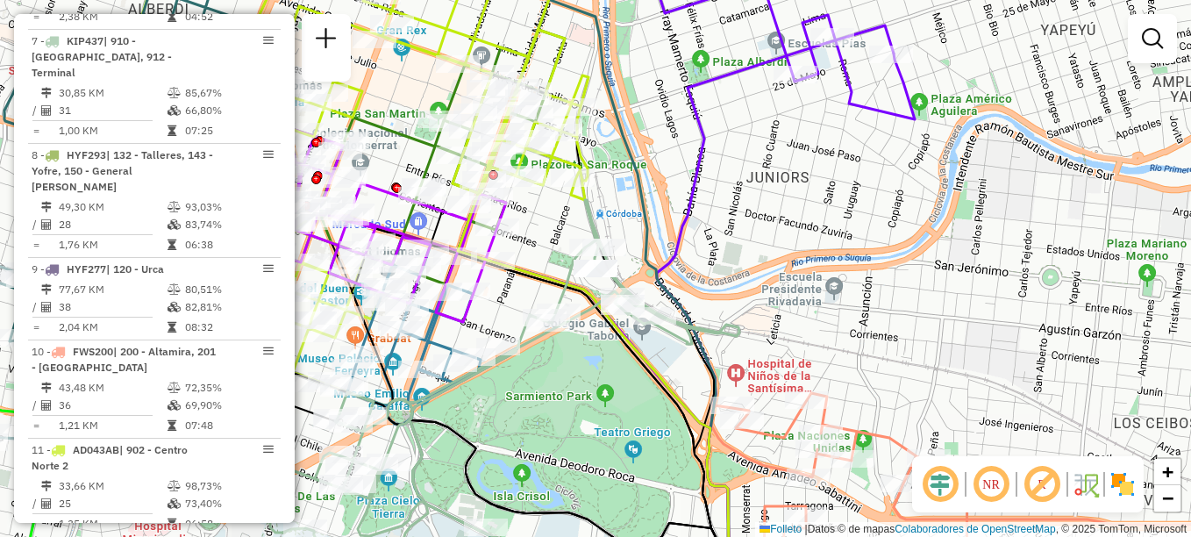
drag, startPoint x: 550, startPoint y: 385, endPoint x: 708, endPoint y: 390, distance: 157.9
click at [708, 390] on div "Janela de atendimento Grade de atendimento Capacidade Transportadoras Veículos …" at bounding box center [595, 268] width 1191 height 537
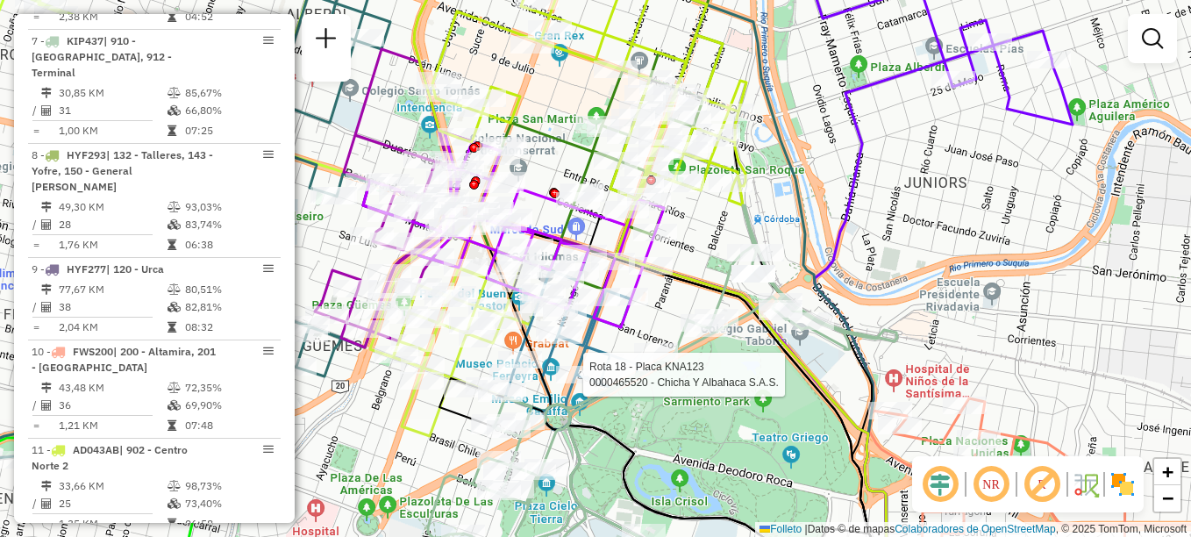
select select "**********"
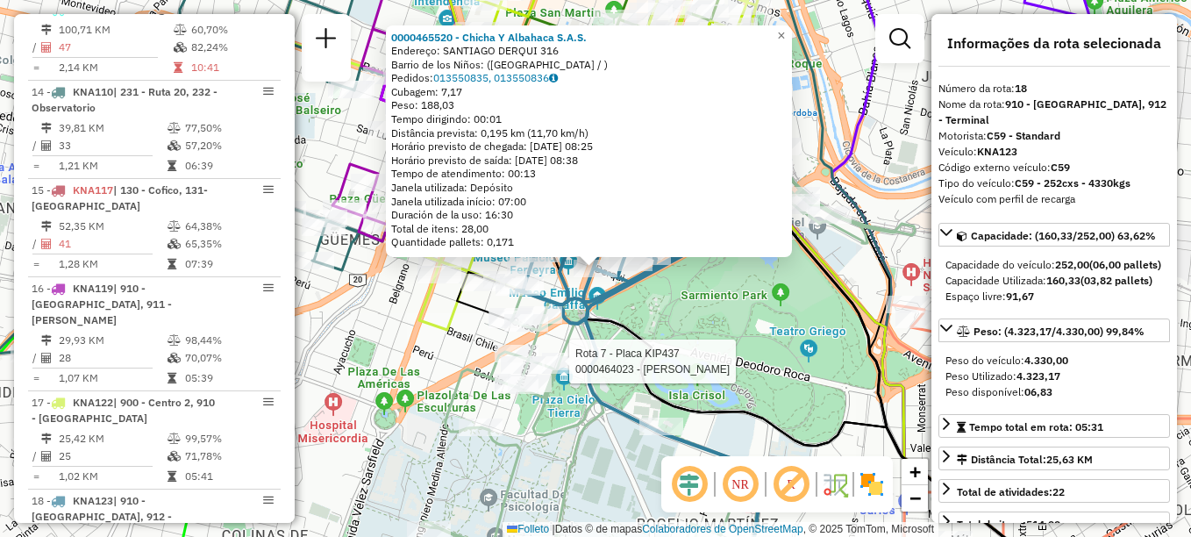
scroll to position [2184, 0]
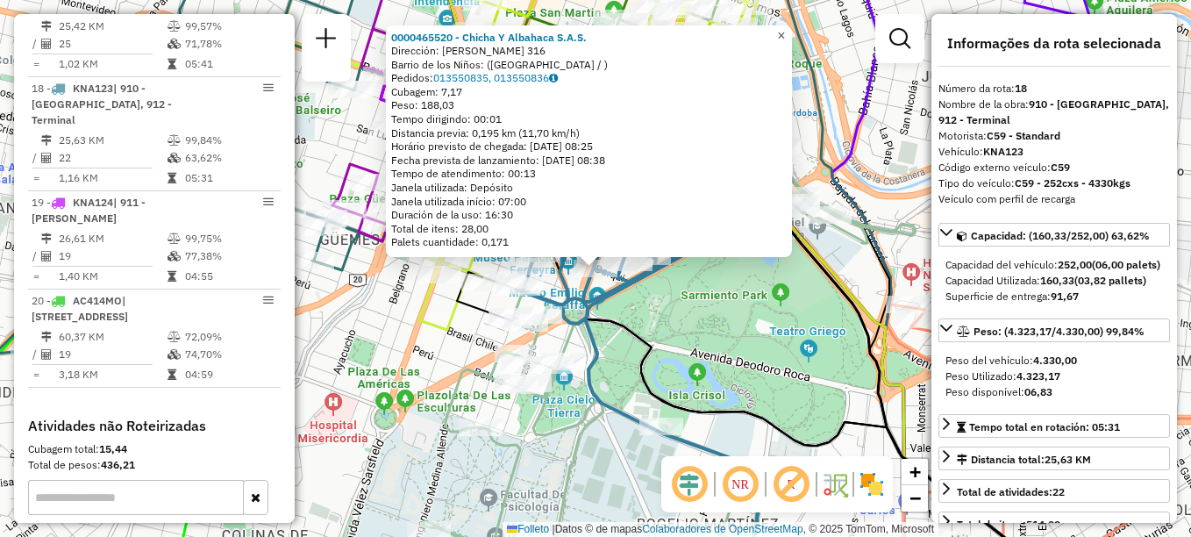
click at [785, 32] on span "×" at bounding box center [781, 35] width 8 height 15
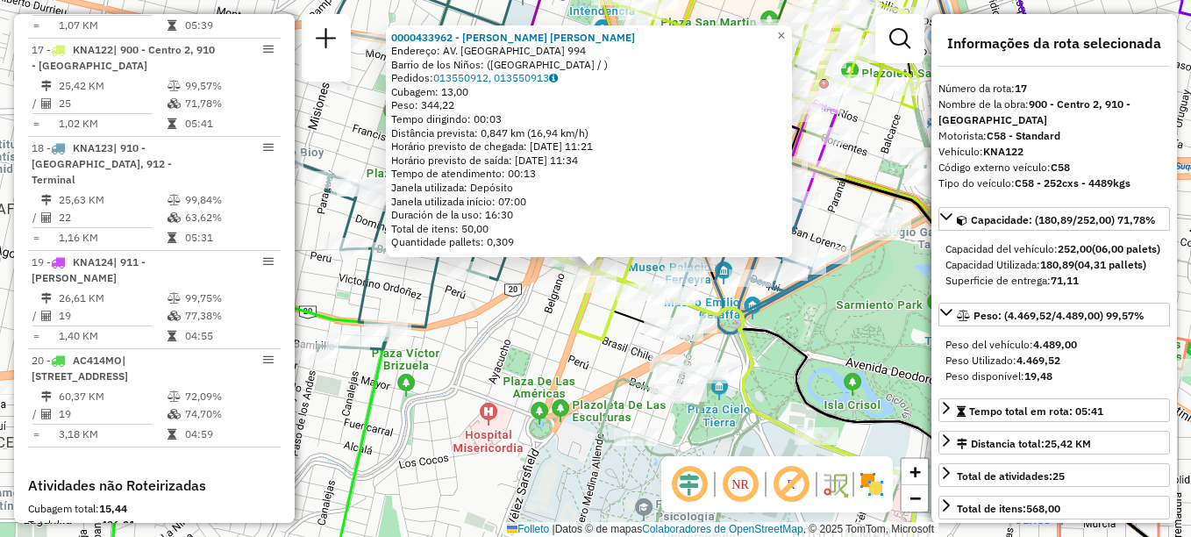
scroll to position [2086, 0]
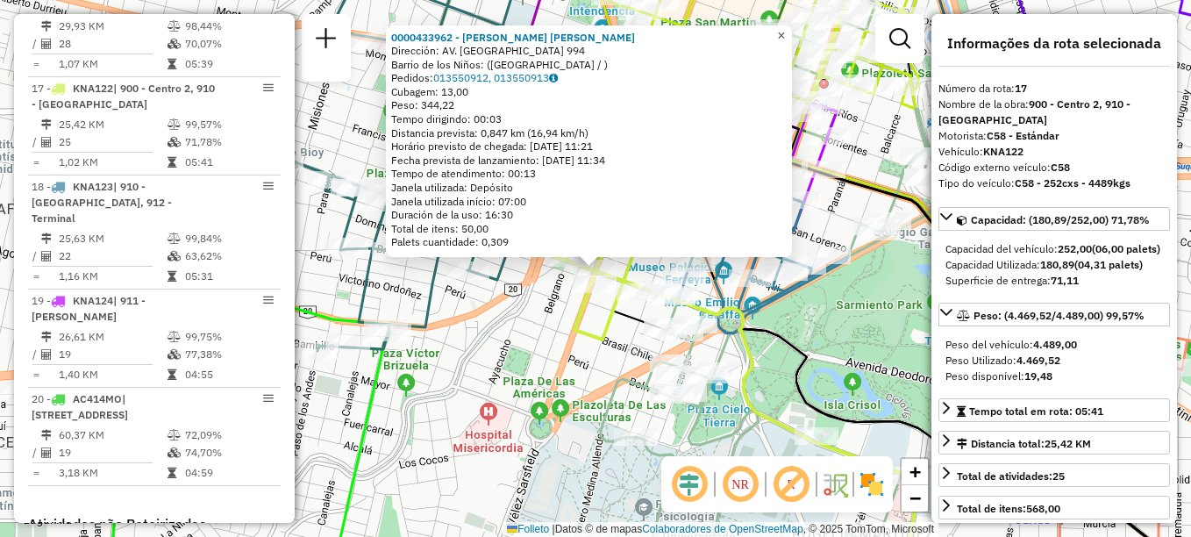
click at [792, 37] on link "×" at bounding box center [781, 35] width 21 height 21
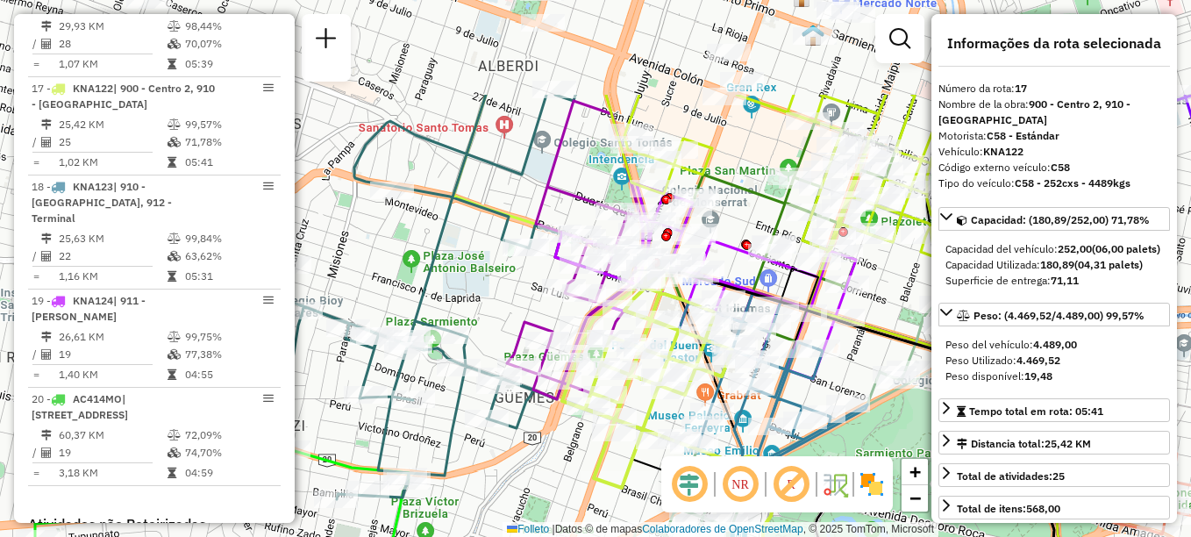
drag, startPoint x: 509, startPoint y: 146, endPoint x: 528, endPoint y: 295, distance: 149.5
click at [528, 295] on div "Janela de atendimento Grade de atendimento Capacidade Transportadoras Veículos …" at bounding box center [595, 268] width 1191 height 537
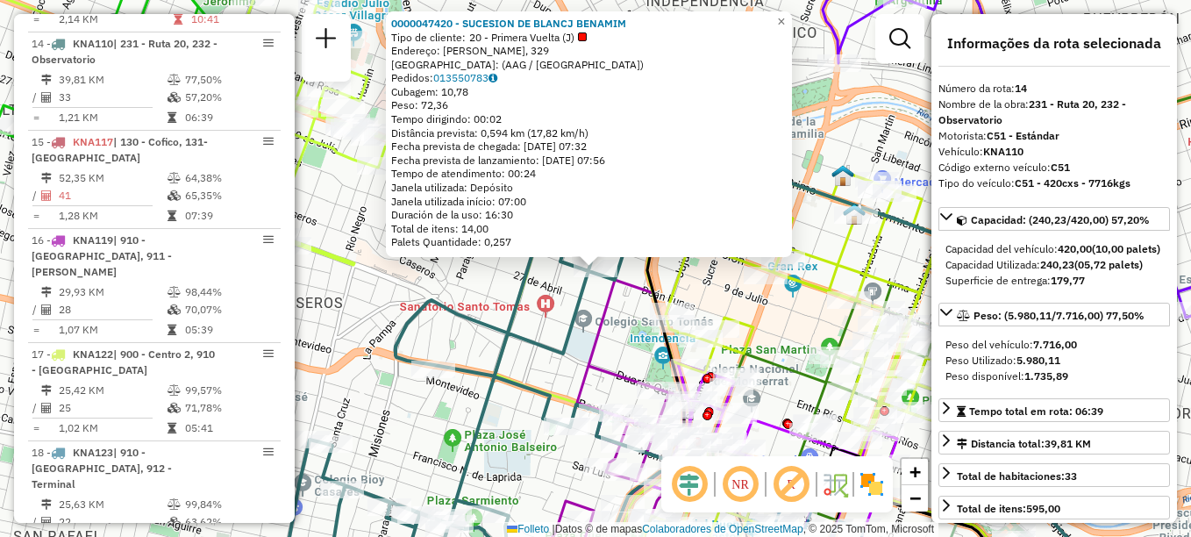
scroll to position [1791, 0]
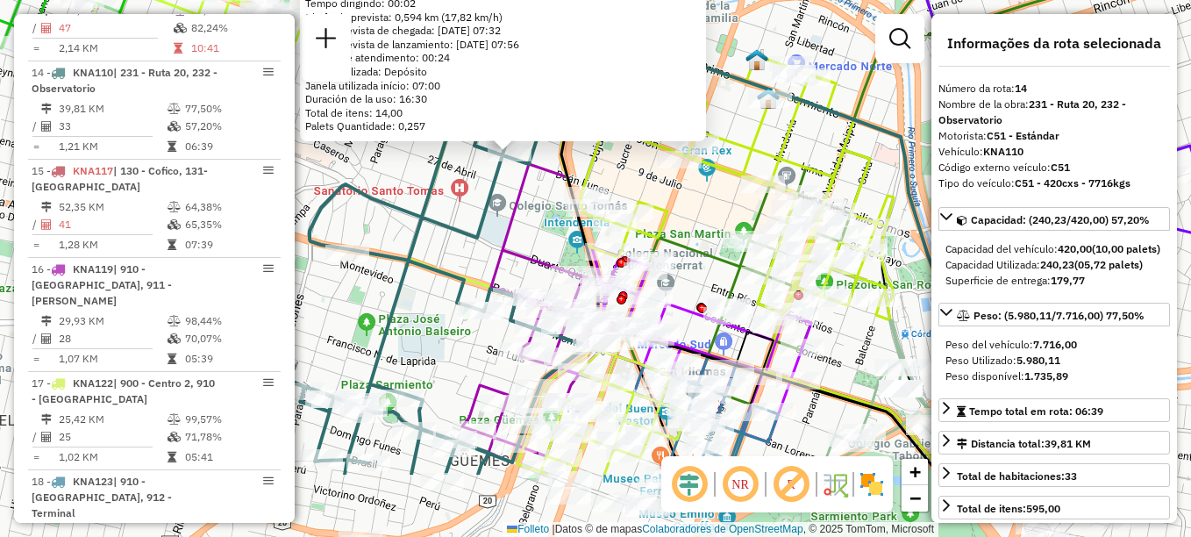
drag, startPoint x: 598, startPoint y: 323, endPoint x: 467, endPoint y: 136, distance: 228.0
click at [467, 164] on icon at bounding box center [535, 313] width 146 height 298
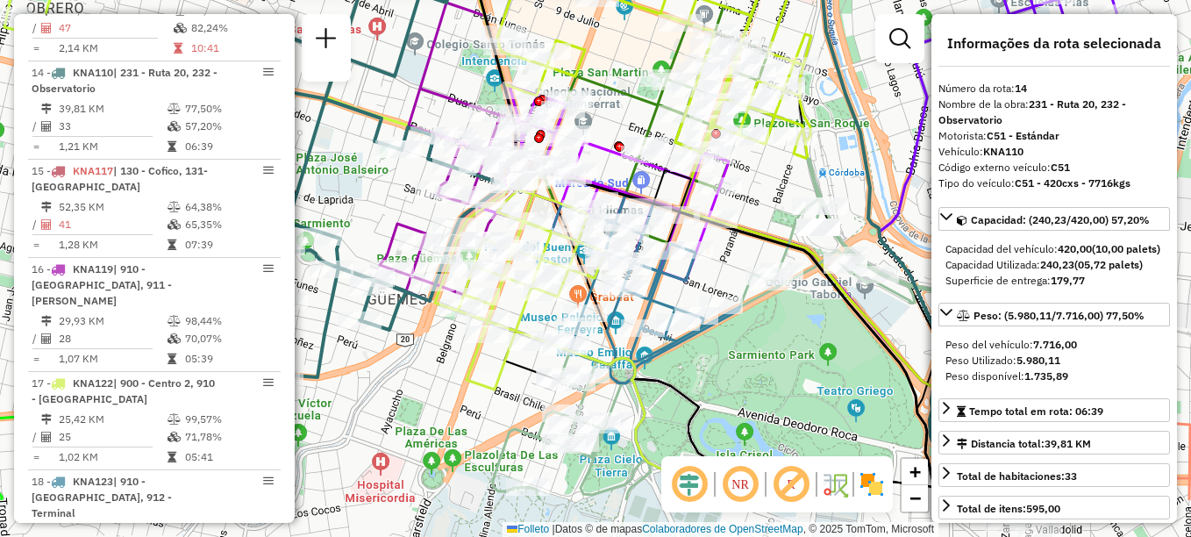
drag, startPoint x: 715, startPoint y: 377, endPoint x: 634, endPoint y: 153, distance: 237.7
click at [652, 203] on icon at bounding box center [646, 290] width 189 height 188
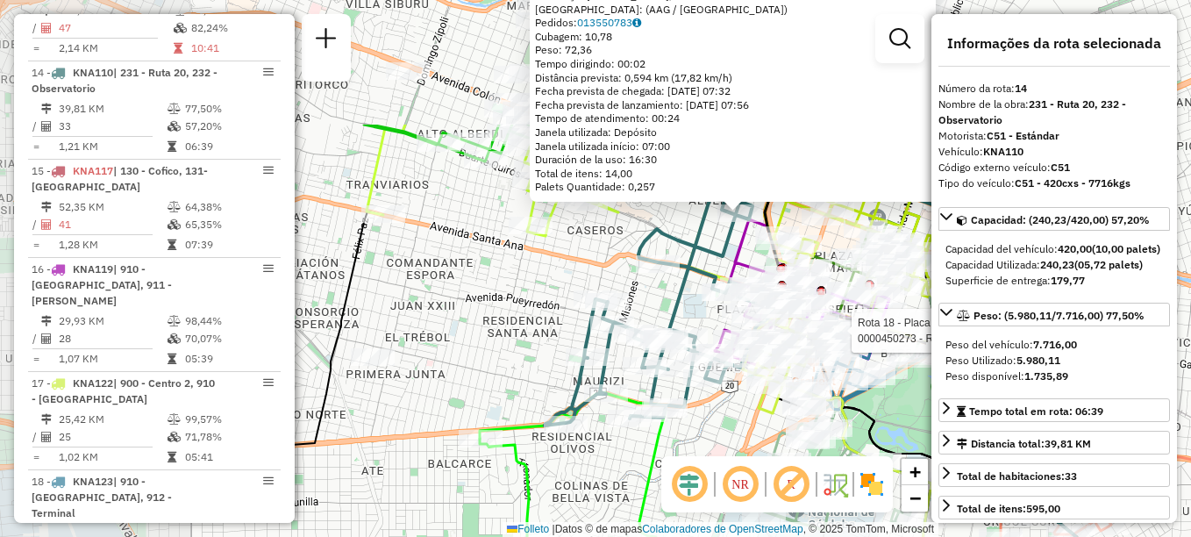
drag, startPoint x: 408, startPoint y: 308, endPoint x: 677, endPoint y: 486, distance: 322.8
click at [677, 486] on hb-router-mapa "Informações da Sessão 1263426 - [DATE] Criação: [DATE] 18:09 Depósito: SAZ AR C…" at bounding box center [595, 268] width 1191 height 537
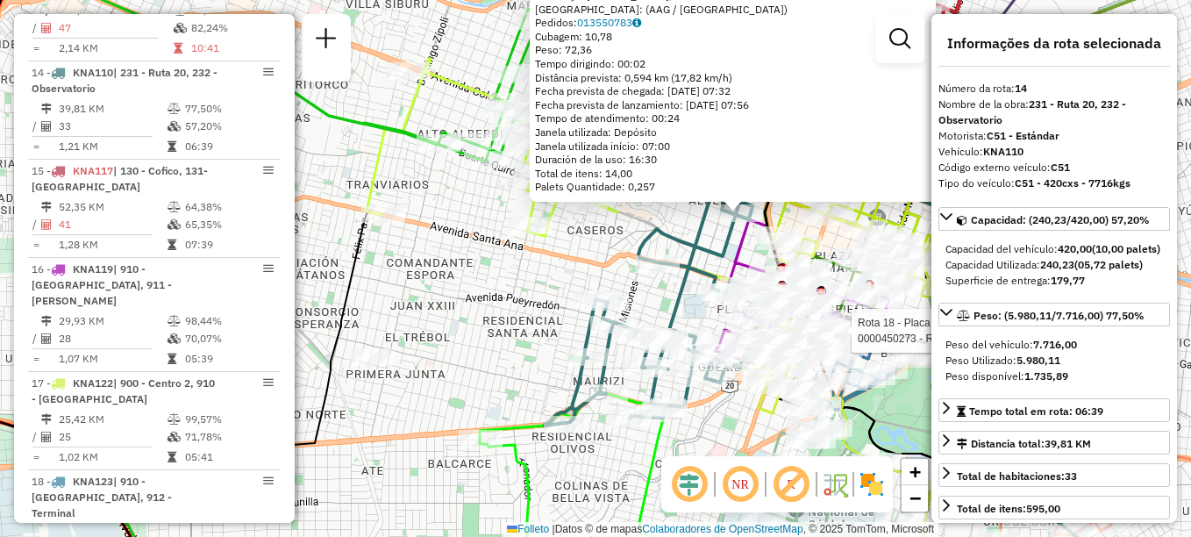
click at [510, 363] on div "Rota 18 - Placa KNA123 0000450273 - ROGA CHEF SA 0000047420 - SUCESION DE BLANC…" at bounding box center [595, 268] width 1191 height 537
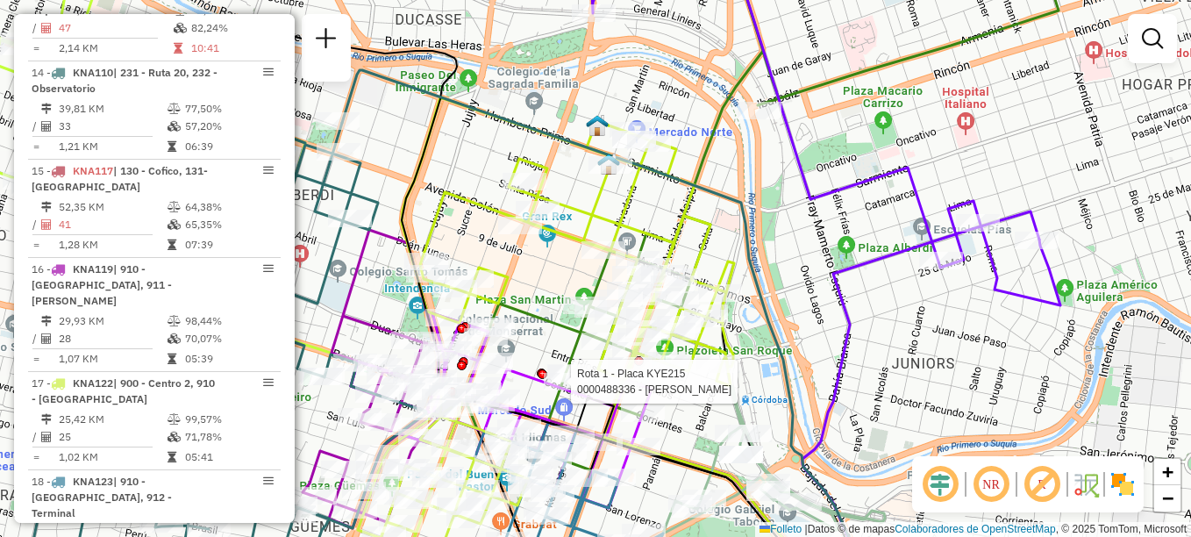
select select "**********"
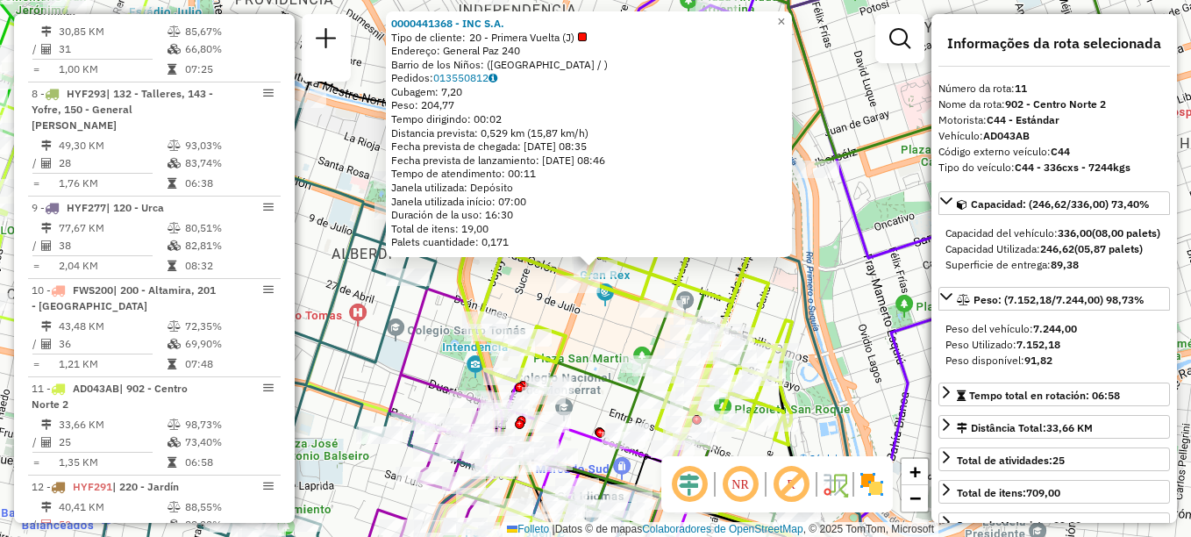
scroll to position [1528, 0]
